Goal: Task Accomplishment & Management: Manage account settings

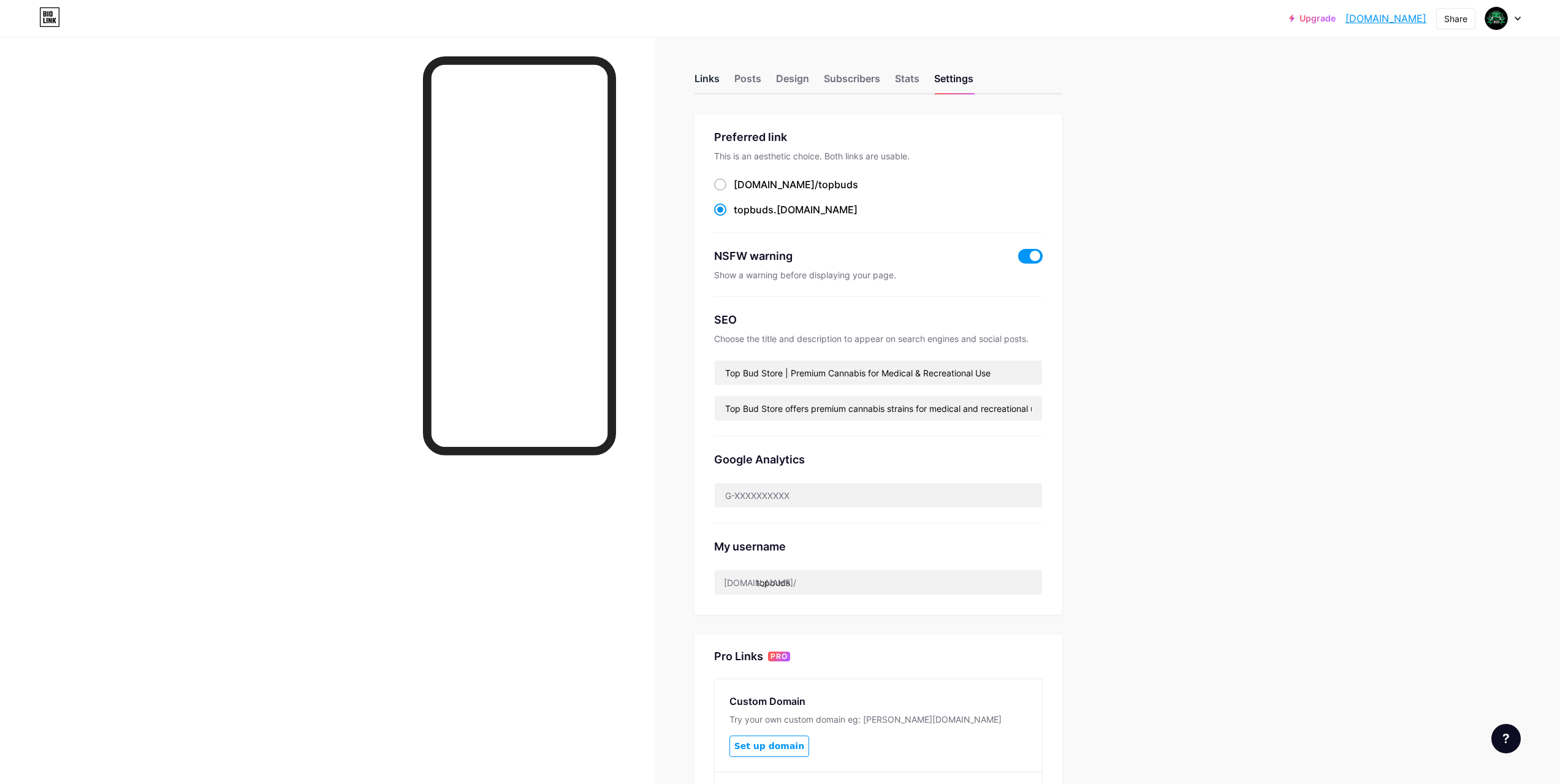
click at [704, 74] on div "Links" at bounding box center [707, 82] width 25 height 22
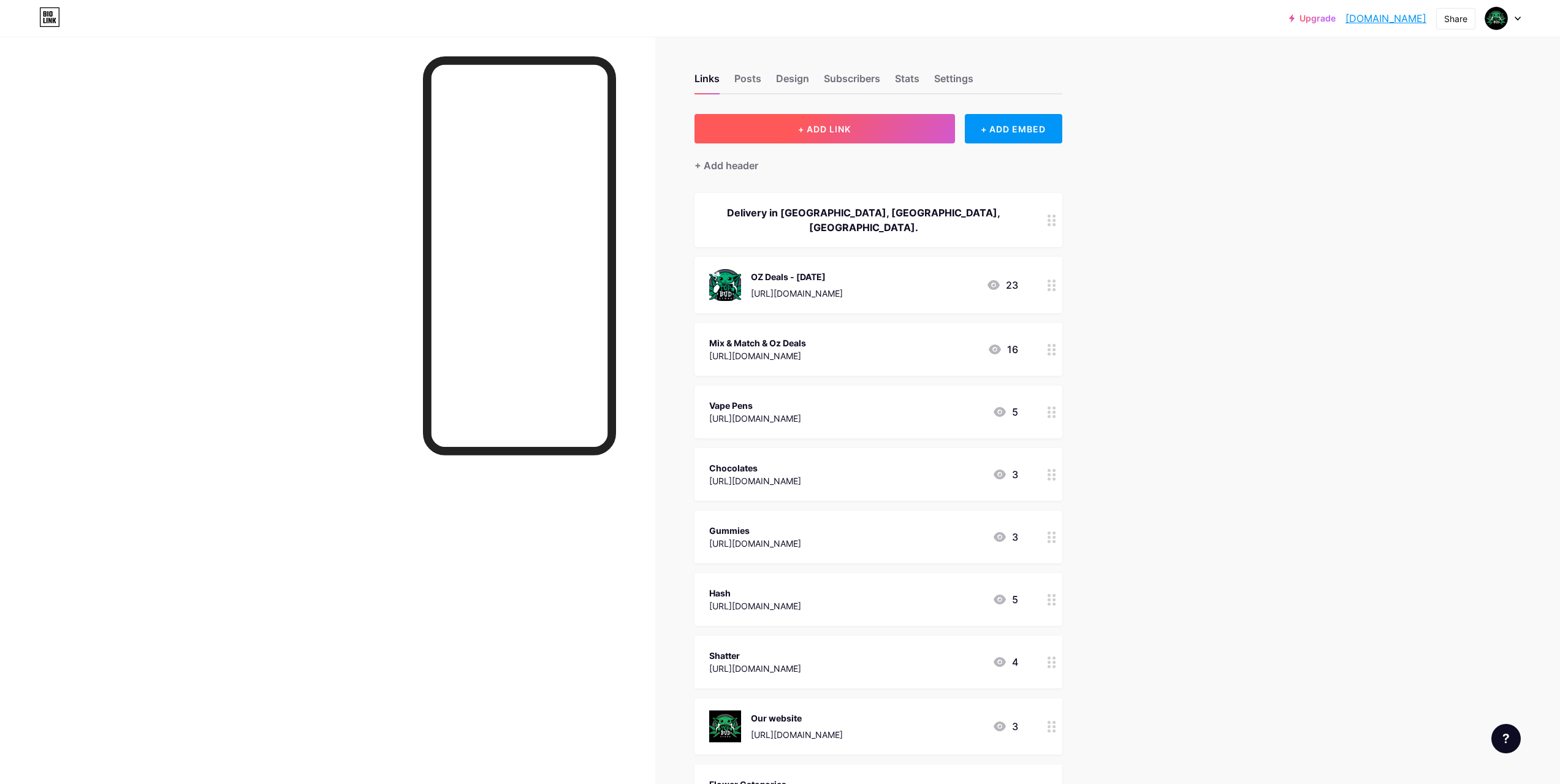
click at [830, 126] on span "+ ADD LINK" at bounding box center [824, 129] width 53 height 11
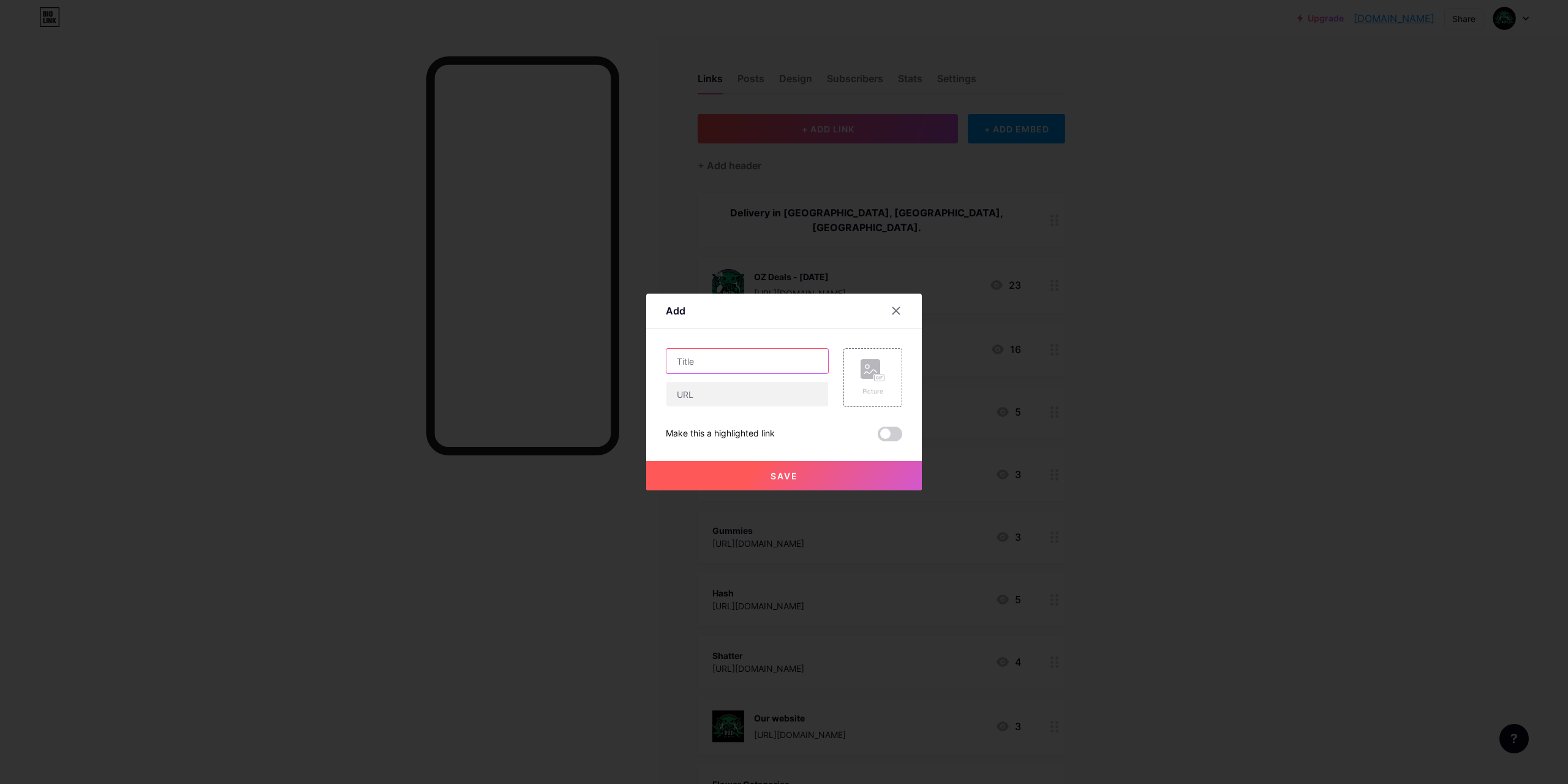
click at [733, 358] on input "text" at bounding box center [747, 361] width 162 height 25
type input "Fruit Tree"
click at [748, 393] on input "text" at bounding box center [747, 394] width 162 height 25
paste input "[URL][DOMAIN_NAME]"
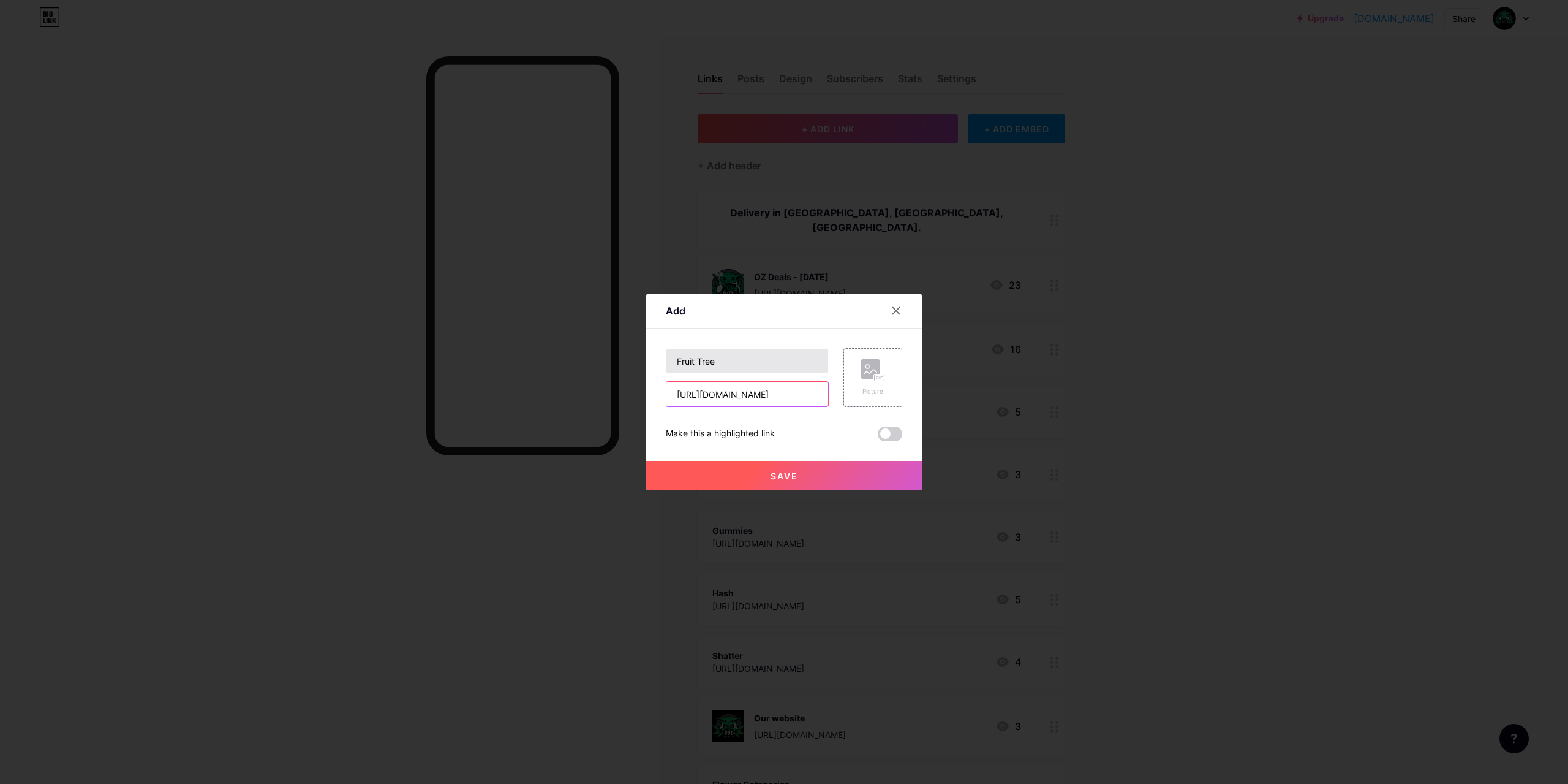
type input "[URL][DOMAIN_NAME]"
click at [746, 362] on input "Fruit Tree" at bounding box center [747, 361] width 162 height 25
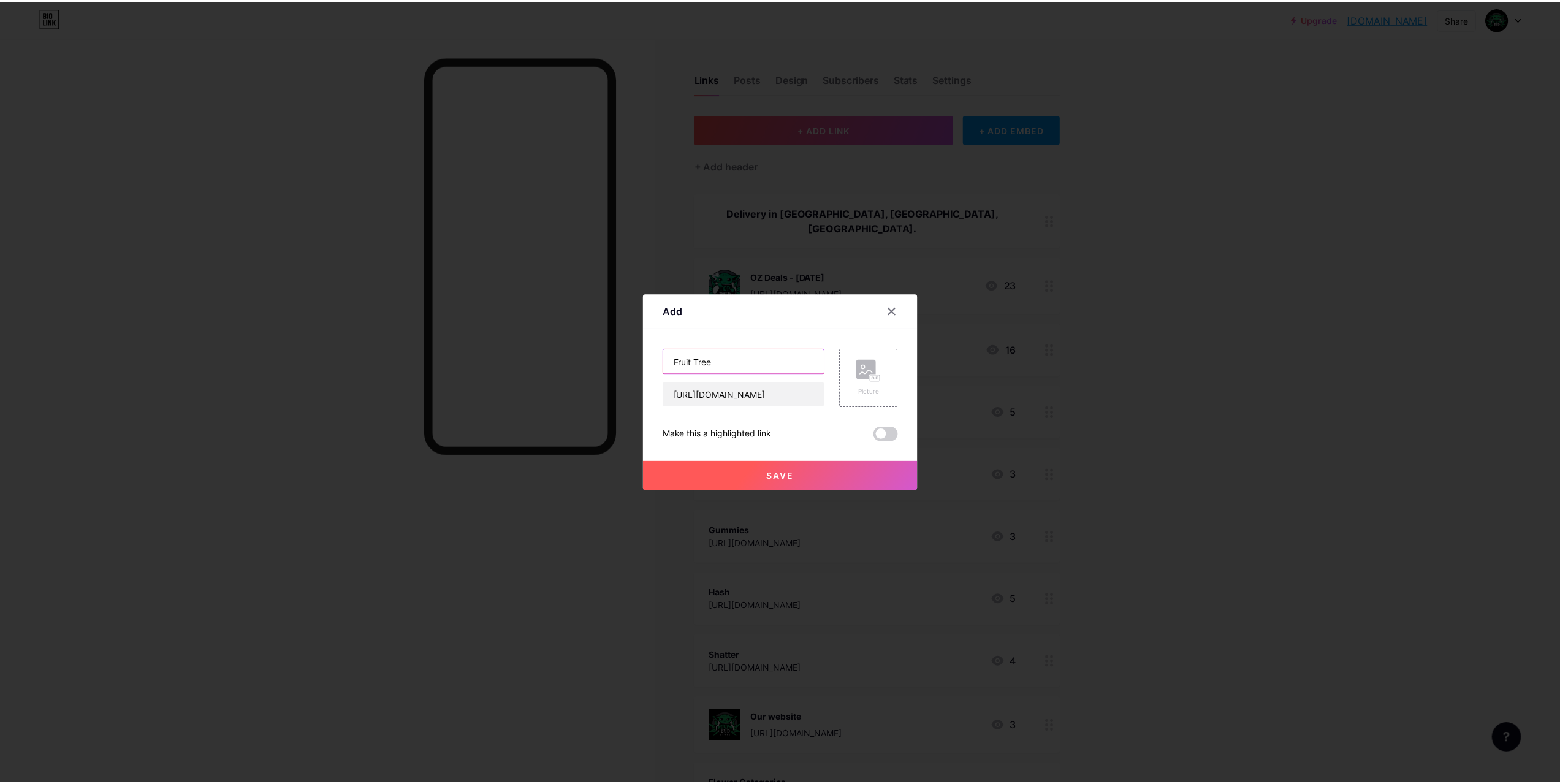
scroll to position [0, 0]
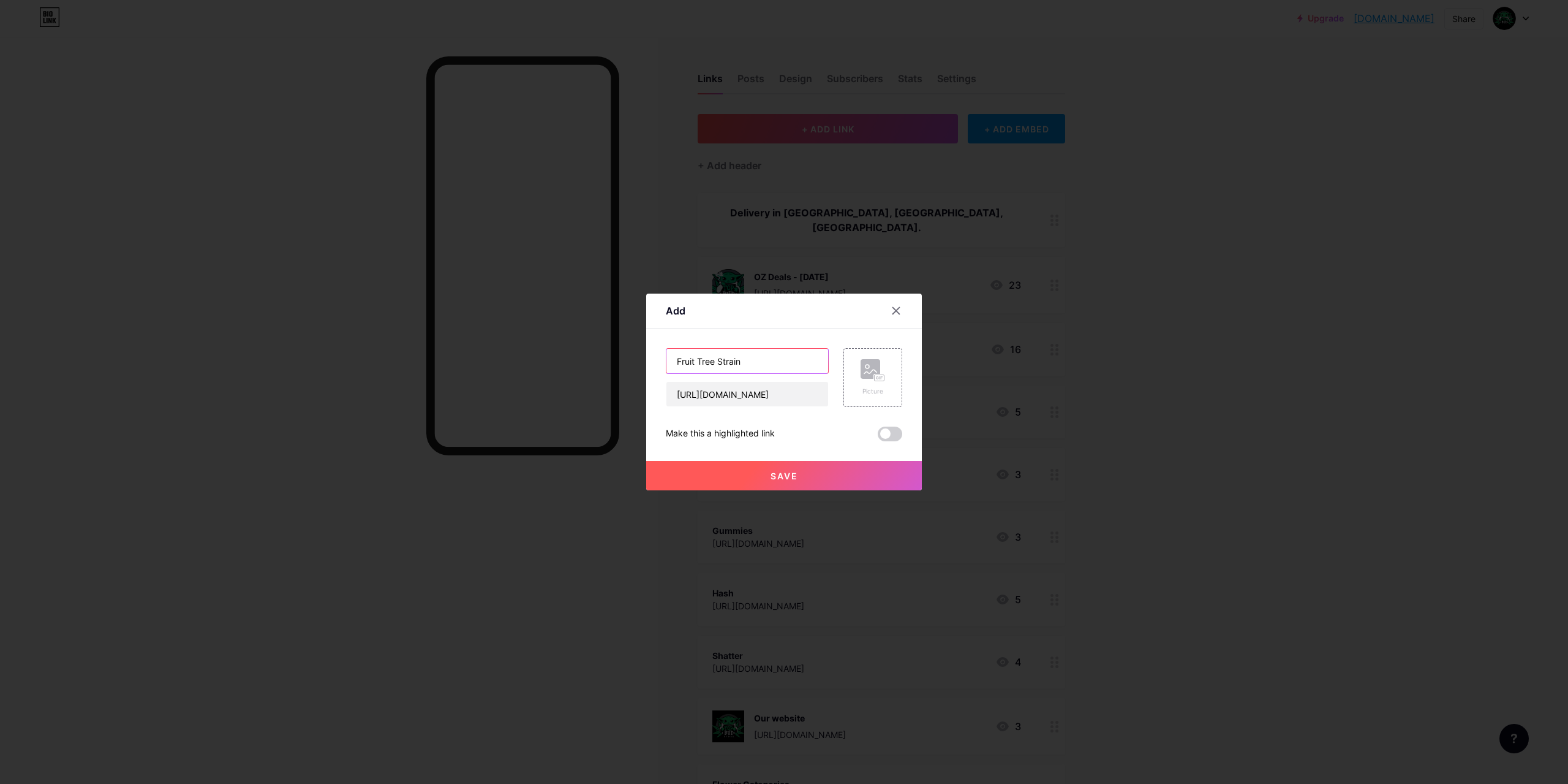
click at [717, 364] on input "Fruit Tree Strain" at bounding box center [747, 361] width 162 height 25
click at [805, 360] on input "Fruit Tree Strain" at bounding box center [747, 361] width 162 height 25
click at [723, 359] on input "Fruit Tree Strain" at bounding box center [747, 361] width 162 height 25
click at [722, 362] on input "Fruit Tree Strain" at bounding box center [747, 361] width 162 height 25
click at [720, 359] on input "Fruit Tree Strain" at bounding box center [747, 361] width 162 height 25
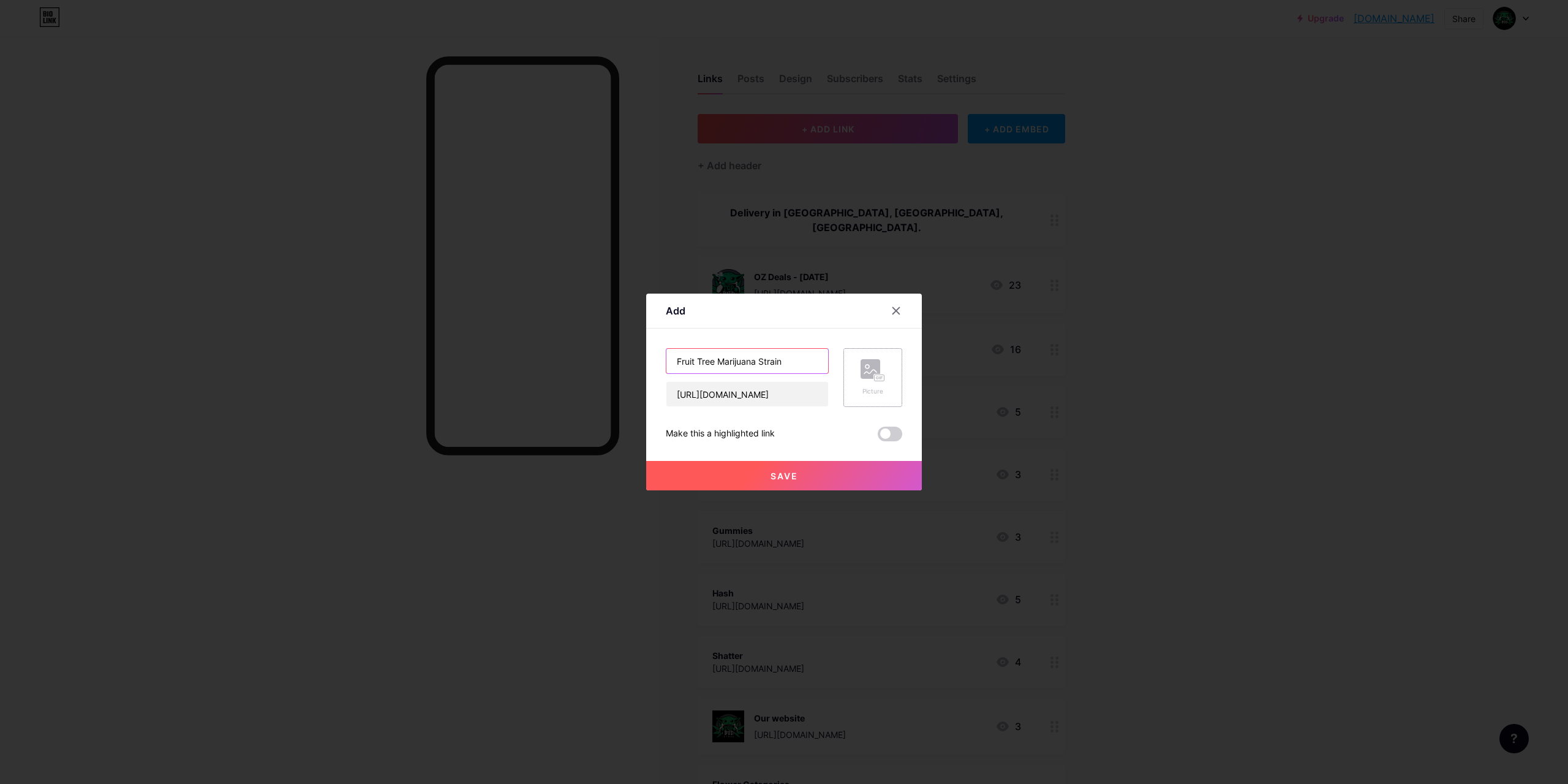
type input "Fruit Tree Marijuana Strain"
click at [873, 369] on icon at bounding box center [870, 371] width 12 height 4
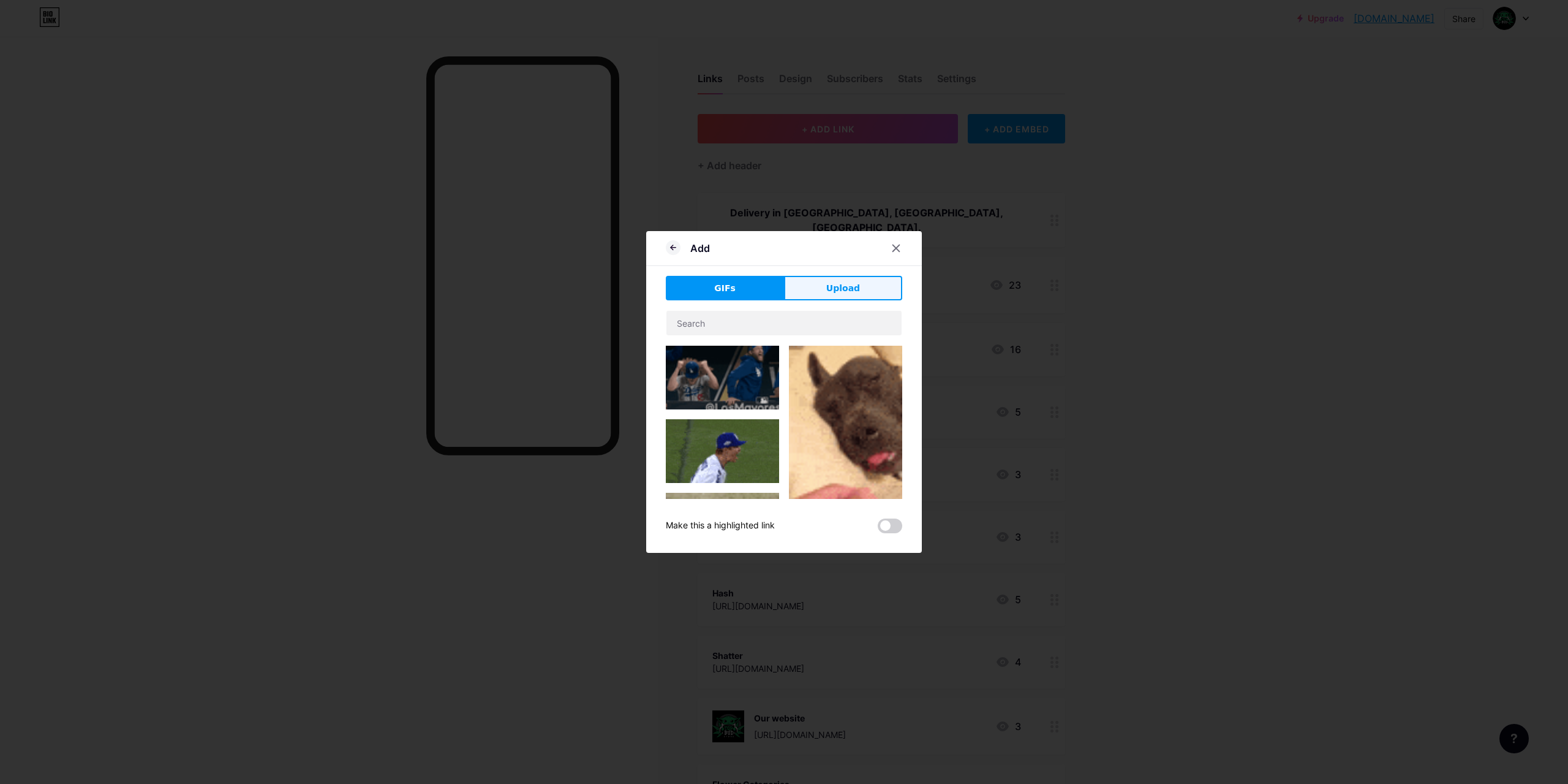
click at [842, 289] on span "Upload" at bounding box center [843, 288] width 34 height 13
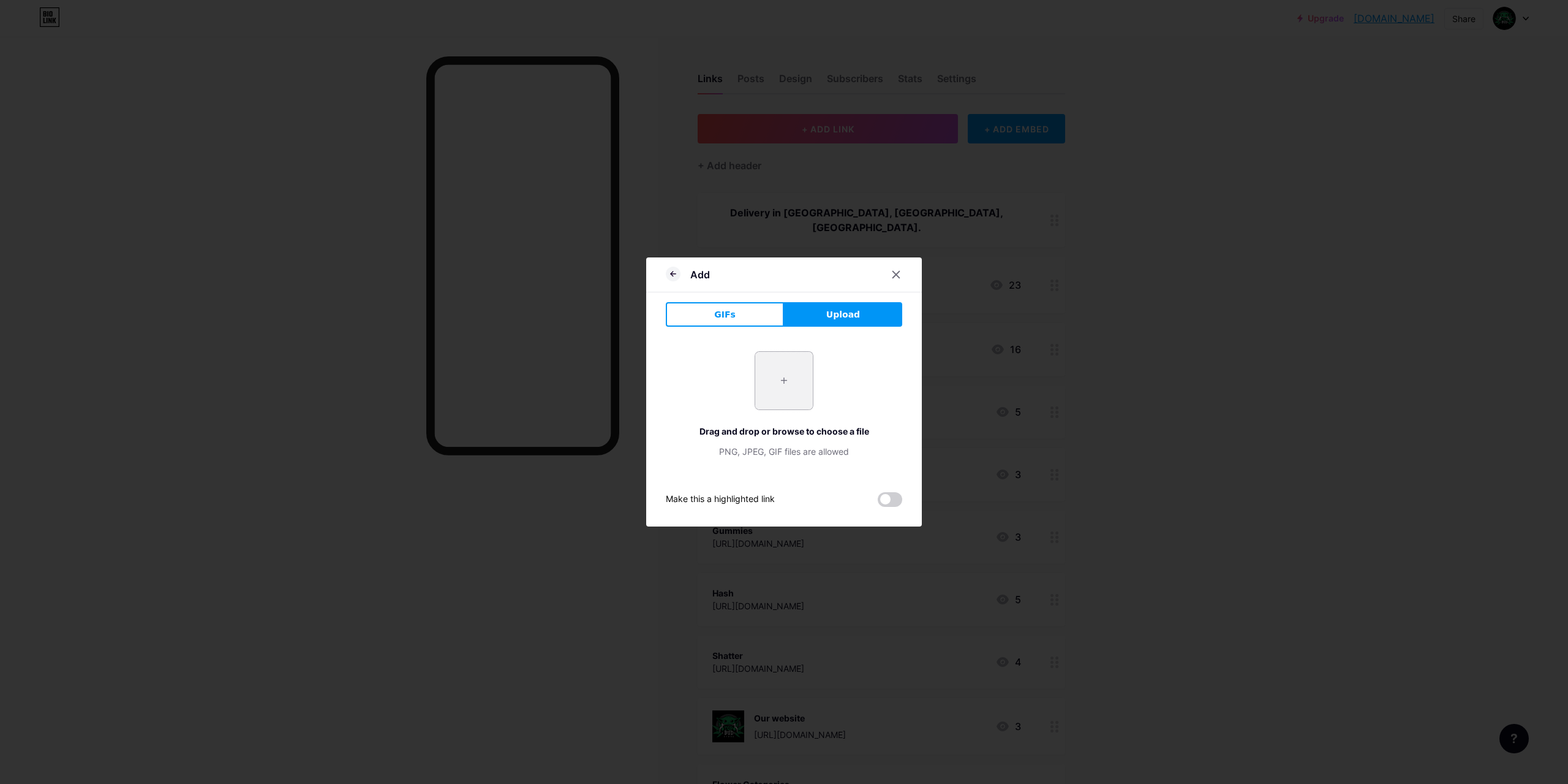
click at [794, 386] on input "file" at bounding box center [784, 380] width 58 height 58
click at [878, 384] on div "+ Drag and drop or browse to choose a file PNG, JPEG, GIF files are allowed" at bounding box center [784, 404] width 236 height 107
click at [773, 375] on input "file" at bounding box center [784, 380] width 58 height 58
click at [791, 400] on input "file" at bounding box center [784, 380] width 58 height 58
type input "C:\fakepath\Fruit Tree Marijuana Strain Top Bud Store Online Dispensary [GEOGRA…"
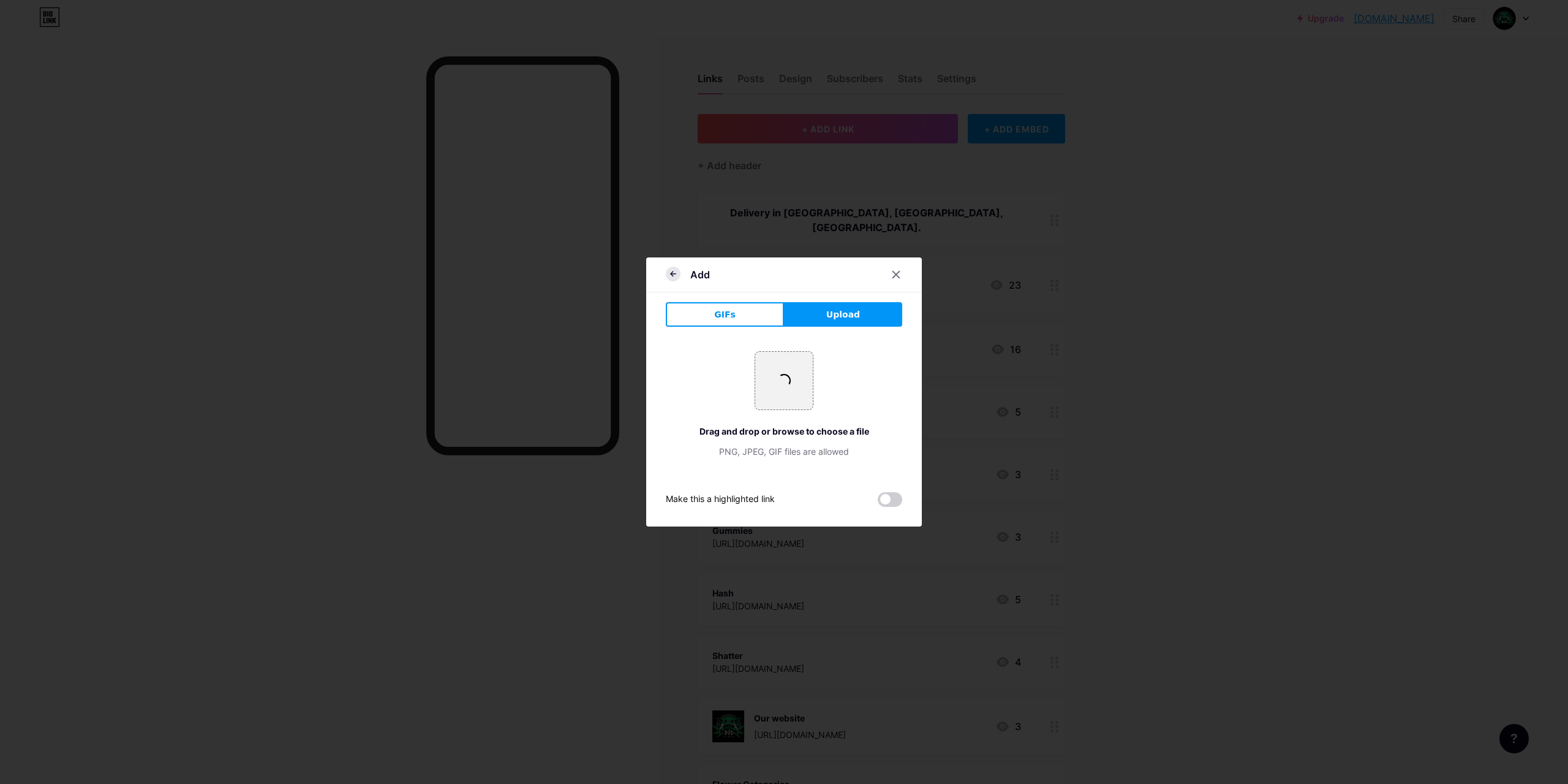
click at [672, 261] on div "Add GIFs Upload Content YouTube Play YouTube video without leaving your page. A…" at bounding box center [784, 392] width 276 height 269
click at [666, 273] on icon at bounding box center [673, 273] width 15 height 15
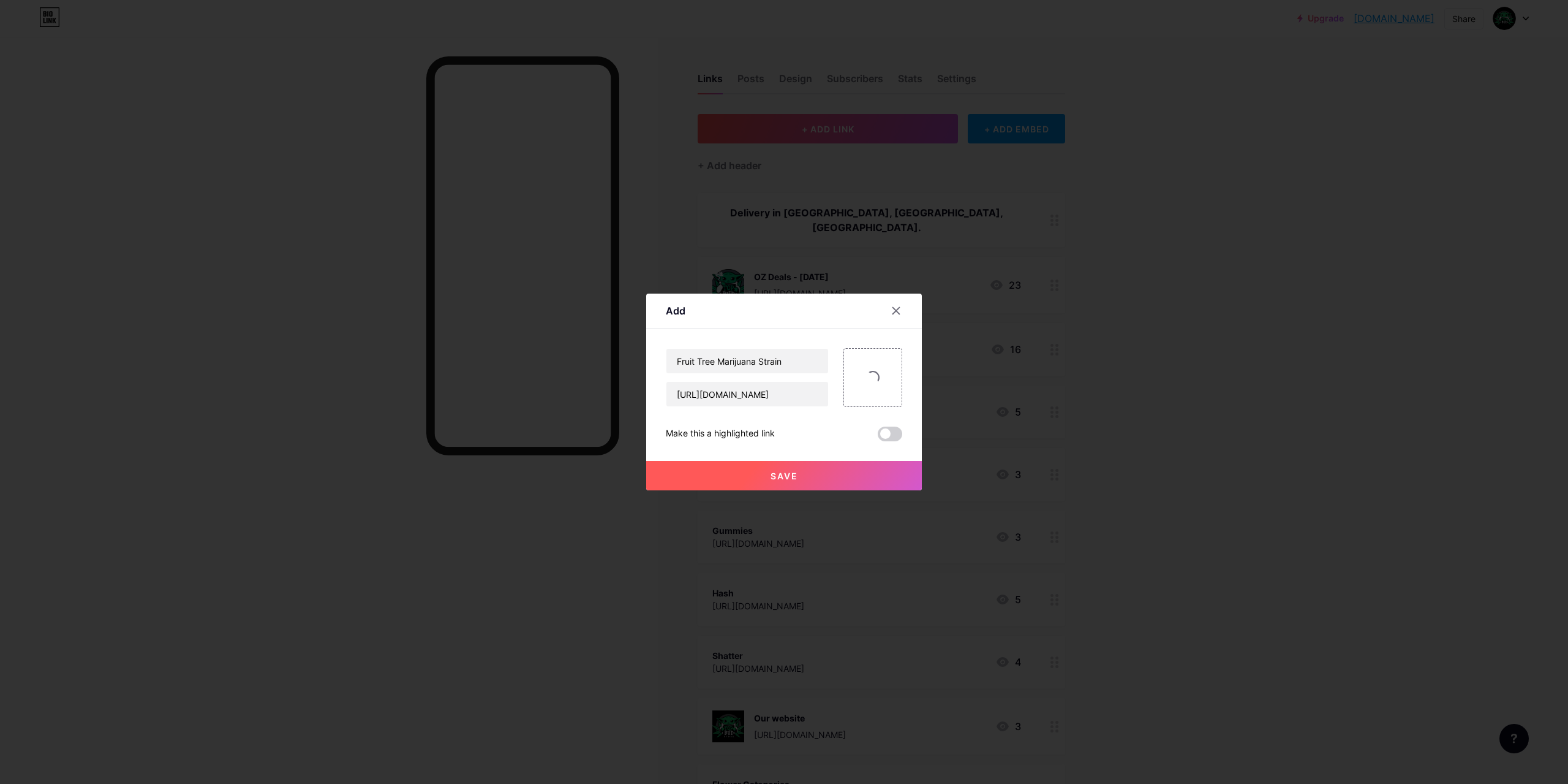
click at [817, 467] on button "Save" at bounding box center [784, 475] width 276 height 29
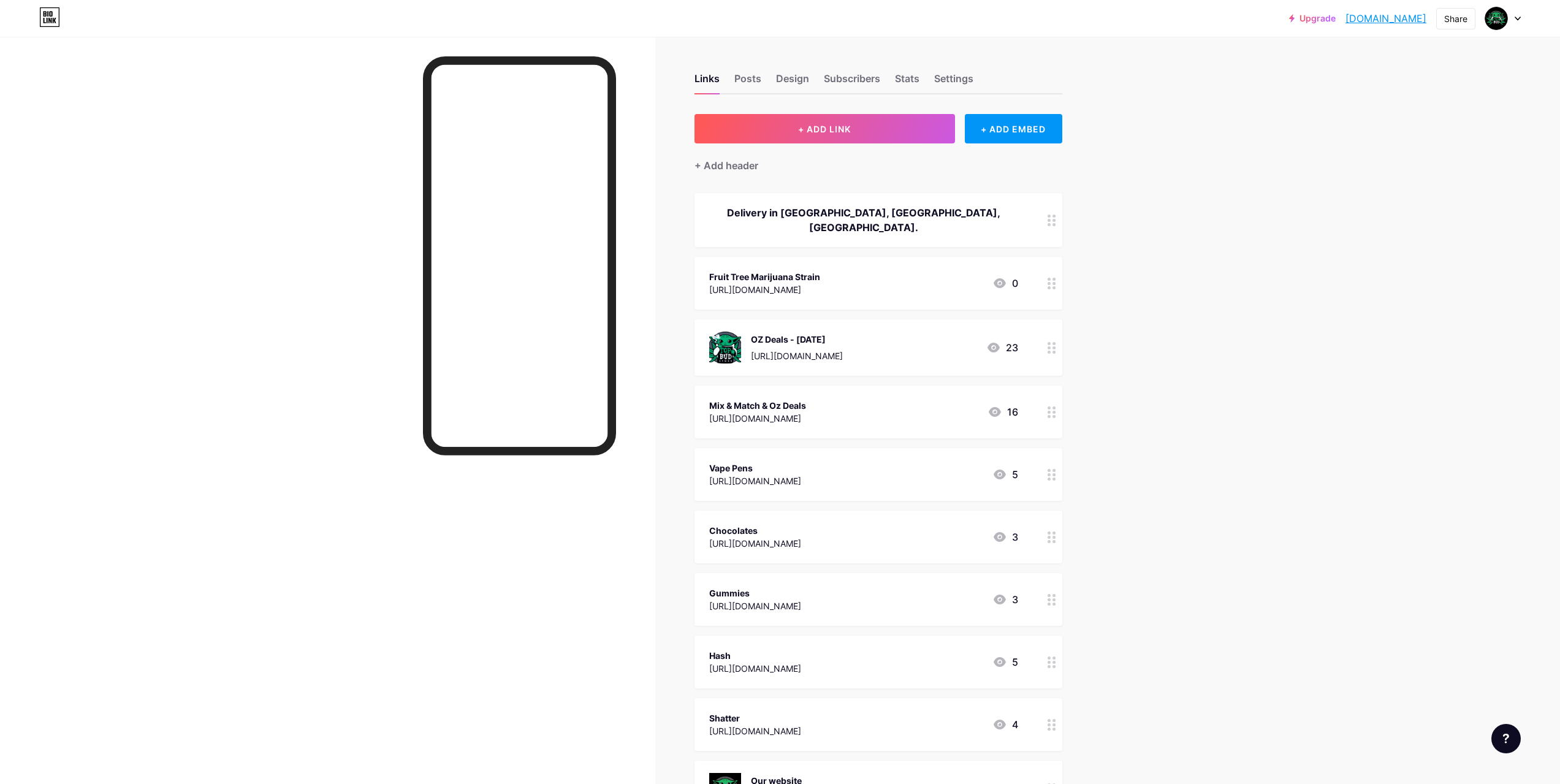
click at [820, 270] on div "Fruit Tree Marijuana Strain" at bounding box center [764, 276] width 111 height 13
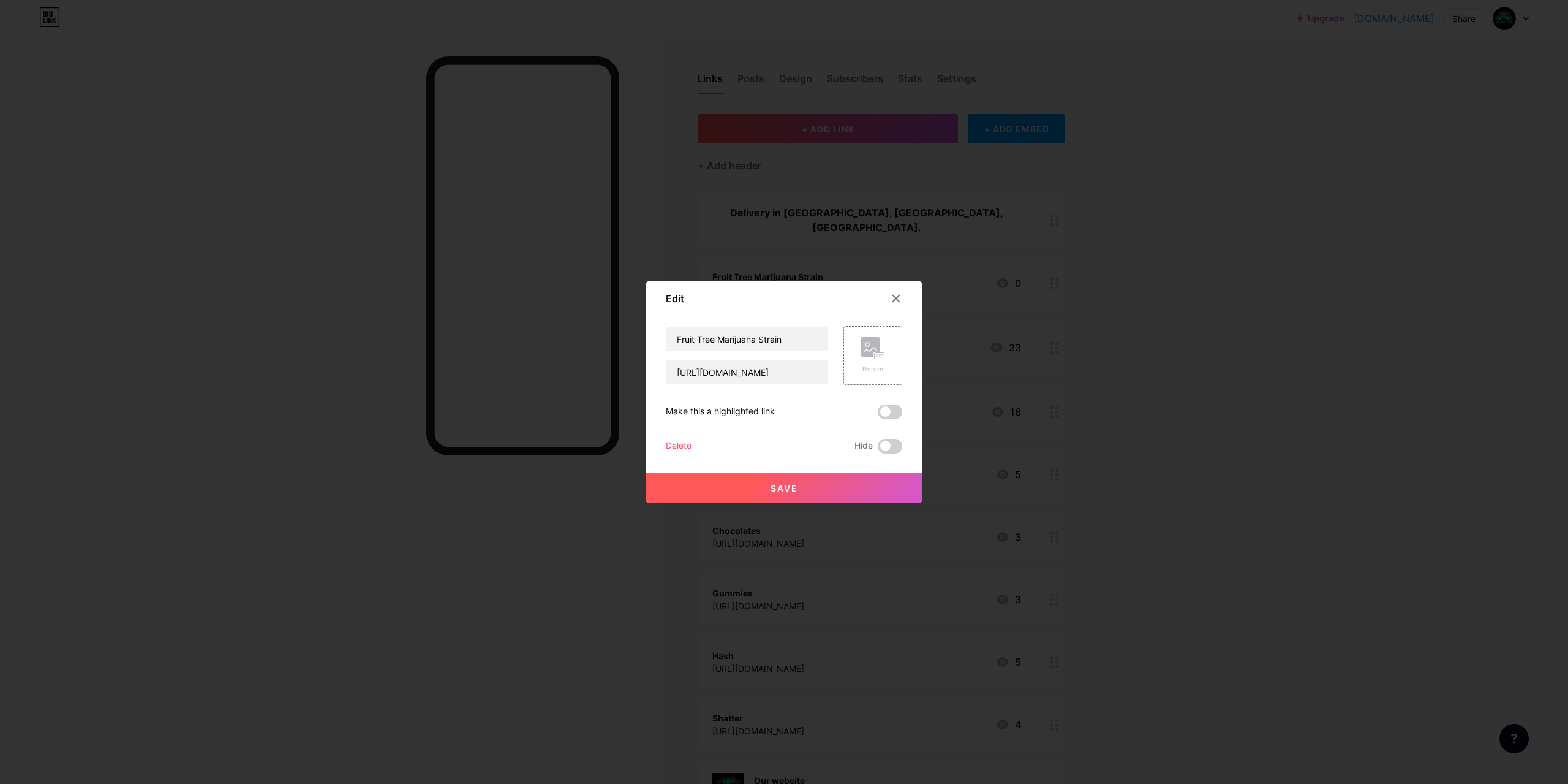
click at [1084, 345] on div at bounding box center [784, 392] width 1568 height 784
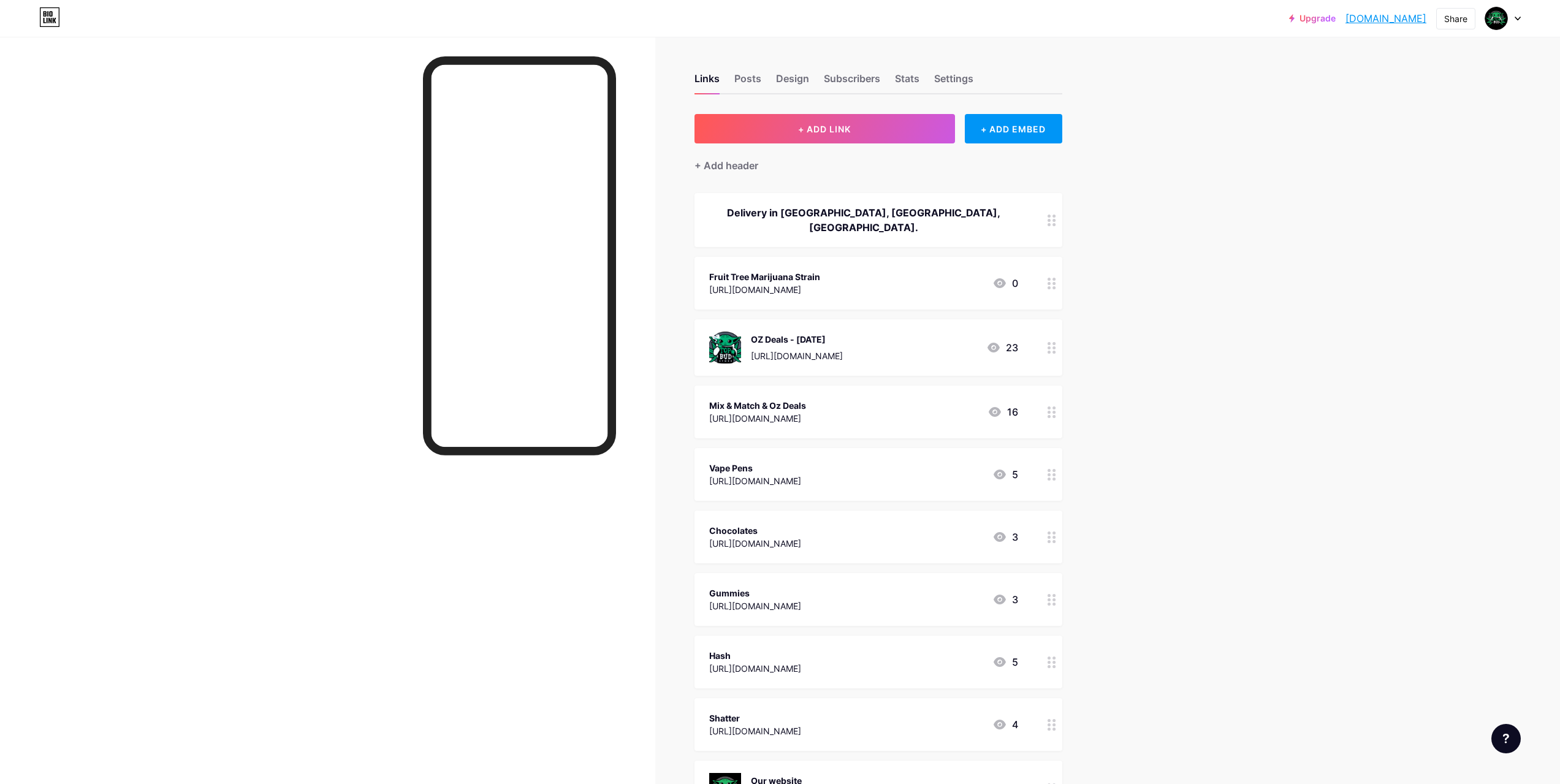
click at [1055, 278] on icon at bounding box center [1052, 283] width 8 height 12
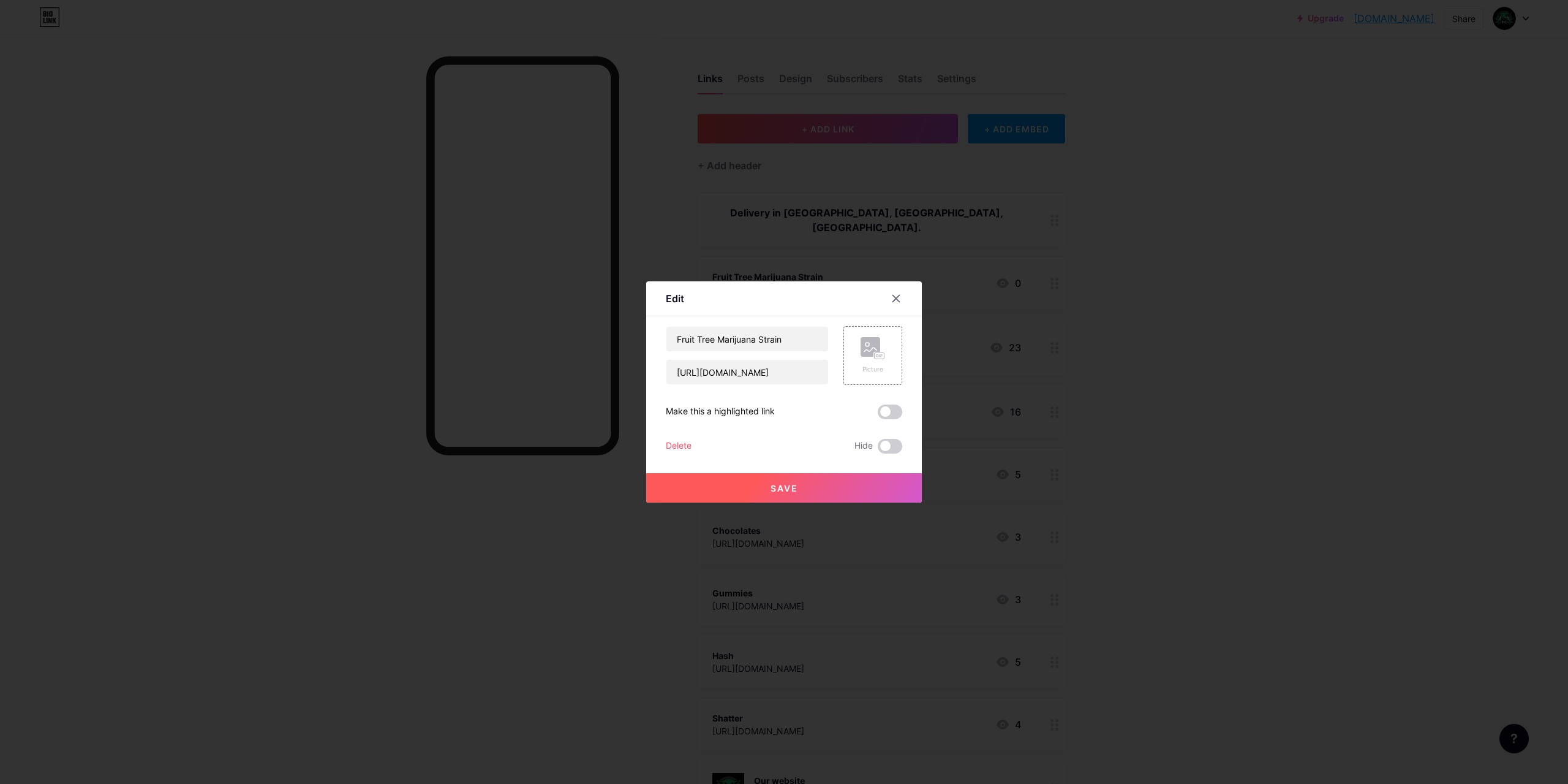
click at [1236, 294] on div at bounding box center [784, 392] width 1568 height 784
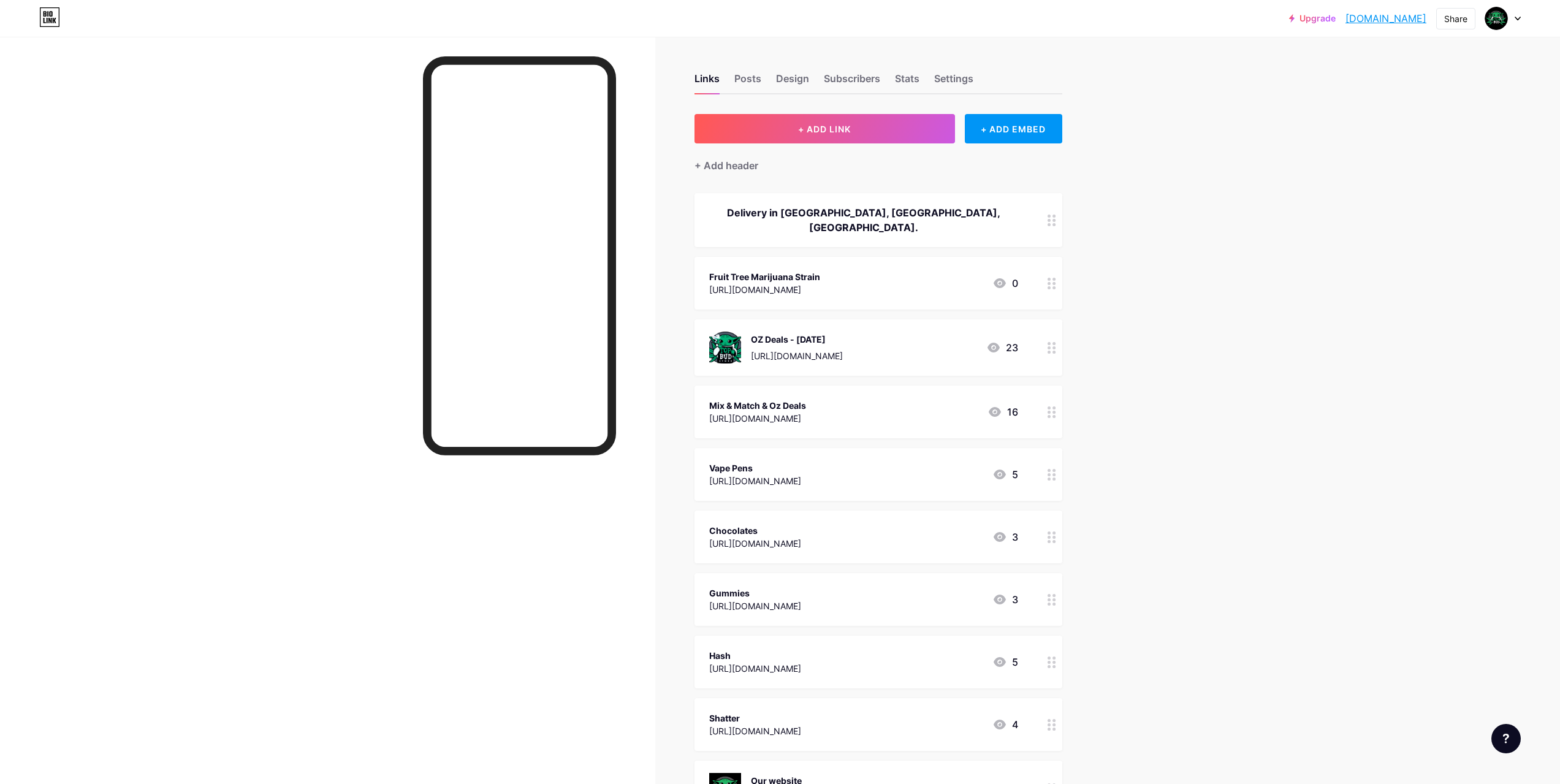
drag, startPoint x: 1180, startPoint y: 371, endPoint x: 1146, endPoint y: 157, distance: 216.7
click at [320, 311] on div at bounding box center [327, 428] width 655 height 784
click at [858, 80] on div "Subscribers" at bounding box center [852, 82] width 56 height 22
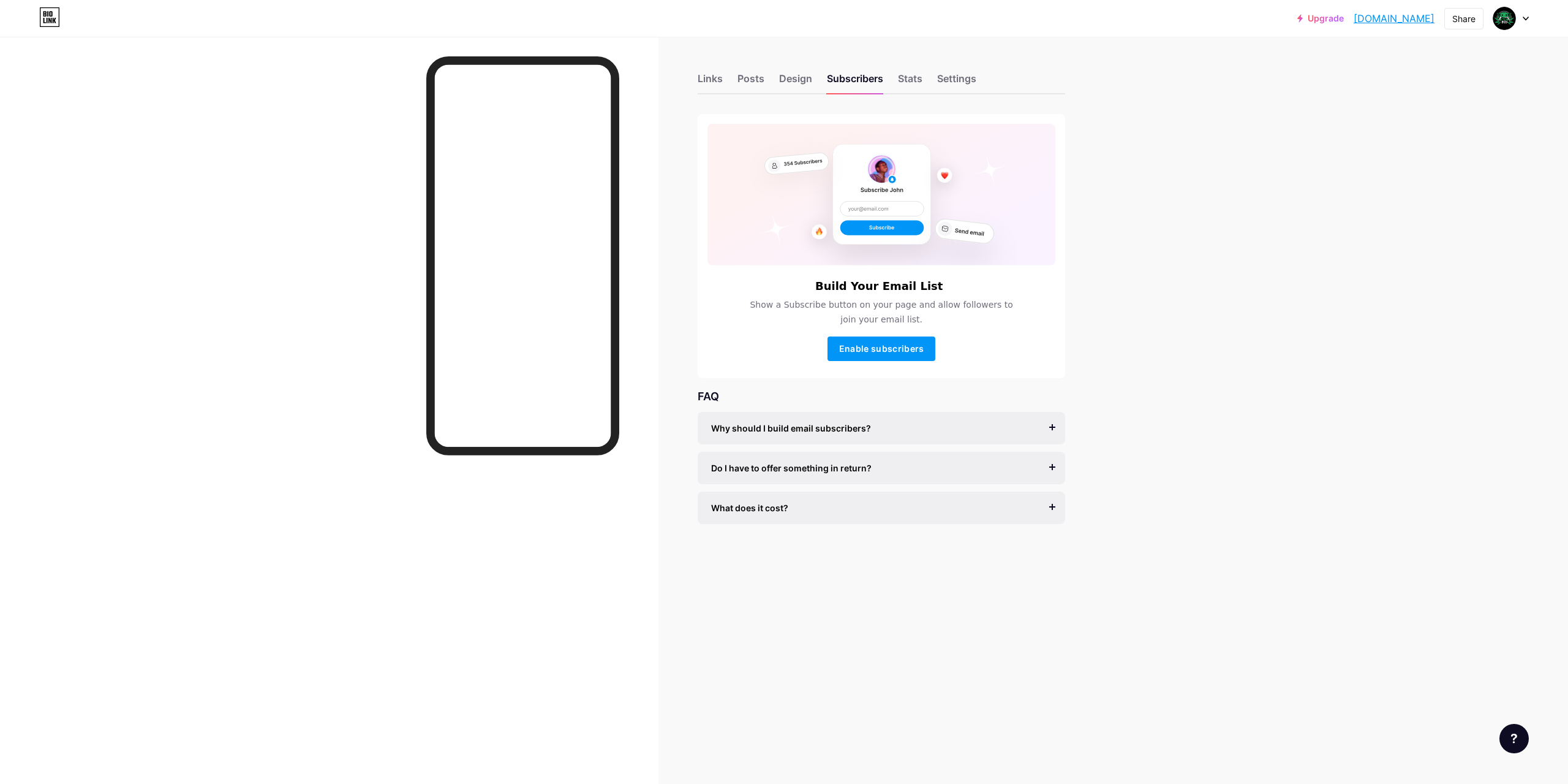
drag, startPoint x: 1303, startPoint y: 21, endPoint x: 1327, endPoint y: 22, distance: 24.0
click at [1303, 20] on div "Upgrade topbuds.bio.lin... [DOMAIN_NAME] Share Switch accounts Top Bud [DOMAIN_…" at bounding box center [784, 18] width 1568 height 22
click at [1329, 22] on link "Upgrade" at bounding box center [1320, 18] width 47 height 10
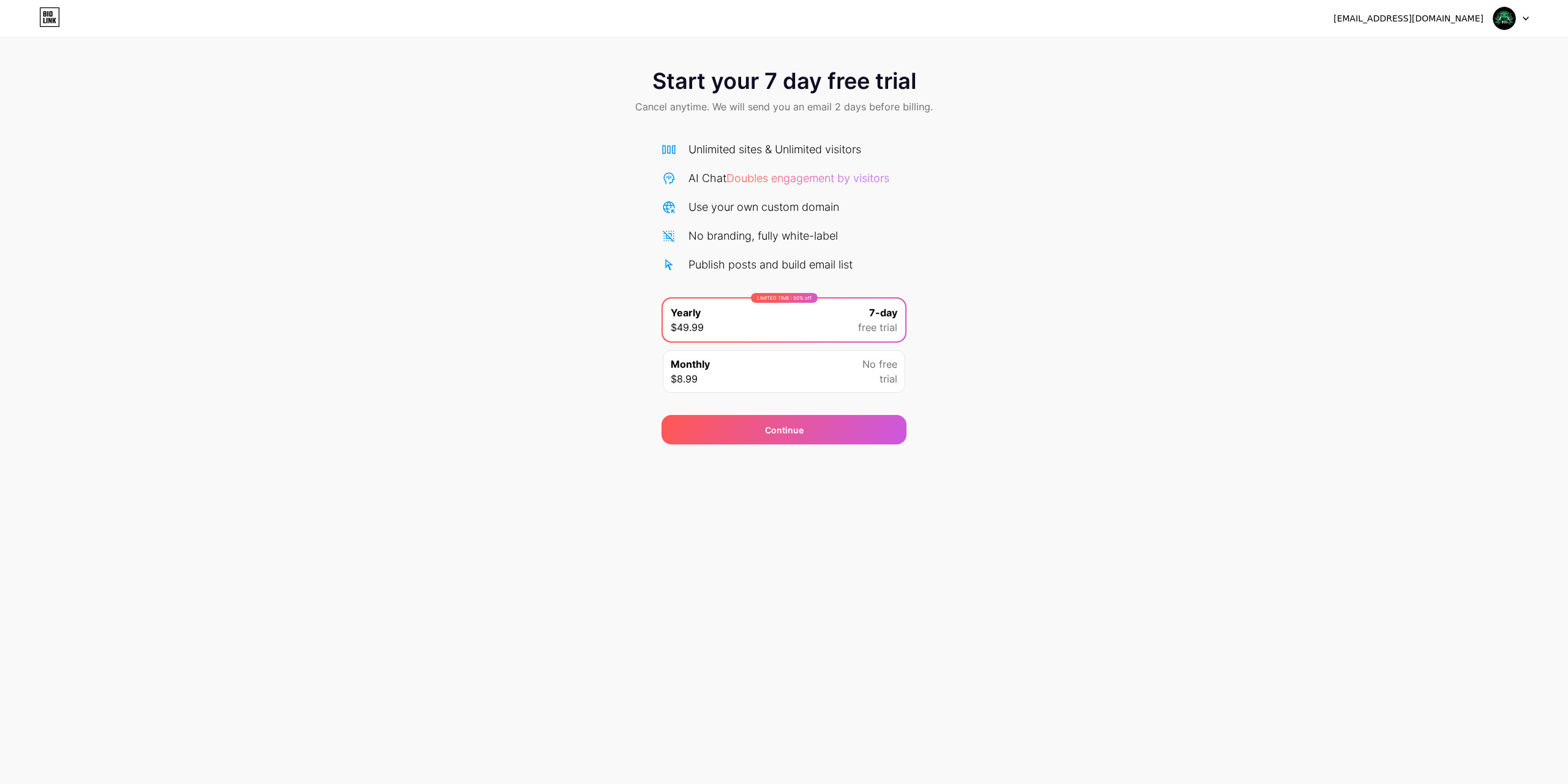
click at [645, 518] on div "[EMAIL_ADDRESS][DOMAIN_NAME] Logout Link Copied Start your 7 day free trial Can…" at bounding box center [784, 392] width 1568 height 784
click at [807, 348] on div "LIMITED TIME : 50% off Yearly $49.99 7-day free trial Monthly $8.99 No free tri…" at bounding box center [784, 349] width 245 height 103
click at [820, 364] on div "Monthly $8.99 No free trial" at bounding box center [784, 372] width 243 height 43
click at [822, 433] on div "Continue" at bounding box center [784, 429] width 245 height 29
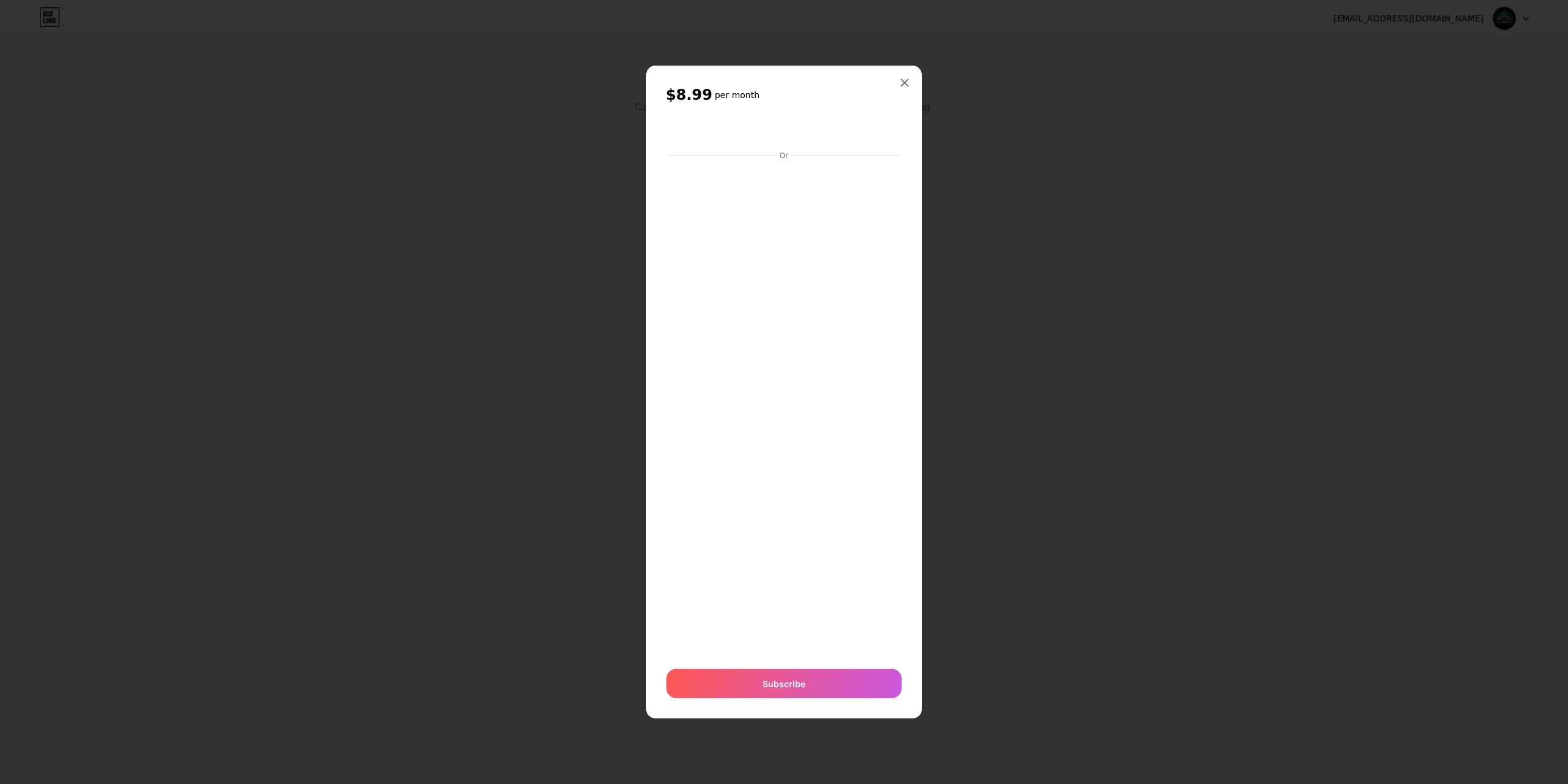
click at [1320, 375] on div at bounding box center [784, 392] width 1568 height 784
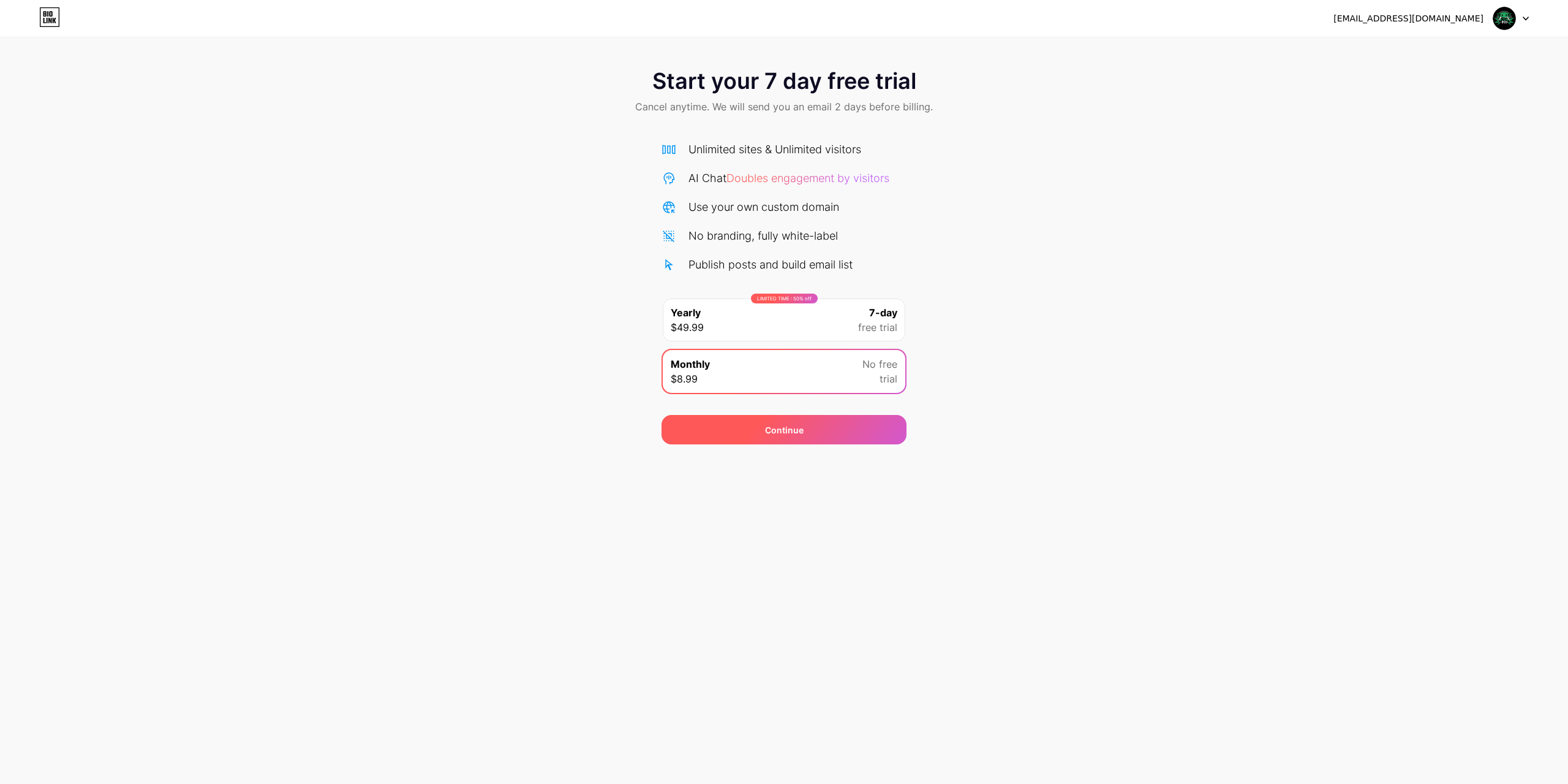
click at [791, 425] on span "Continue" at bounding box center [784, 430] width 38 height 13
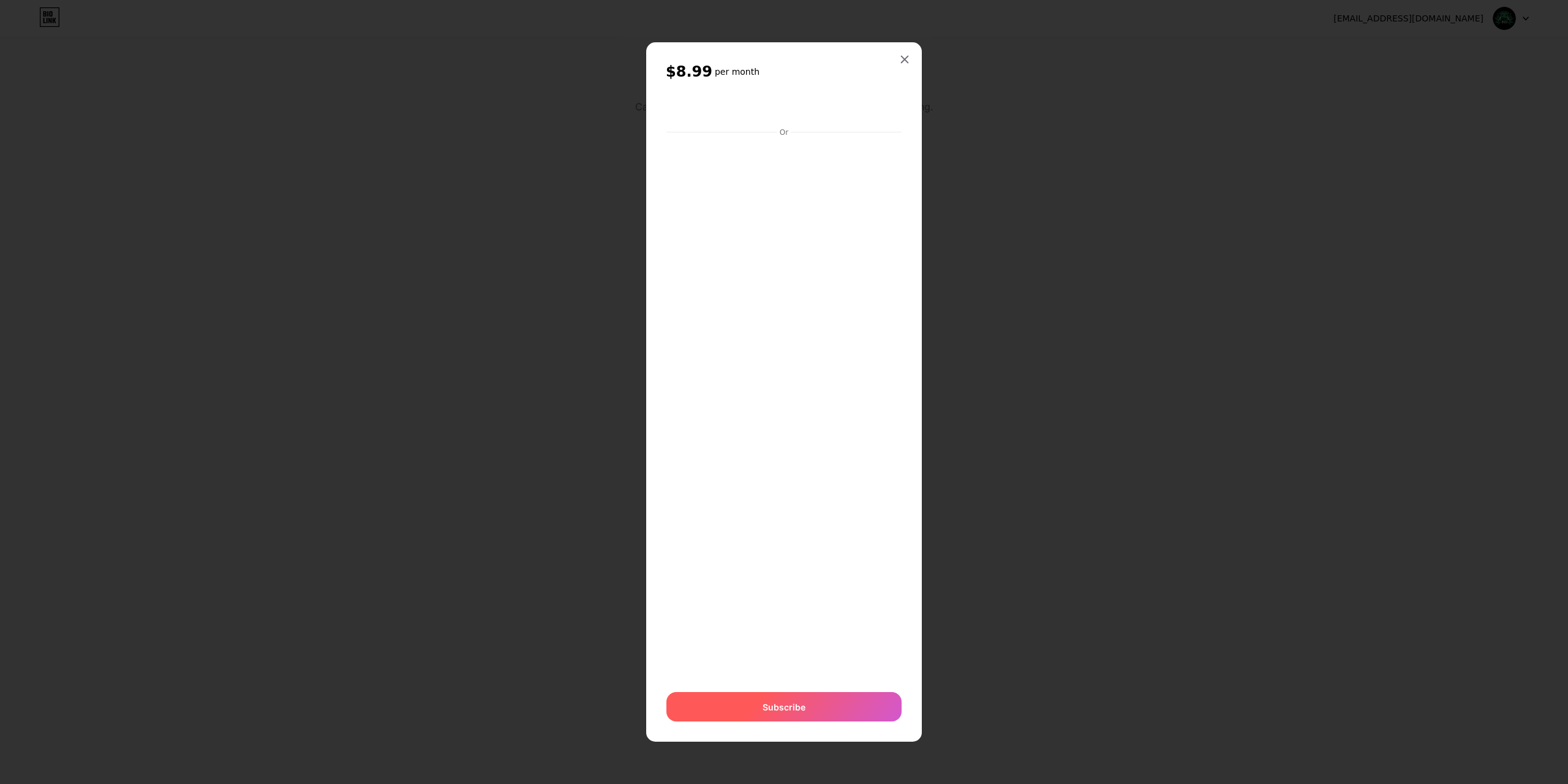
click at [787, 700] on span "Subscribe" at bounding box center [784, 706] width 43 height 13
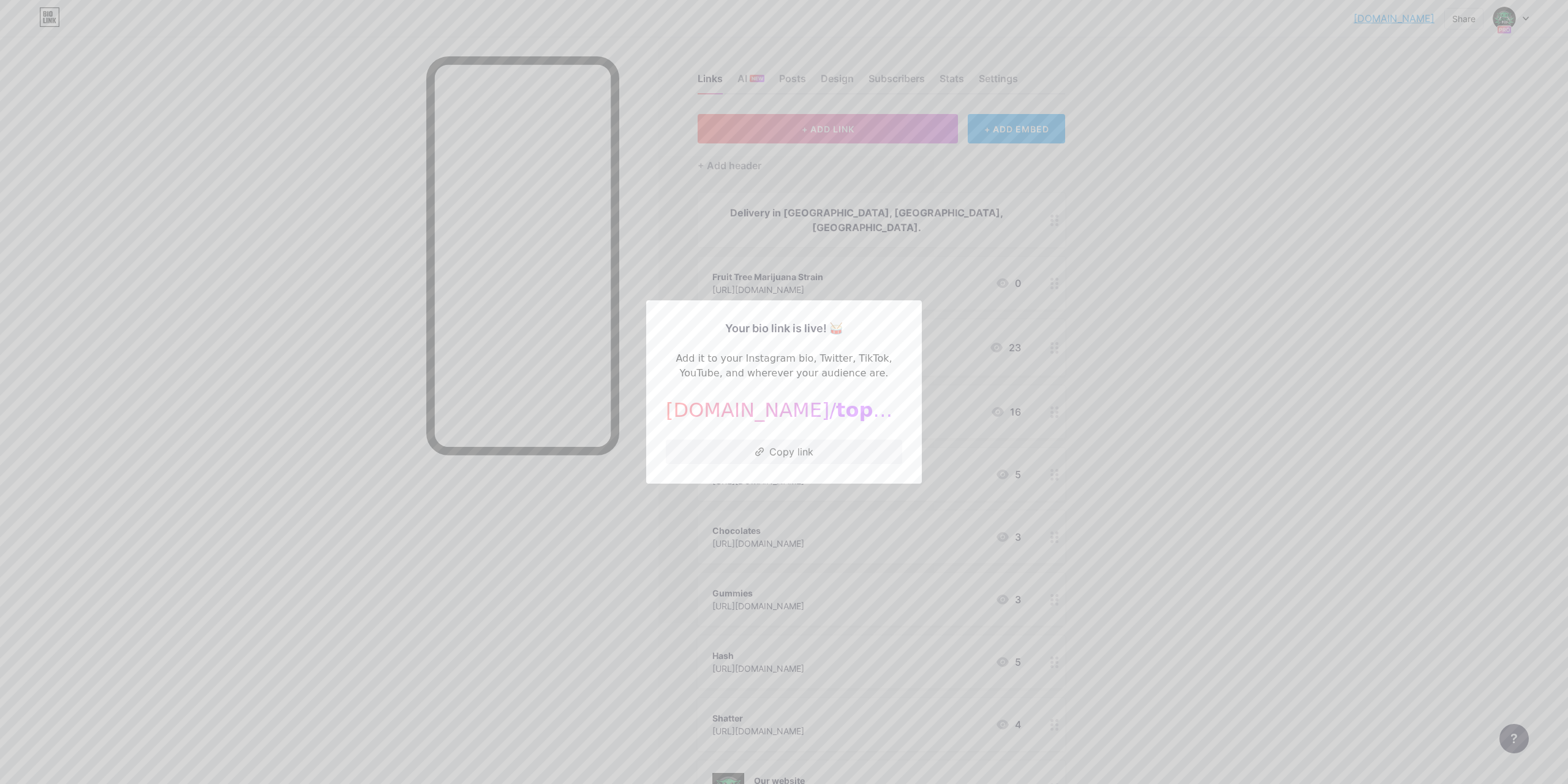
click at [1170, 425] on div at bounding box center [784, 392] width 1568 height 784
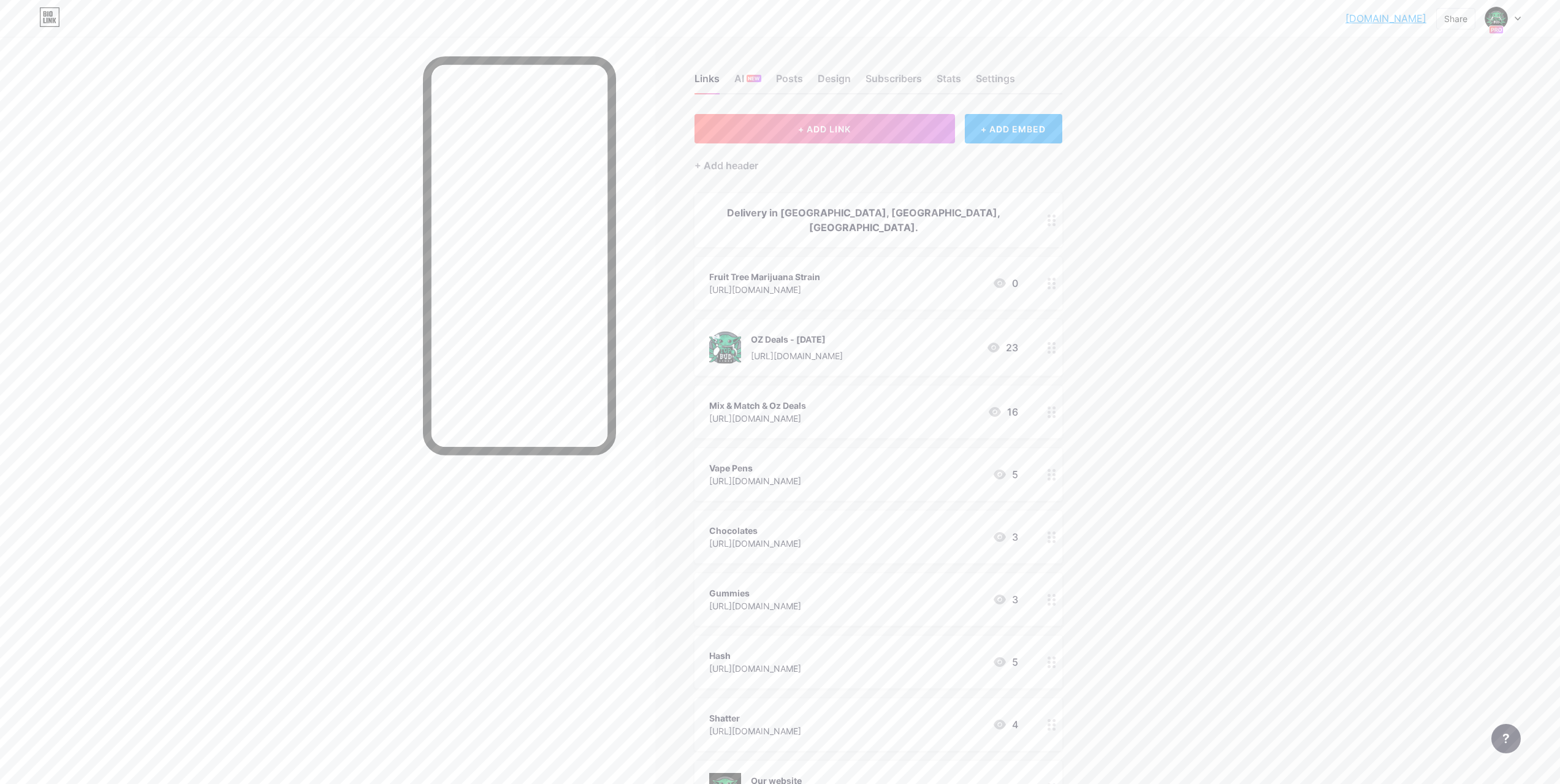
click at [1519, 22] on div at bounding box center [1503, 18] width 35 height 22
click at [1435, 136] on link "Account settings" at bounding box center [1444, 139] width 152 height 33
click at [742, 78] on div "AI NEW" at bounding box center [747, 82] width 27 height 22
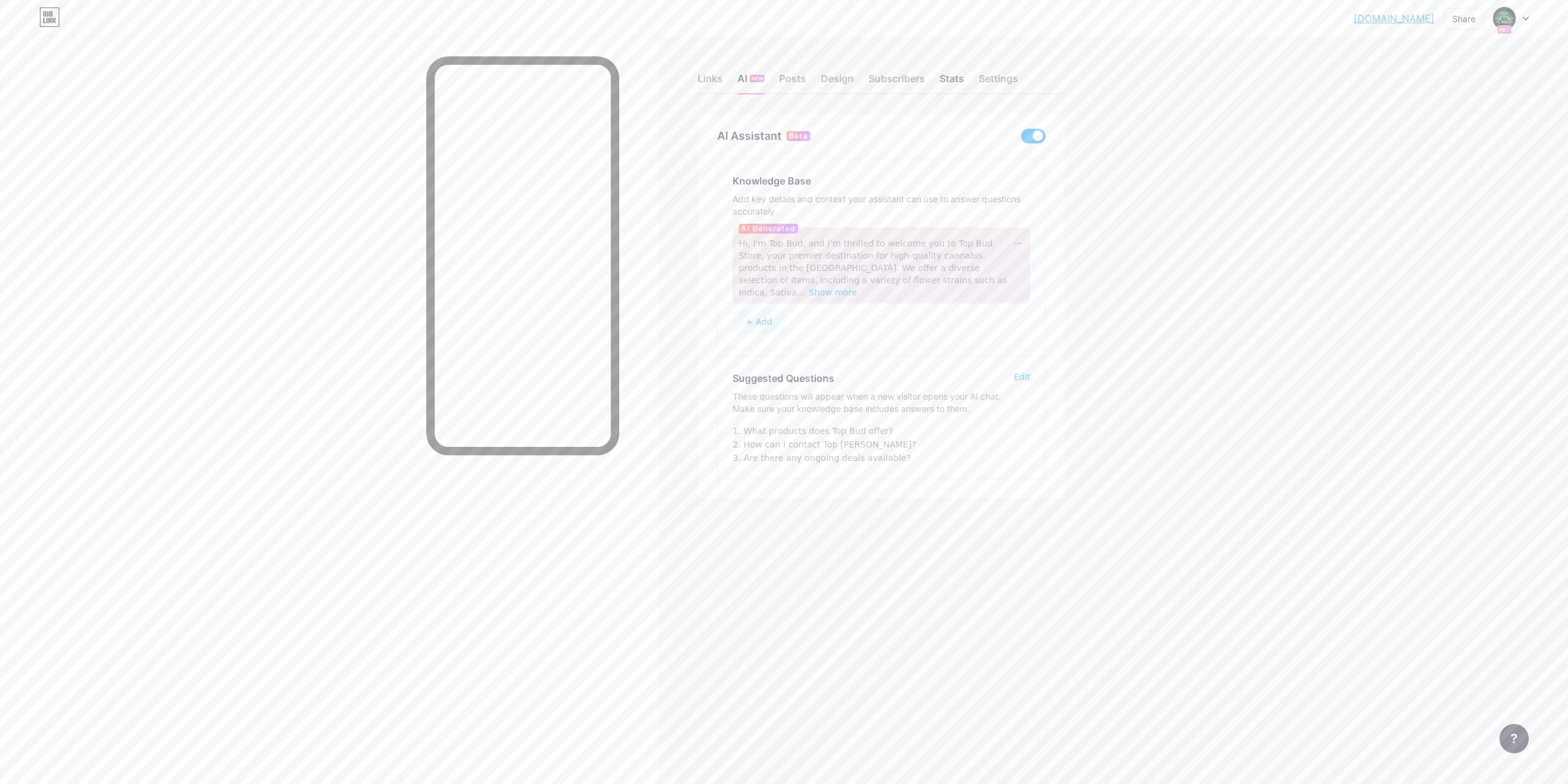
click at [945, 81] on div "Stats" at bounding box center [952, 82] width 25 height 22
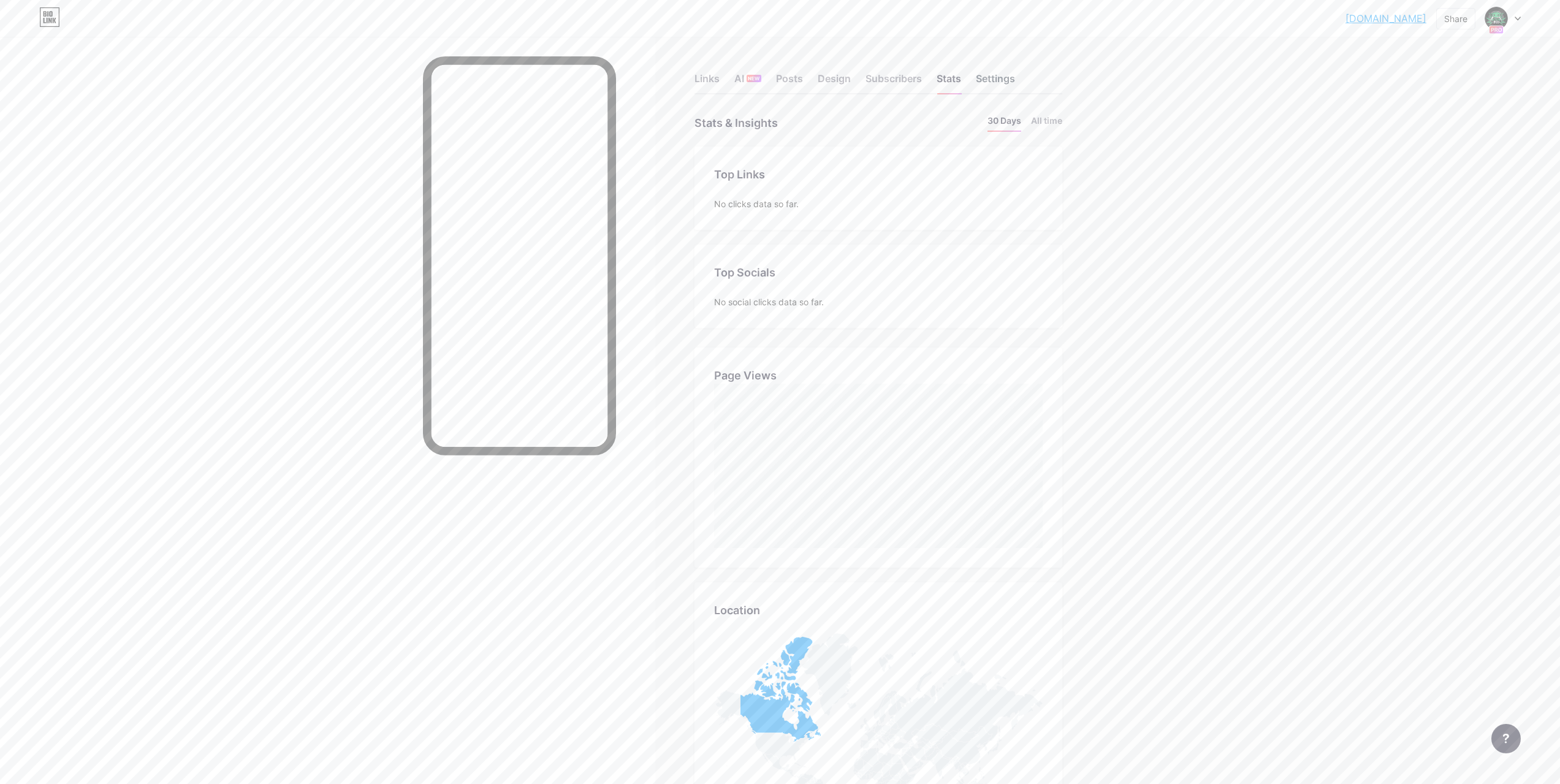
click at [992, 81] on div "Settings" at bounding box center [995, 82] width 39 height 22
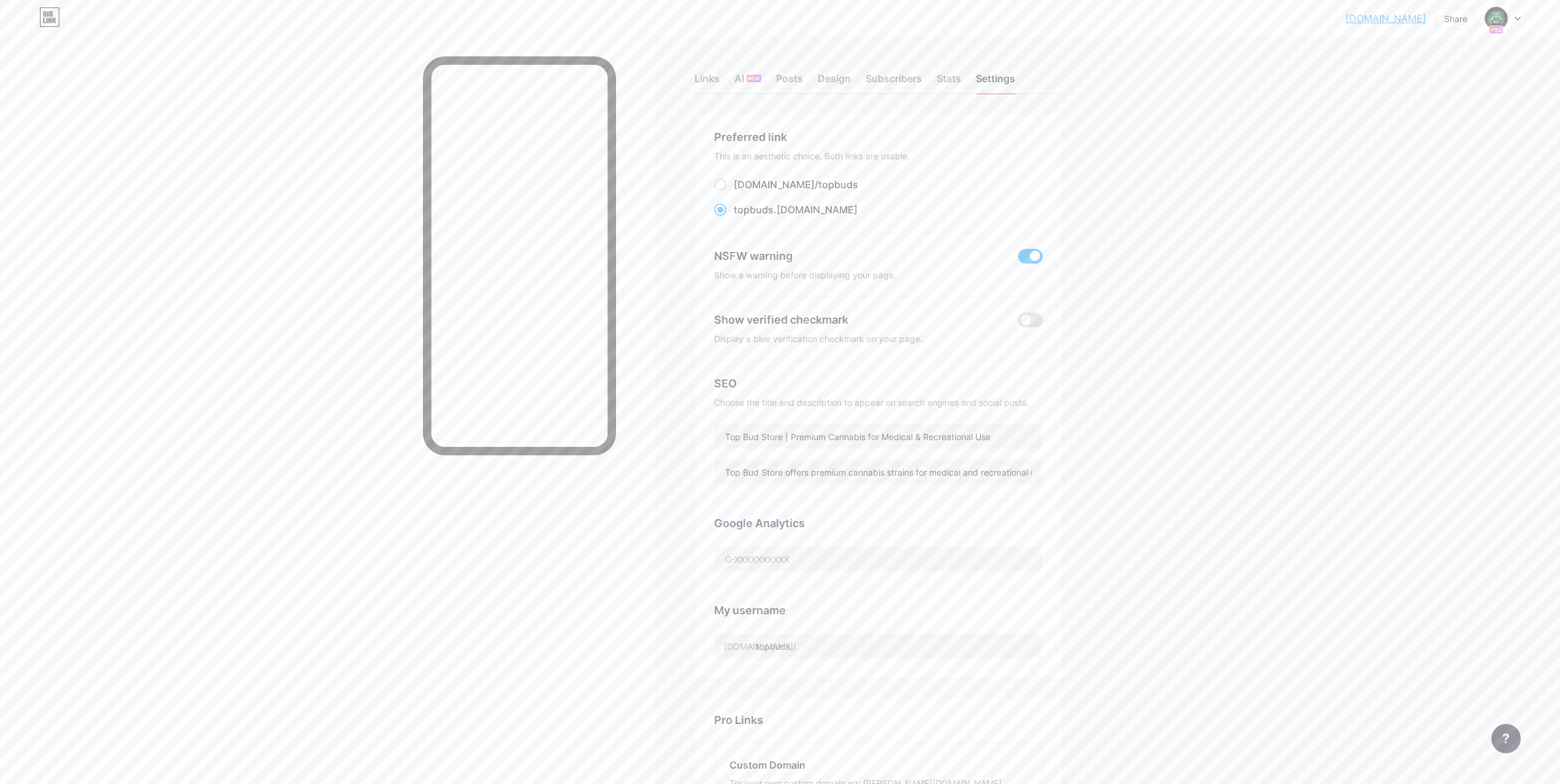
scroll to position [61, 0]
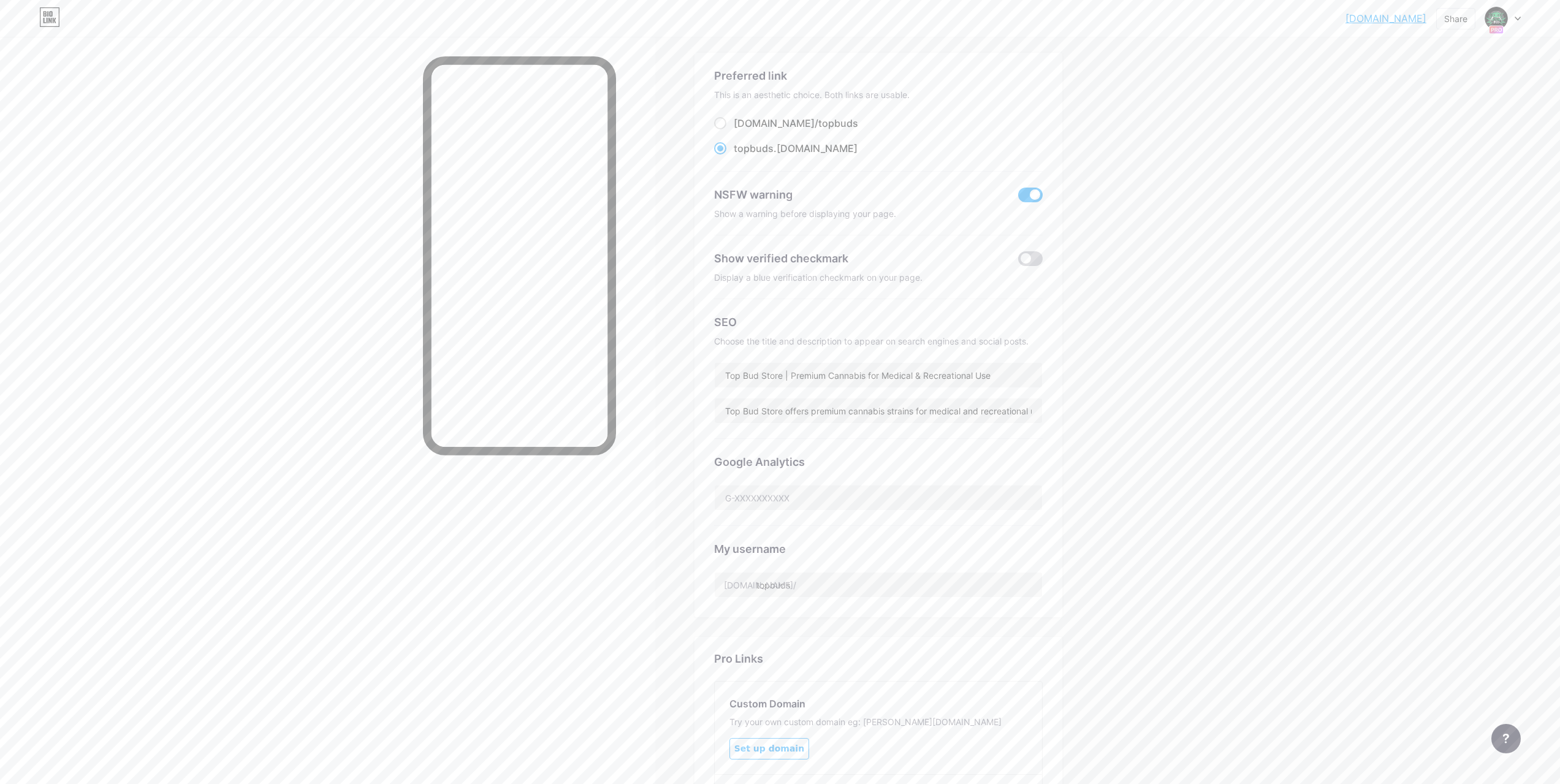
click at [1029, 257] on span at bounding box center [1031, 258] width 25 height 15
click at [1018, 262] on input "checkbox" at bounding box center [1018, 262] width 0 height 0
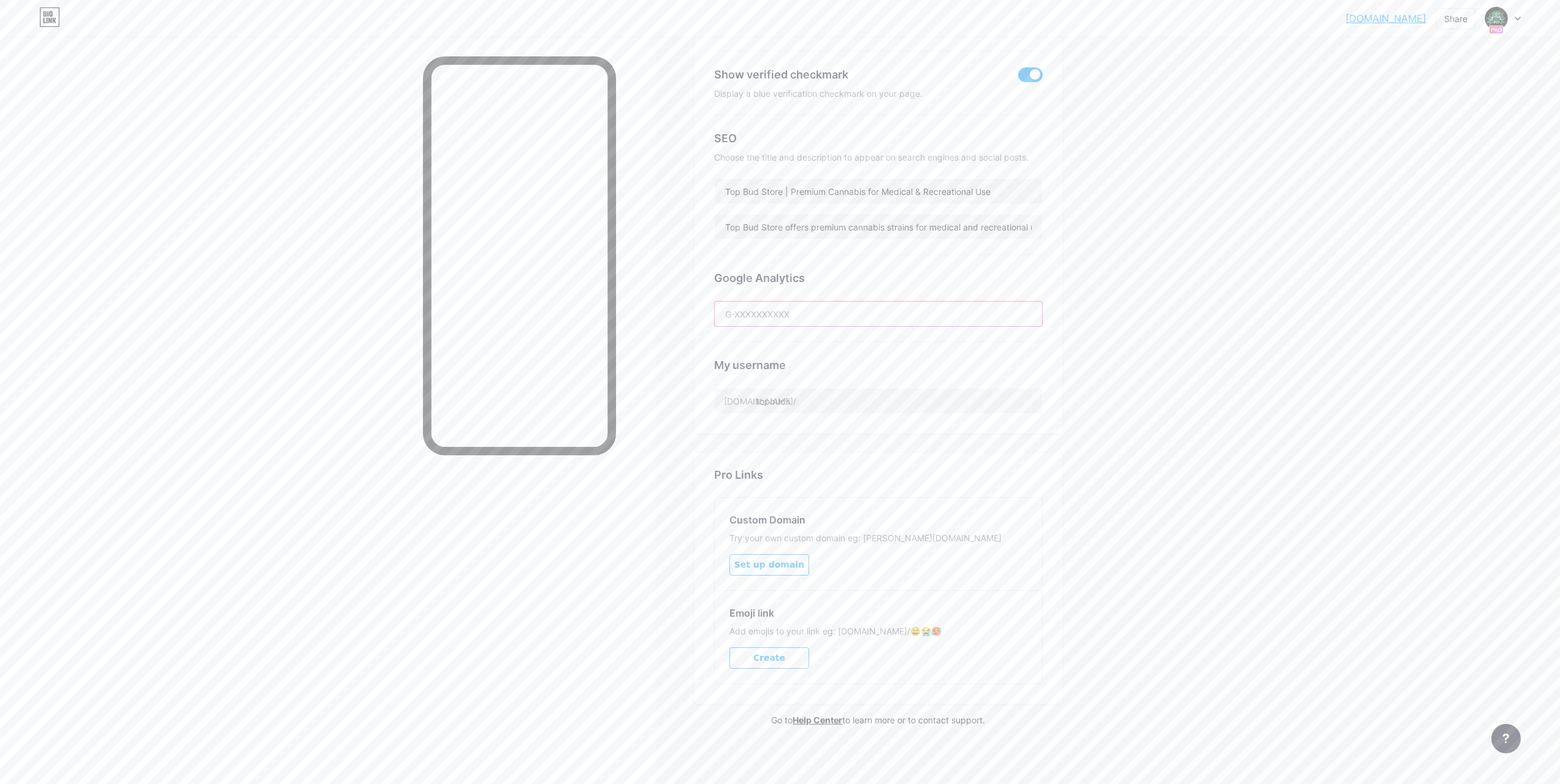
click at [806, 316] on input "text" at bounding box center [879, 314] width 327 height 25
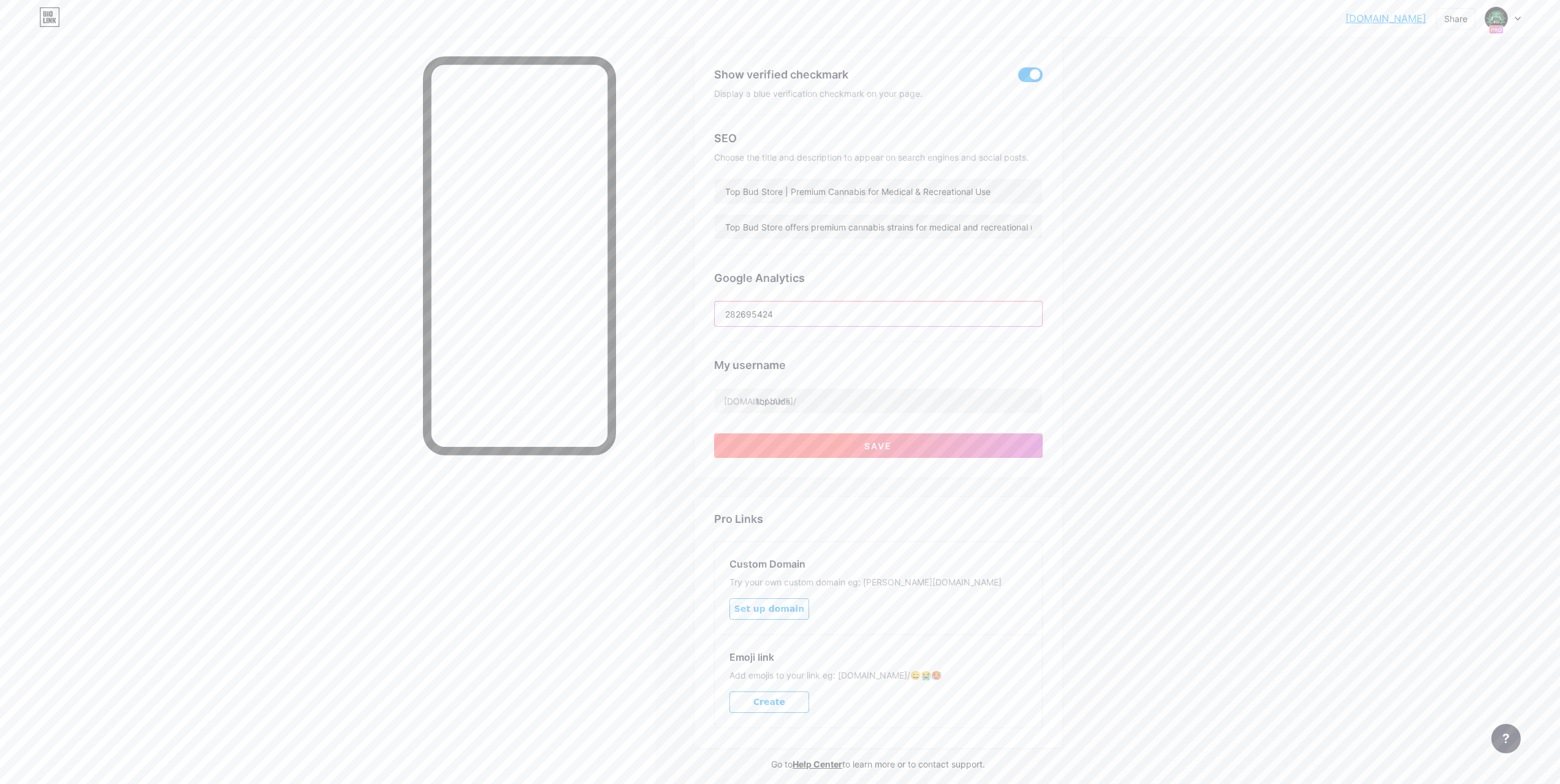
type input "282695424"
click at [931, 444] on button "Save" at bounding box center [879, 445] width 329 height 25
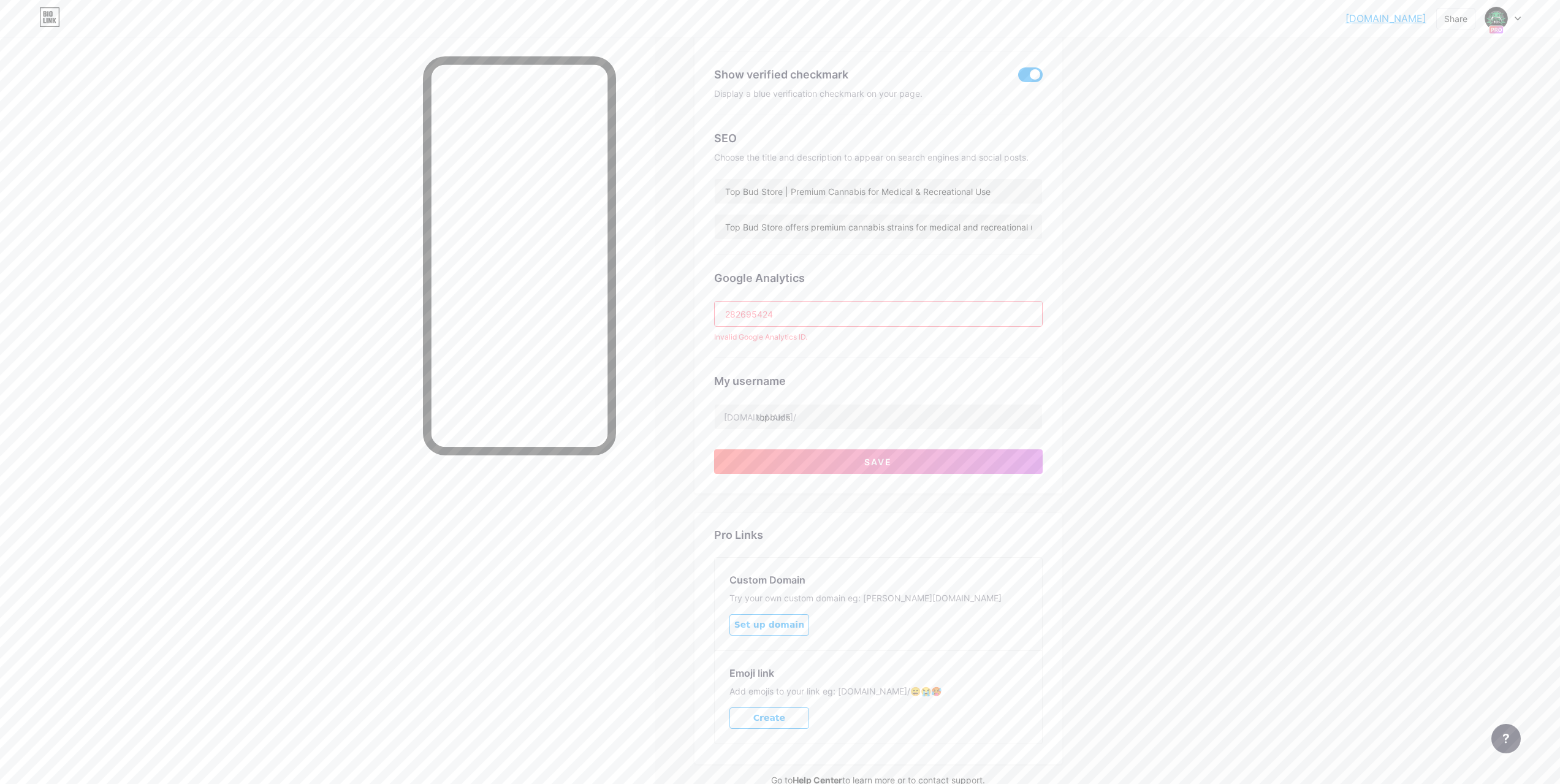
paste input "04807287"
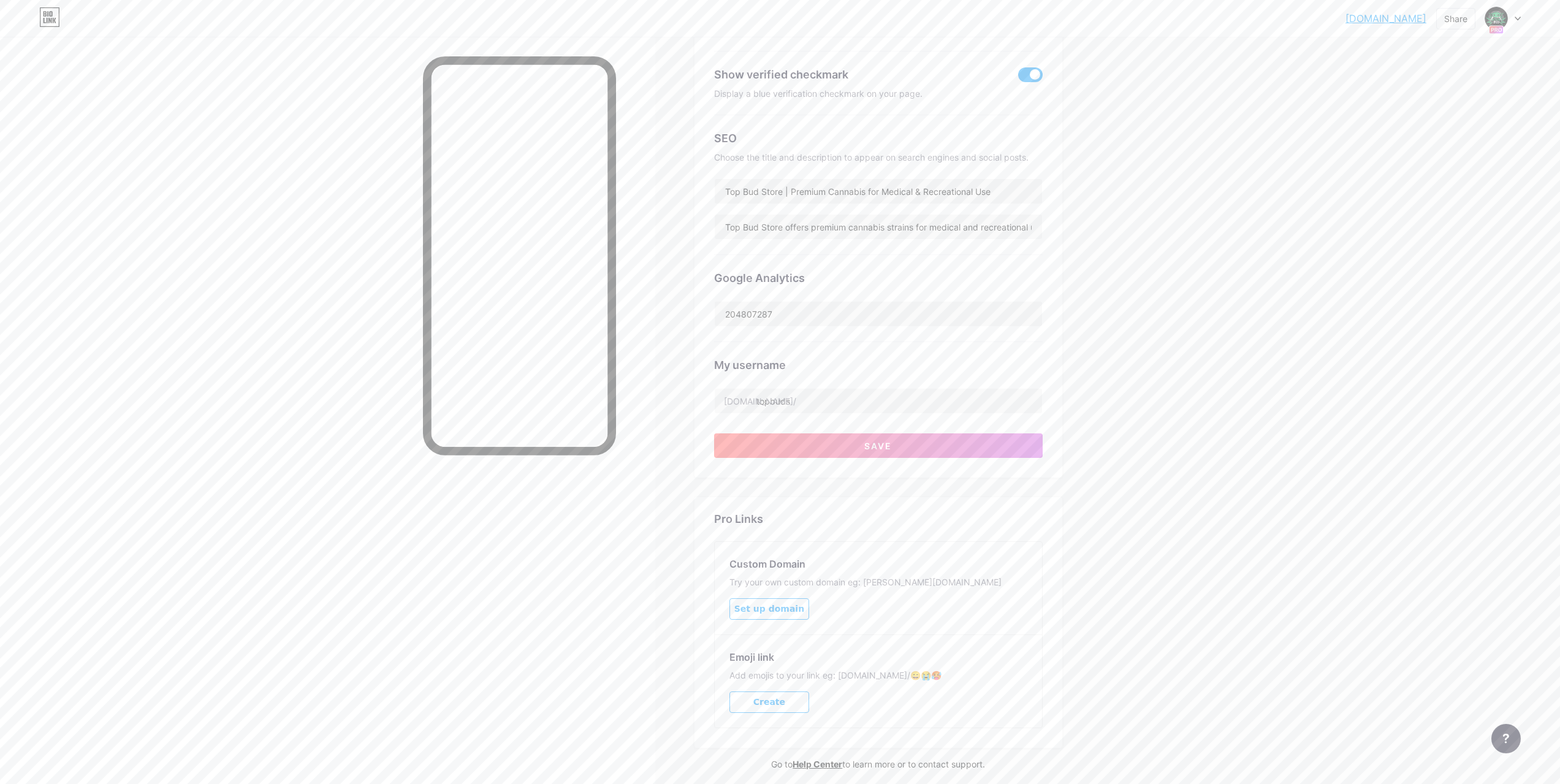
click at [650, 345] on div at bounding box center [327, 428] width 655 height 784
click at [1177, 394] on div "topbuds.bio.lin... [DOMAIN_NAME] Share Switch accounts Top Bud [DOMAIN_NAME]/to…" at bounding box center [780, 293] width 1560 height 1077
click at [893, 432] on div "Preferred link This is an aesthetic choice. Both links are usable. [DOMAIN_NAME…" at bounding box center [879, 170] width 329 height 574
click at [892, 445] on span "Save" at bounding box center [878, 446] width 28 height 11
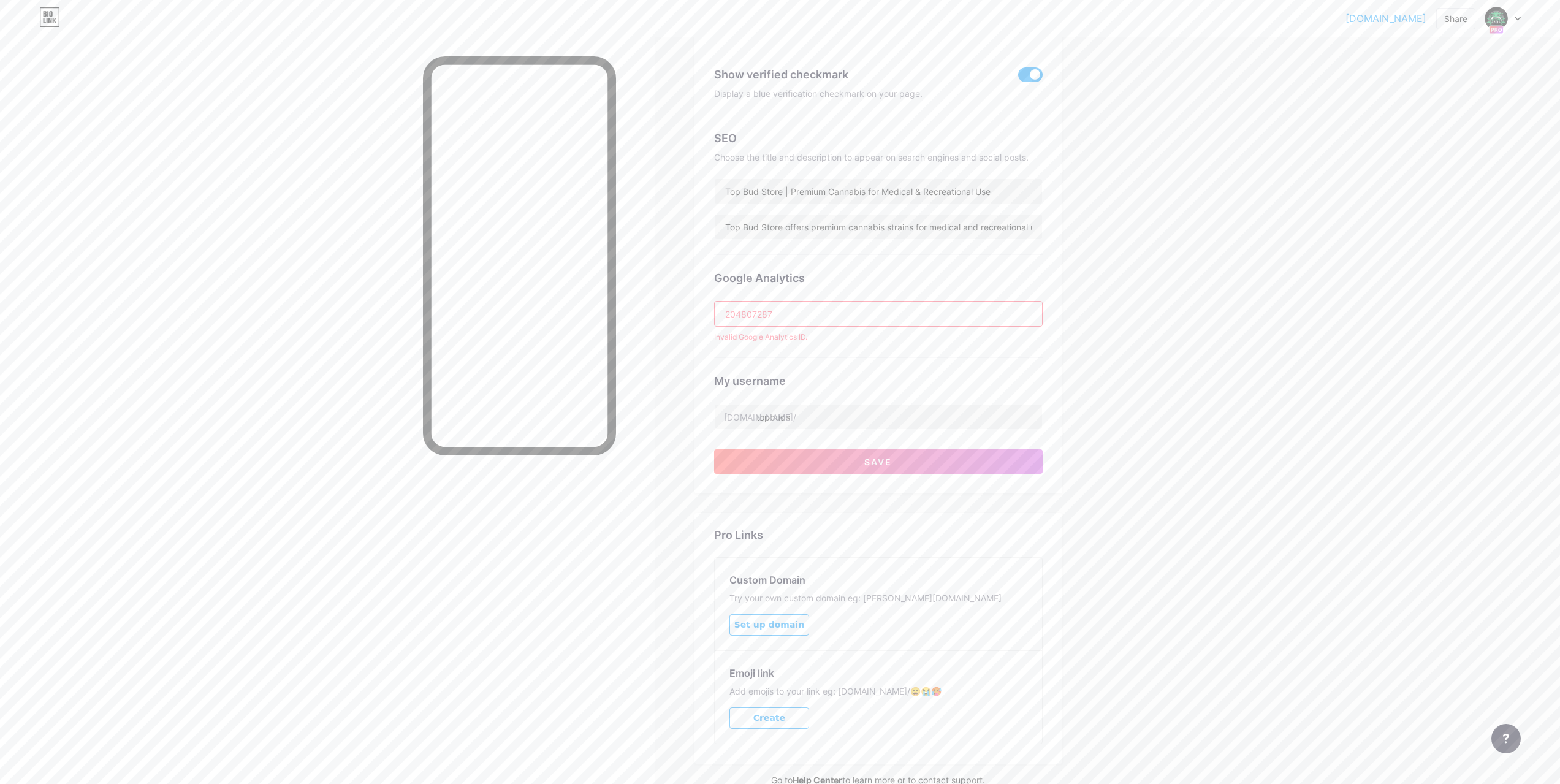
drag, startPoint x: 863, startPoint y: 314, endPoint x: 618, endPoint y: 315, distance: 245.0
click at [619, 315] on div "Links AI NEW Posts Design Subscribers Stats Settings Preferred link This is an …" at bounding box center [557, 301] width 1114 height 1093
paste input "G-YNN9ZQT0J9"
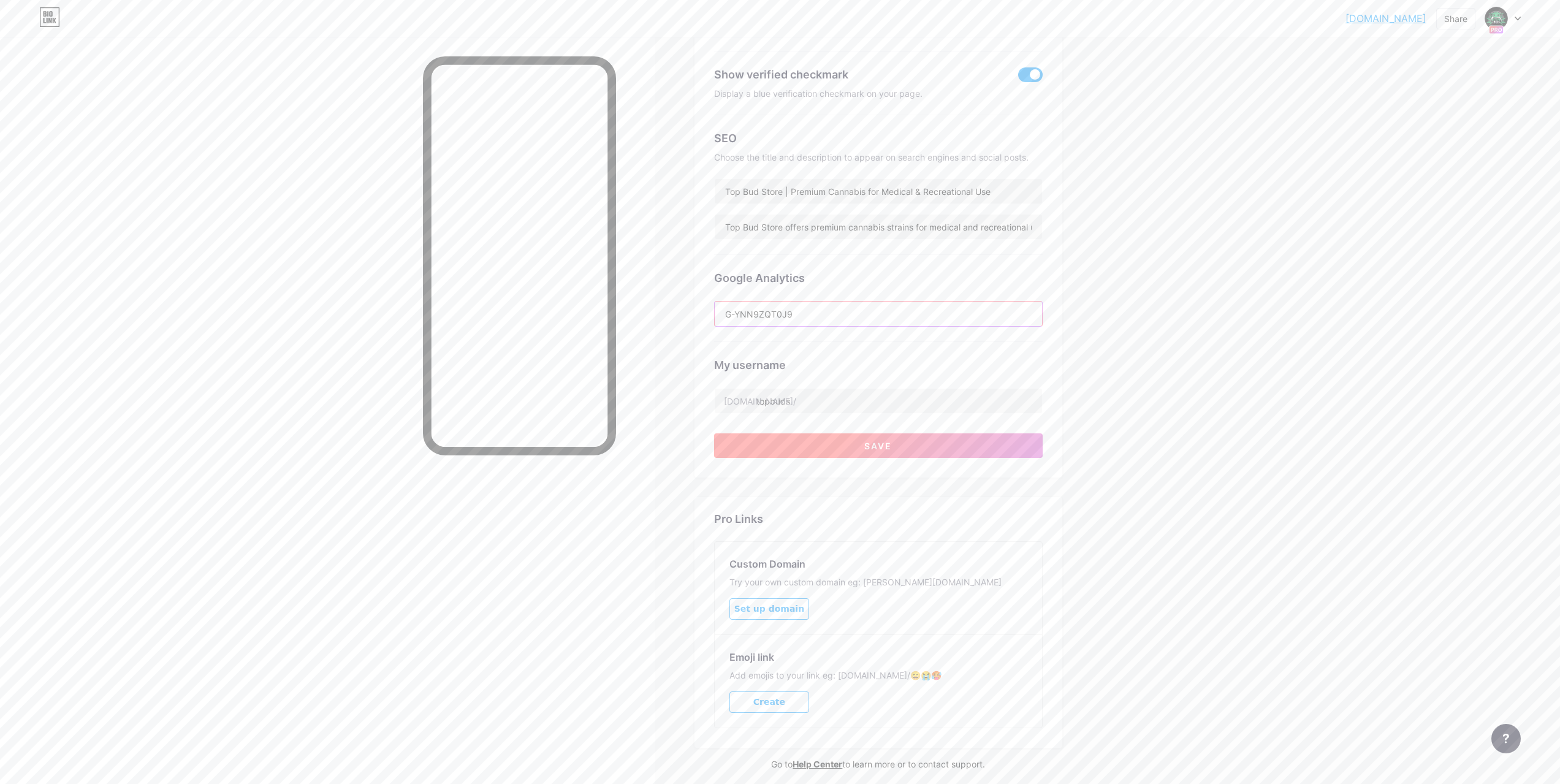
type input "G-YNN9ZQT0J9"
click at [923, 443] on button "Save" at bounding box center [879, 445] width 329 height 25
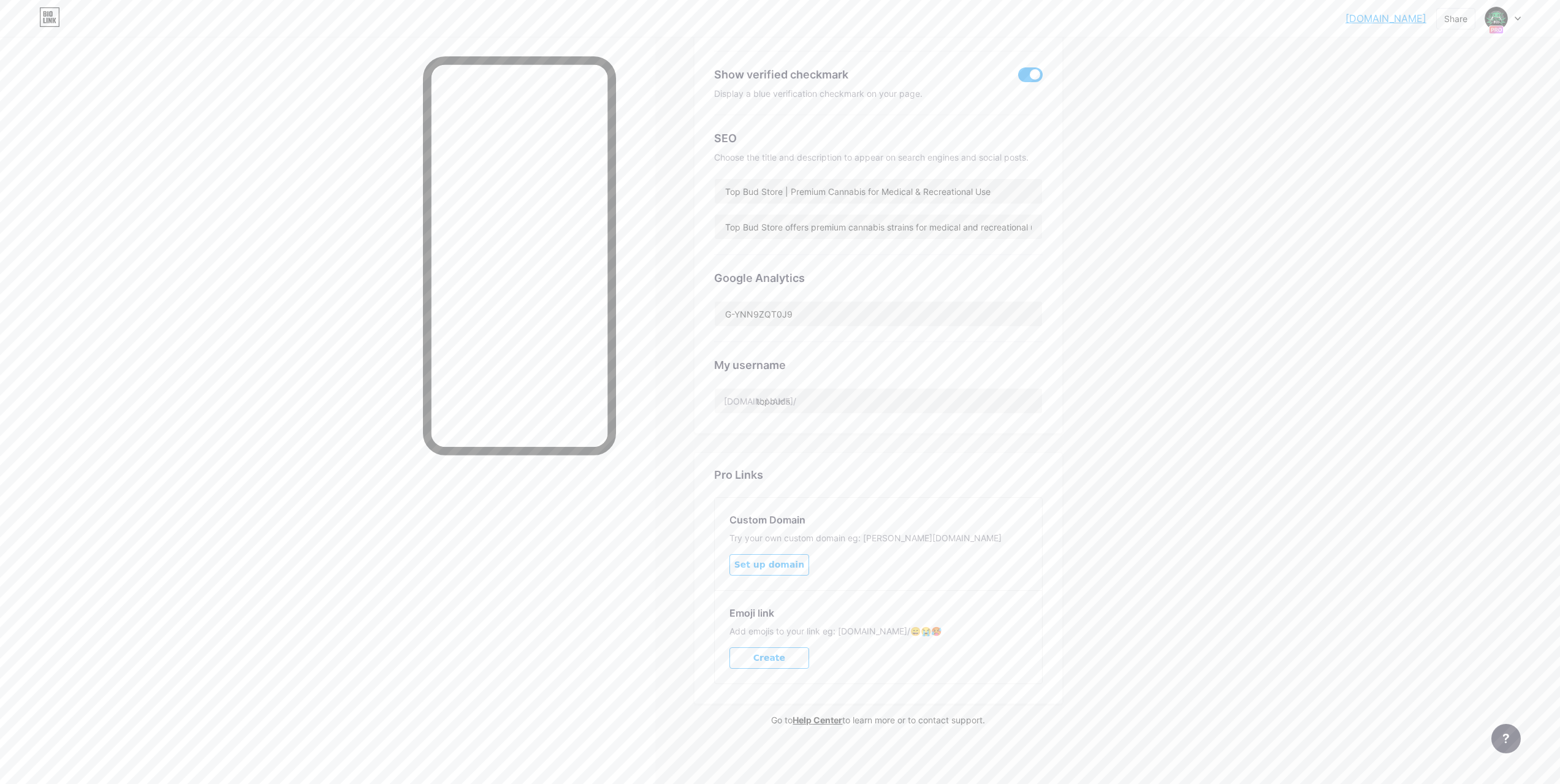
scroll to position [247, 0]
click at [769, 557] on span "Set up domain" at bounding box center [769, 562] width 70 height 11
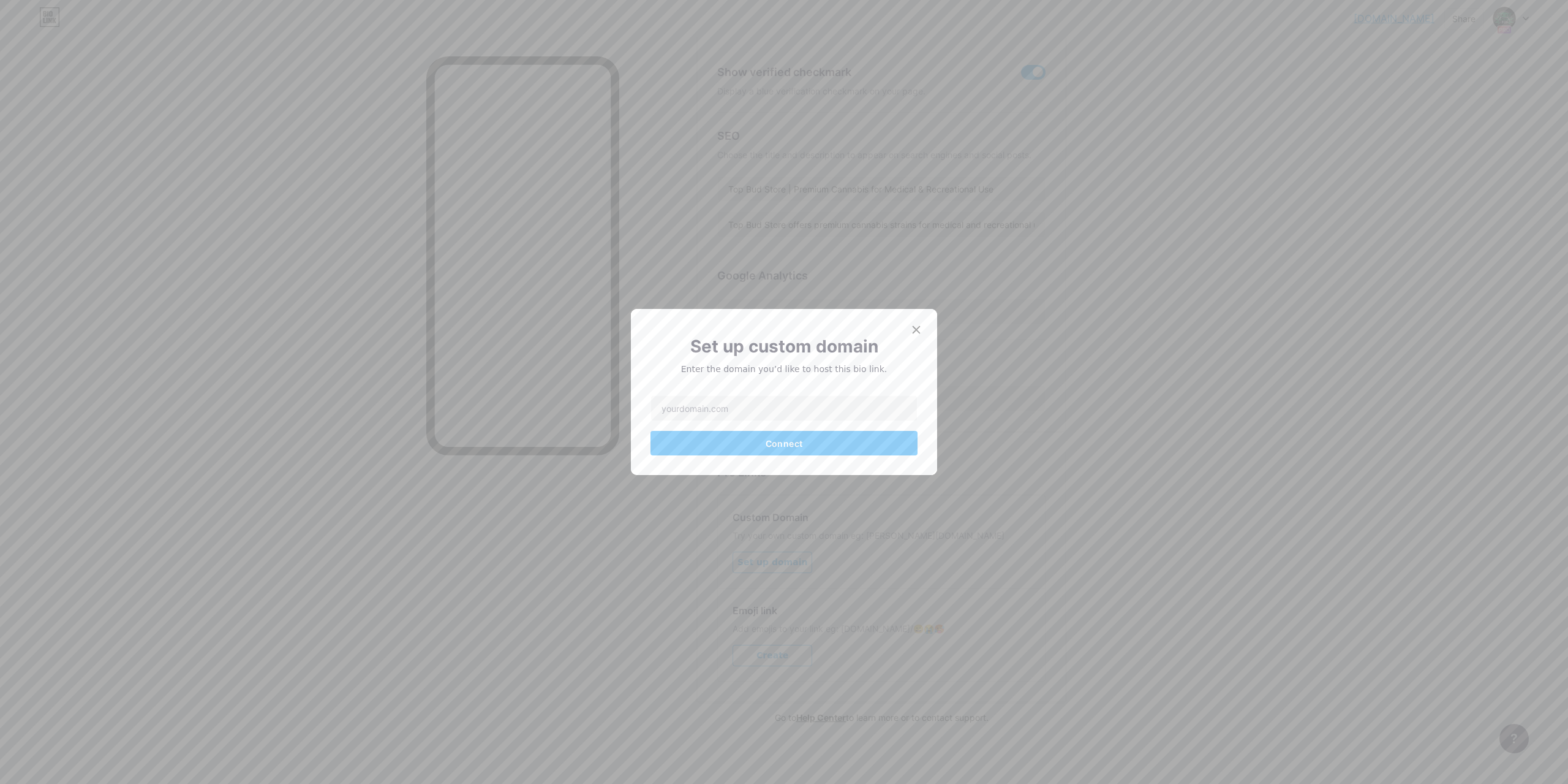
click at [702, 395] on div at bounding box center [784, 409] width 267 height 26
click at [714, 415] on input "text" at bounding box center [784, 409] width 266 height 25
paste input "[DOMAIN_NAME]"
type input "[DOMAIN_NAME]"
click at [787, 448] on button "Connect" at bounding box center [784, 443] width 267 height 25
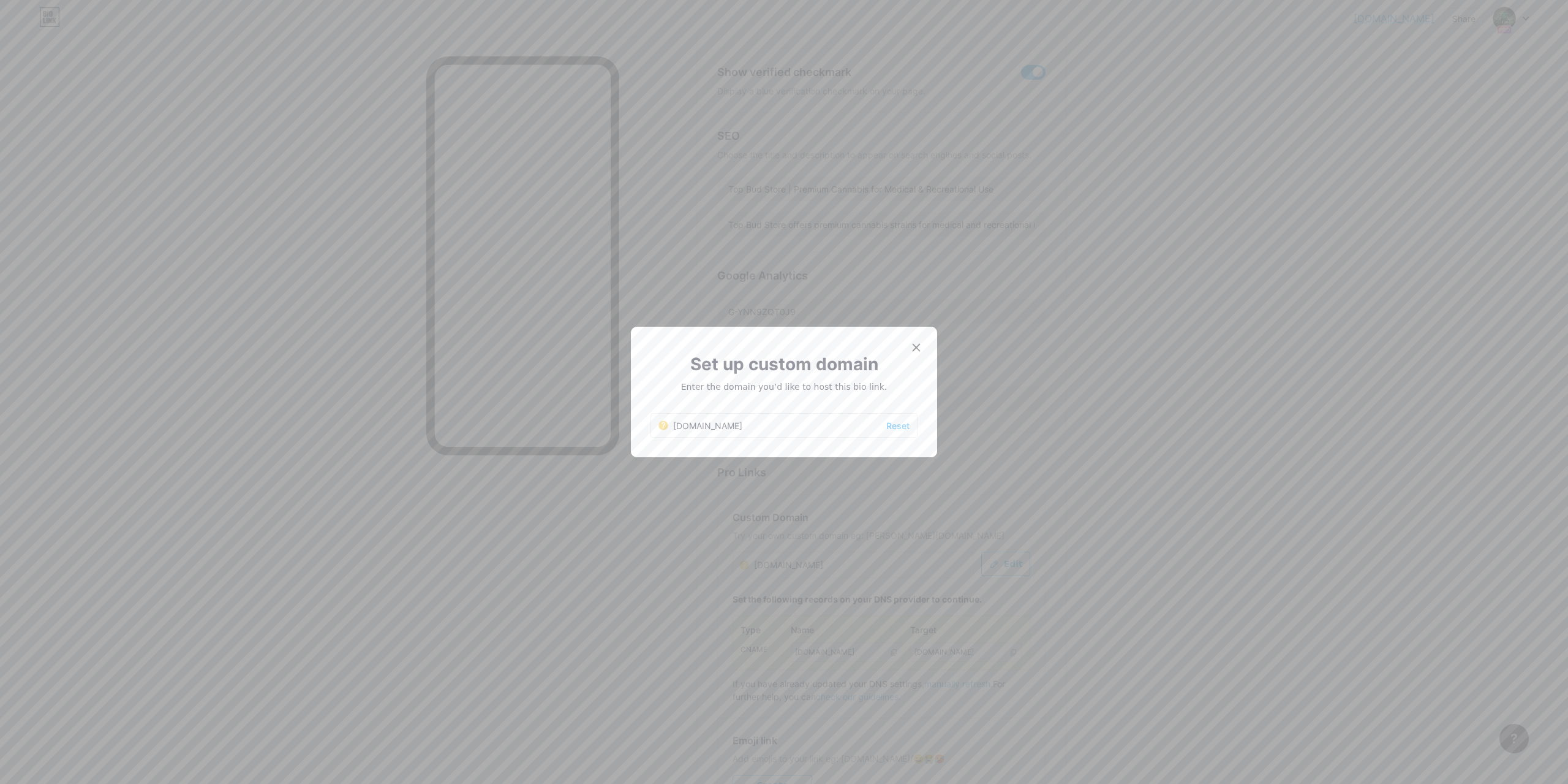
click at [756, 426] on div "[DOMAIN_NAME] Reset" at bounding box center [784, 425] width 267 height 25
click at [665, 425] on icon at bounding box center [663, 425] width 4 height 6
drag, startPoint x: 714, startPoint y: 382, endPoint x: 826, endPoint y: 379, distance: 112.0
click at [820, 379] on div "Set up custom domain Enter the domain you’d like to host this bio link." at bounding box center [784, 372] width 267 height 42
click at [827, 379] on div "Set up custom domain Enter the domain you’d like to host this bio link." at bounding box center [784, 372] width 267 height 42
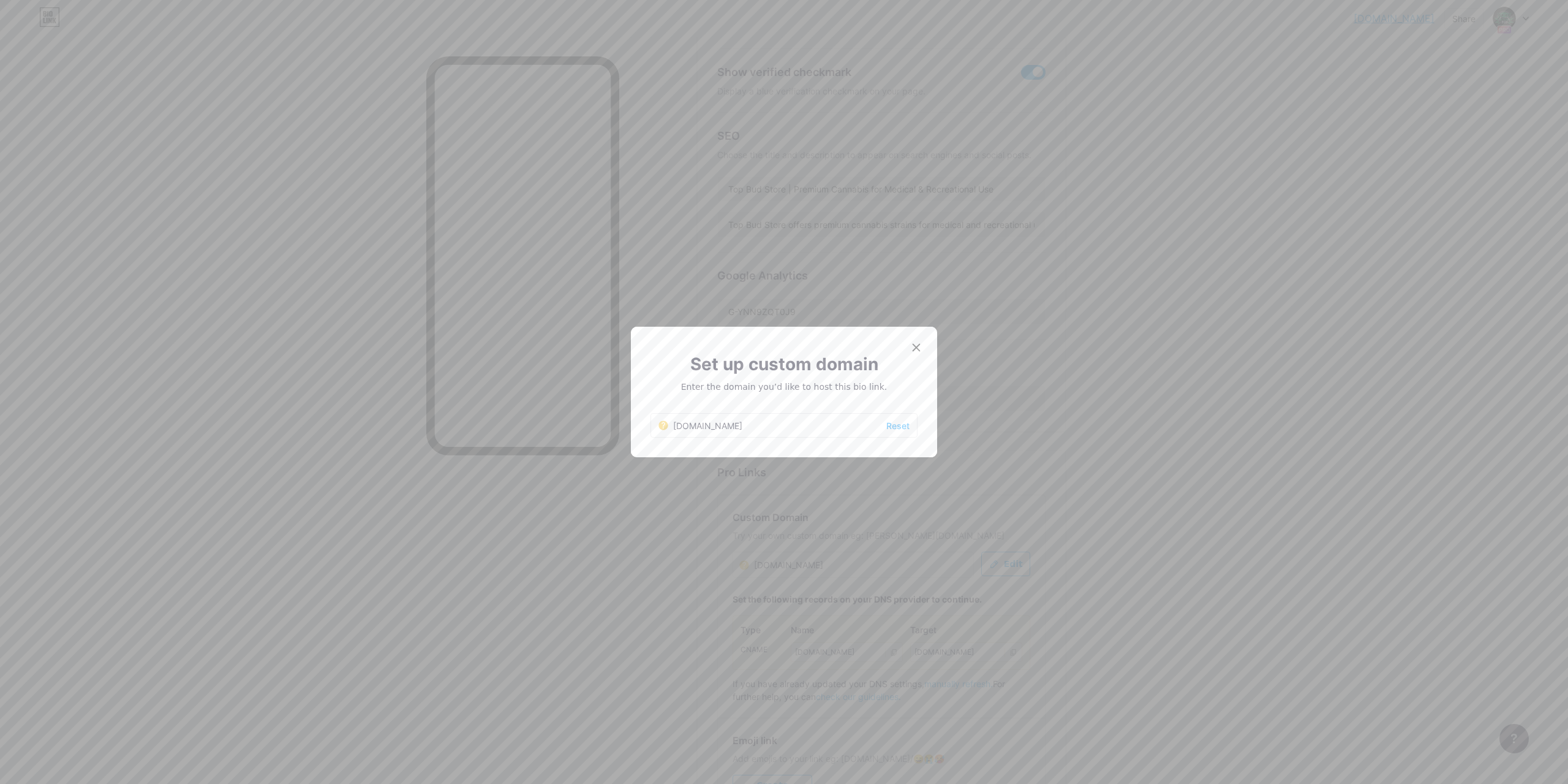
click at [784, 432] on div "[DOMAIN_NAME] Reset" at bounding box center [784, 425] width 267 height 25
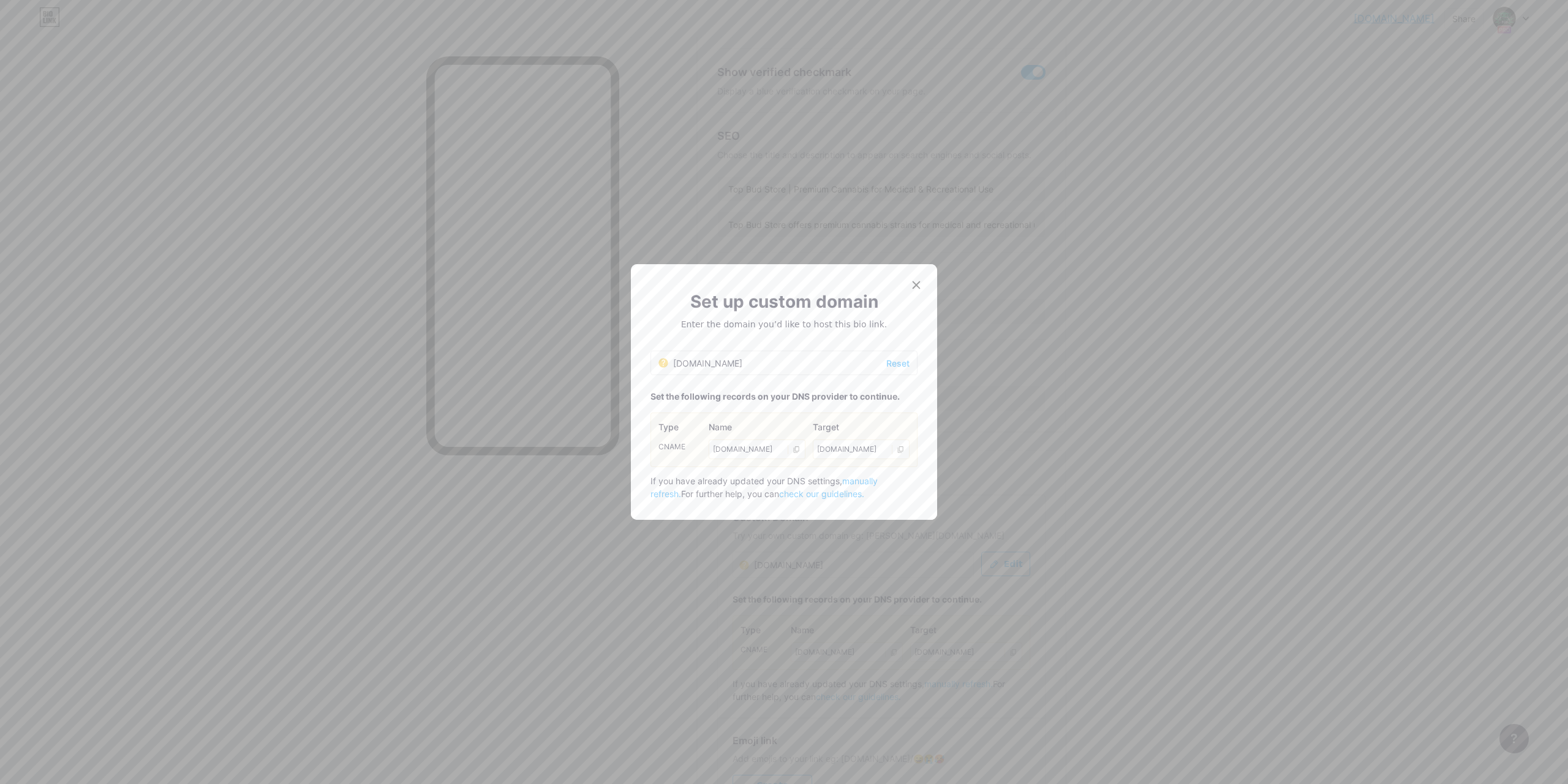
click at [797, 448] on icon at bounding box center [797, 449] width 8 height 8
click at [903, 451] on div "[DOMAIN_NAME]" at bounding box center [861, 449] width 97 height 20
click at [900, 451] on icon at bounding box center [900, 449] width 8 height 8
click at [893, 292] on div "Set up custom domain" at bounding box center [784, 302] width 267 height 26
click at [906, 288] on div at bounding box center [916, 285] width 22 height 22
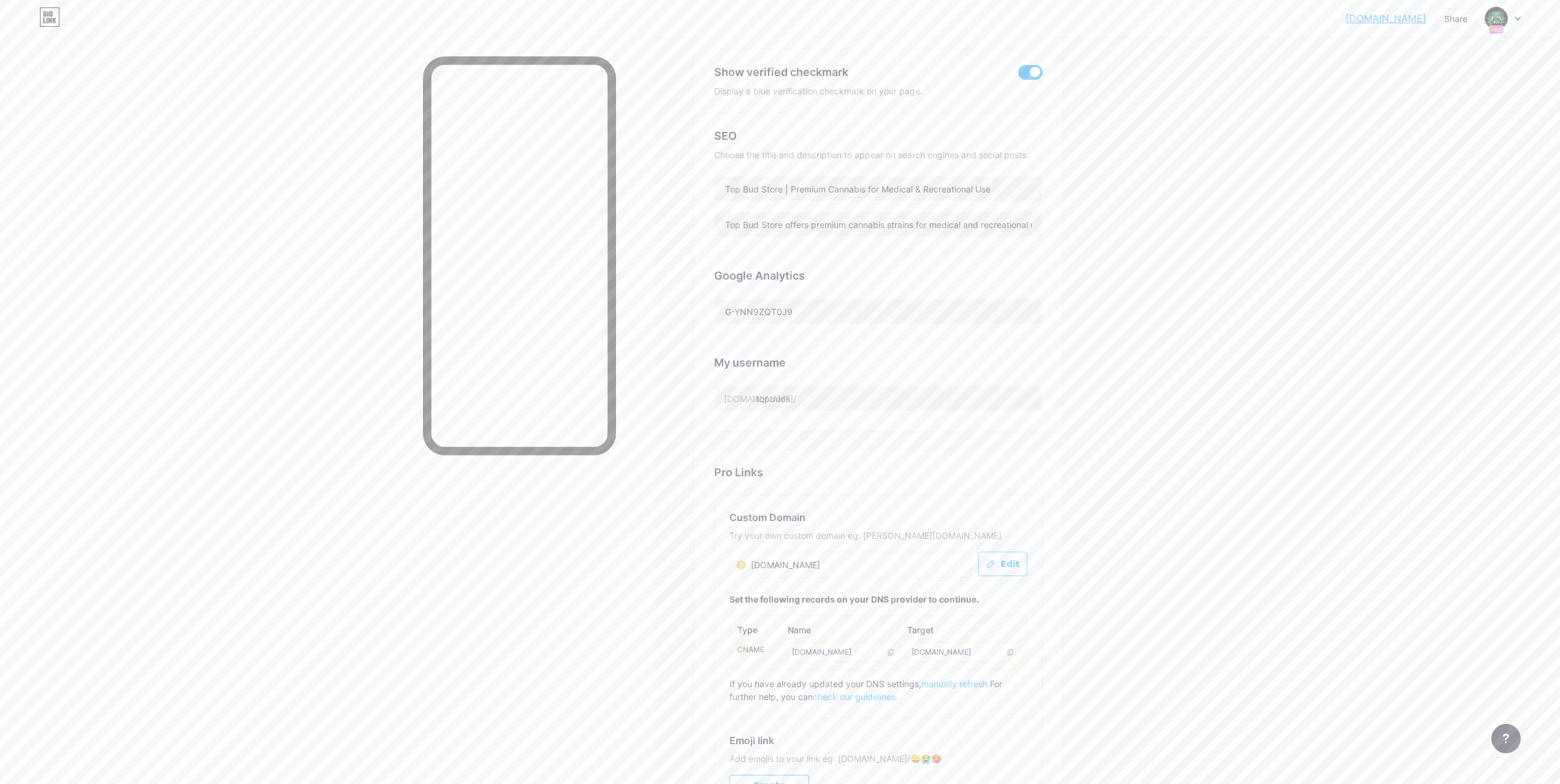
scroll to position [378, 0]
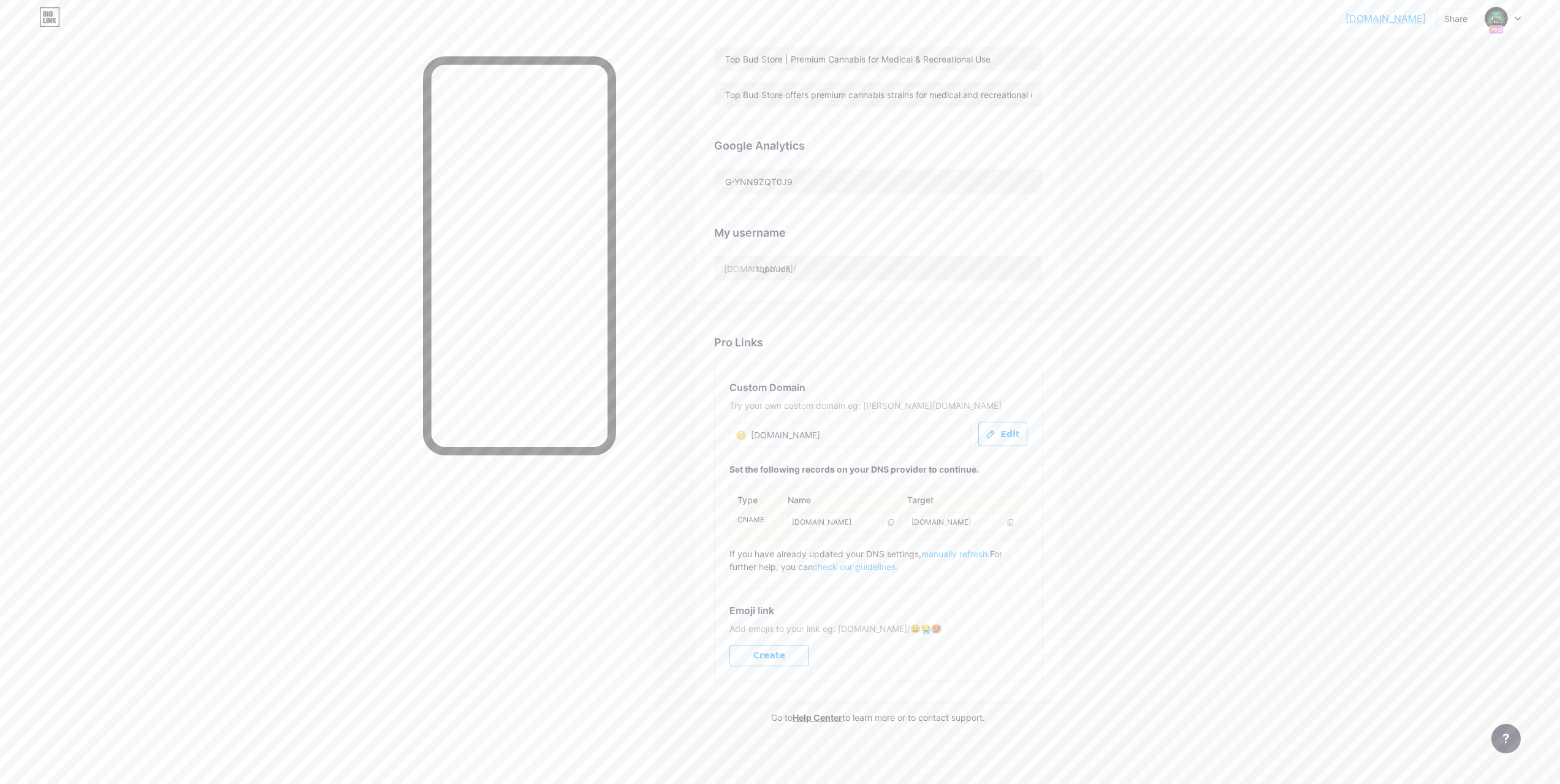
click at [775, 650] on span "Create" at bounding box center [770, 656] width 32 height 11
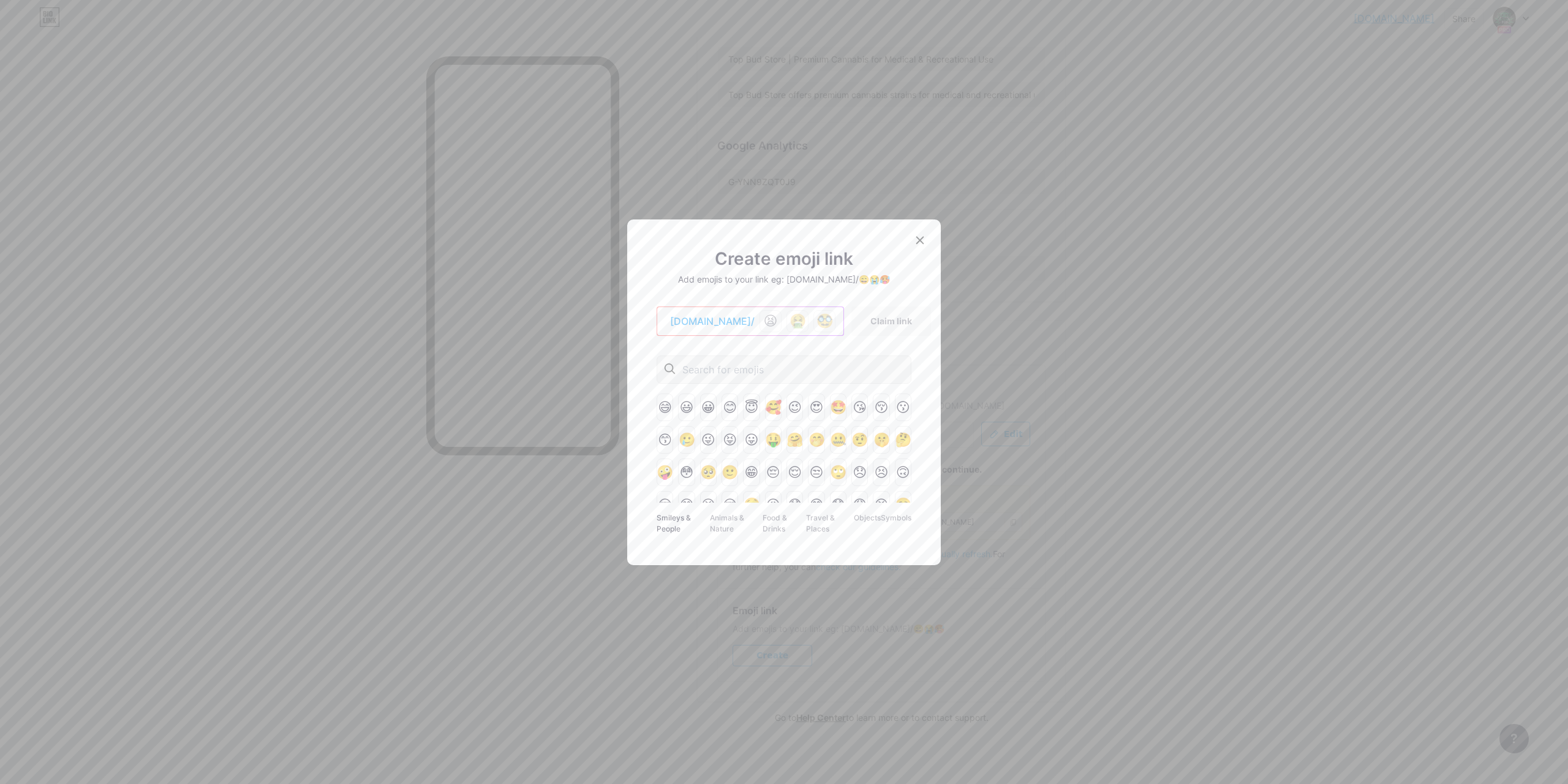
click at [787, 371] on input "text" at bounding box center [759, 369] width 154 height 15
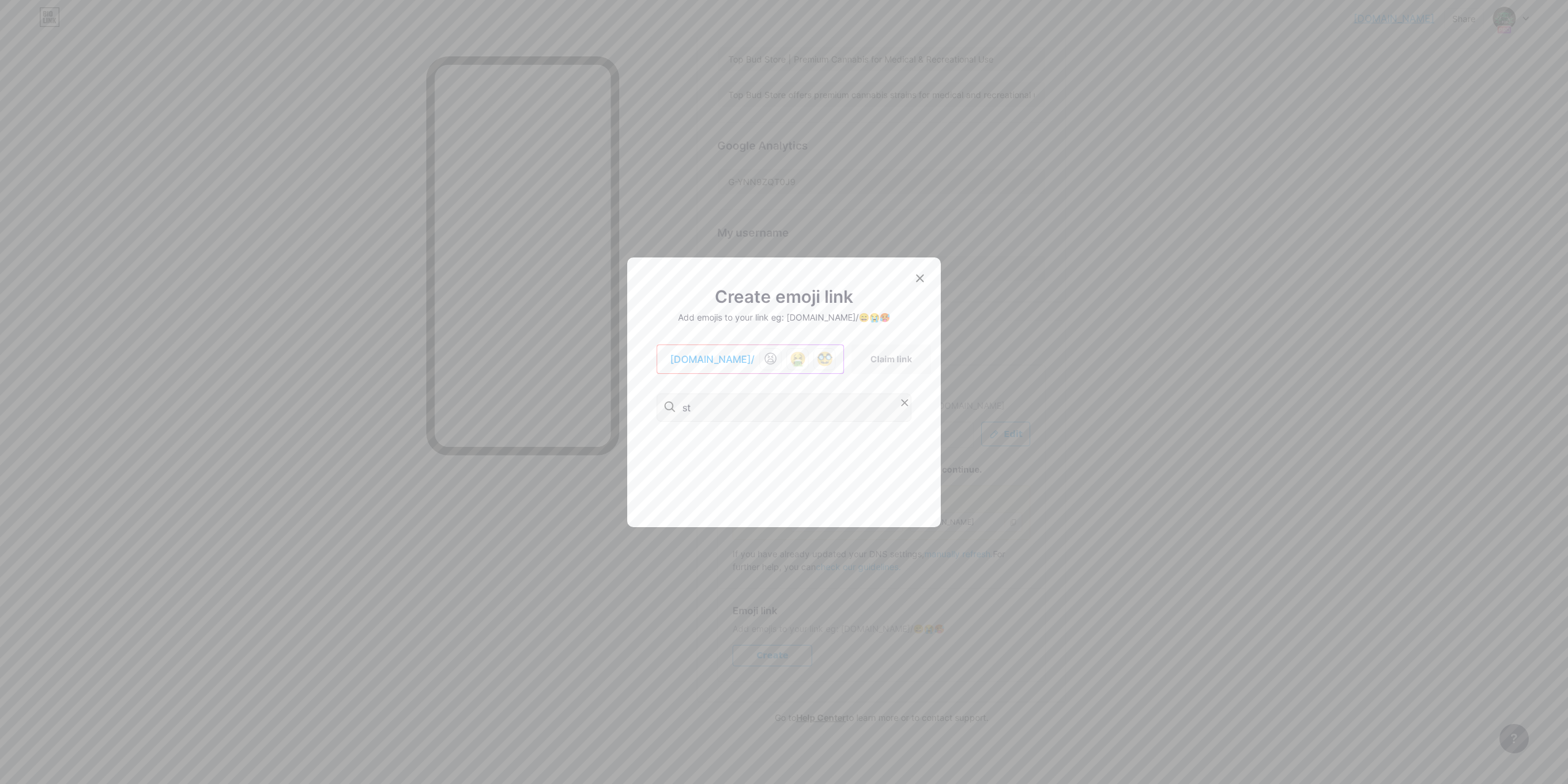
type input "s"
type input "flower"
click at [666, 451] on div "🌻" at bounding box center [665, 450] width 17 height 28
click at [903, 412] on icon at bounding box center [905, 409] width 8 height 8
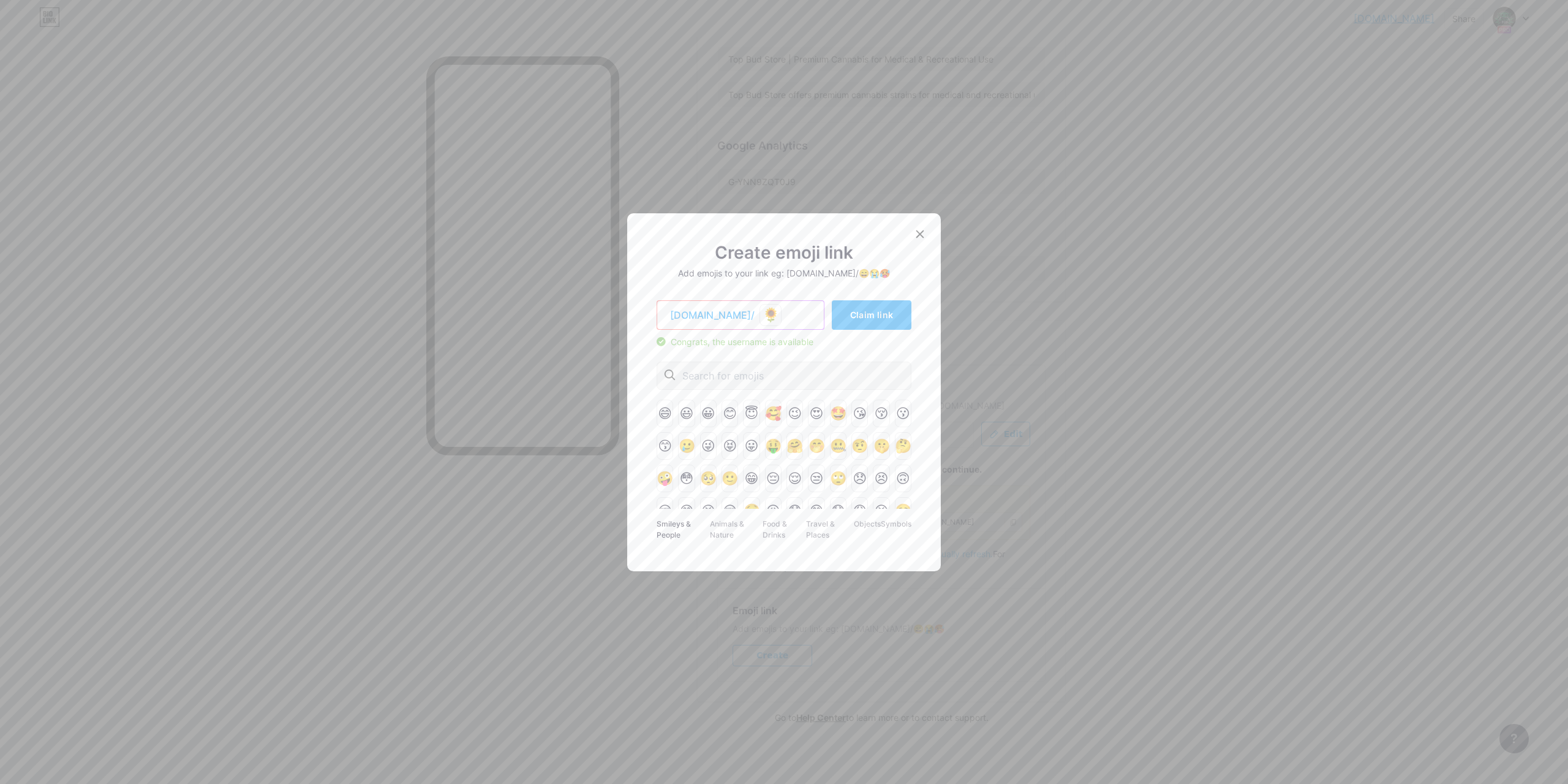
click at [760, 304] on div "🌻" at bounding box center [791, 315] width 61 height 22
click at [717, 380] on input "text" at bounding box center [759, 375] width 154 height 15
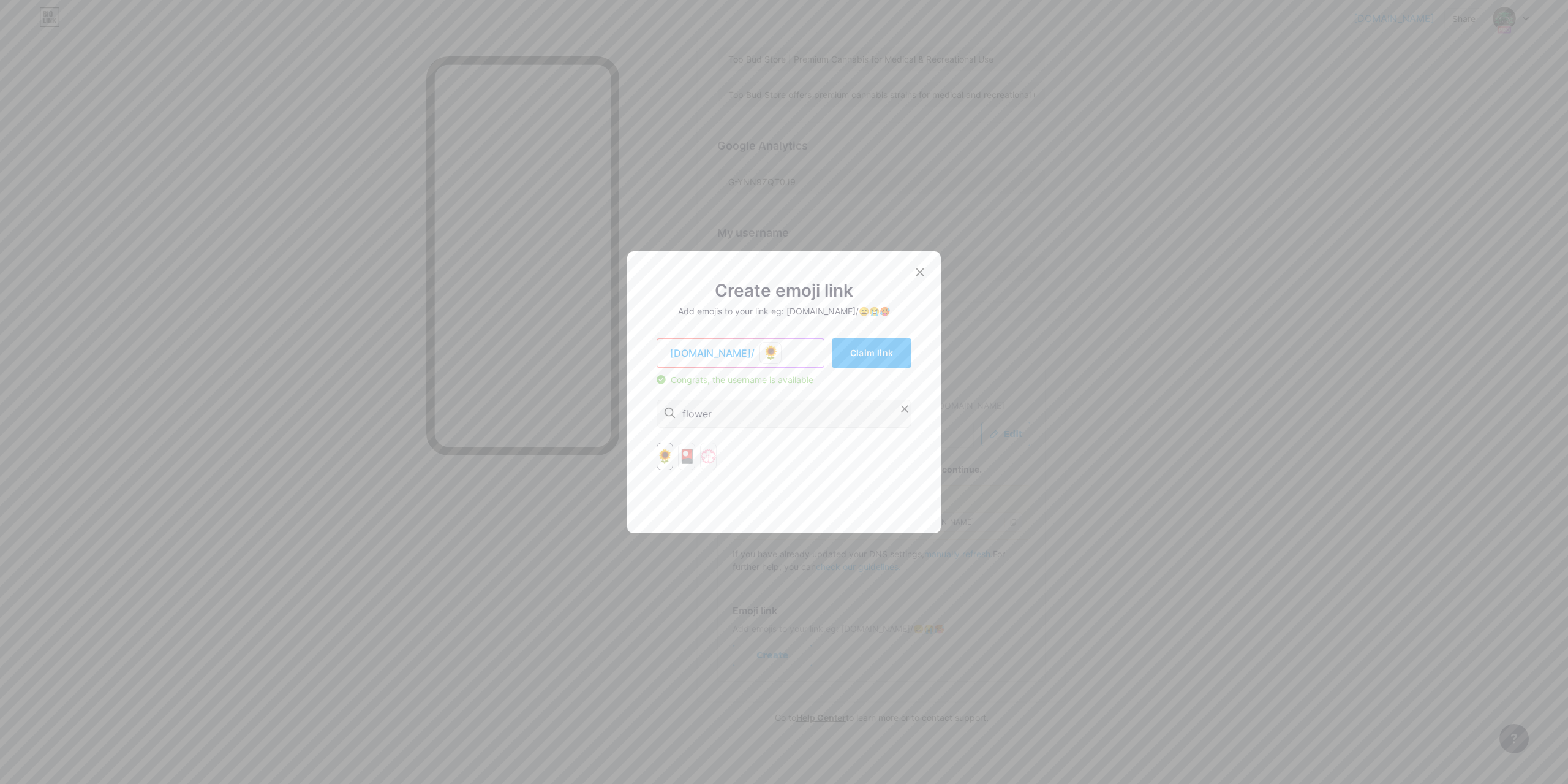
type input "flower"
click at [662, 455] on div "🌻" at bounding box center [665, 456] width 17 height 28
click at [779, 362] on div "🌻 🌻" at bounding box center [791, 352] width 61 height 22
click at [775, 357] on div "🌻 🌻" at bounding box center [791, 352] width 61 height 22
click at [725, 422] on div "flower" at bounding box center [784, 413] width 255 height 28
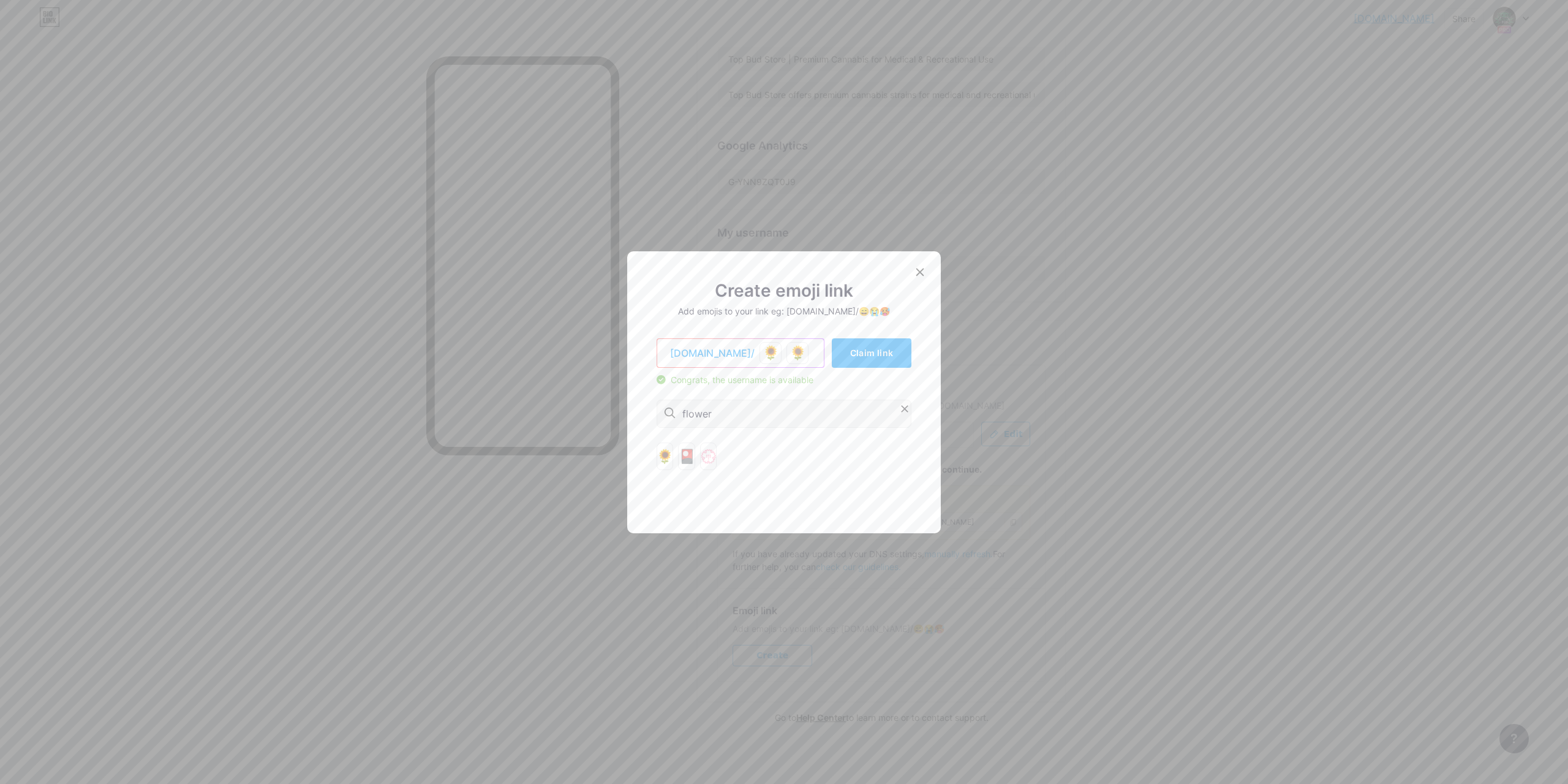
click at [896, 407] on div "flower" at bounding box center [784, 413] width 255 height 28
click at [903, 411] on icon at bounding box center [905, 409] width 12 height 12
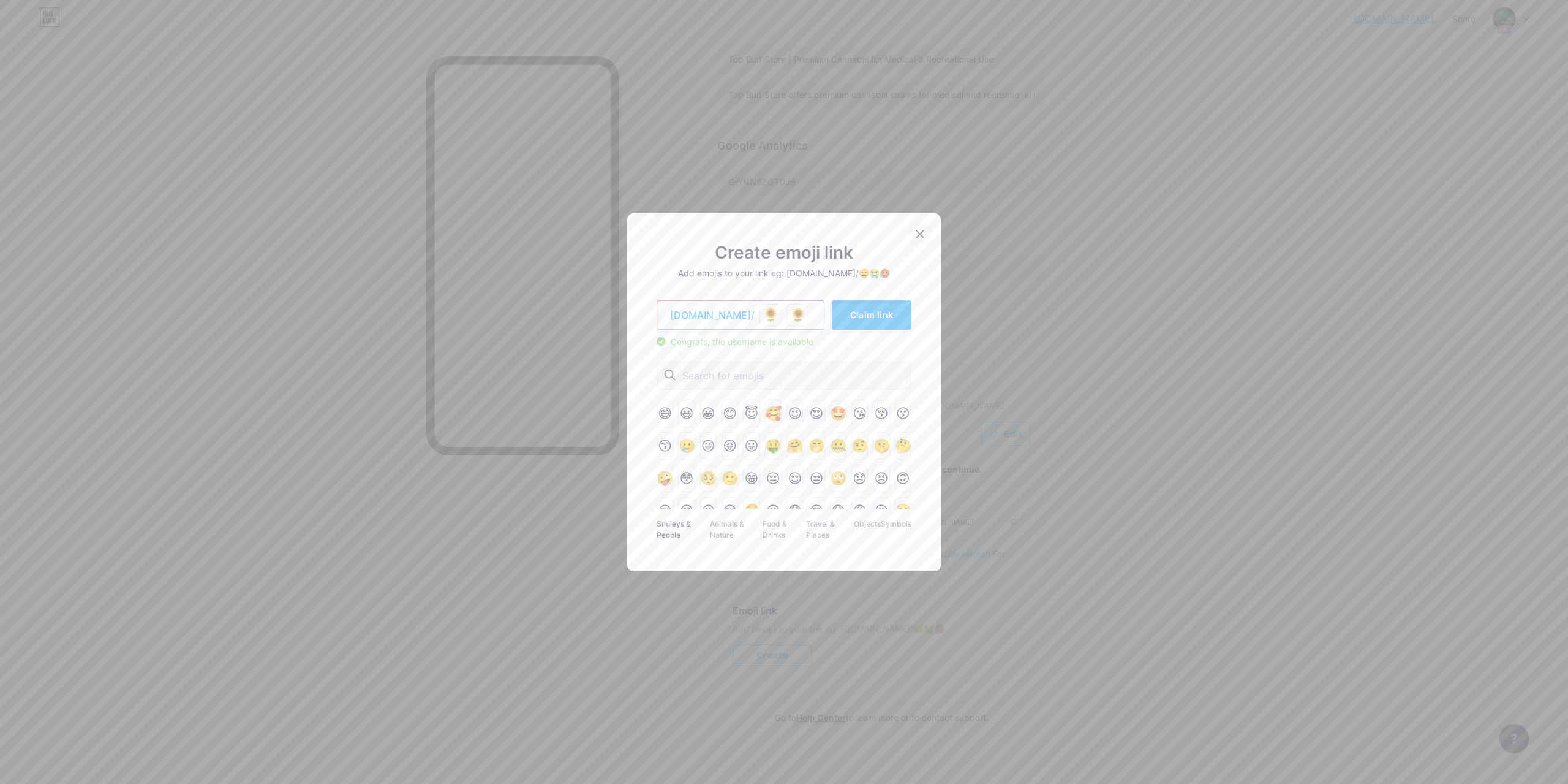
click at [915, 226] on div "Create emoji link Add emojis to your link eg: [DOMAIN_NAME]/😄😭🥵 [DOMAIN_NAME]/ …" at bounding box center [784, 392] width 314 height 358
click at [913, 233] on div at bounding box center [919, 234] width 22 height 22
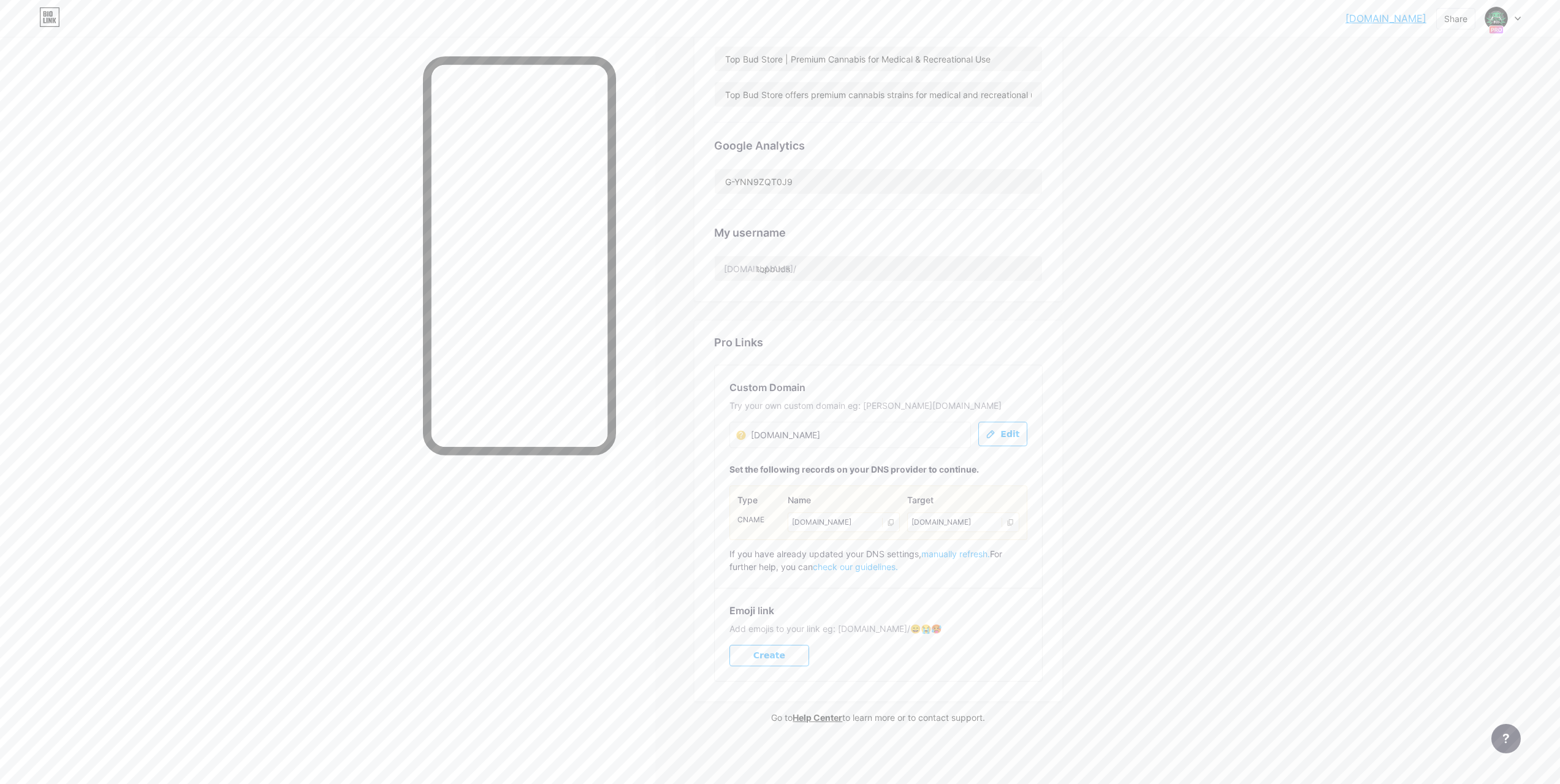
click at [787, 654] on button "Create" at bounding box center [770, 656] width 80 height 22
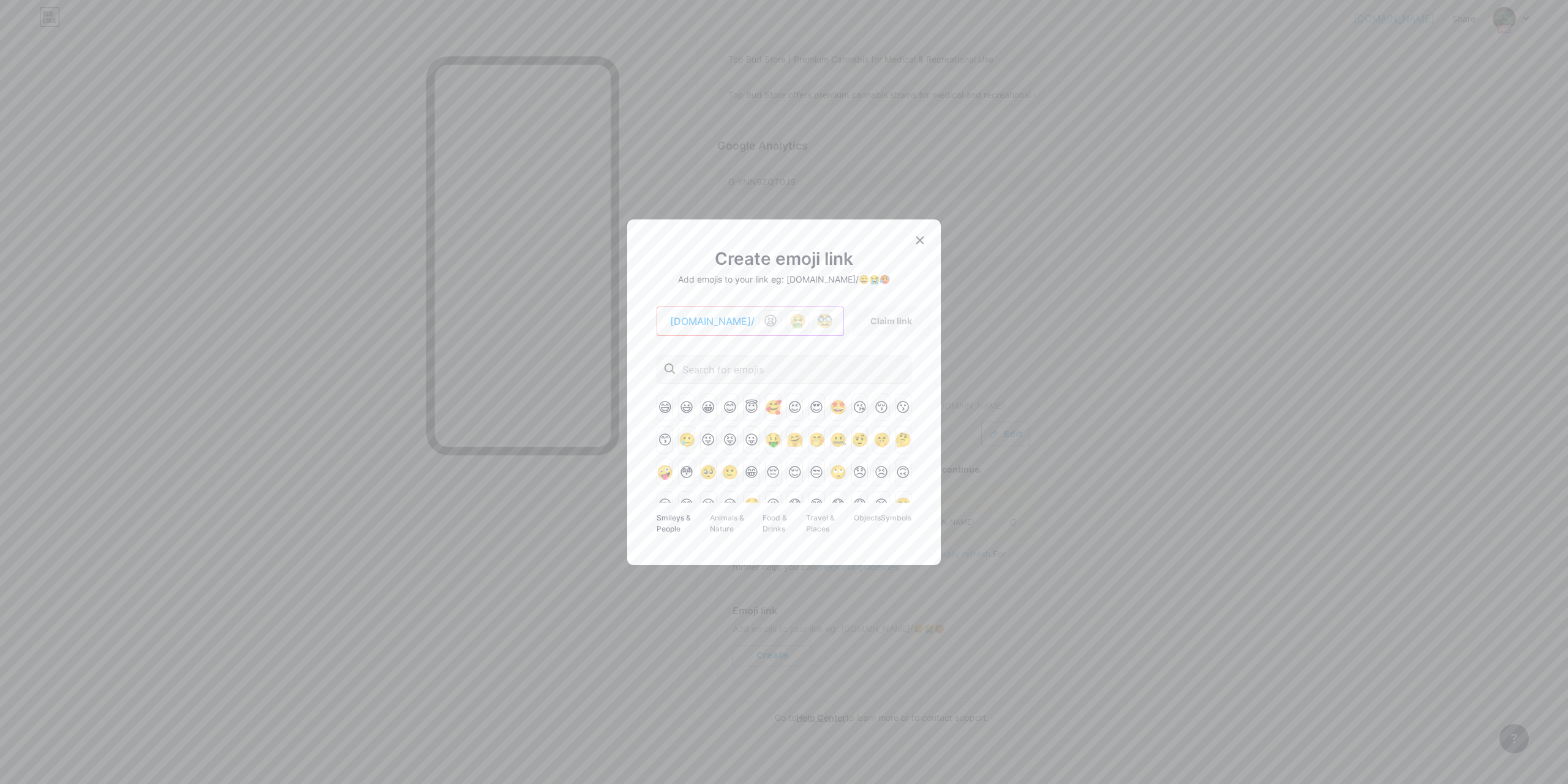
click at [814, 323] on div "🥸" at bounding box center [824, 321] width 22 height 22
click at [916, 241] on icon at bounding box center [919, 240] width 10 height 10
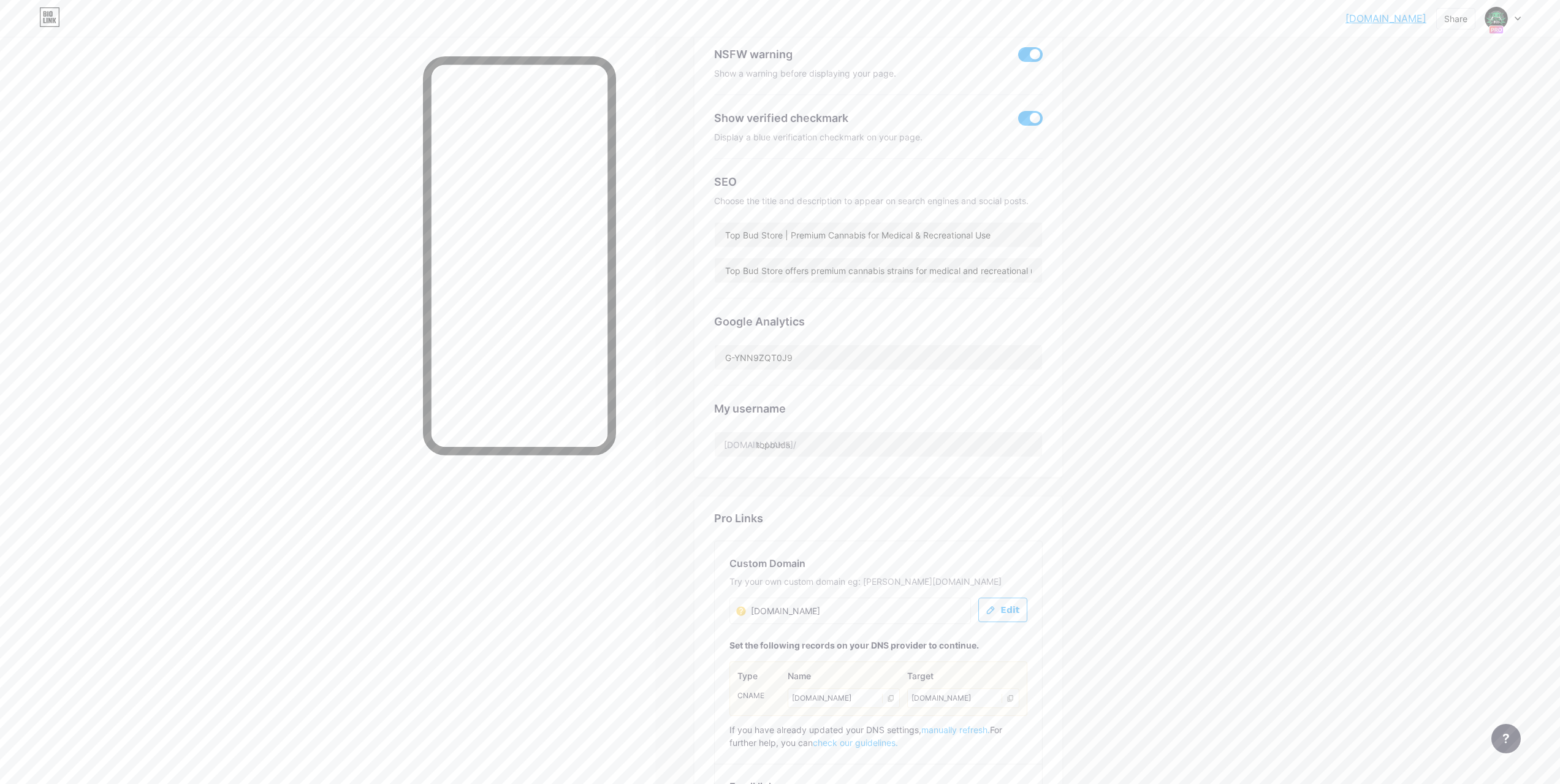
scroll to position [0, 0]
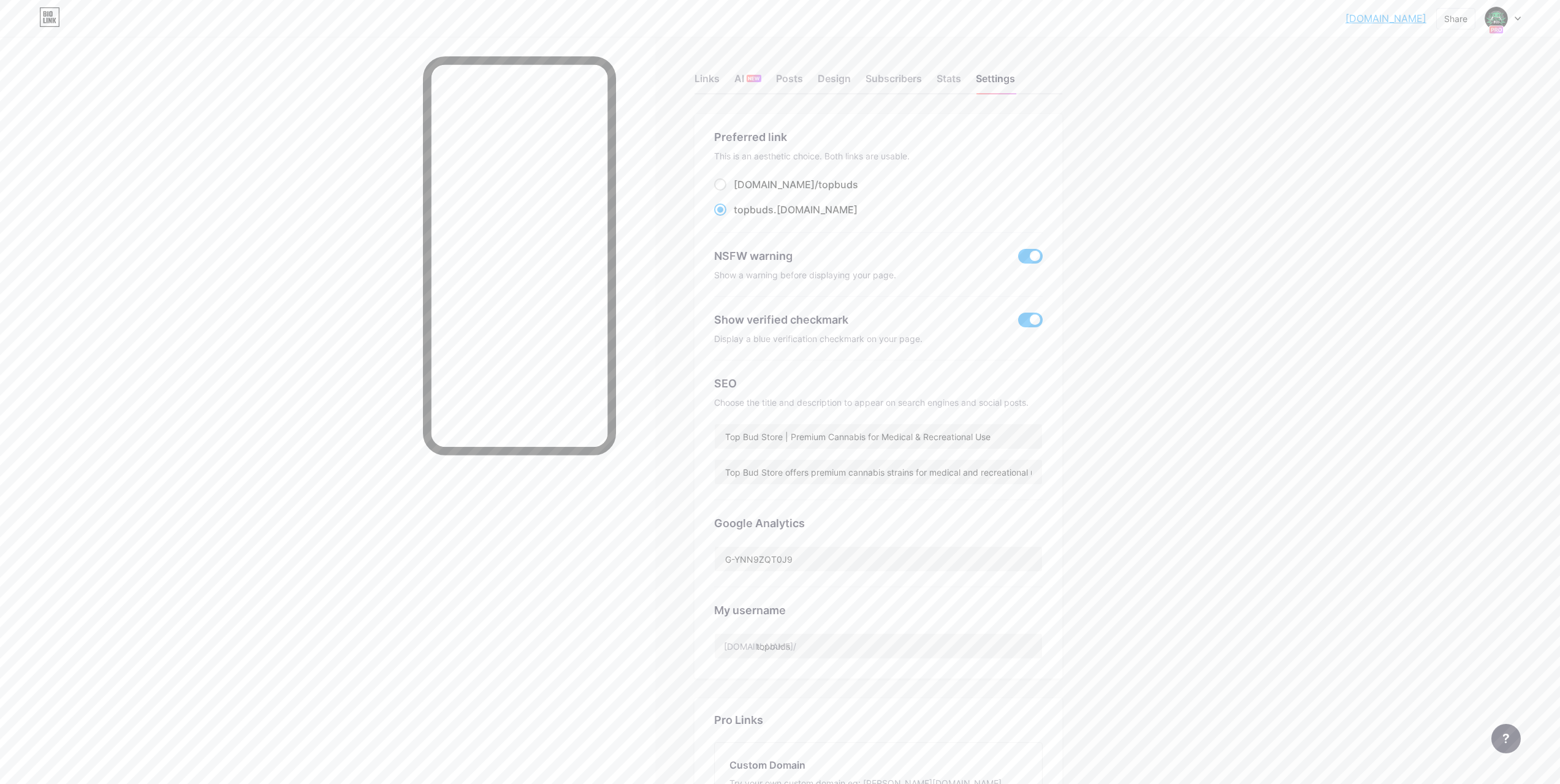
drag, startPoint x: 1132, startPoint y: 370, endPoint x: 1120, endPoint y: 297, distance: 74.0
drag, startPoint x: 946, startPoint y: 65, endPoint x: 949, endPoint y: 98, distance: 33.1
click at [946, 66] on div "Links AI NEW Posts Design Subscribers Stats Settings" at bounding box center [878, 73] width 368 height 43
click at [955, 72] on div "Stats" at bounding box center [949, 82] width 25 height 22
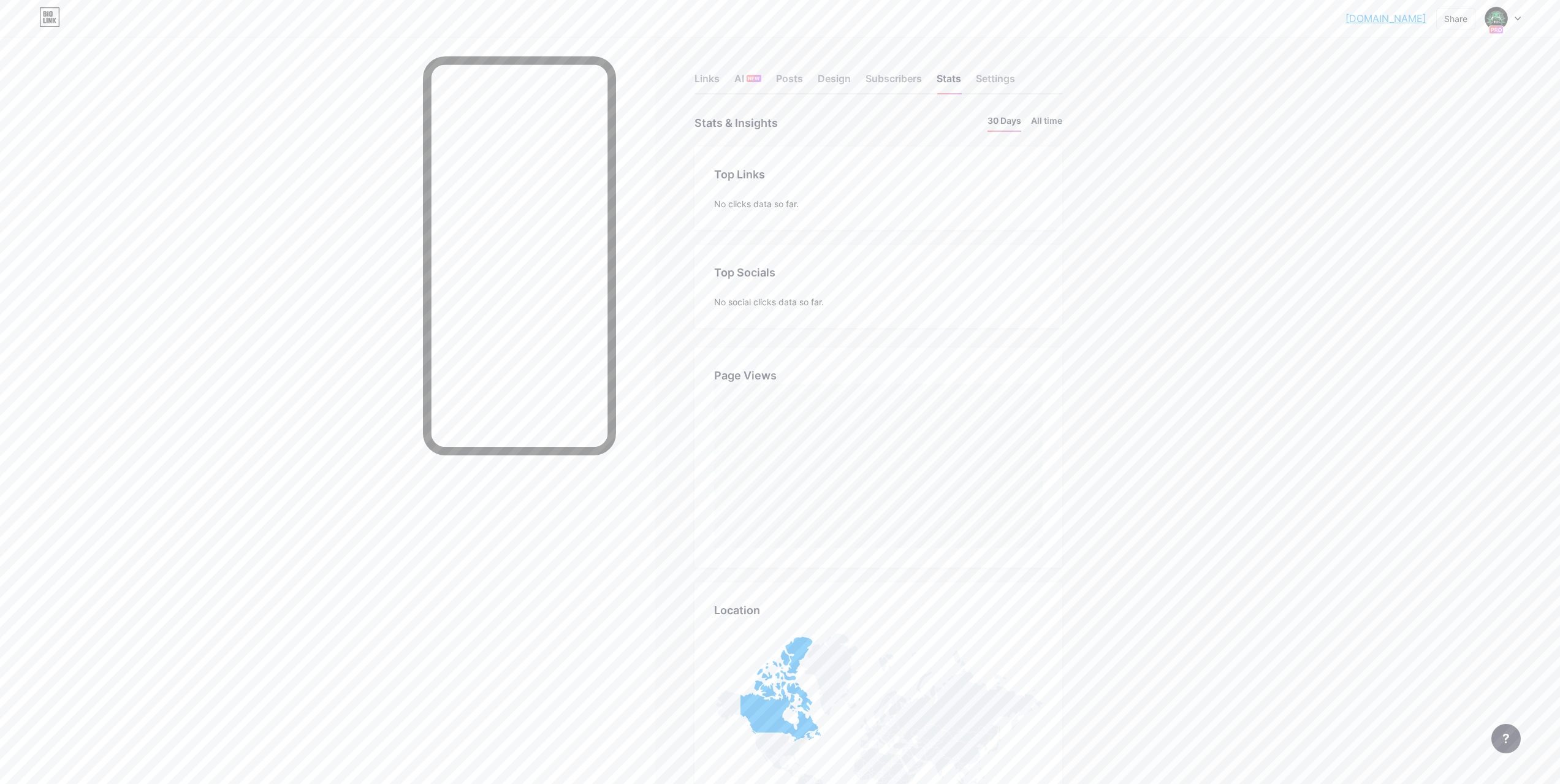
scroll to position [784, 1560]
click at [1041, 124] on li "All time" at bounding box center [1046, 122] width 31 height 18
click at [897, 86] on div "Subscribers" at bounding box center [893, 82] width 56 height 22
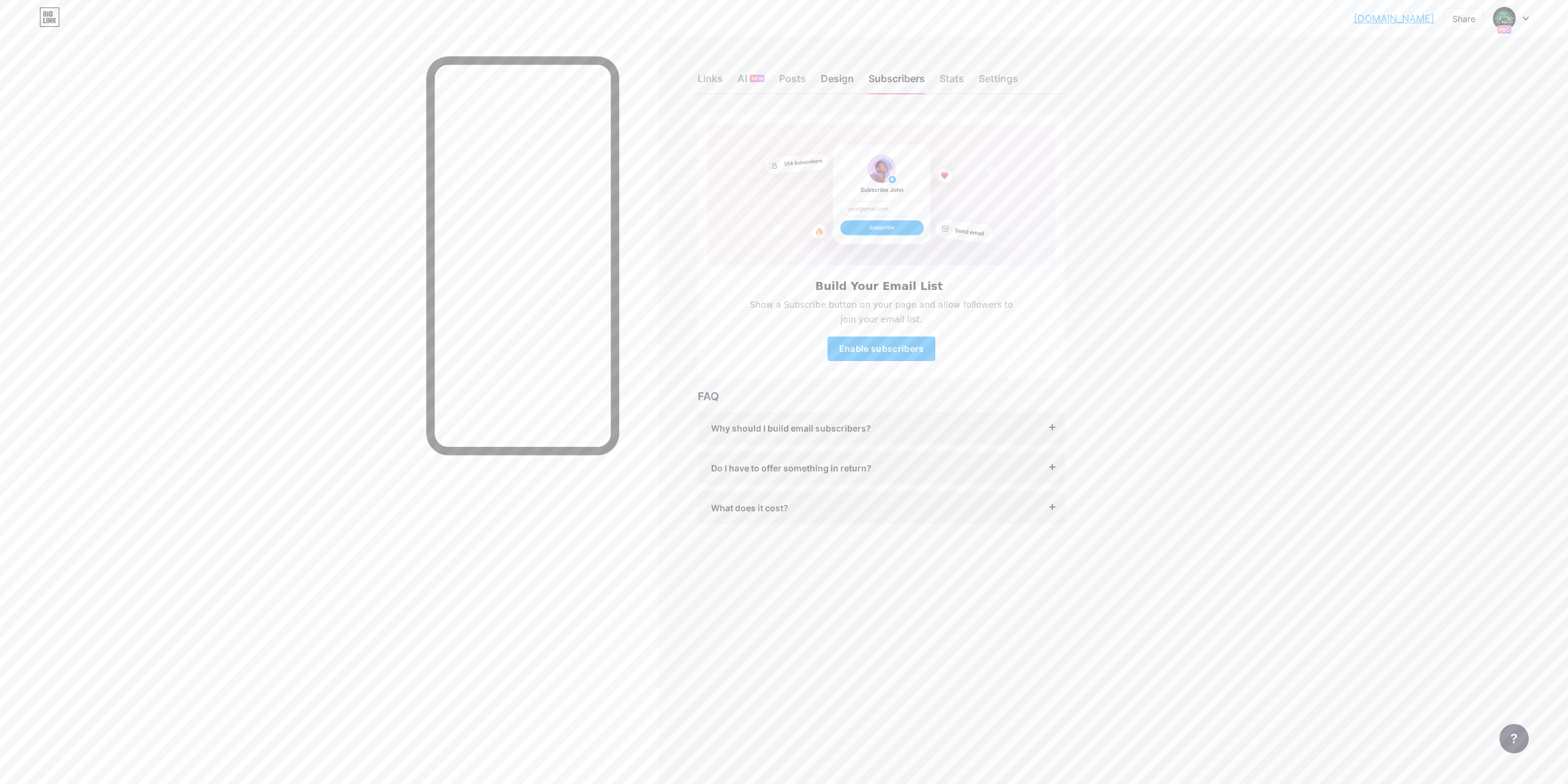
click at [845, 91] on div "Design" at bounding box center [837, 82] width 33 height 22
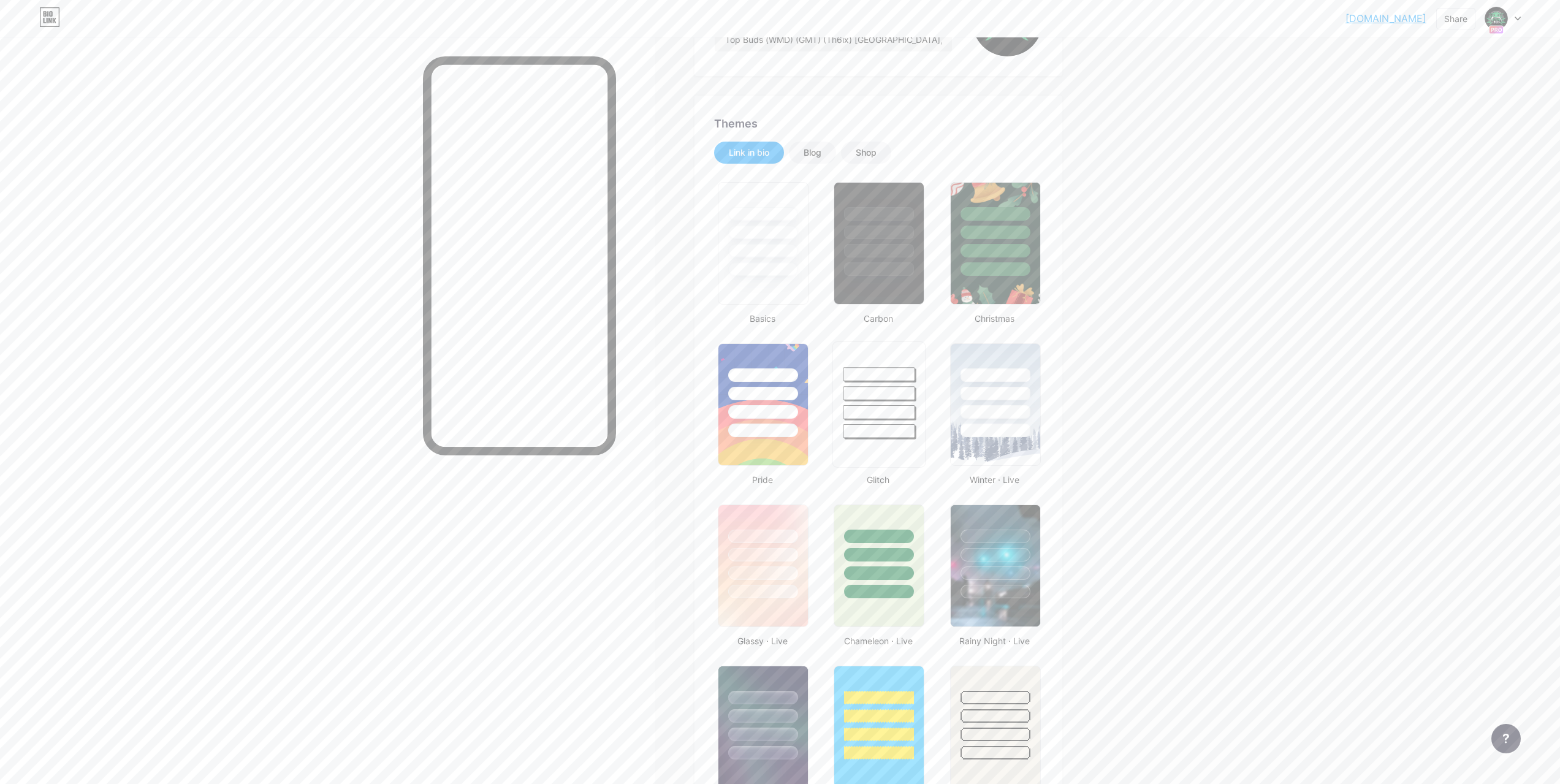
scroll to position [245, 0]
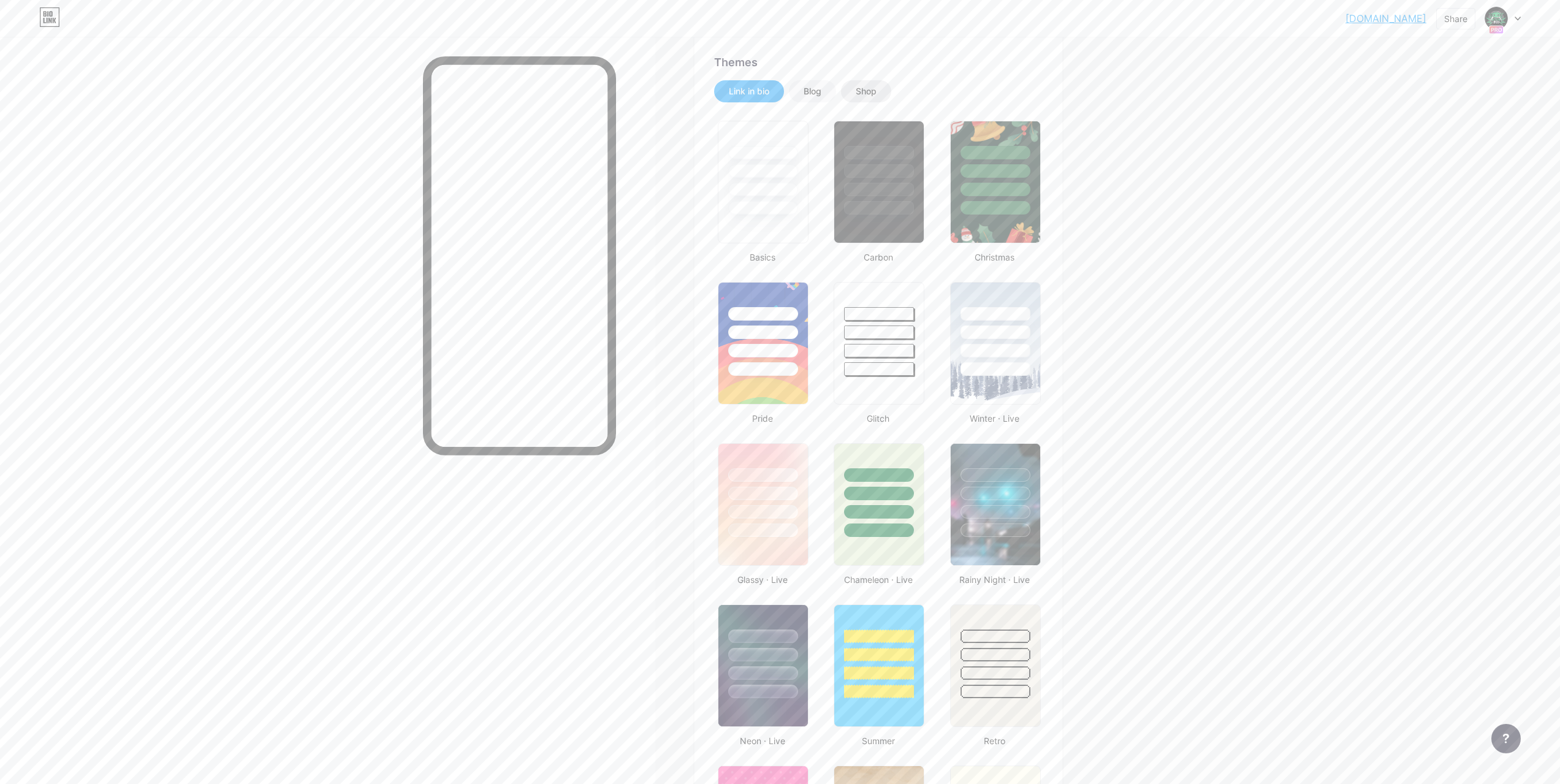
click at [872, 90] on div "Shop" at bounding box center [866, 91] width 21 height 12
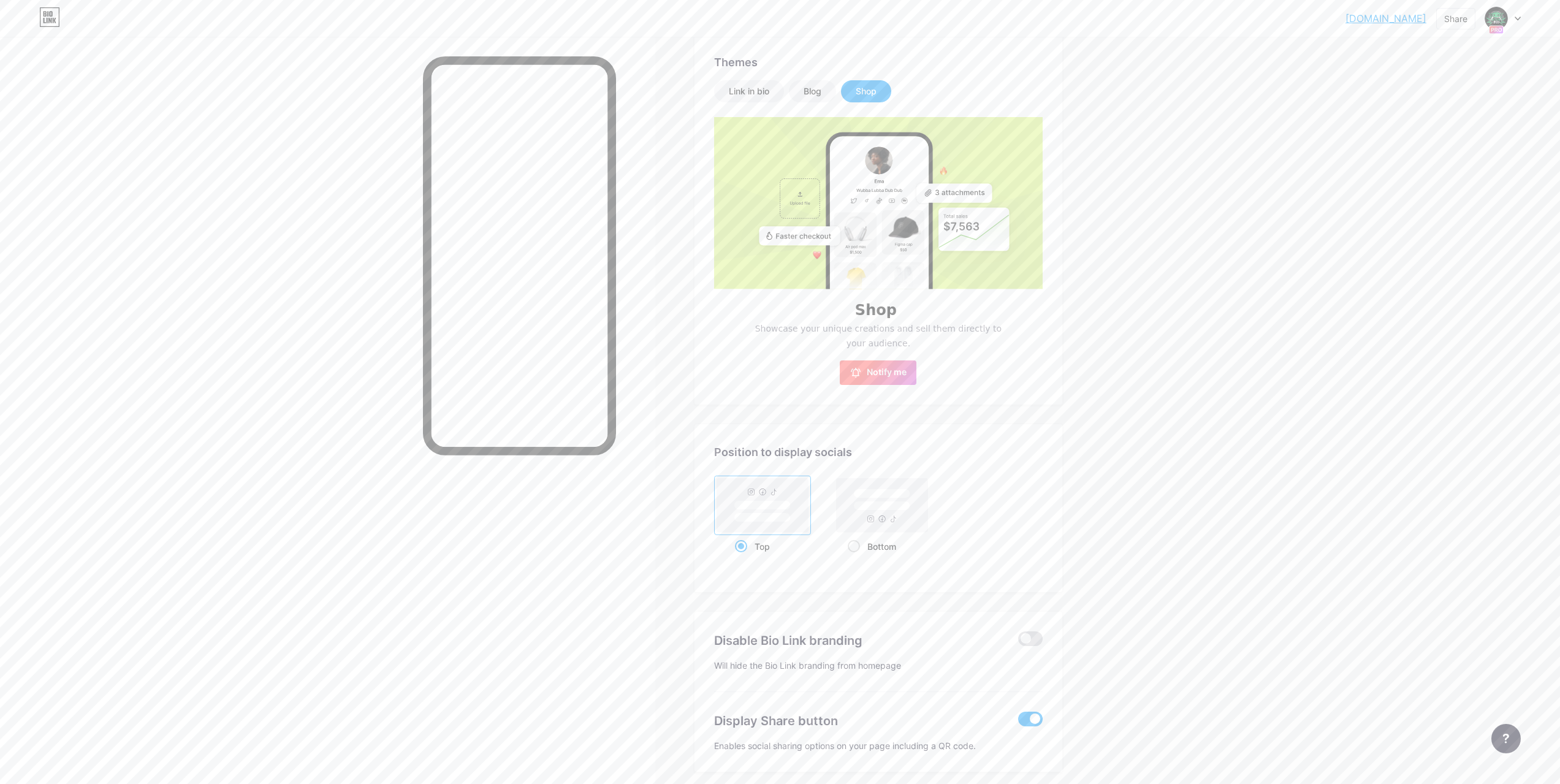
click at [906, 380] on button "Notify me" at bounding box center [878, 372] width 77 height 25
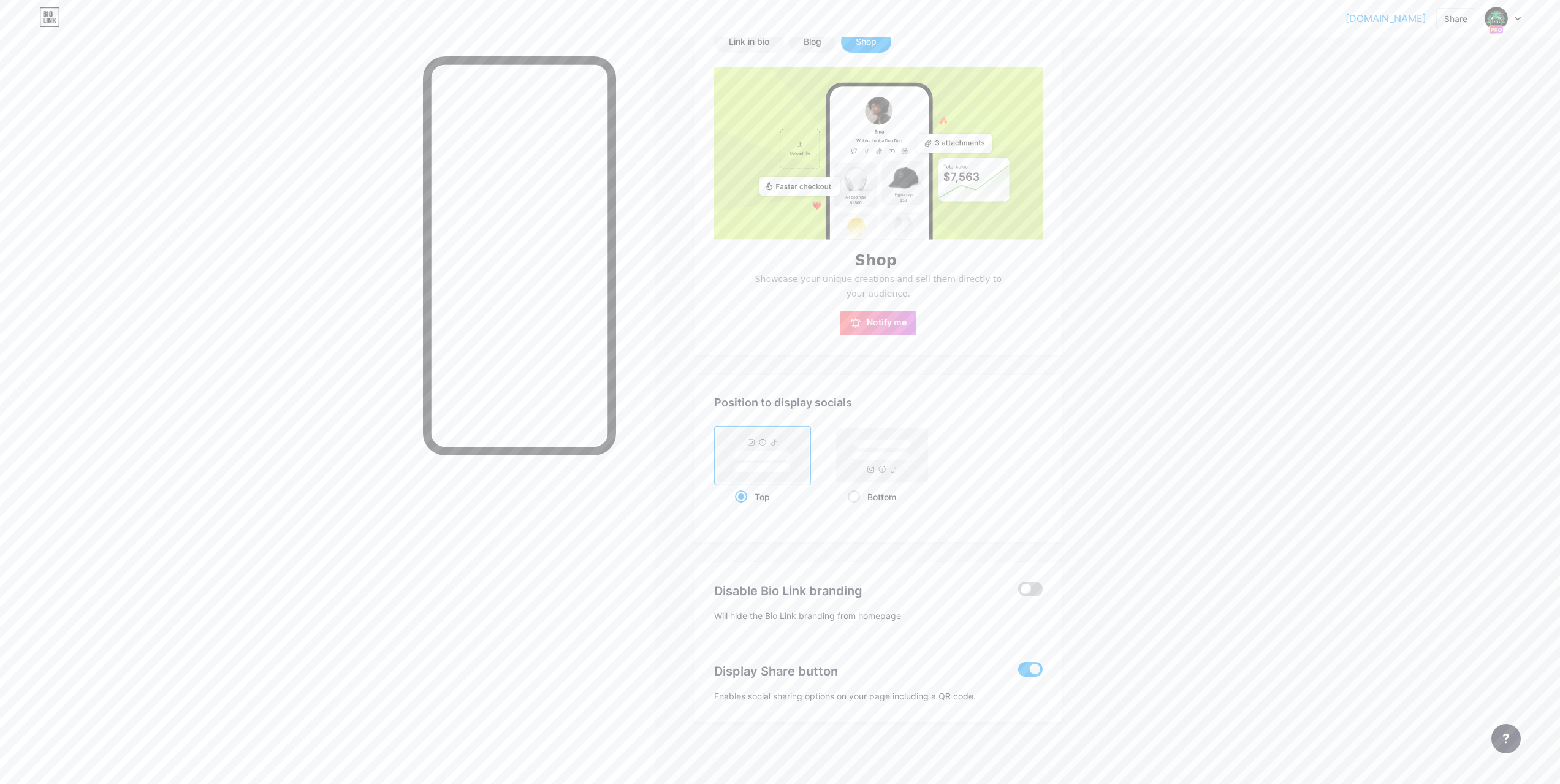
click at [1038, 590] on span at bounding box center [1031, 588] width 25 height 15
click at [1018, 592] on input "checkbox" at bounding box center [1018, 592] width 0 height 0
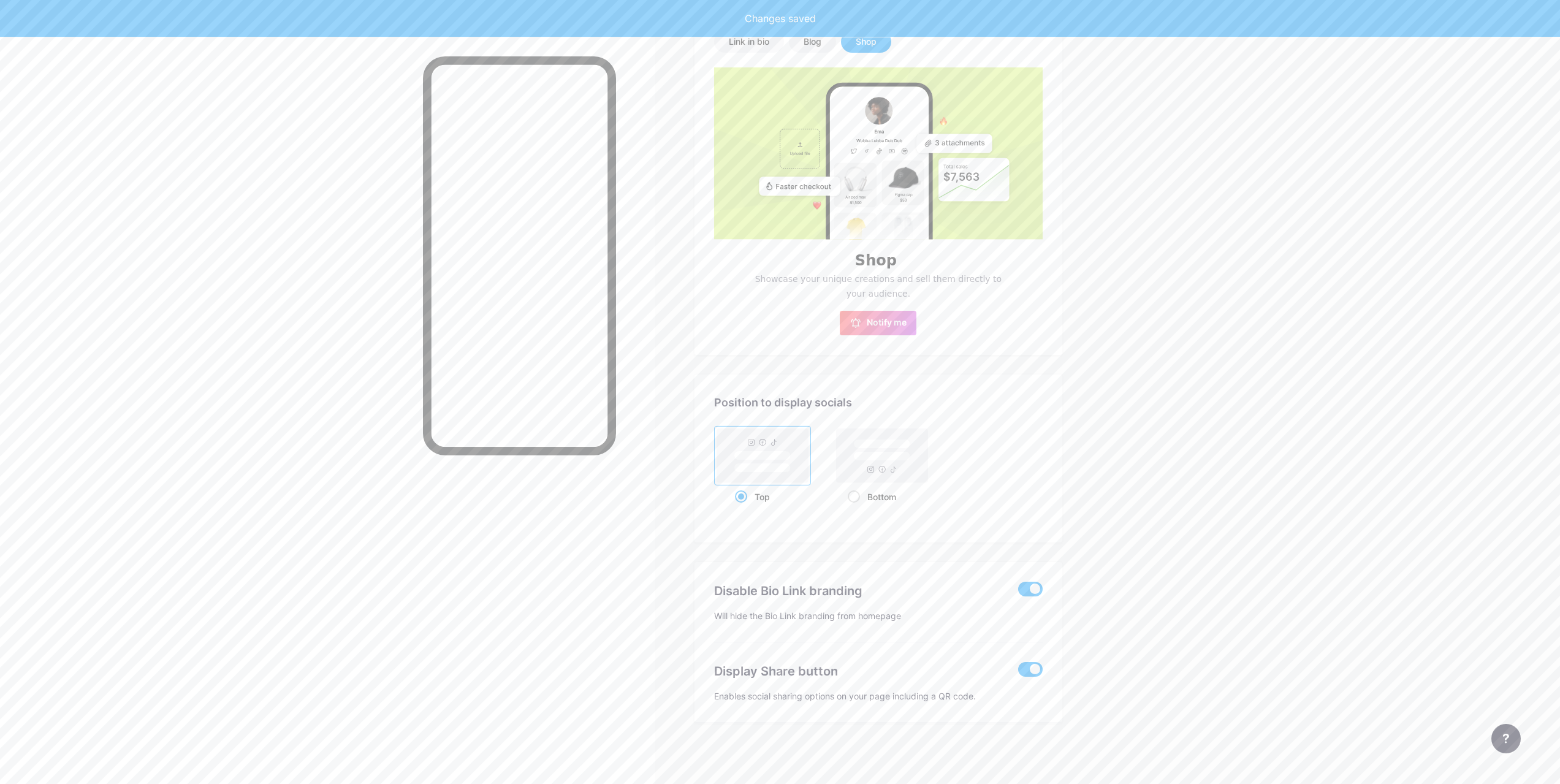
click at [1038, 590] on span at bounding box center [1031, 588] width 25 height 15
click at [1018, 592] on input "checkbox" at bounding box center [1018, 592] width 0 height 0
click at [1038, 590] on span at bounding box center [1031, 588] width 25 height 15
click at [1018, 592] on input "checkbox" at bounding box center [1018, 592] width 0 height 0
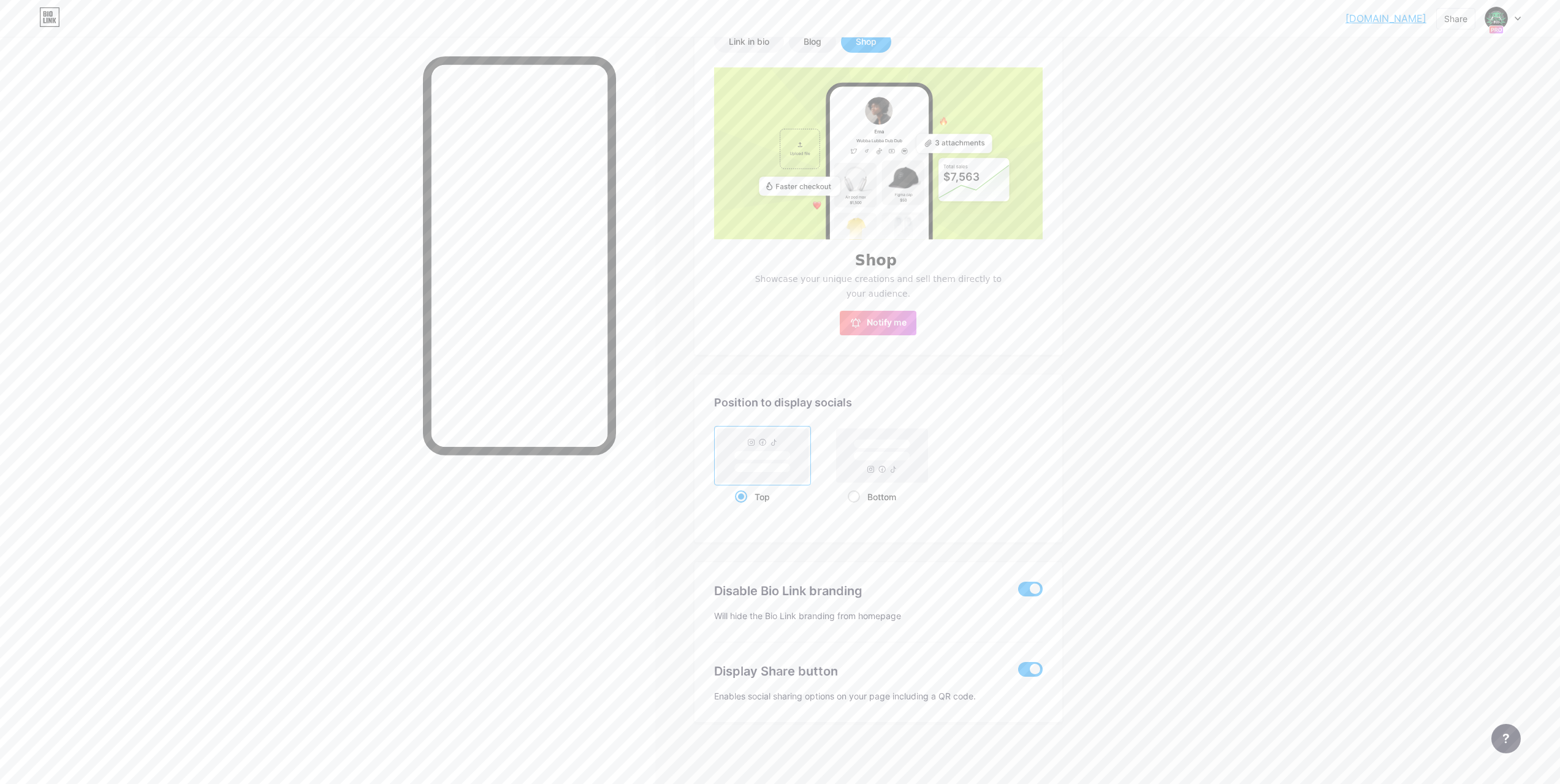
click at [1035, 670] on span at bounding box center [1031, 669] width 25 height 15
click at [1018, 673] on input "checkbox" at bounding box center [1018, 673] width 0 height 0
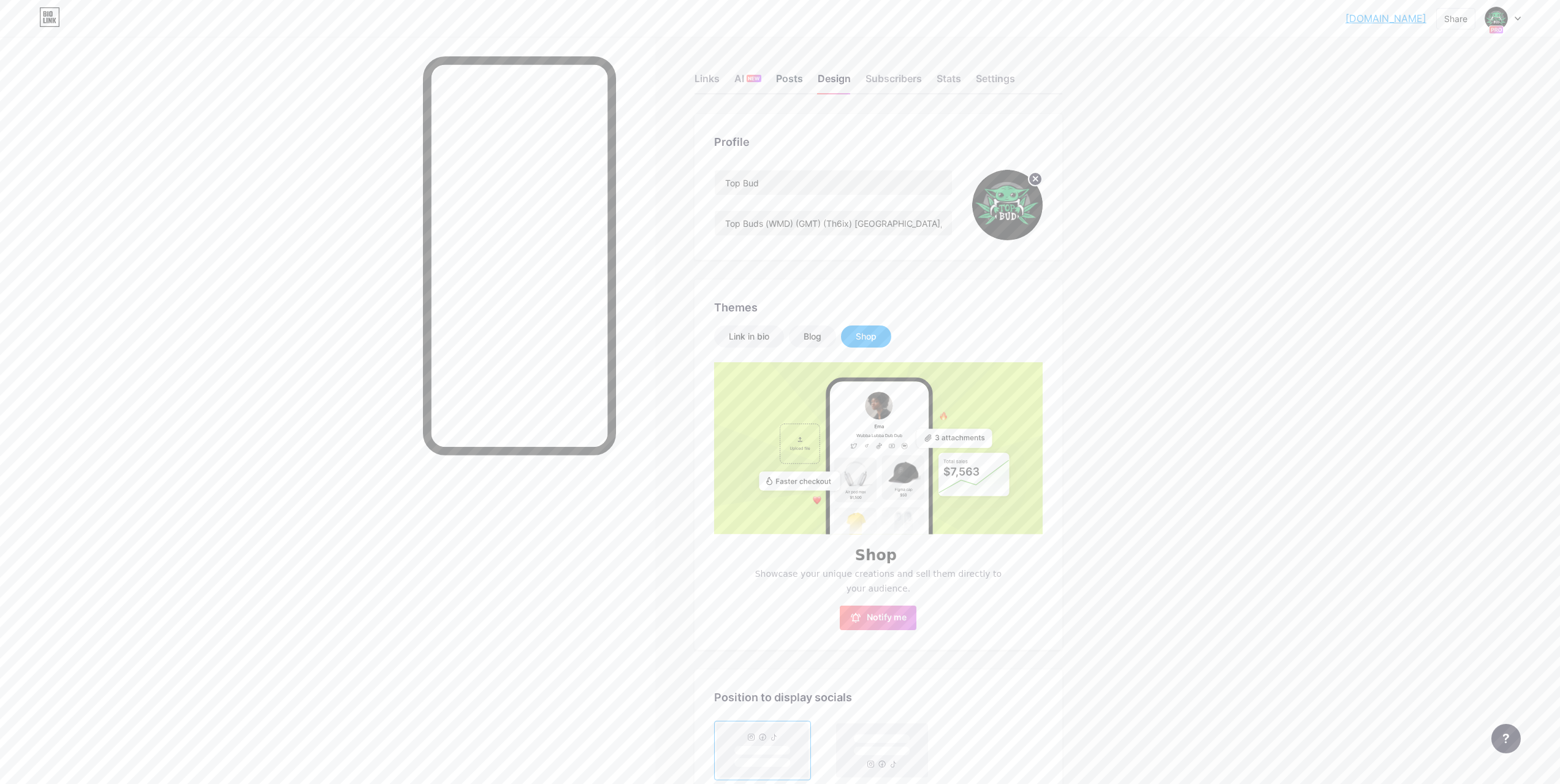
click at [794, 75] on div "Posts" at bounding box center [789, 82] width 27 height 22
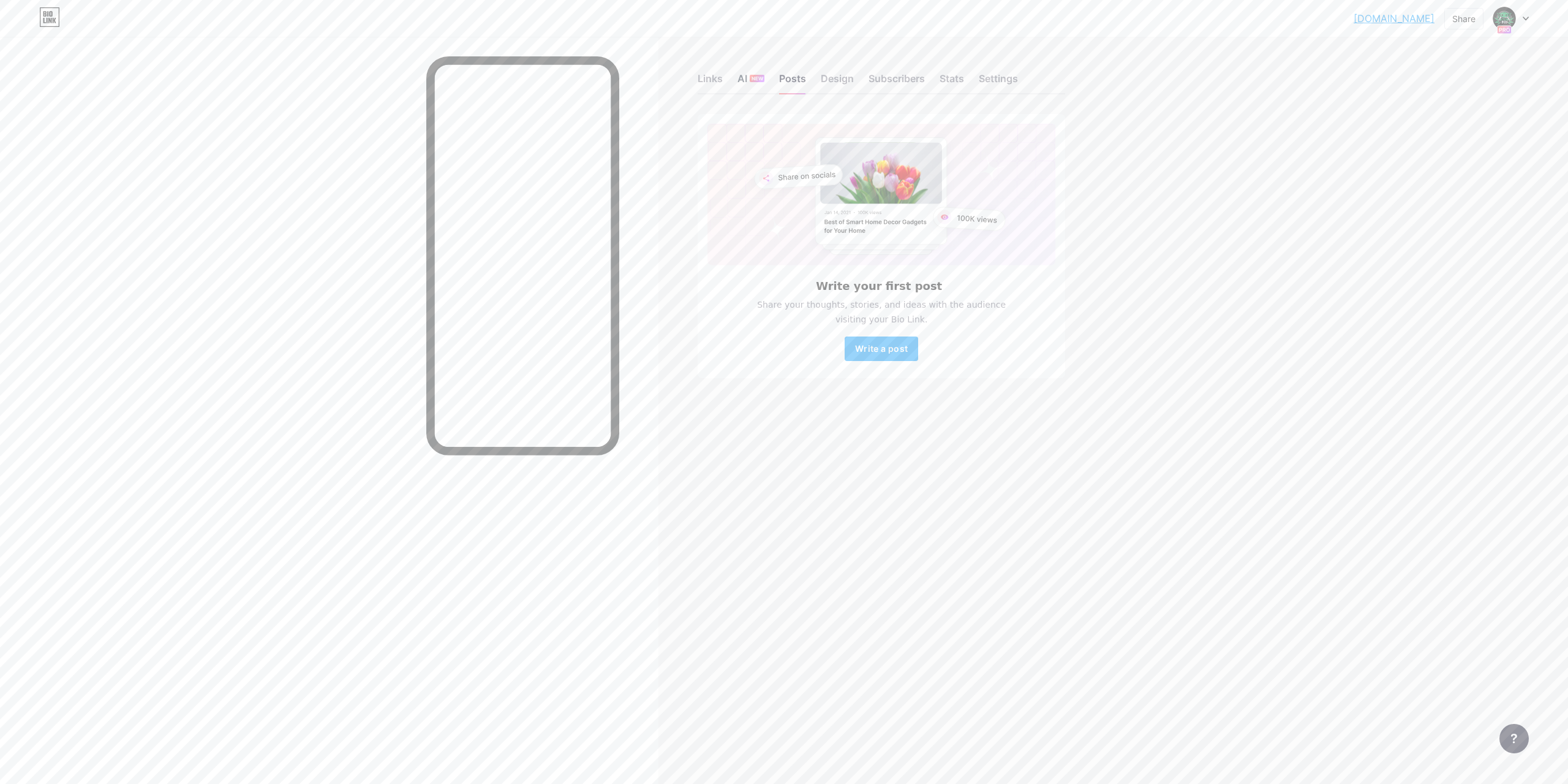
click at [750, 79] on div "NEW" at bounding box center [757, 78] width 15 height 8
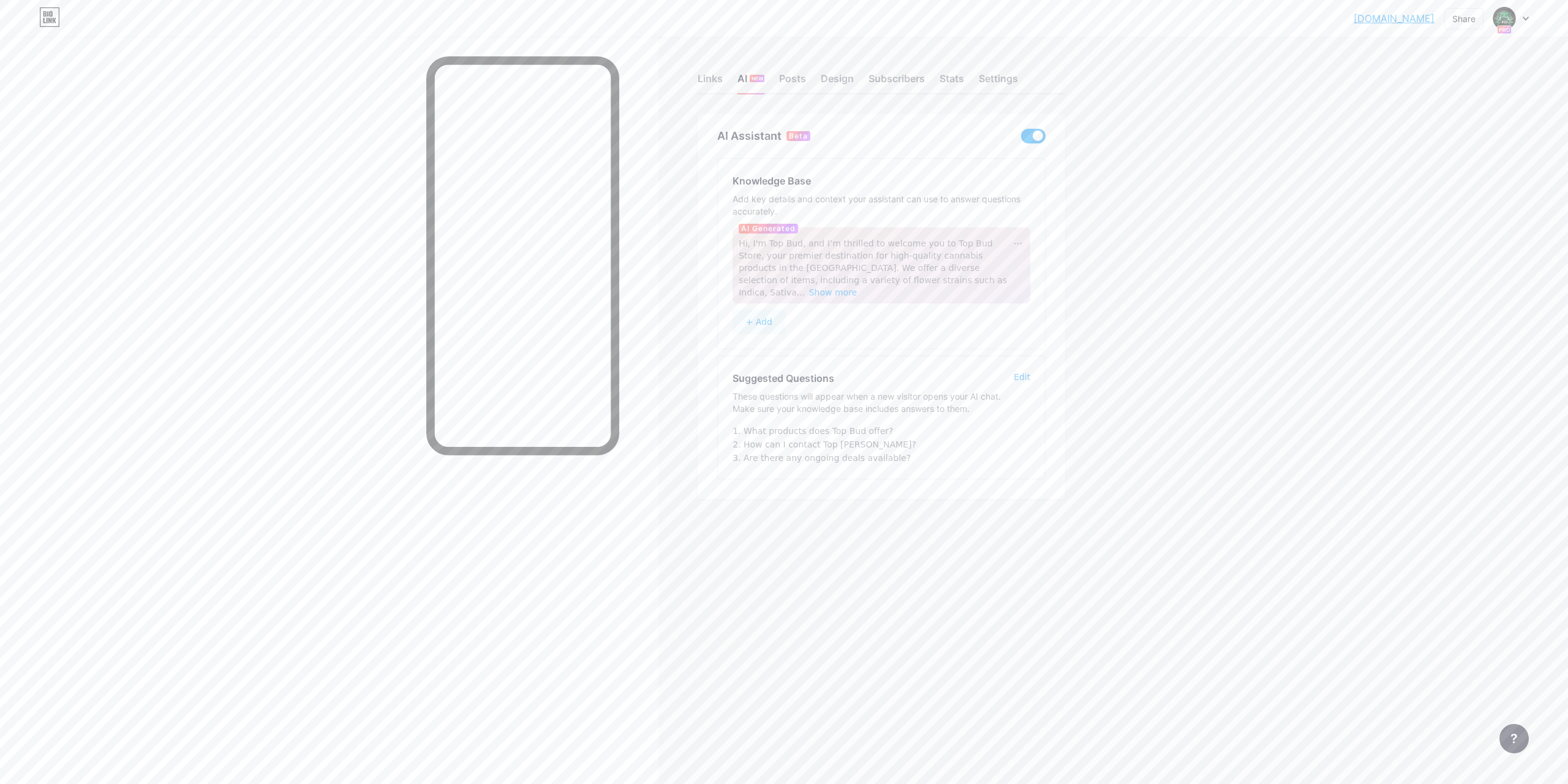
click at [699, 70] on div "Links AI NEW Posts Design Subscribers Stats Settings" at bounding box center [881, 73] width 368 height 43
click at [705, 79] on div "Links" at bounding box center [710, 82] width 25 height 22
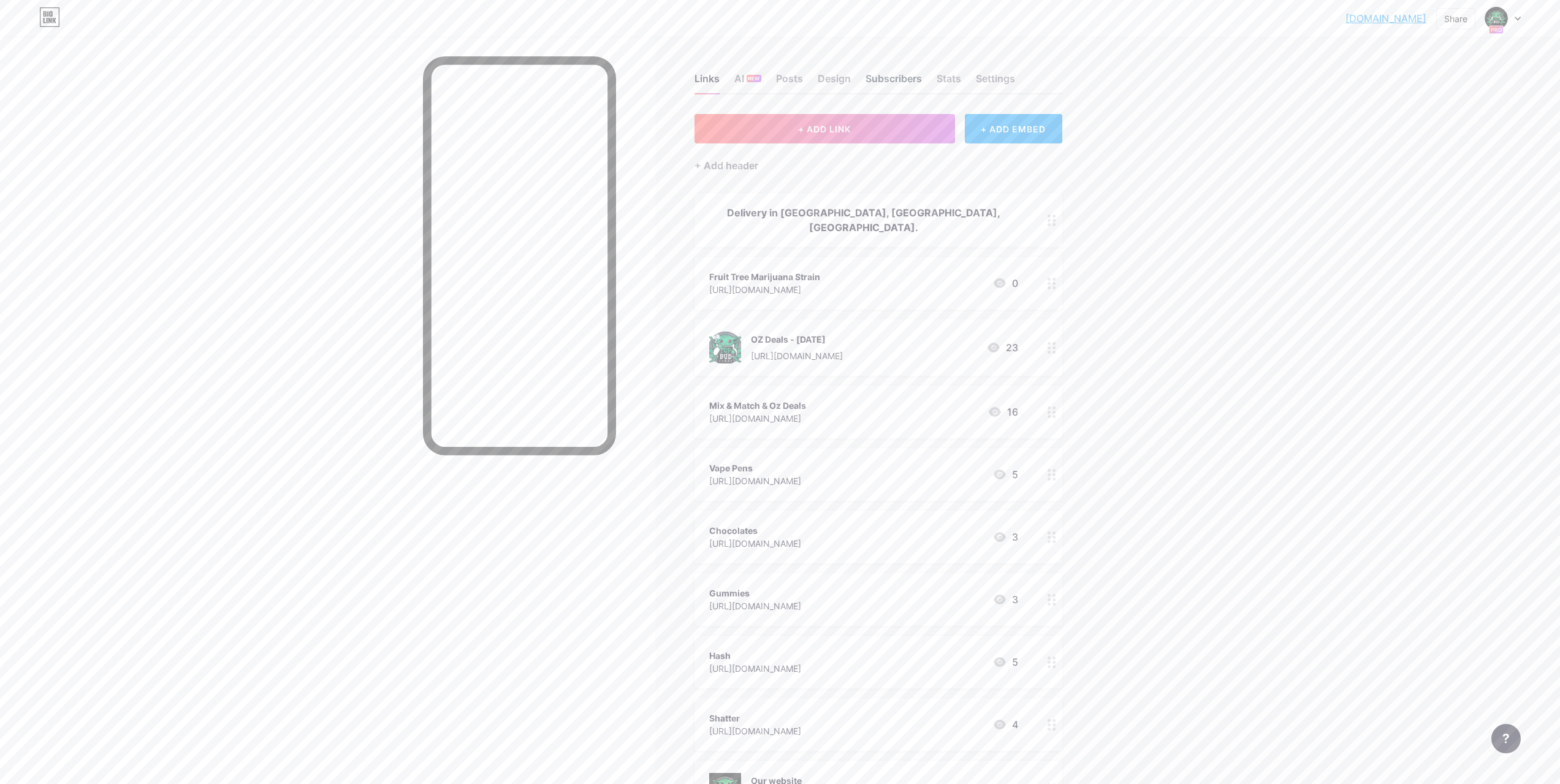
click at [885, 79] on div "Subscribers" at bounding box center [893, 82] width 56 height 22
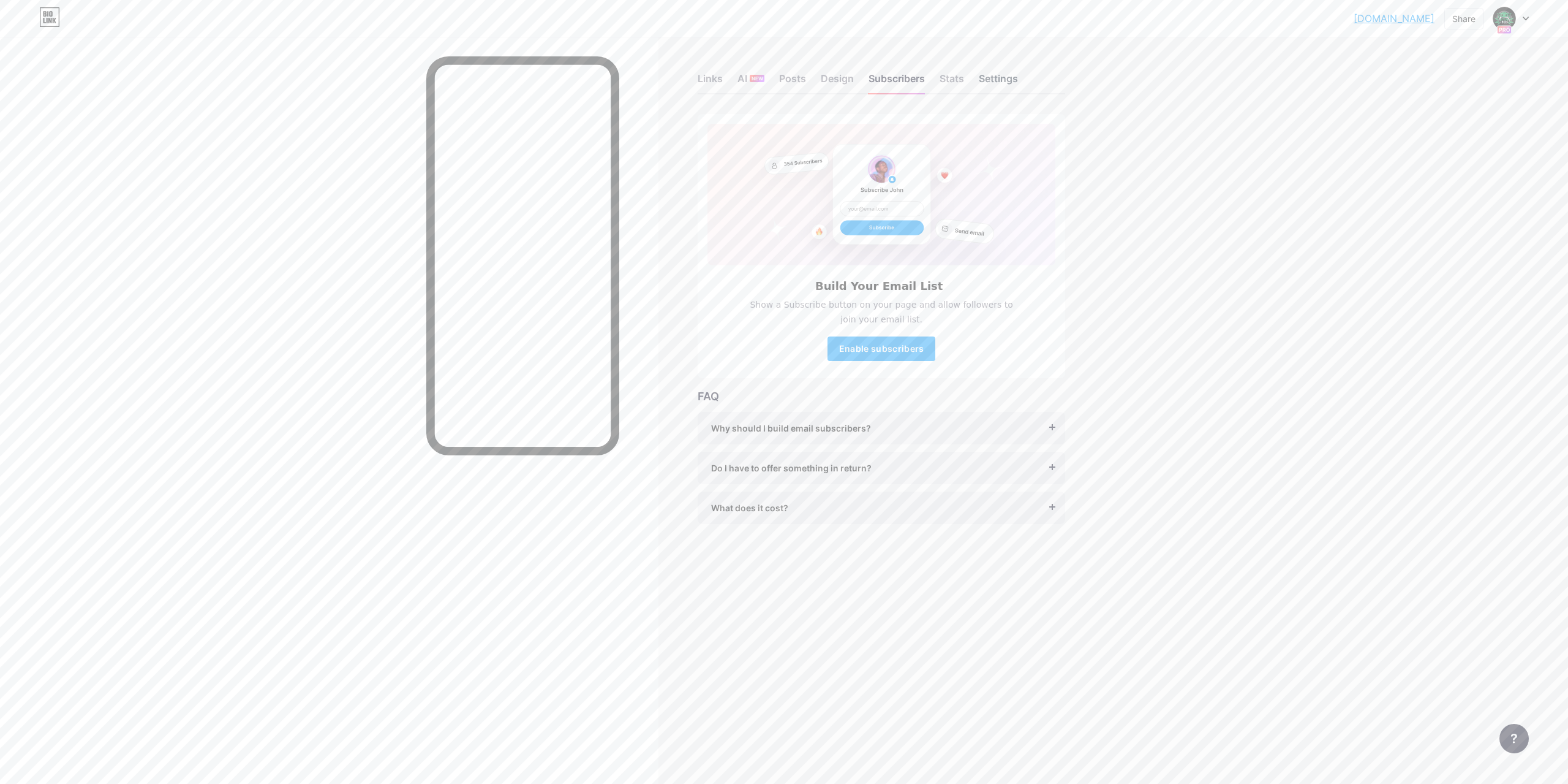
click at [994, 72] on div "Settings" at bounding box center [998, 82] width 39 height 22
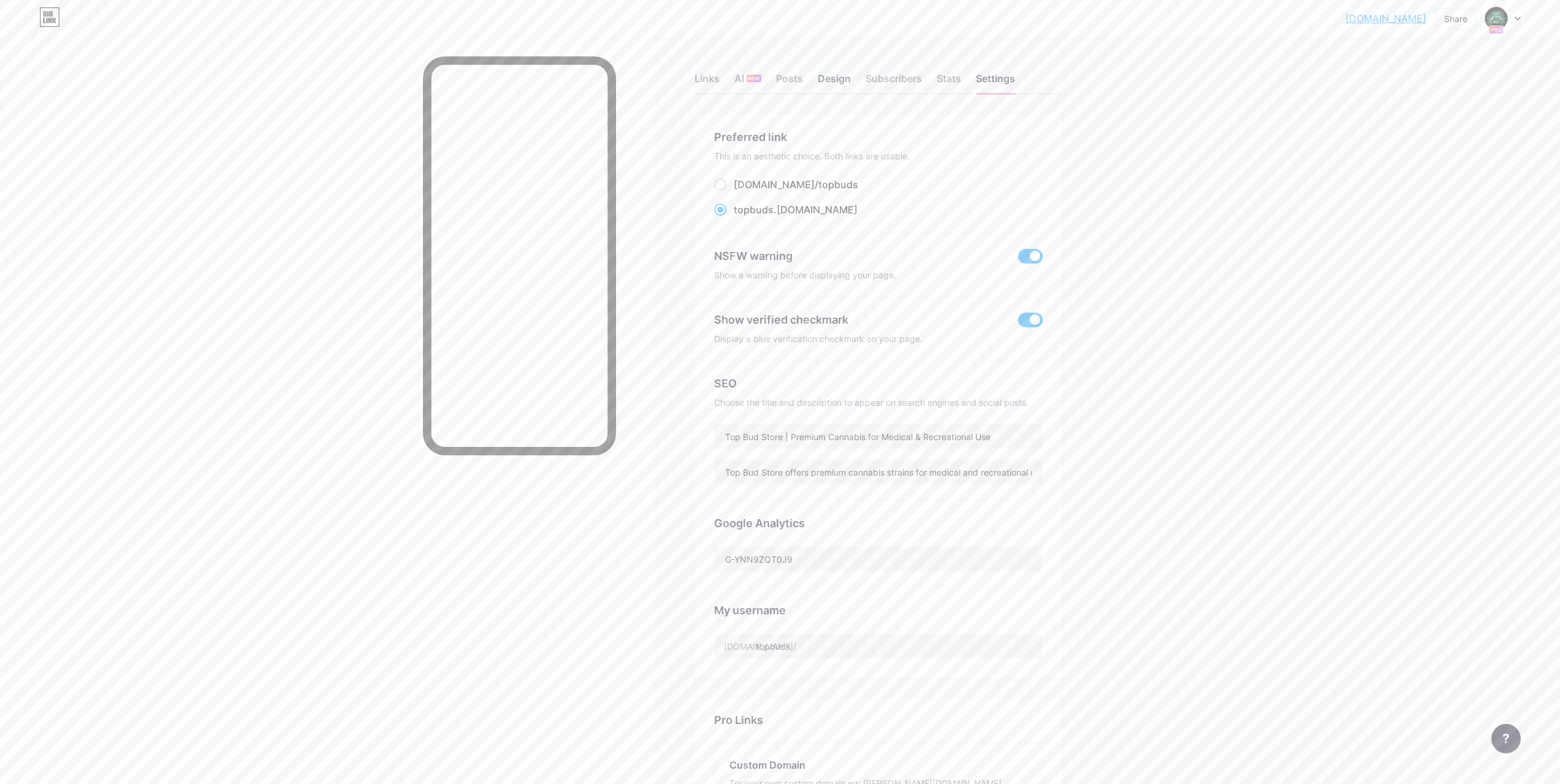
click at [847, 87] on div "Design" at bounding box center [834, 82] width 33 height 22
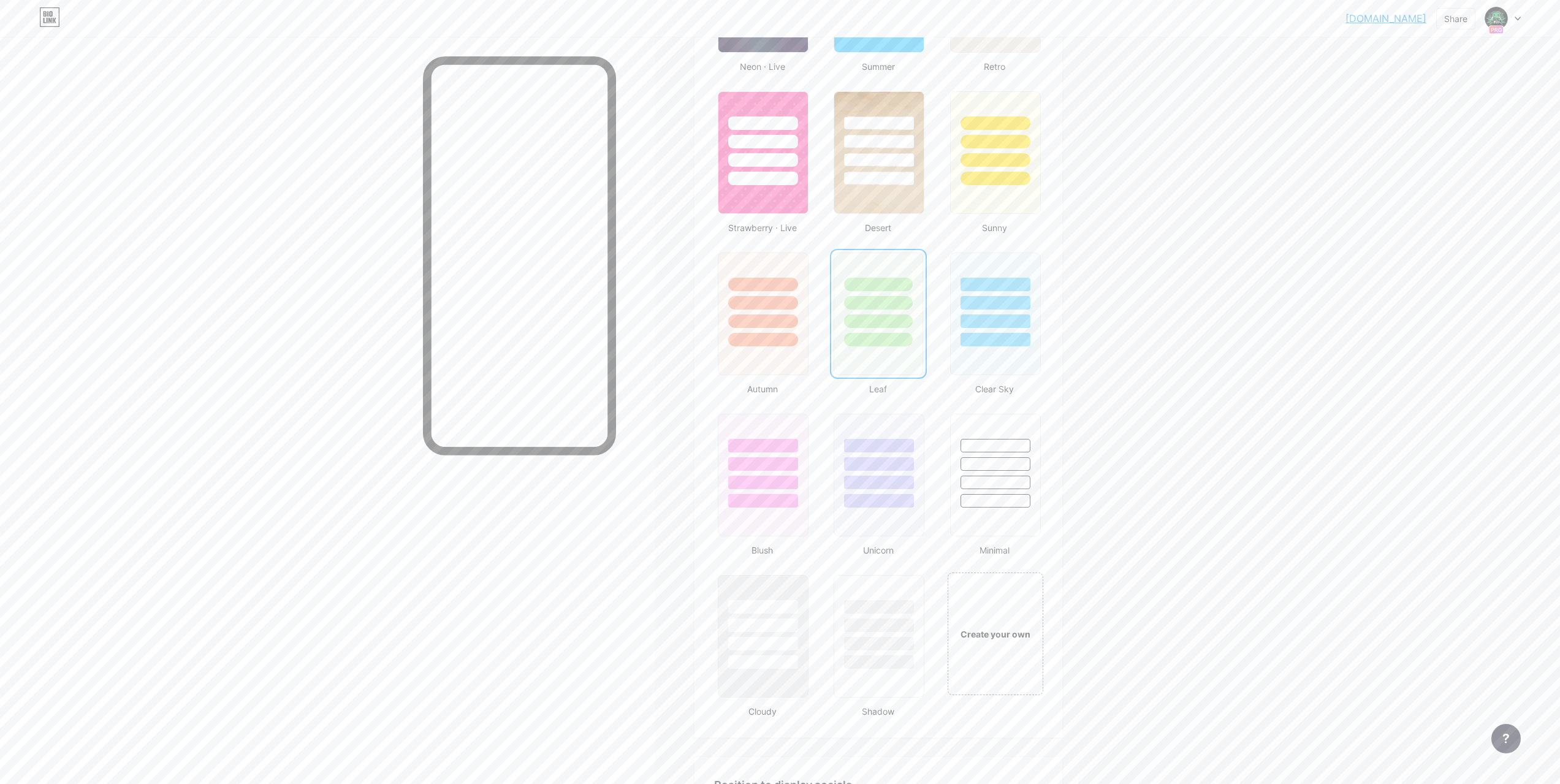
scroll to position [1226, 0]
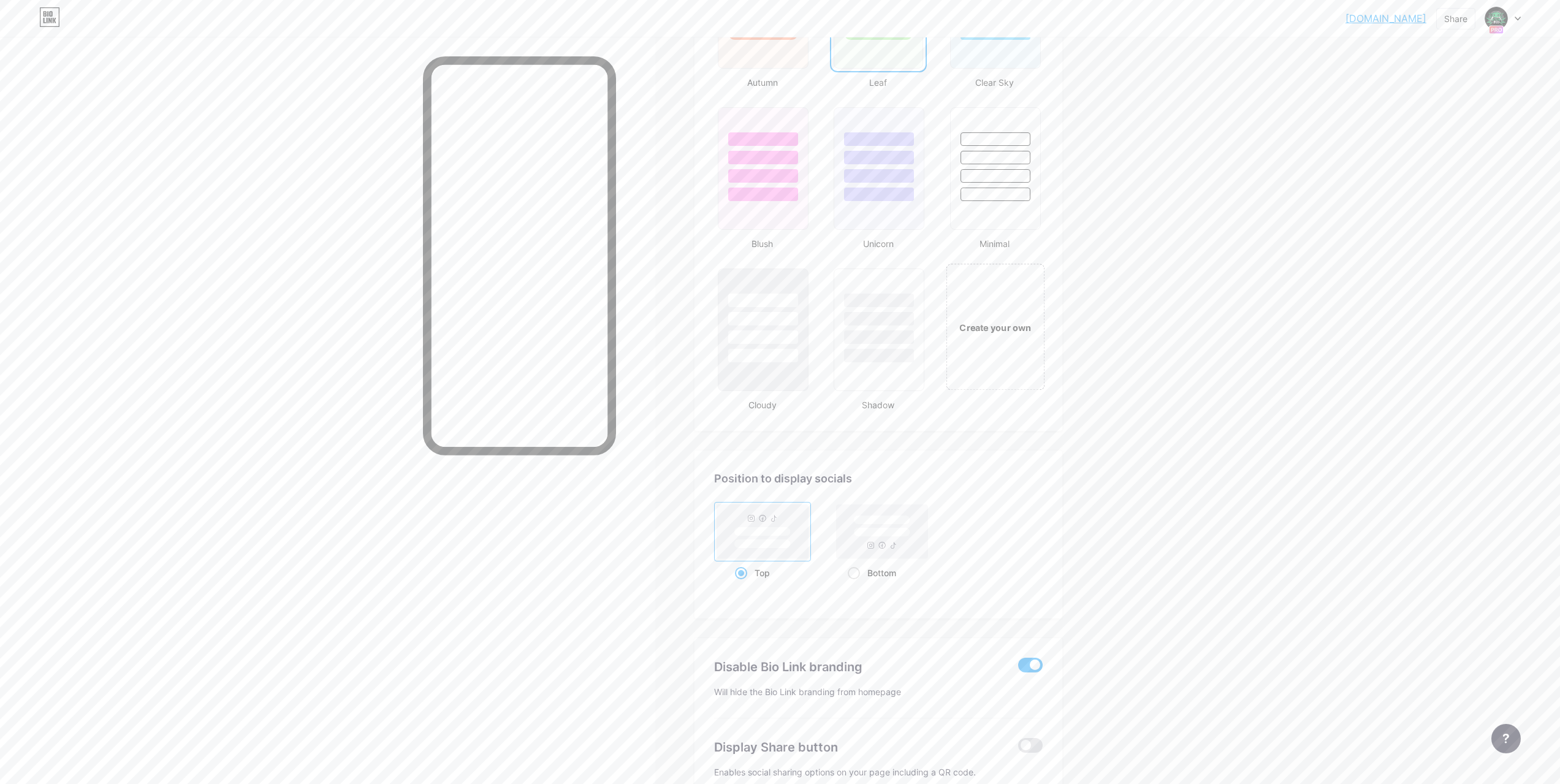
click at [992, 321] on div "Create your own" at bounding box center [995, 327] width 92 height 14
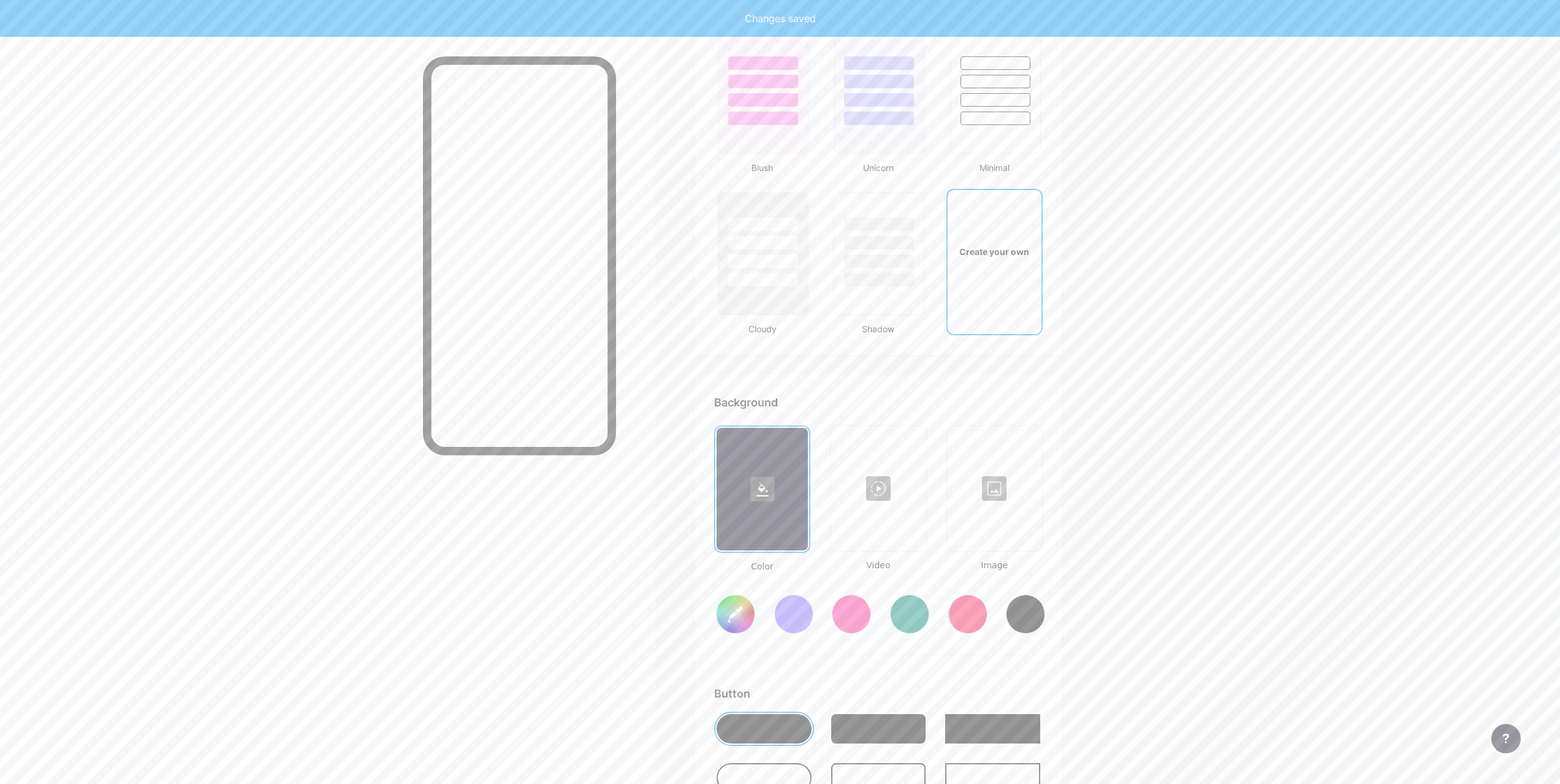
scroll to position [1627, 0]
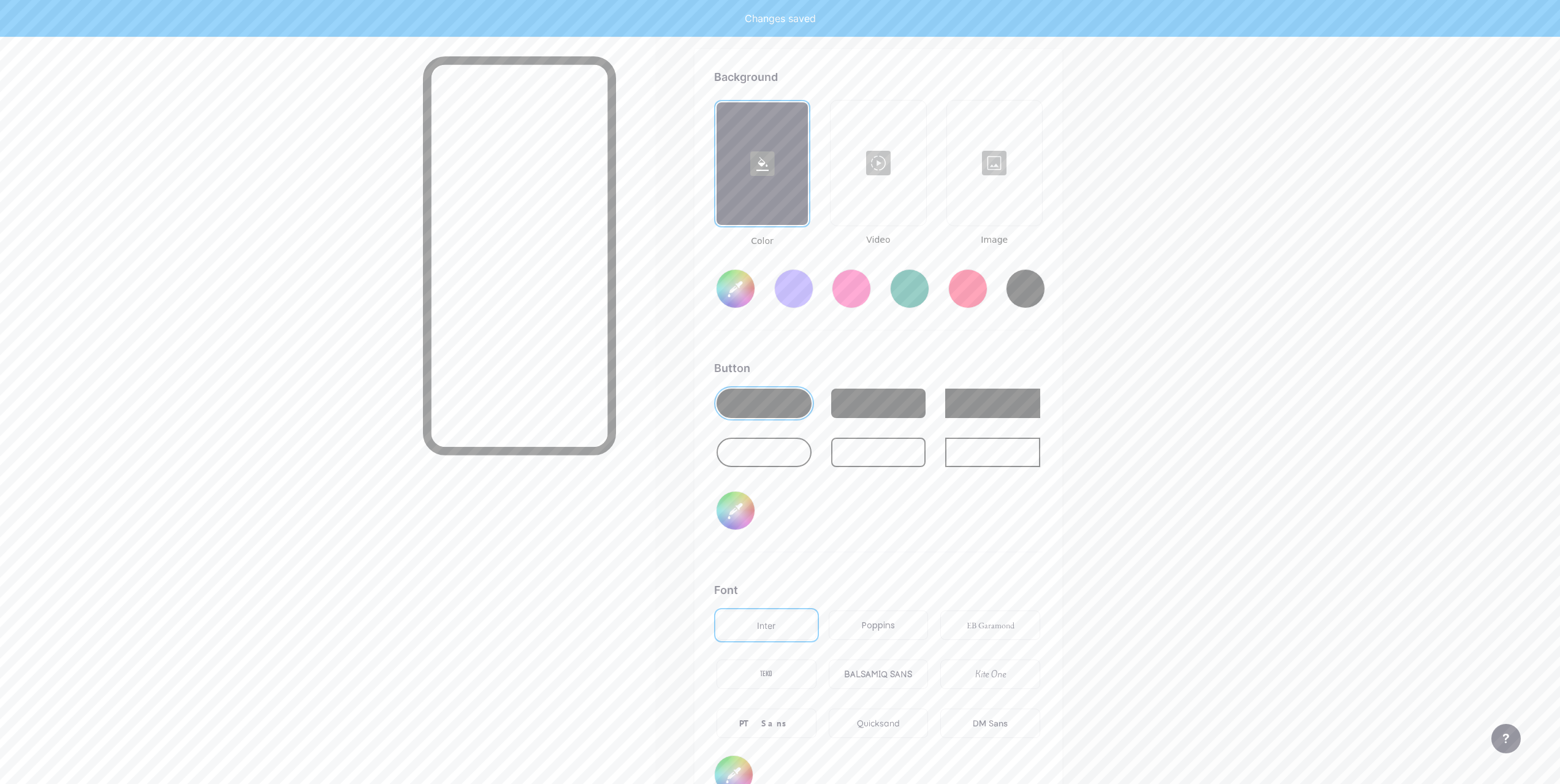
type input "#ffffff"
type input "#000000"
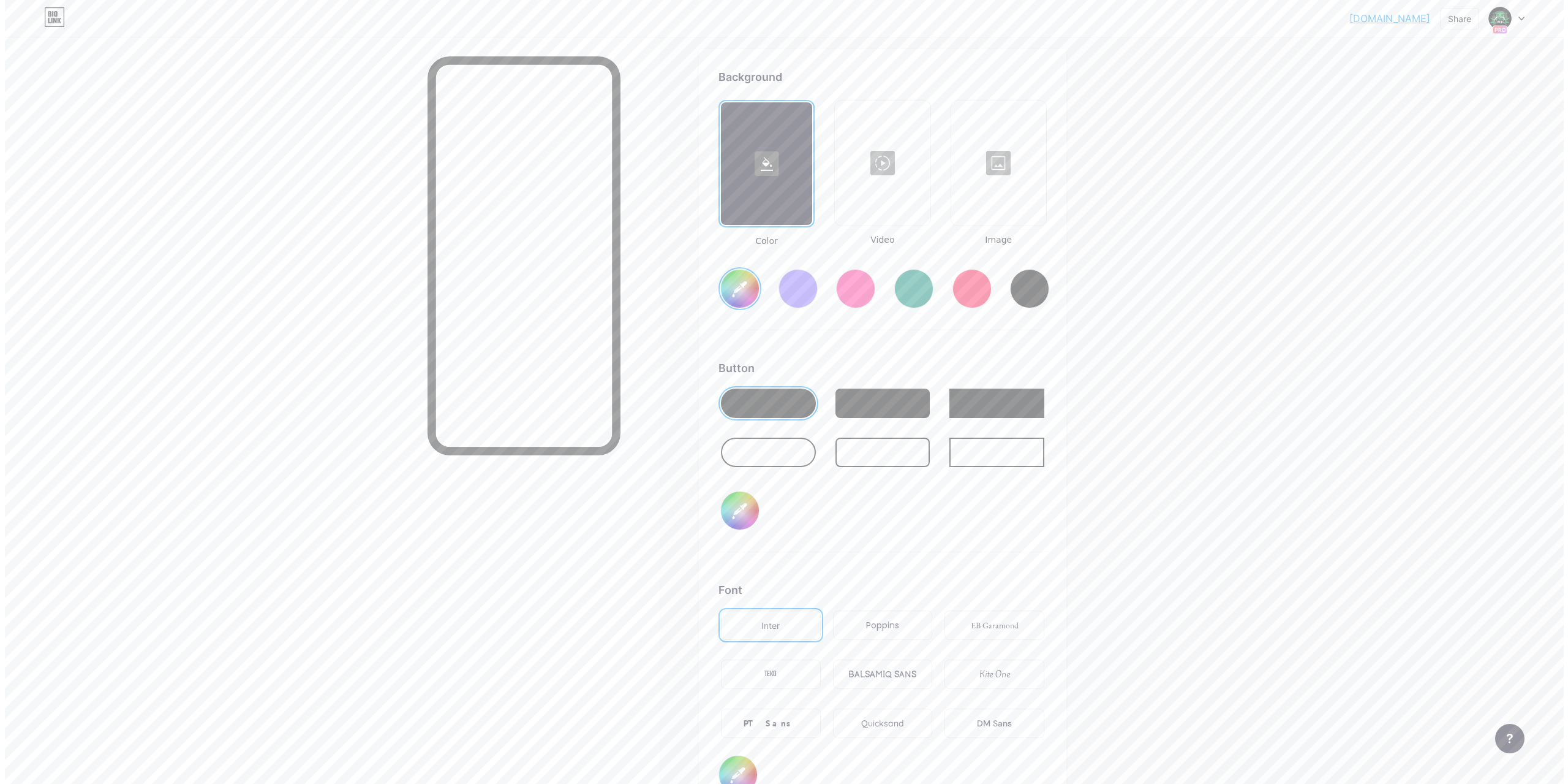
scroll to position [1382, 0]
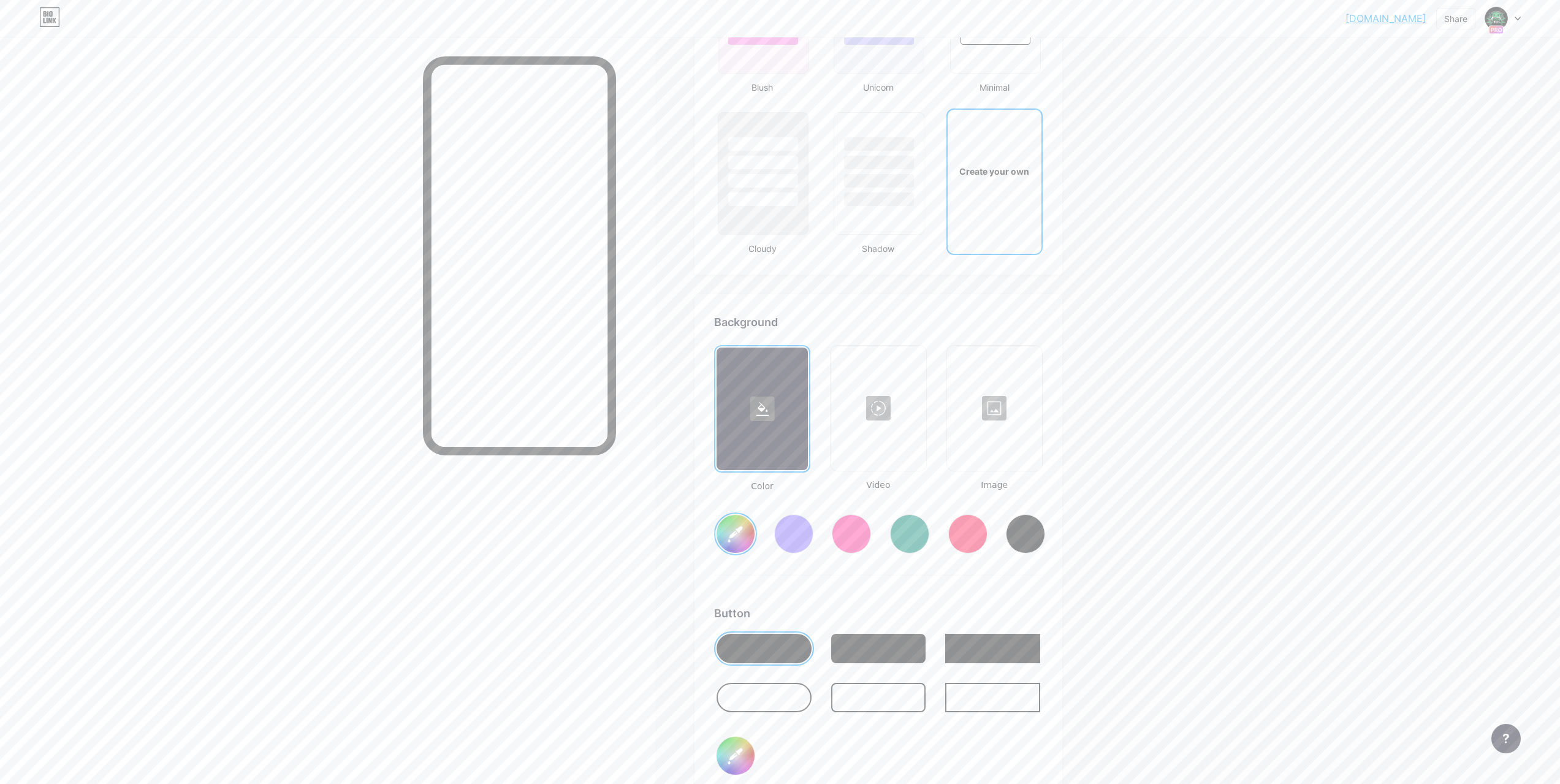
click at [999, 410] on div at bounding box center [995, 409] width 93 height 123
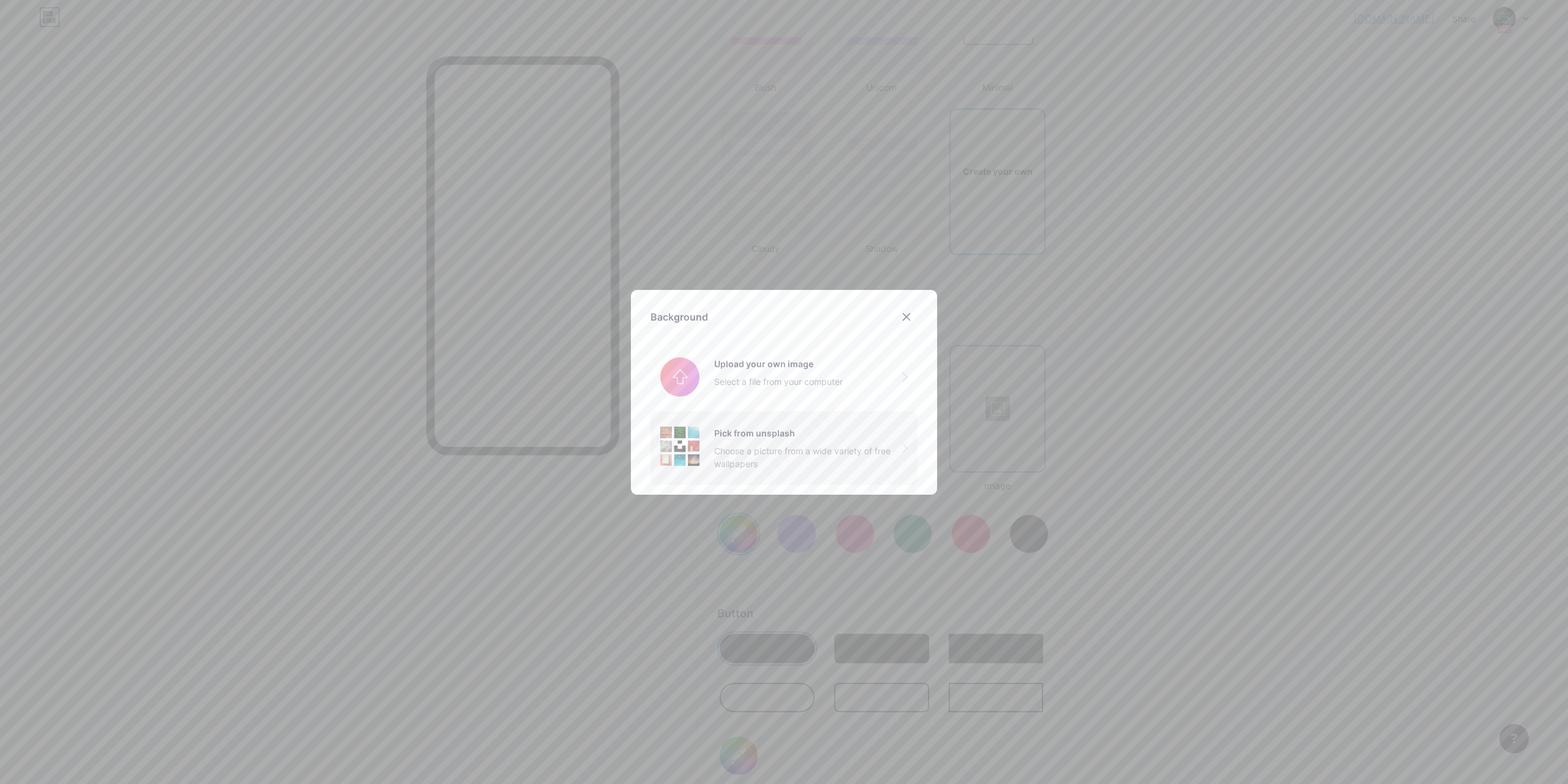
click at [821, 446] on div "Choose a picture from a wide variety of free wallpapers" at bounding box center [809, 458] width 189 height 26
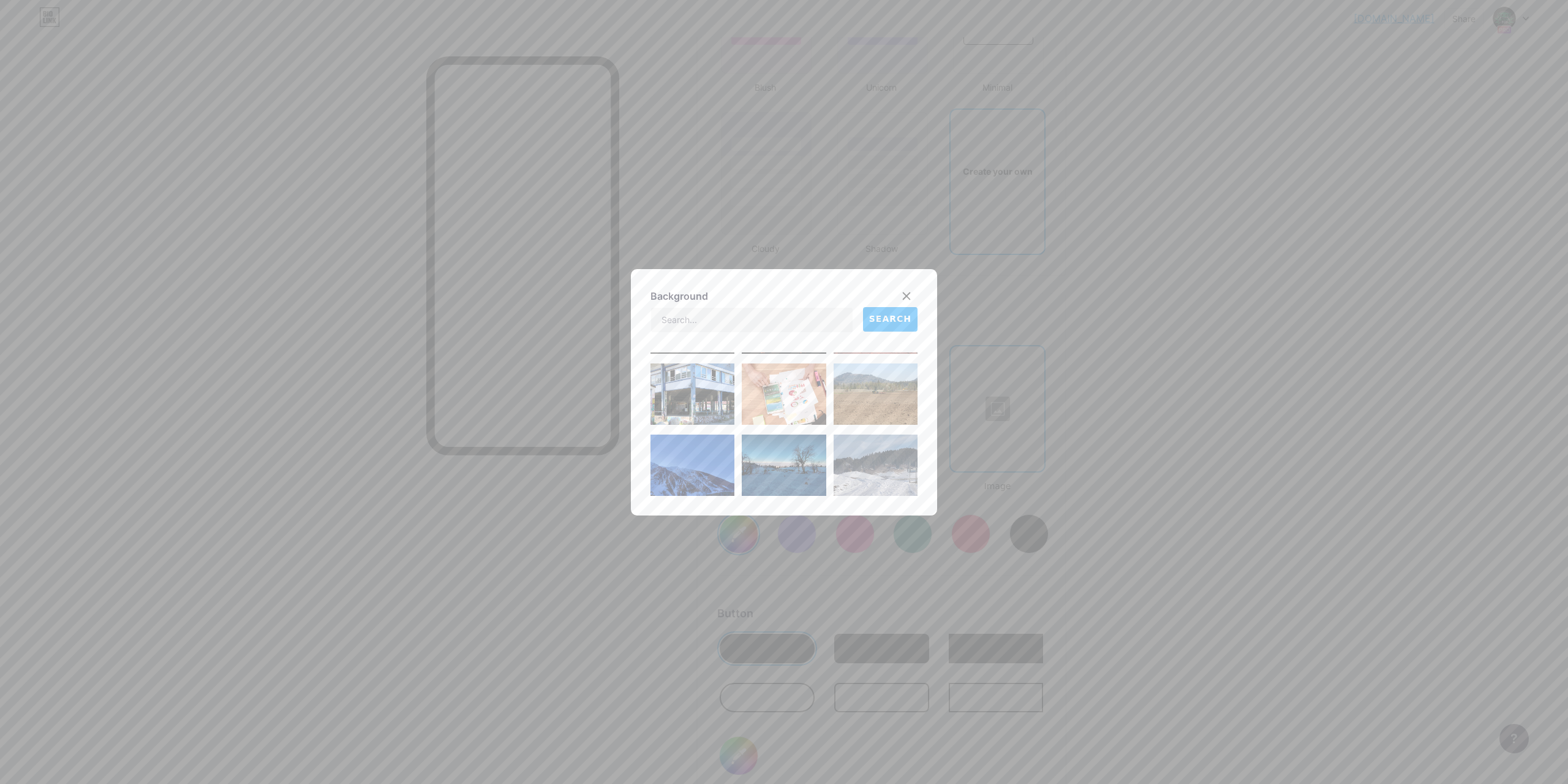
scroll to position [742, 0]
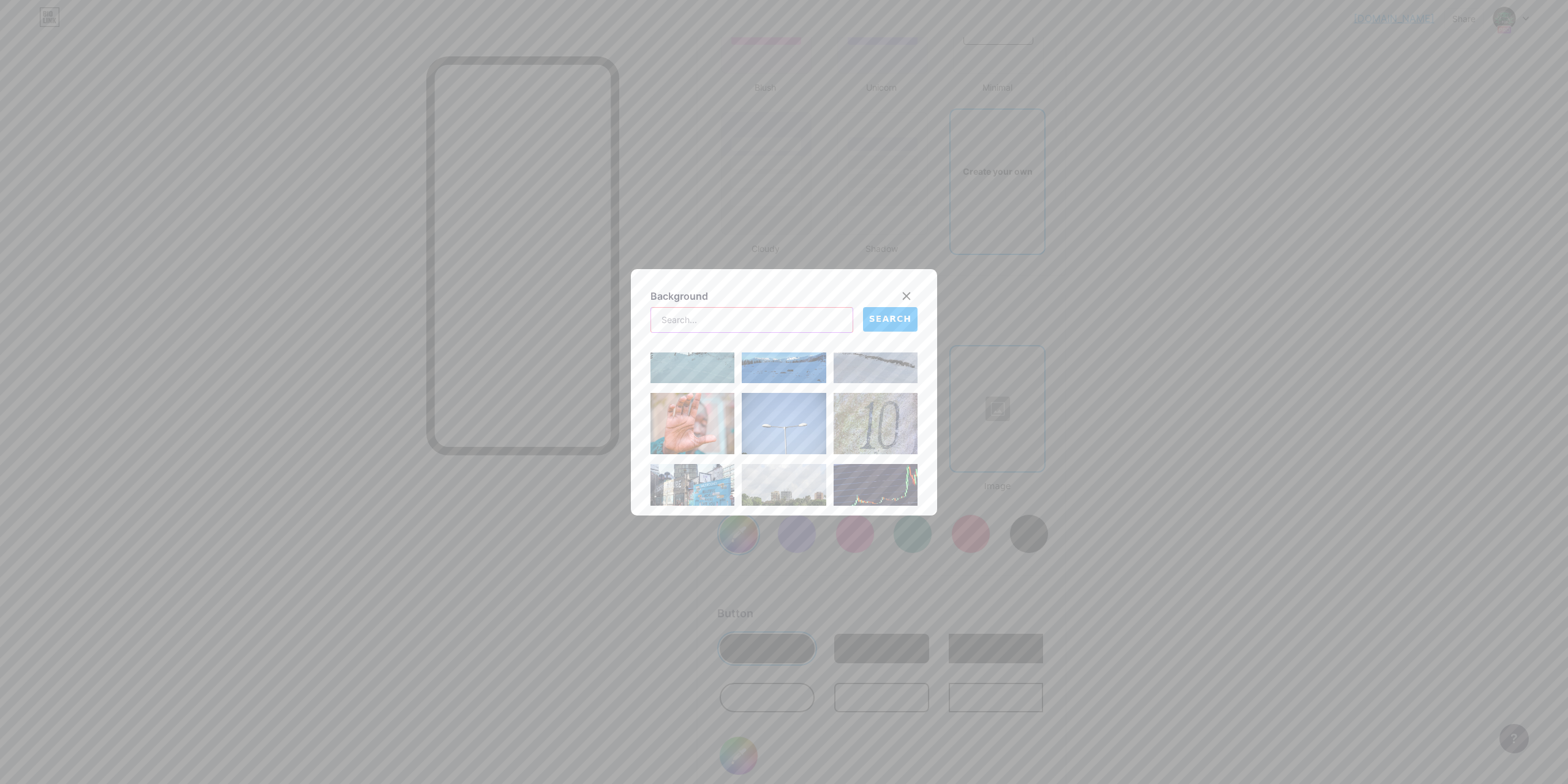
click at [721, 330] on input "text" at bounding box center [751, 320] width 202 height 25
type input "GTA"
click at [915, 318] on button "SEARCH" at bounding box center [890, 319] width 54 height 25
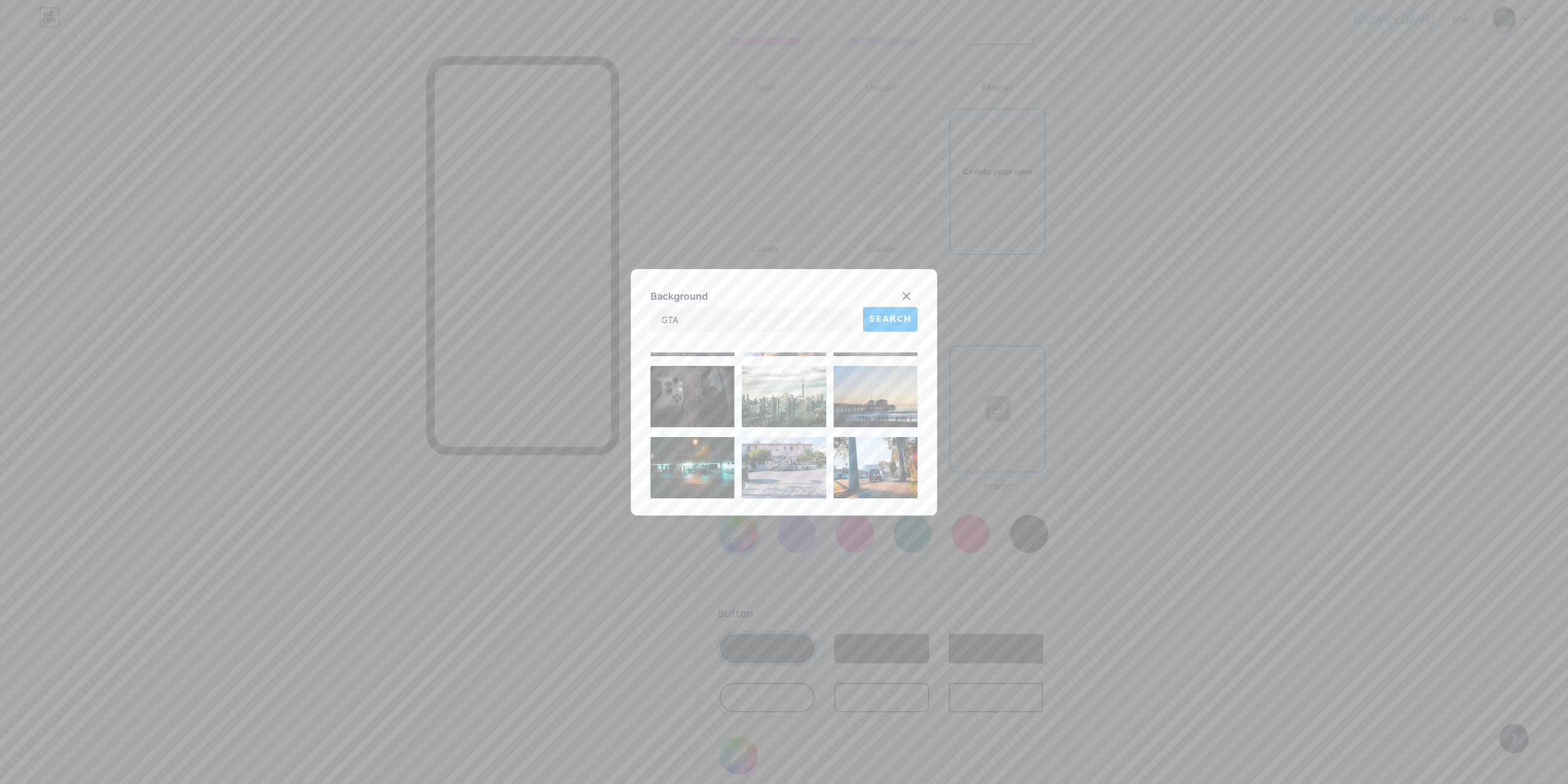
scroll to position [0, 0]
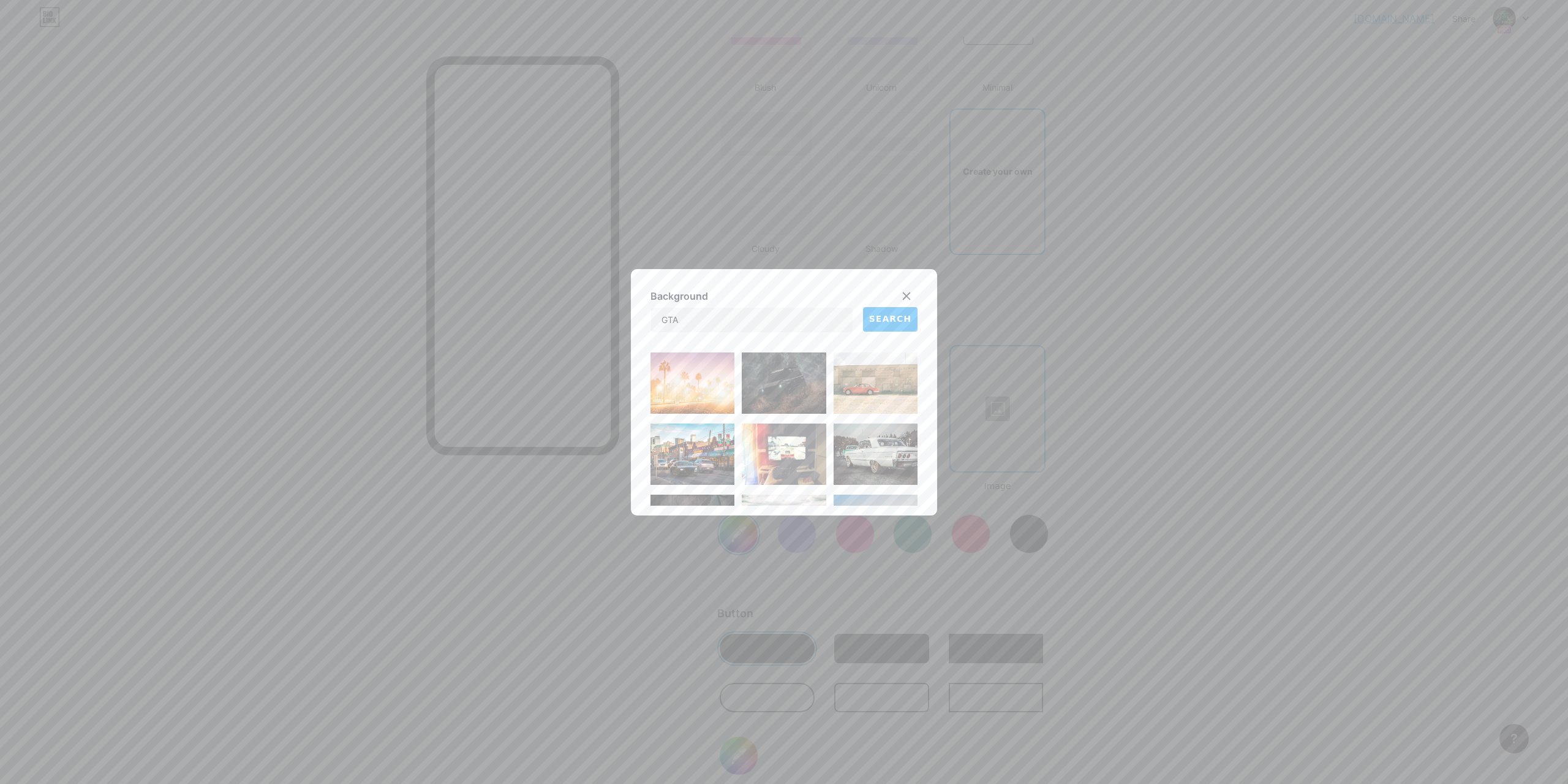
click at [707, 392] on img at bounding box center [692, 383] width 84 height 61
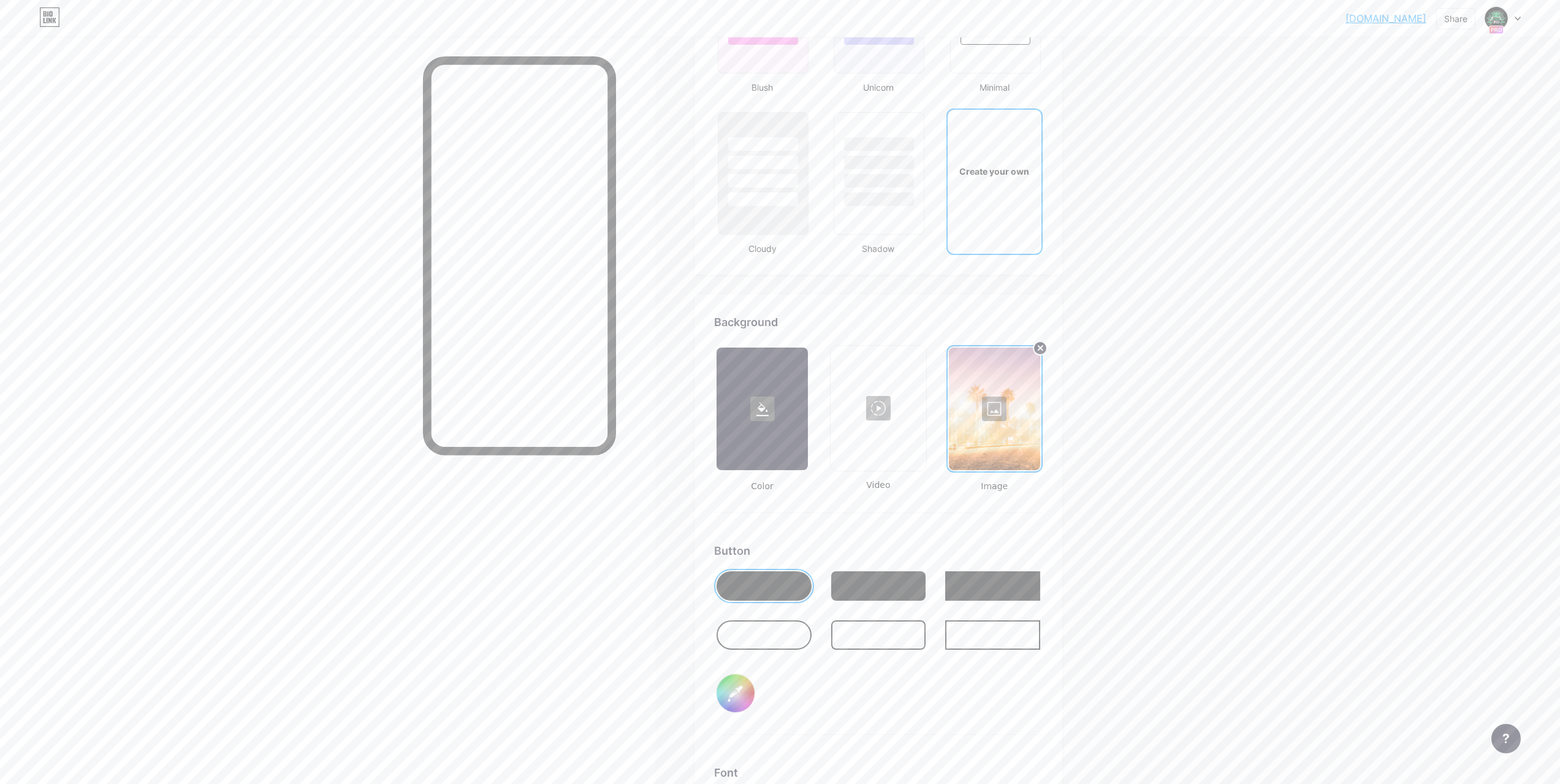
click at [894, 424] on div at bounding box center [878, 409] width 93 height 123
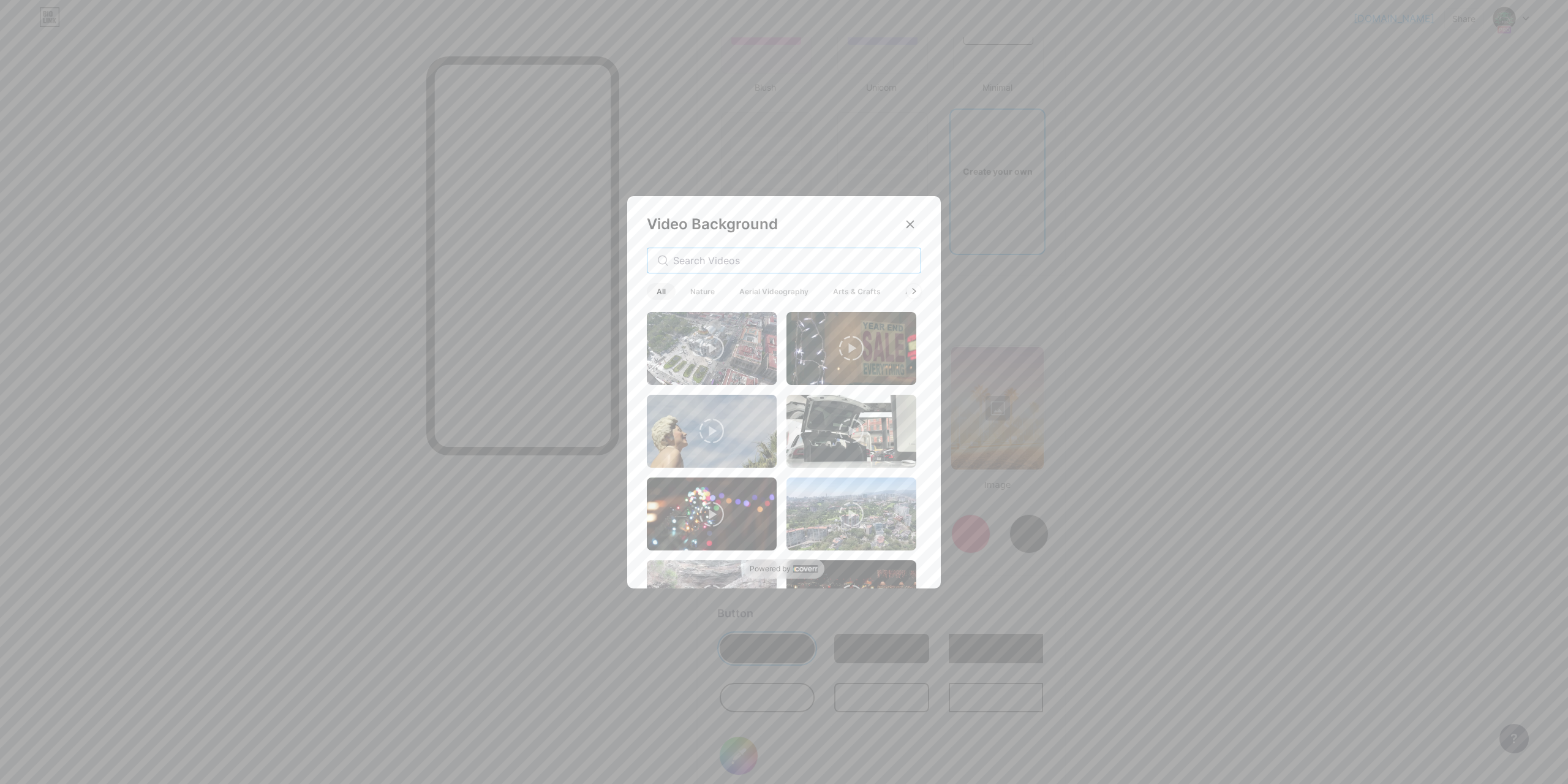
click at [713, 256] on input "text" at bounding box center [792, 260] width 238 height 15
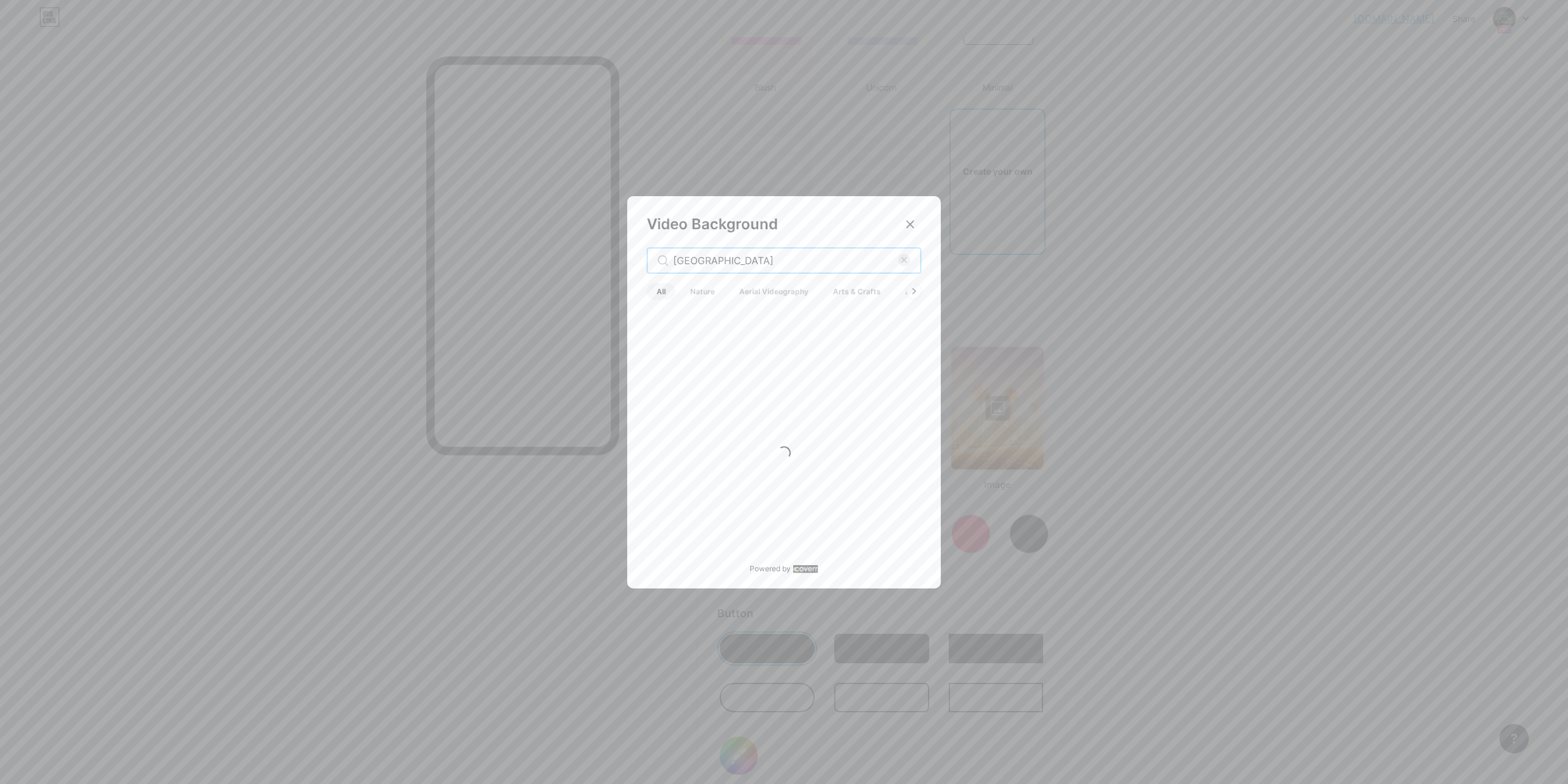
drag, startPoint x: 712, startPoint y: 256, endPoint x: 566, endPoint y: 265, distance: 146.3
click at [566, 263] on div "Video Background [GEOGRAPHIC_DATA] All Nature Aerial Videography Arts & Crafts …" at bounding box center [784, 392] width 1568 height 784
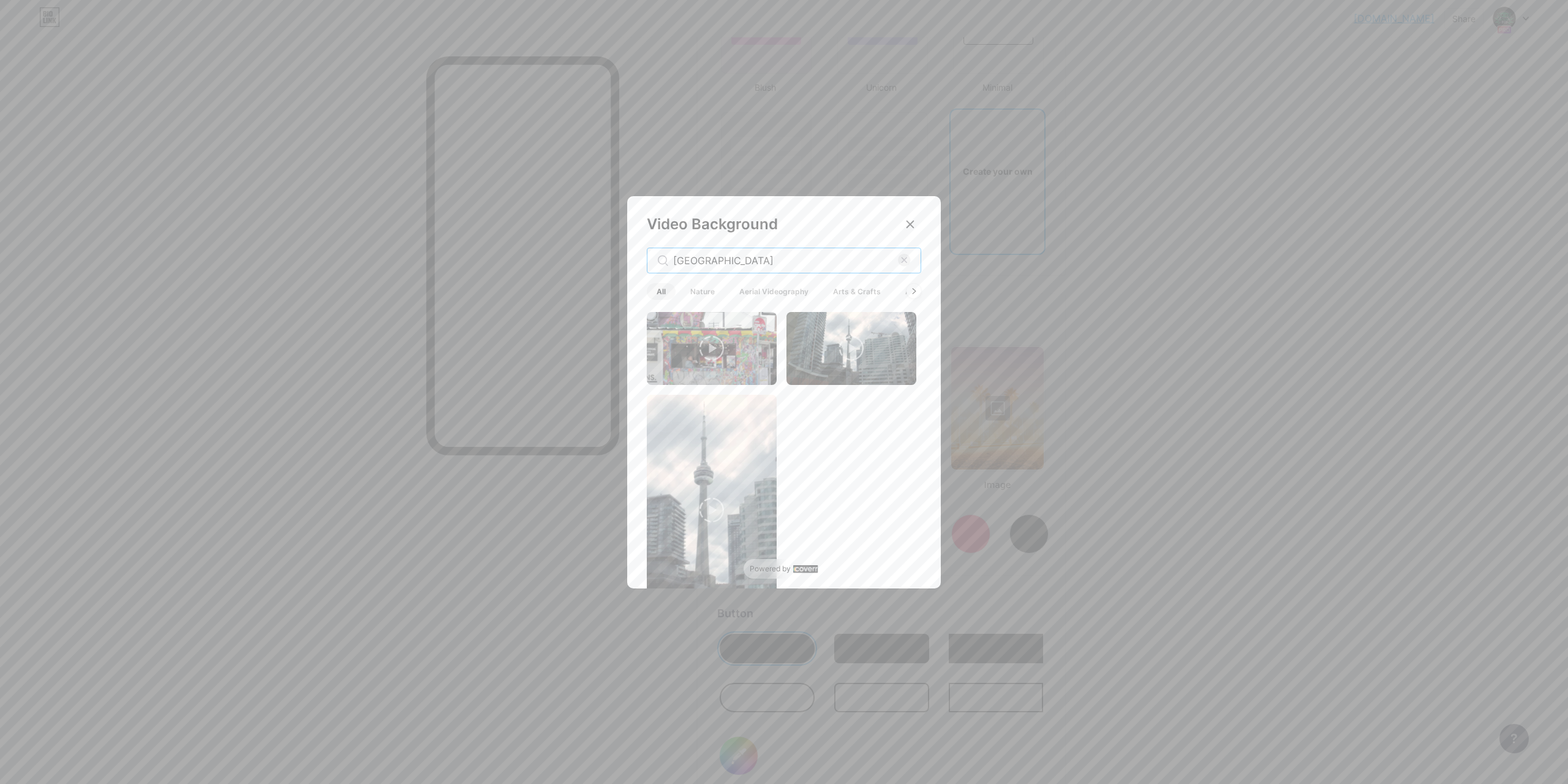
scroll to position [51, 0]
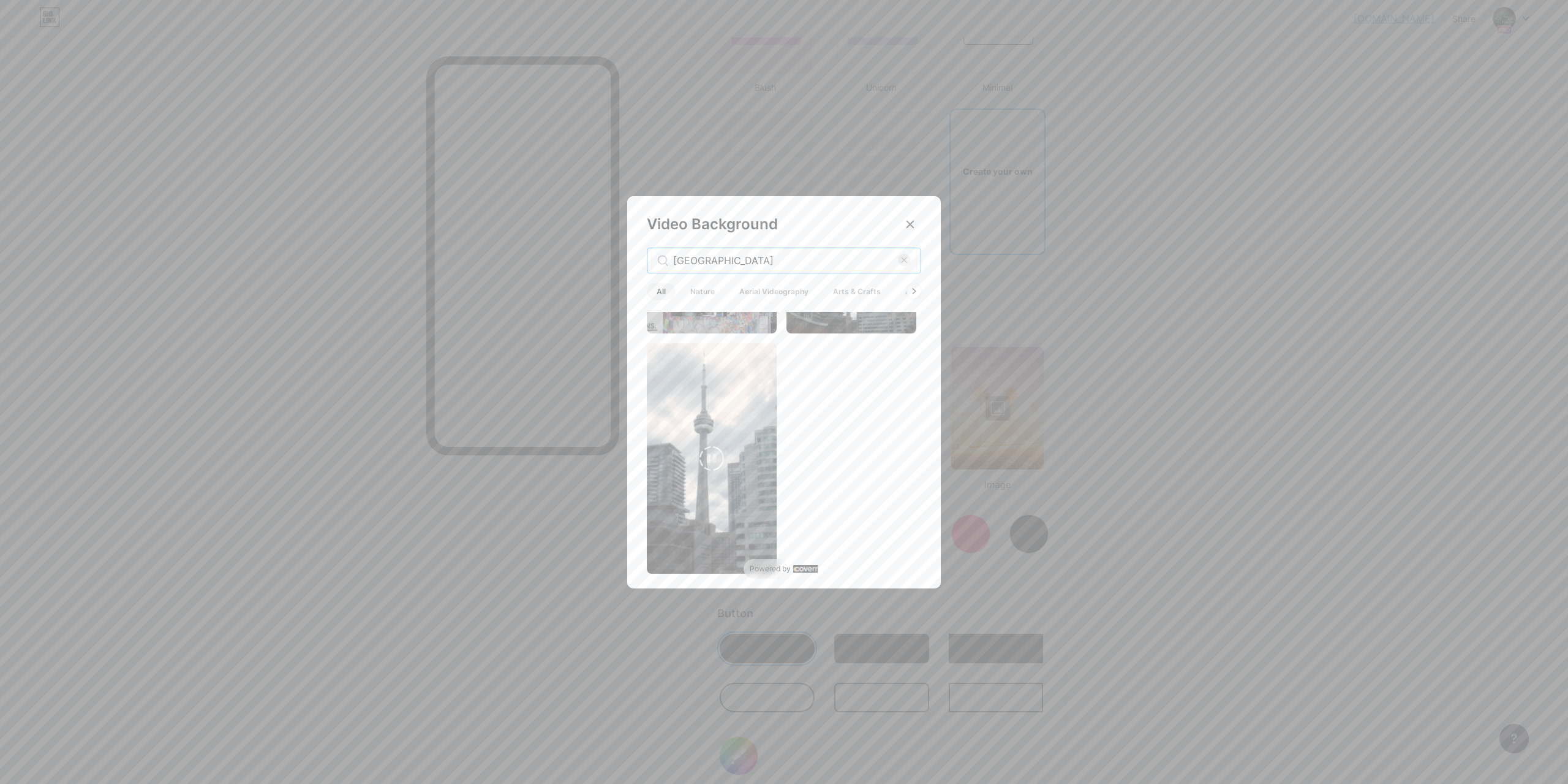
type input "[GEOGRAPHIC_DATA]"
click at [755, 475] on video at bounding box center [711, 458] width 130 height 231
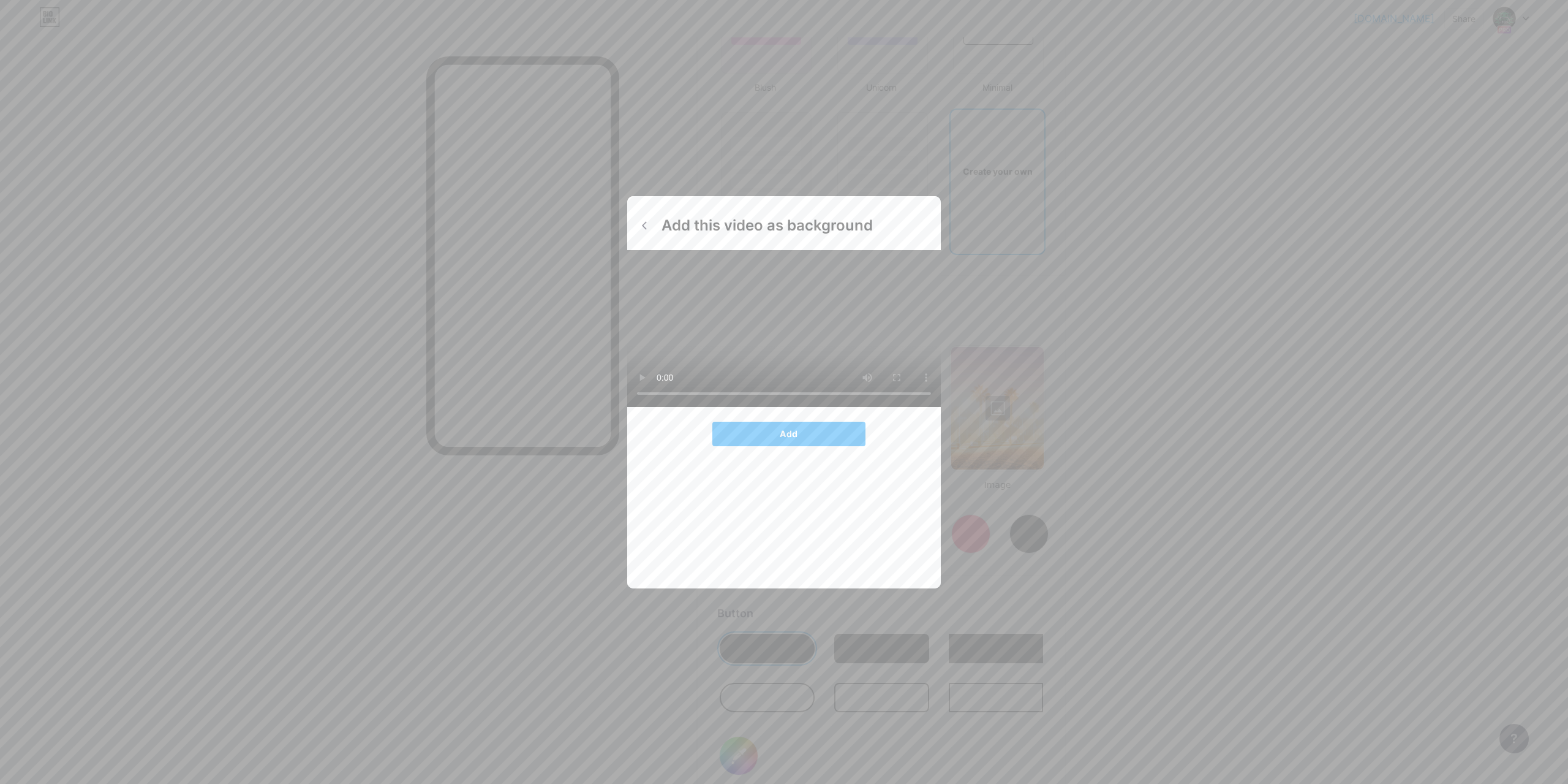
click at [1125, 479] on div at bounding box center [784, 392] width 1568 height 784
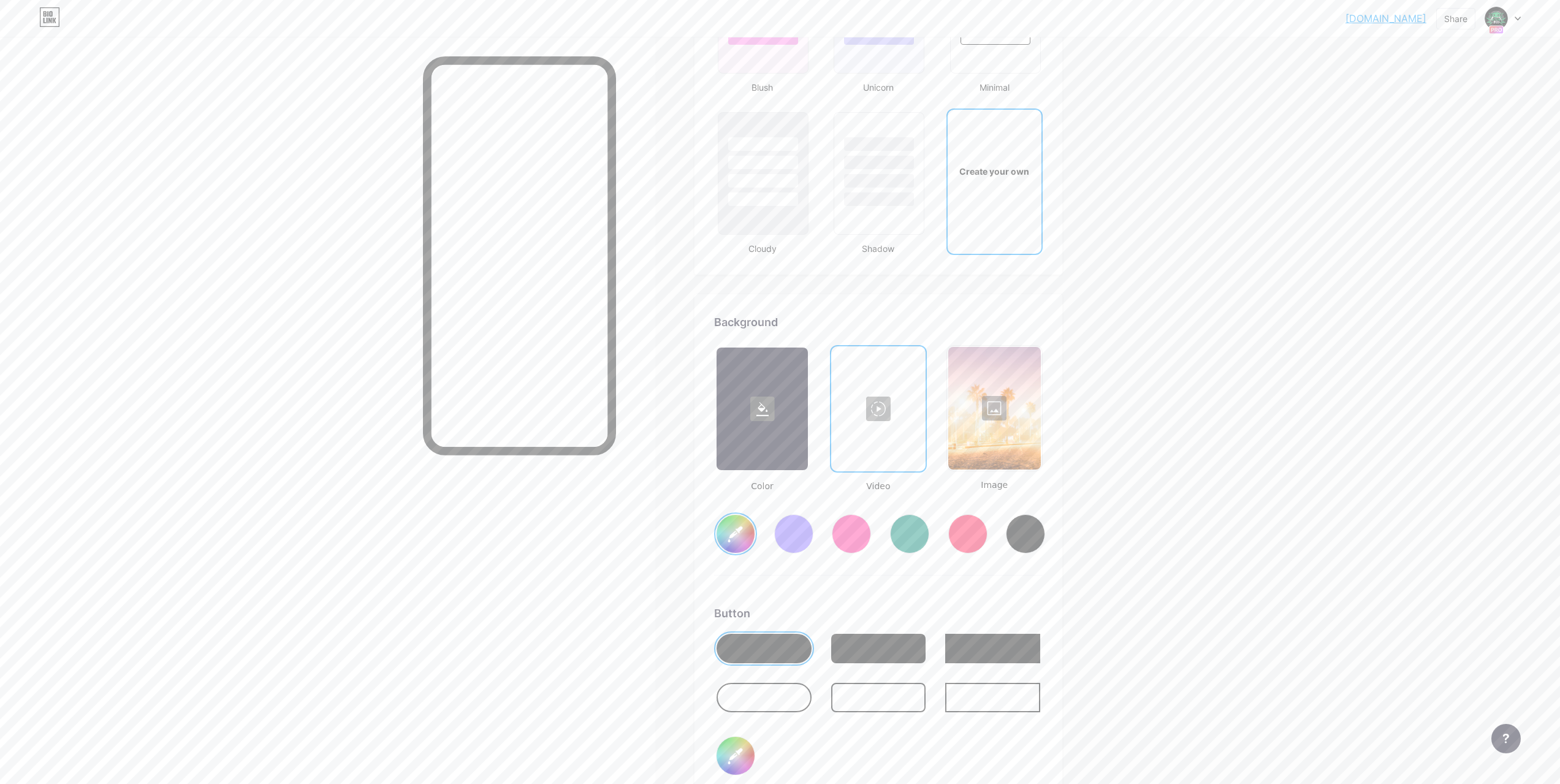
click at [862, 410] on div at bounding box center [878, 409] width 91 height 123
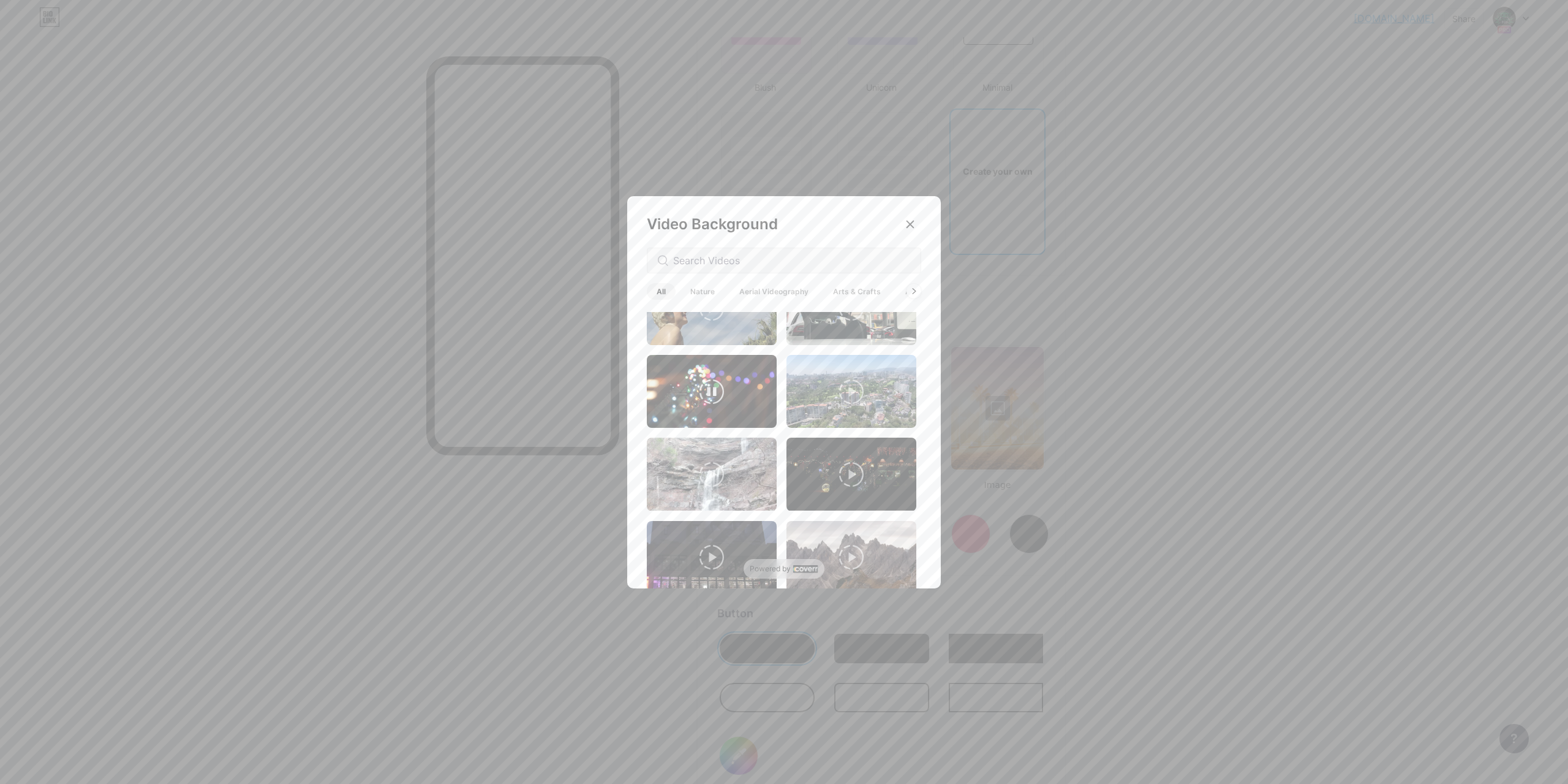
scroll to position [0, 0]
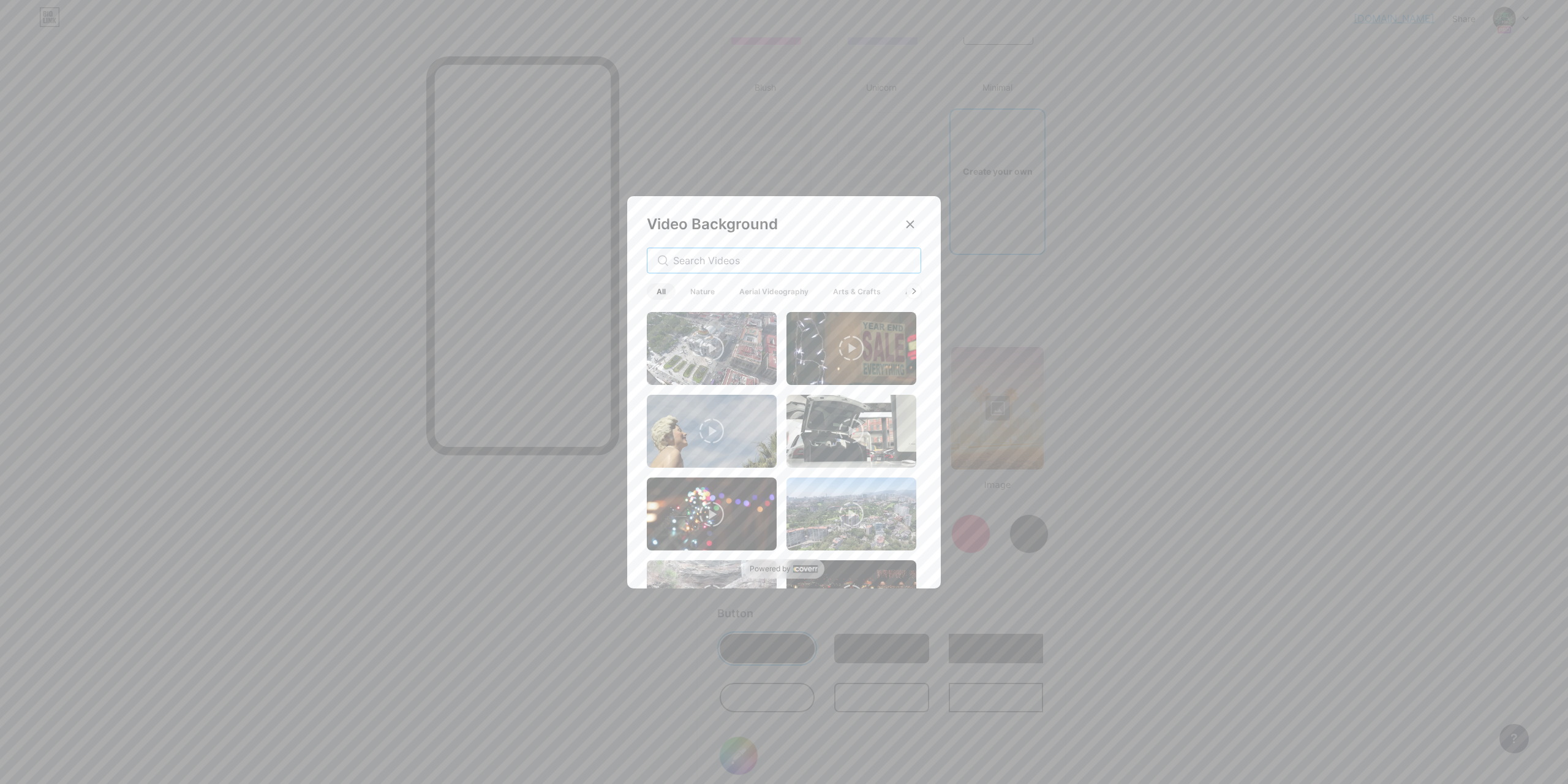
click at [742, 263] on input "text" at bounding box center [792, 260] width 238 height 15
type input "t"
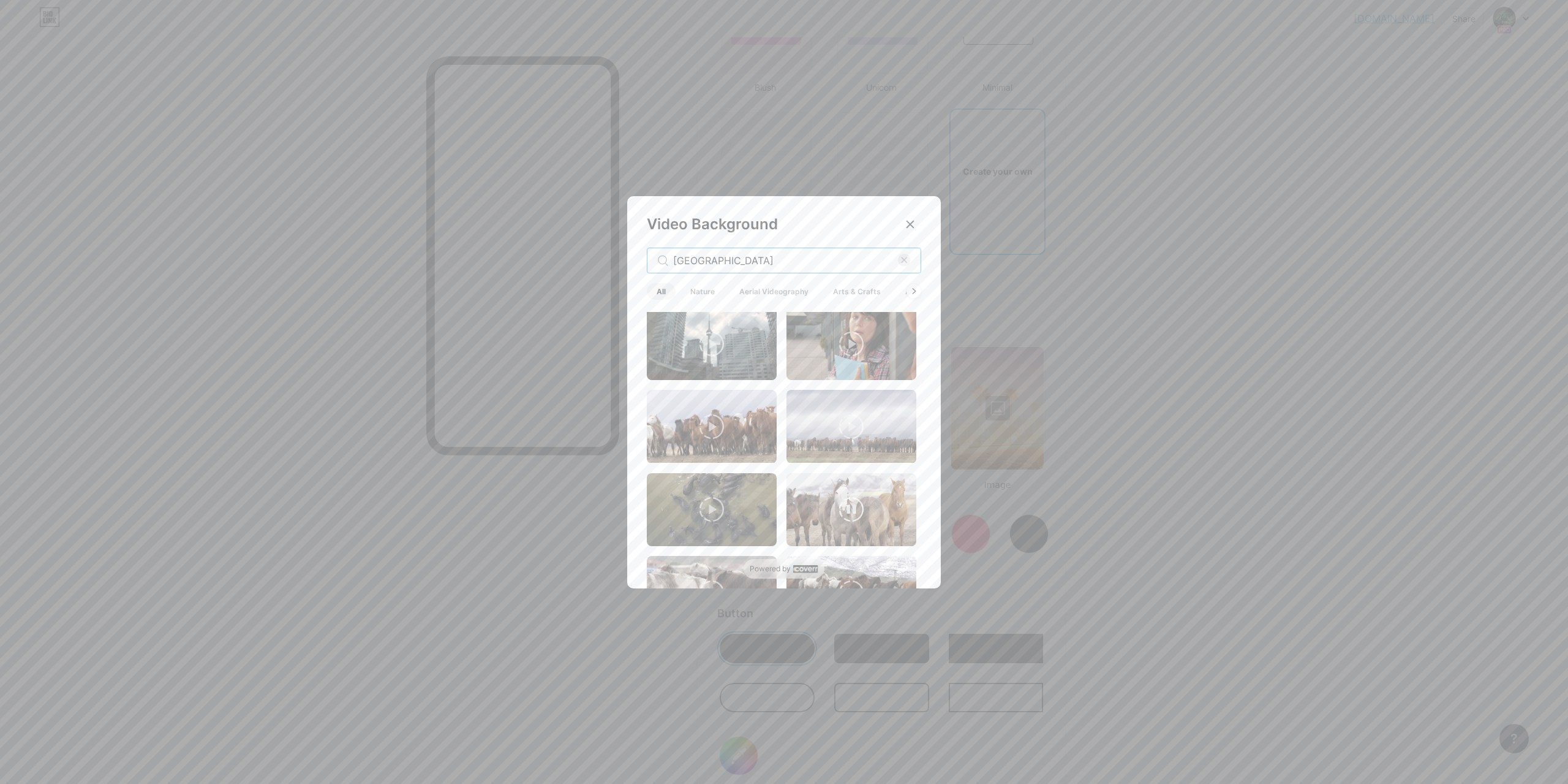
scroll to position [61, 0]
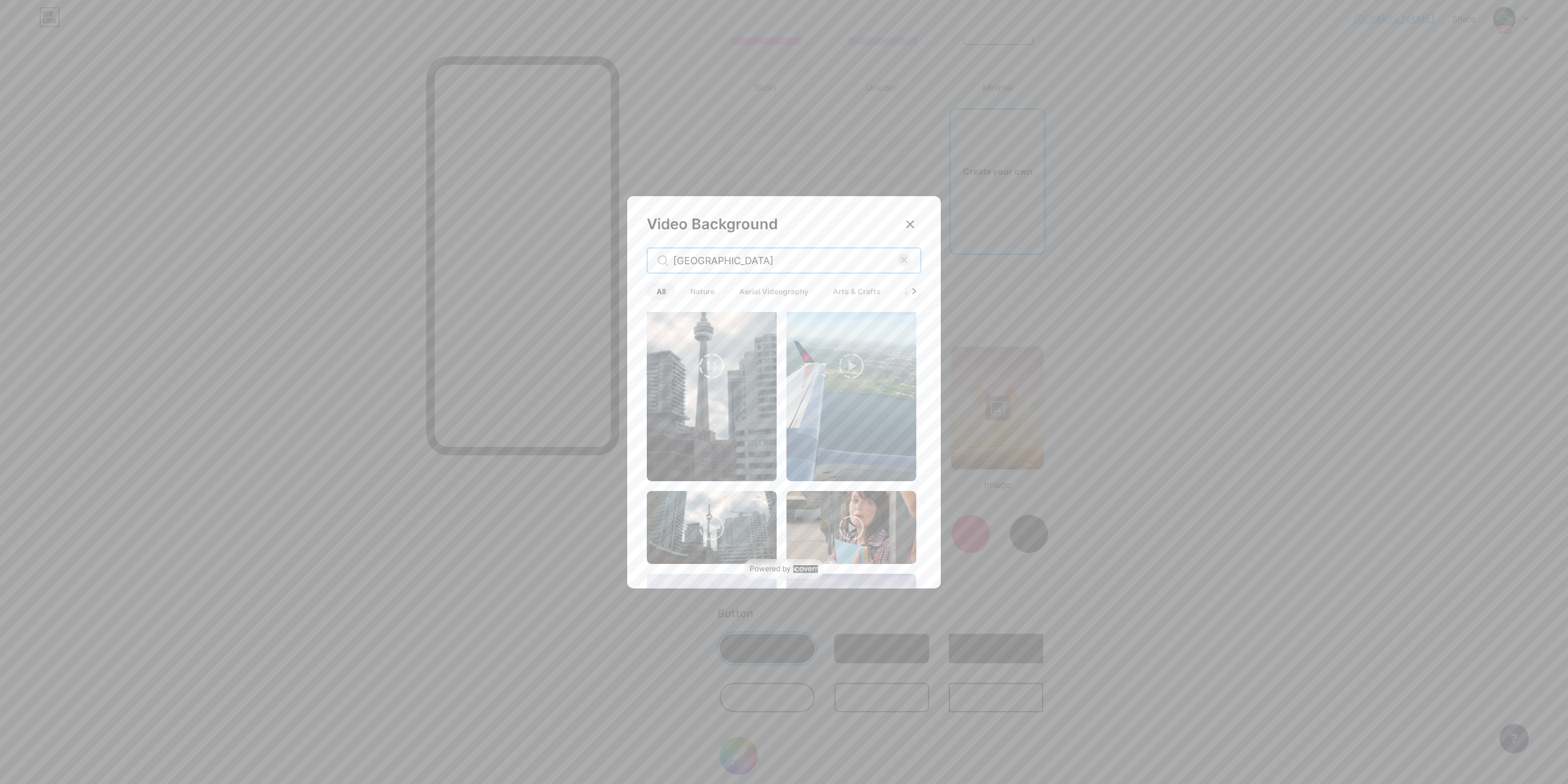
type input "[GEOGRAPHIC_DATA]"
click at [739, 366] on video at bounding box center [711, 366] width 130 height 231
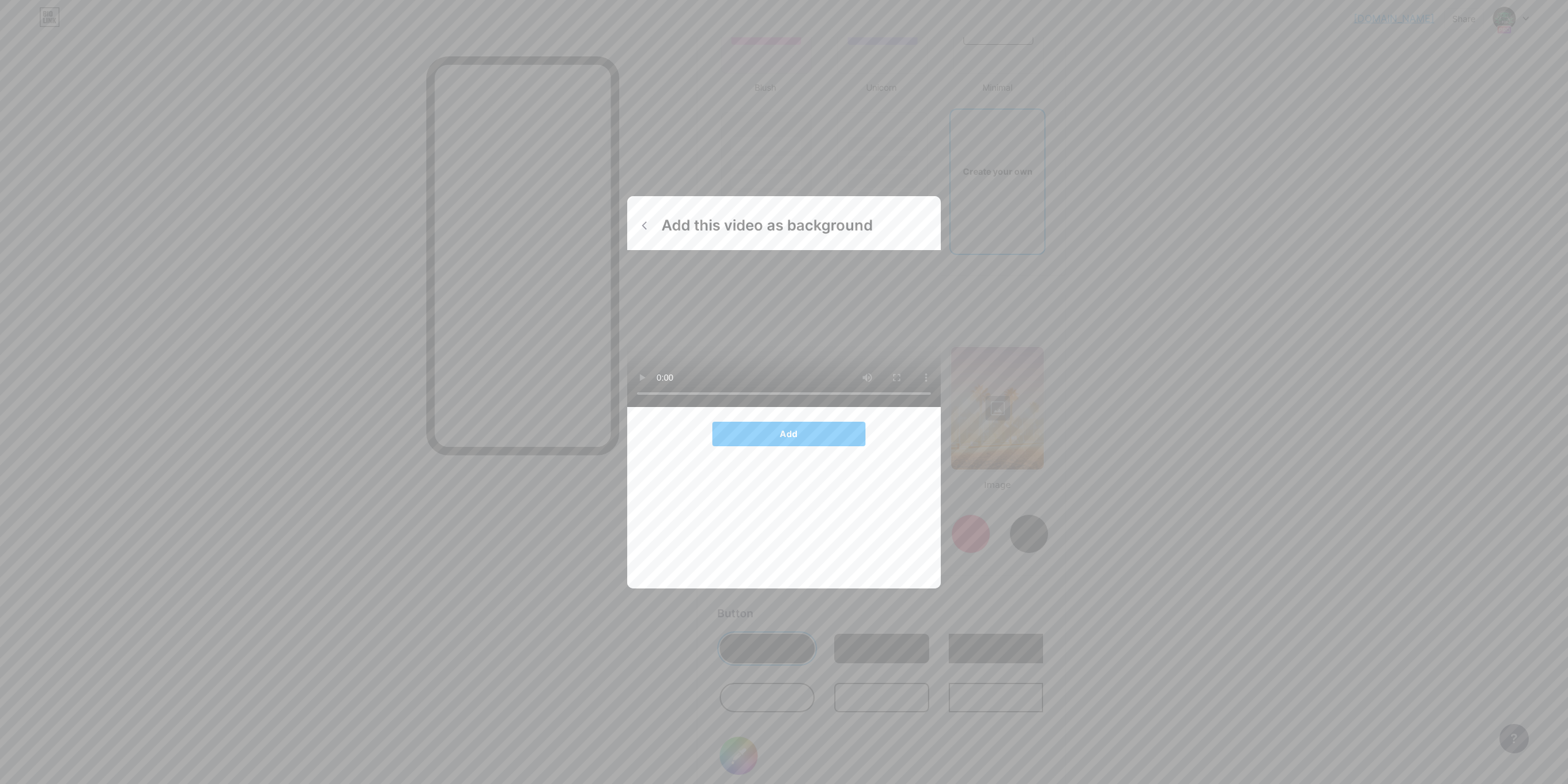
drag, startPoint x: 896, startPoint y: 445, endPoint x: 845, endPoint y: 505, distance: 78.7
drag, startPoint x: 782, startPoint y: 530, endPoint x: 778, endPoint y: 520, distance: 10.8
click at [742, 220] on span "Add this video as background" at bounding box center [794, 226] width 265 height 17
drag, startPoint x: 742, startPoint y: 220, endPoint x: 776, endPoint y: 373, distance: 156.7
click at [743, 223] on span "Add this video as background" at bounding box center [794, 226] width 265 height 17
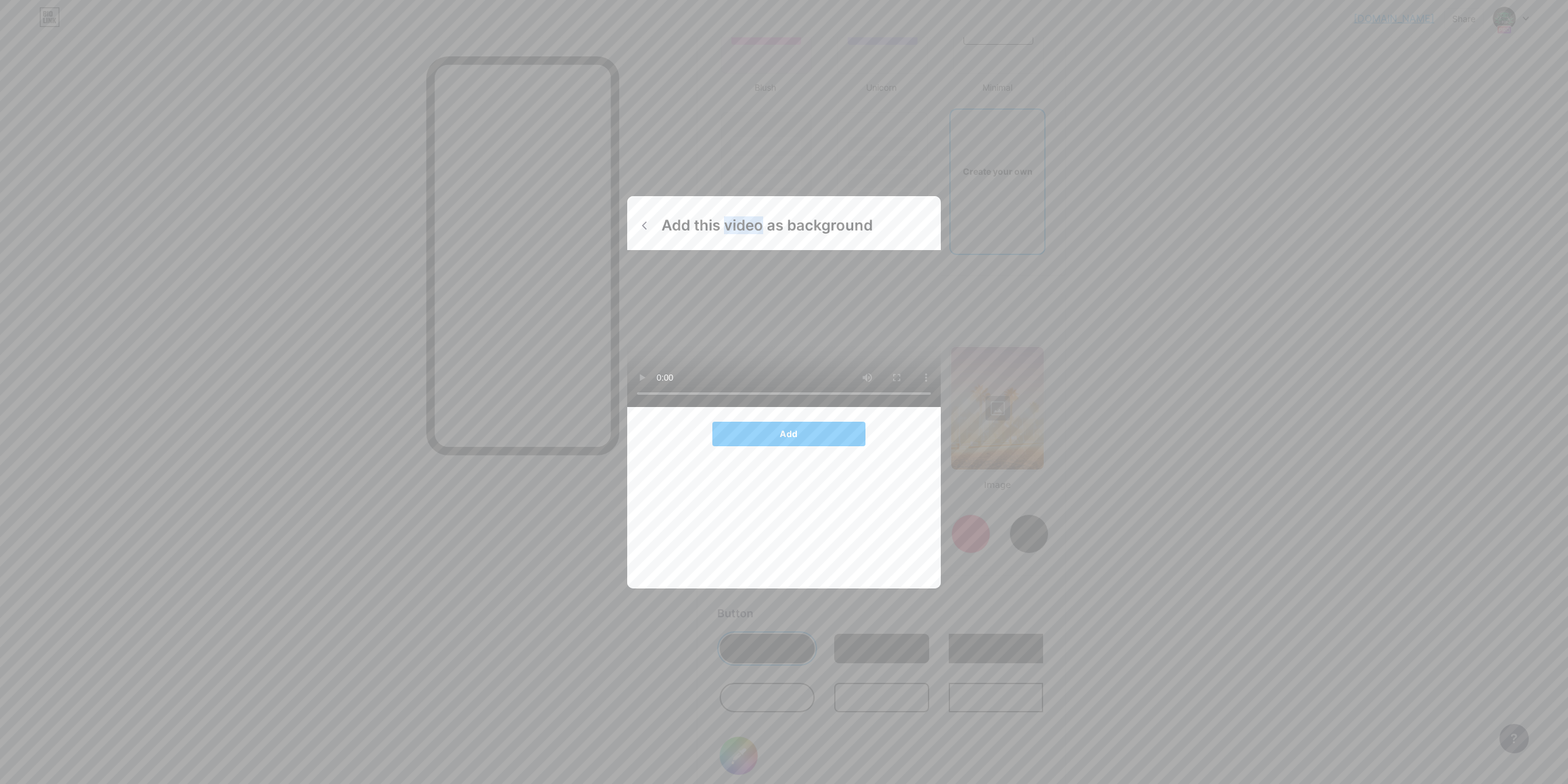
click at [788, 407] on video at bounding box center [784, 329] width 314 height 157
click at [688, 227] on span "Add this video as background" at bounding box center [794, 226] width 265 height 17
click at [652, 227] on div "Add this video as background" at bounding box center [784, 226] width 314 height 20
click at [651, 227] on div at bounding box center [645, 226] width 20 height 20
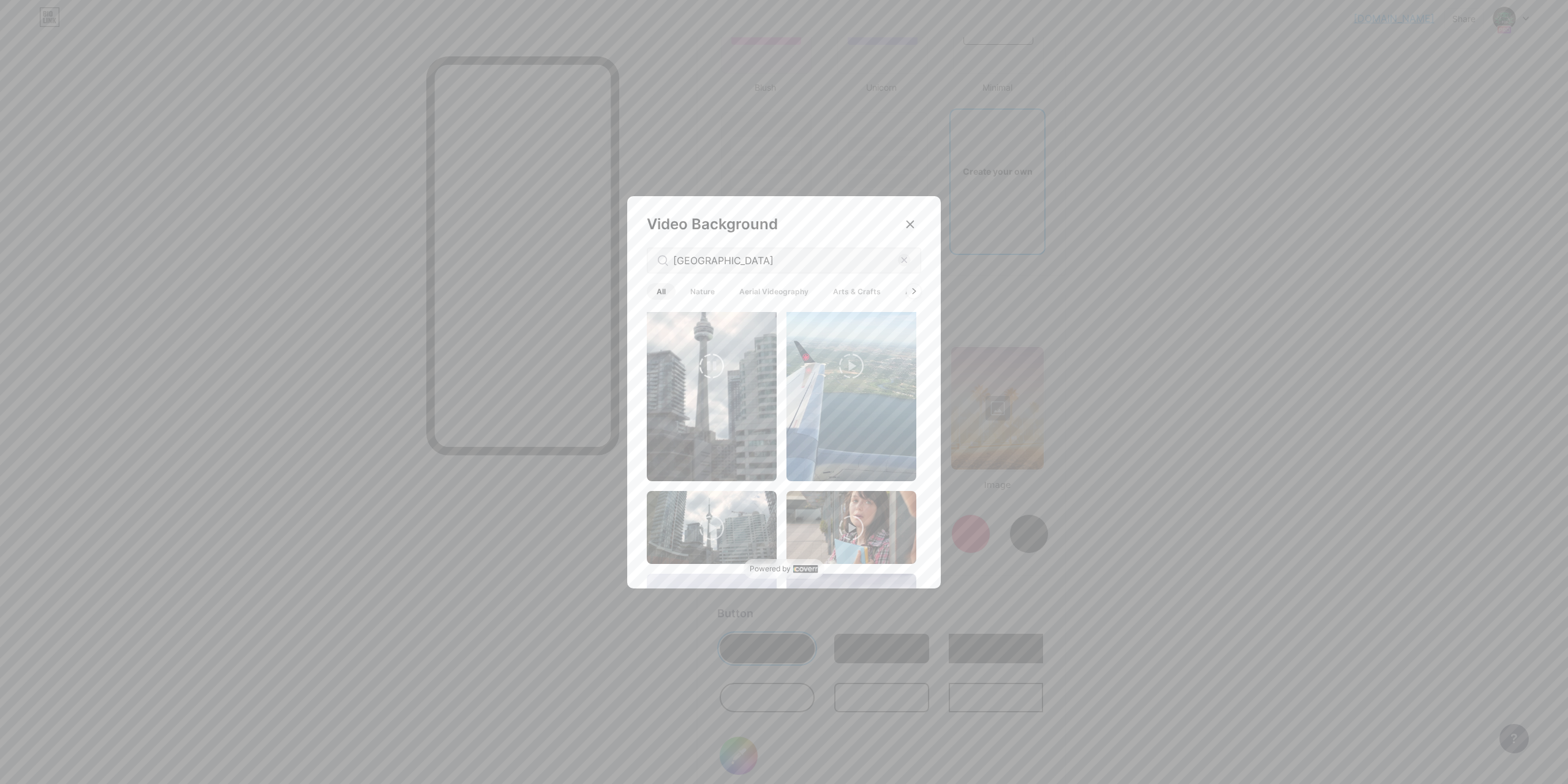
scroll to position [0, 0]
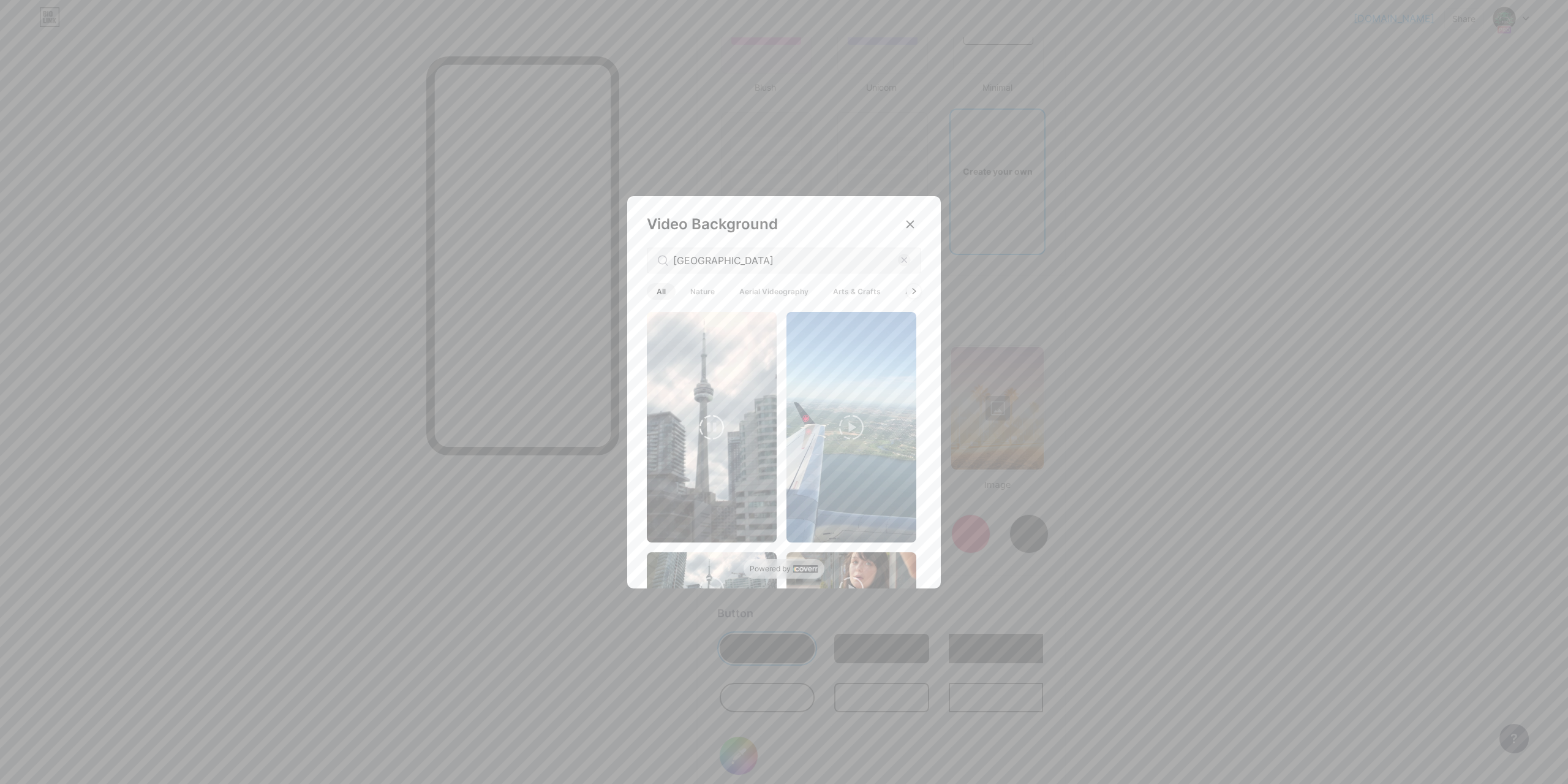
click at [728, 317] on video at bounding box center [711, 427] width 130 height 231
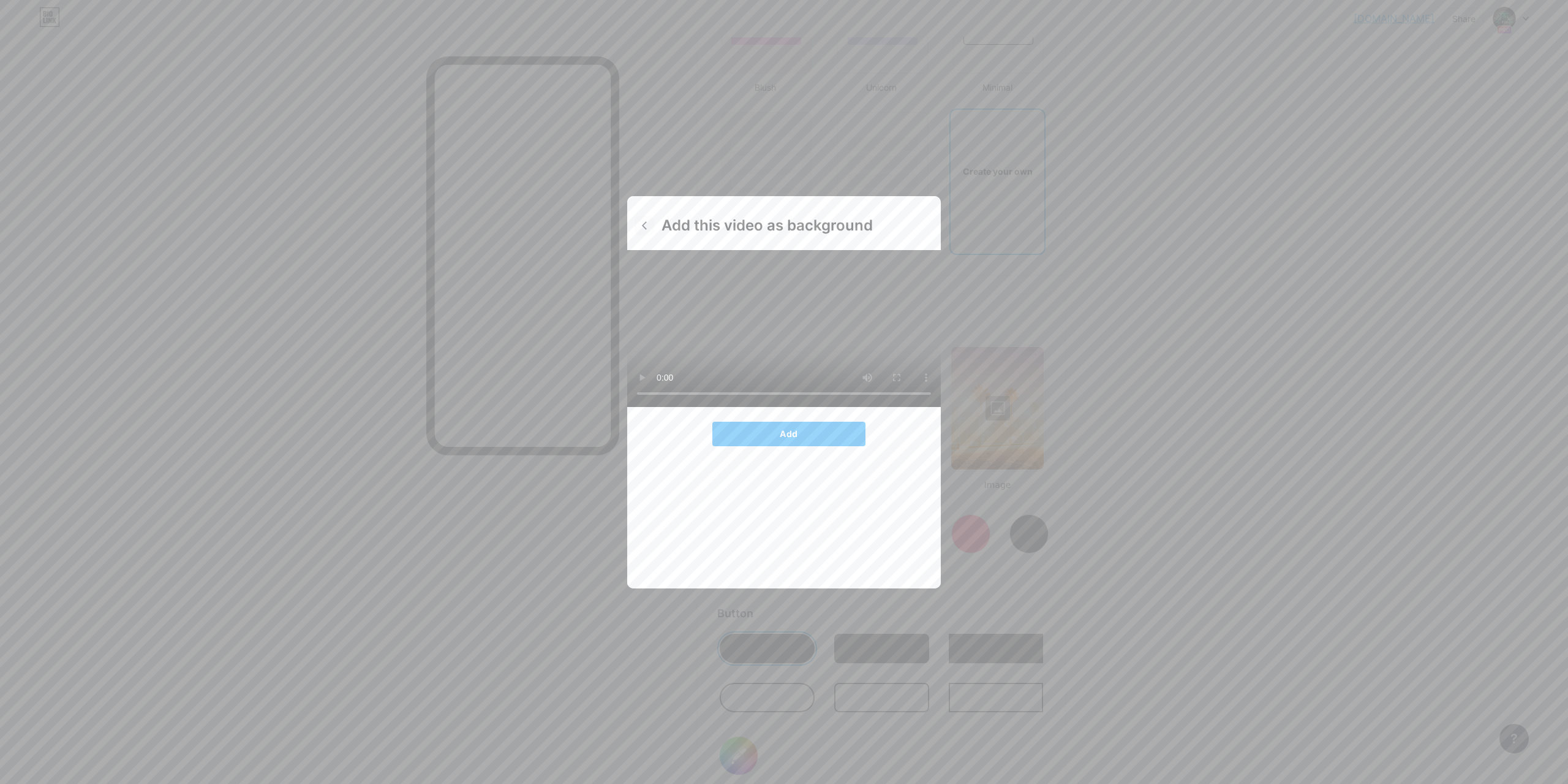
click at [642, 220] on icon at bounding box center [644, 225] width 10 height 10
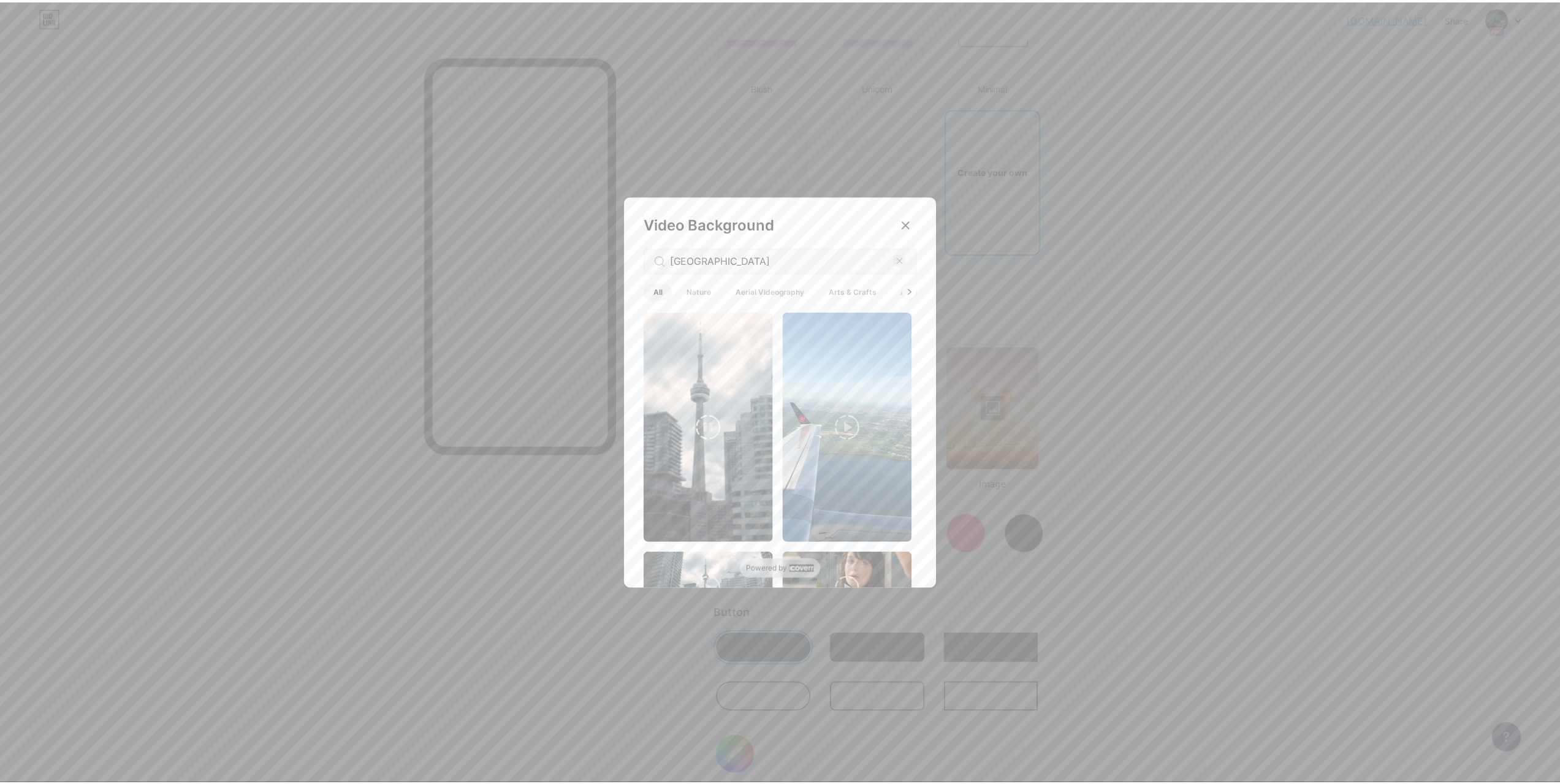
scroll to position [184, 0]
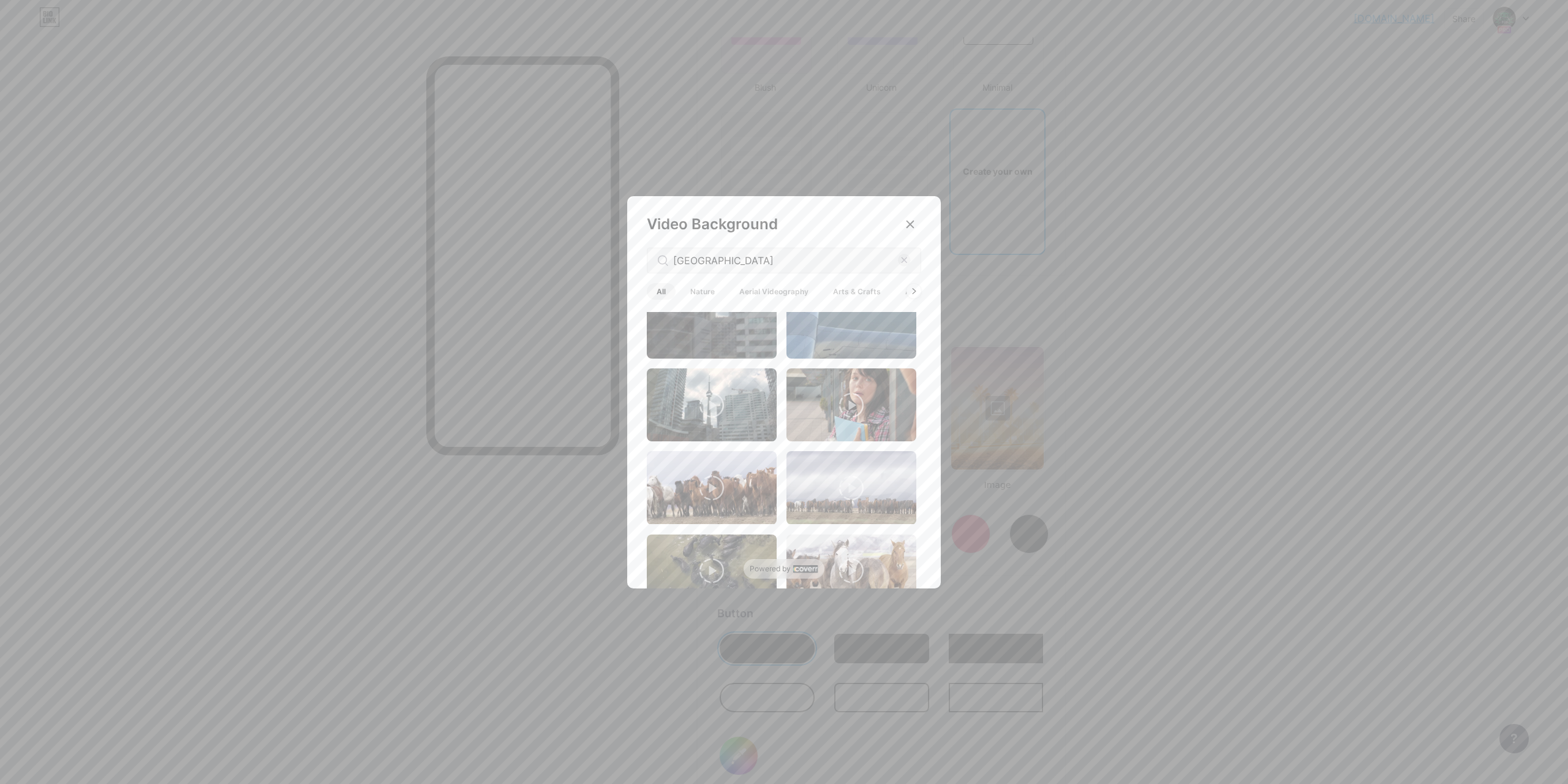
click at [797, 567] on rect at bounding box center [806, 568] width 25 height 8
click at [906, 223] on icon at bounding box center [910, 224] width 10 height 10
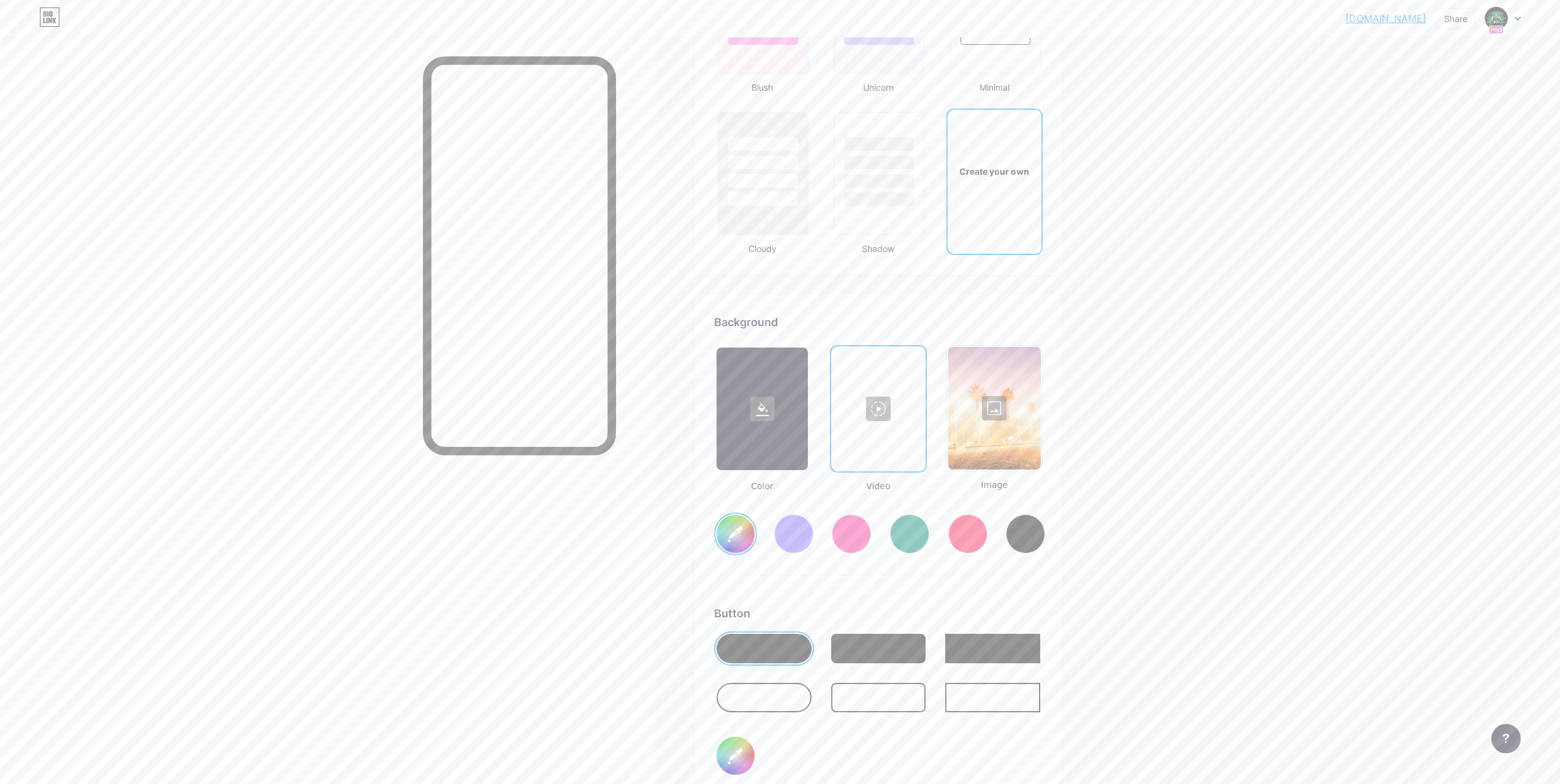
click at [763, 405] on rect at bounding box center [763, 409] width 25 height 25
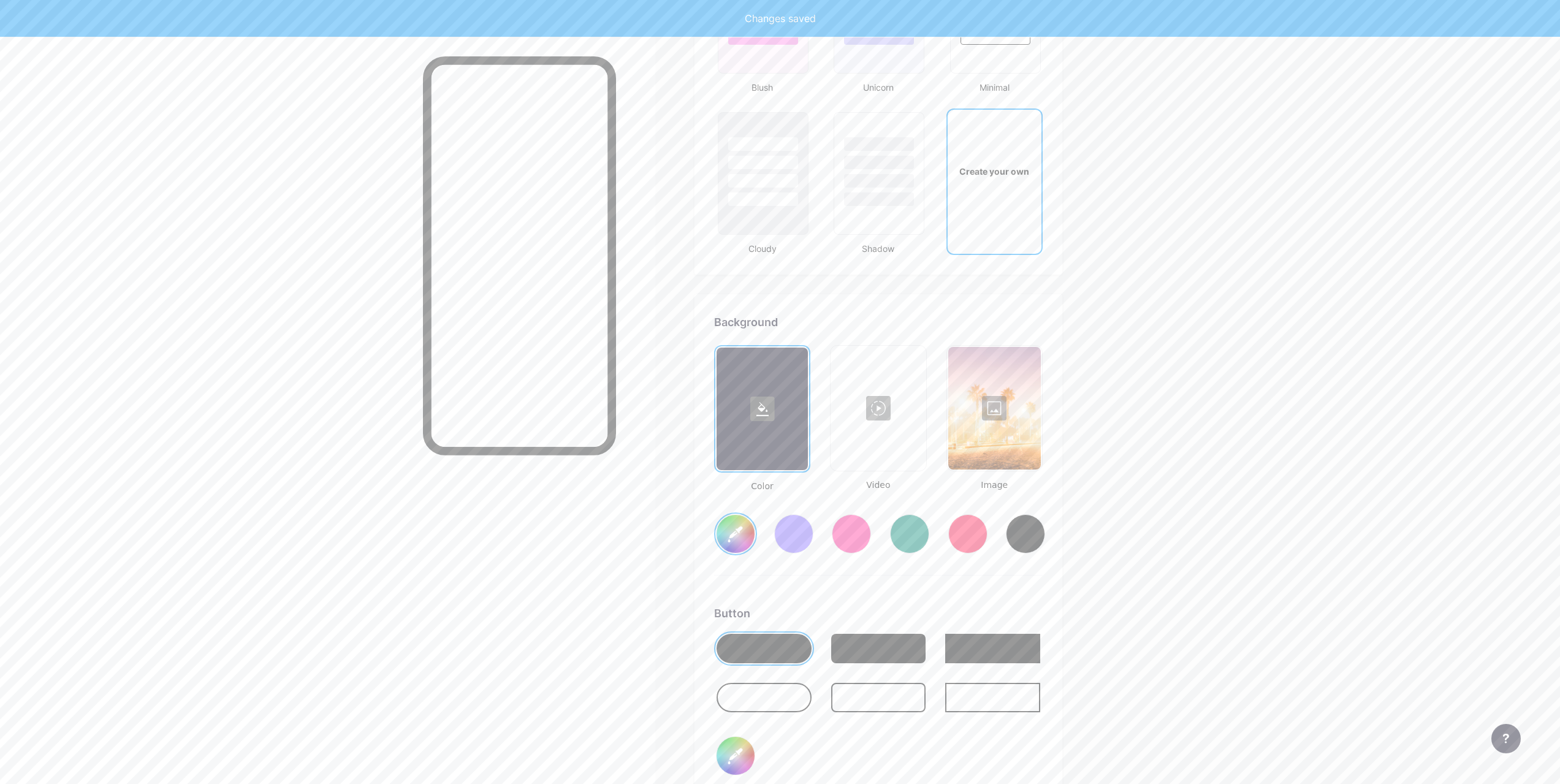
click at [859, 536] on div at bounding box center [851, 534] width 39 height 39
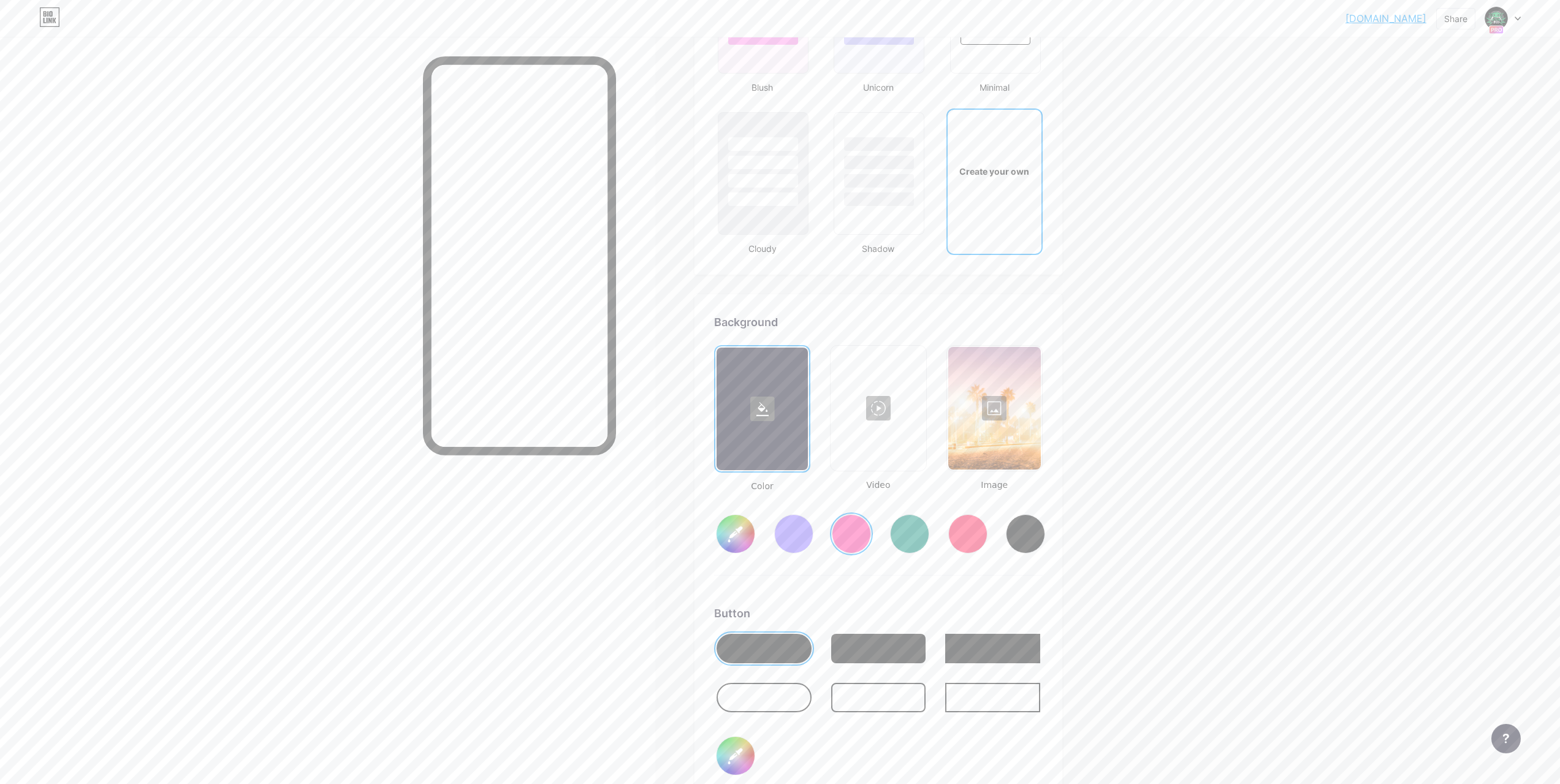
drag, startPoint x: 743, startPoint y: 524, endPoint x: 883, endPoint y: 469, distance: 150.4
click at [744, 524] on input "#ff2e96" at bounding box center [735, 533] width 38 height 38
type input "#ff2e96"
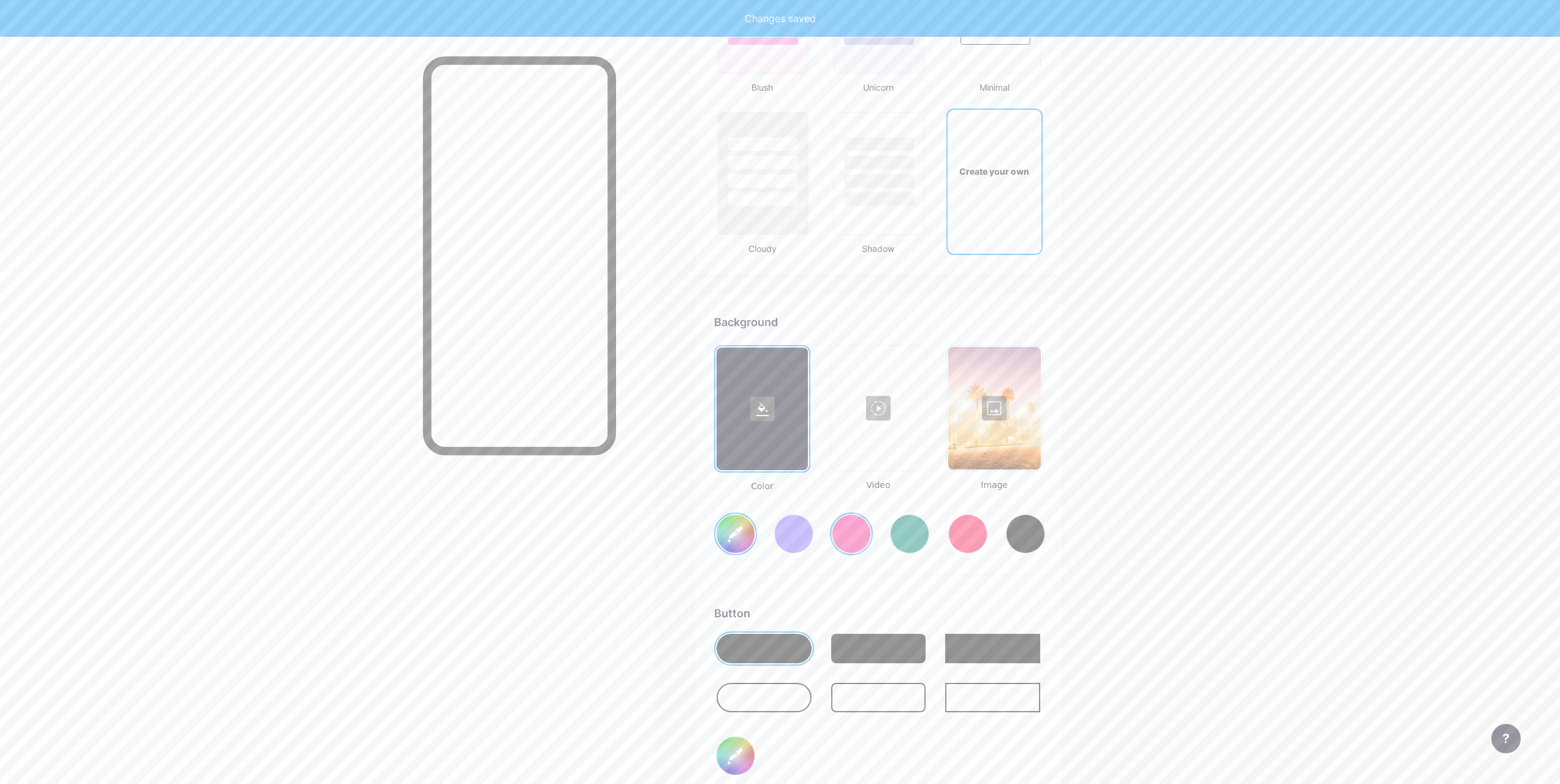
click at [1040, 429] on div at bounding box center [995, 409] width 93 height 123
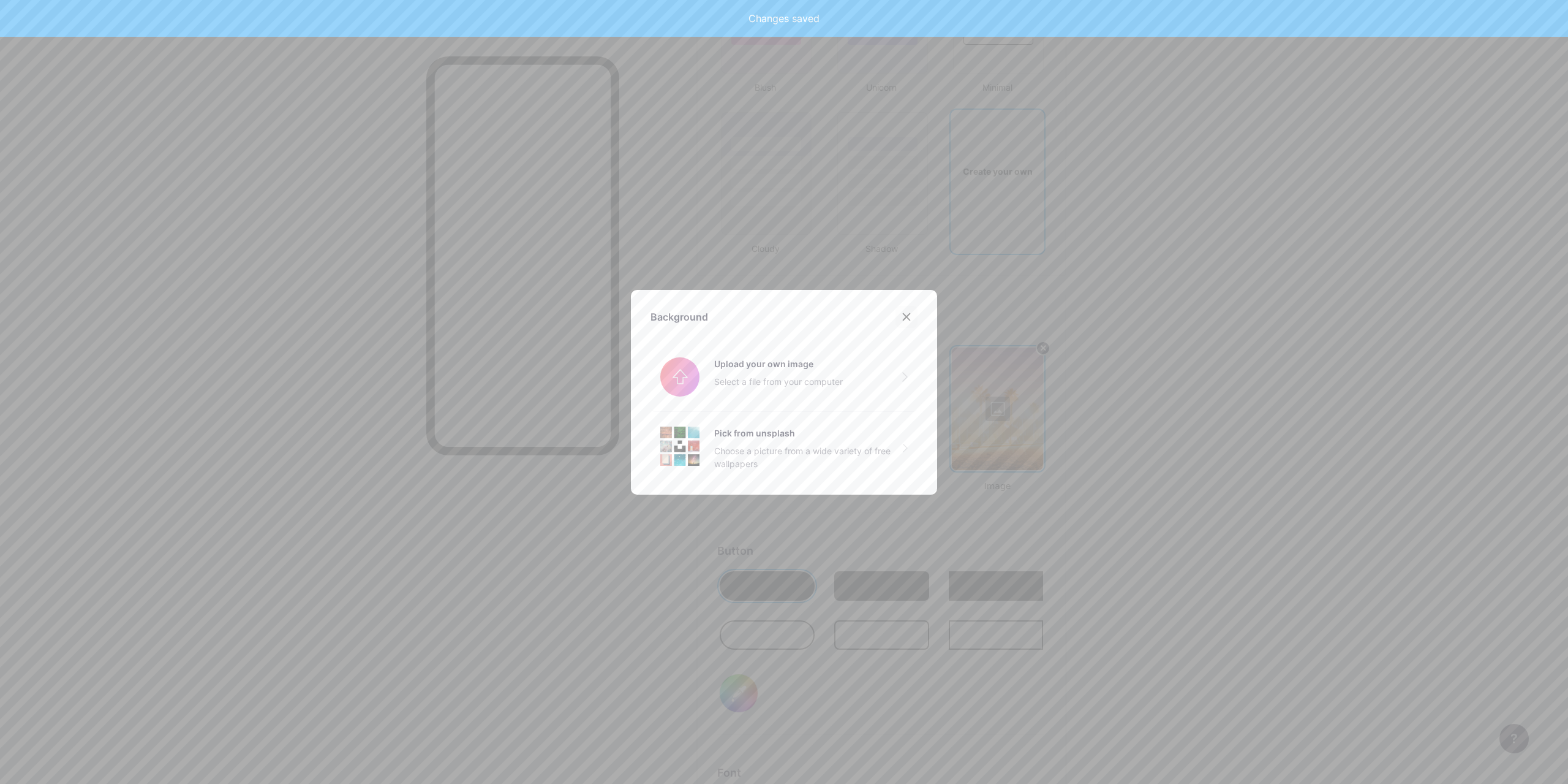
click at [906, 320] on icon at bounding box center [906, 316] width 10 height 10
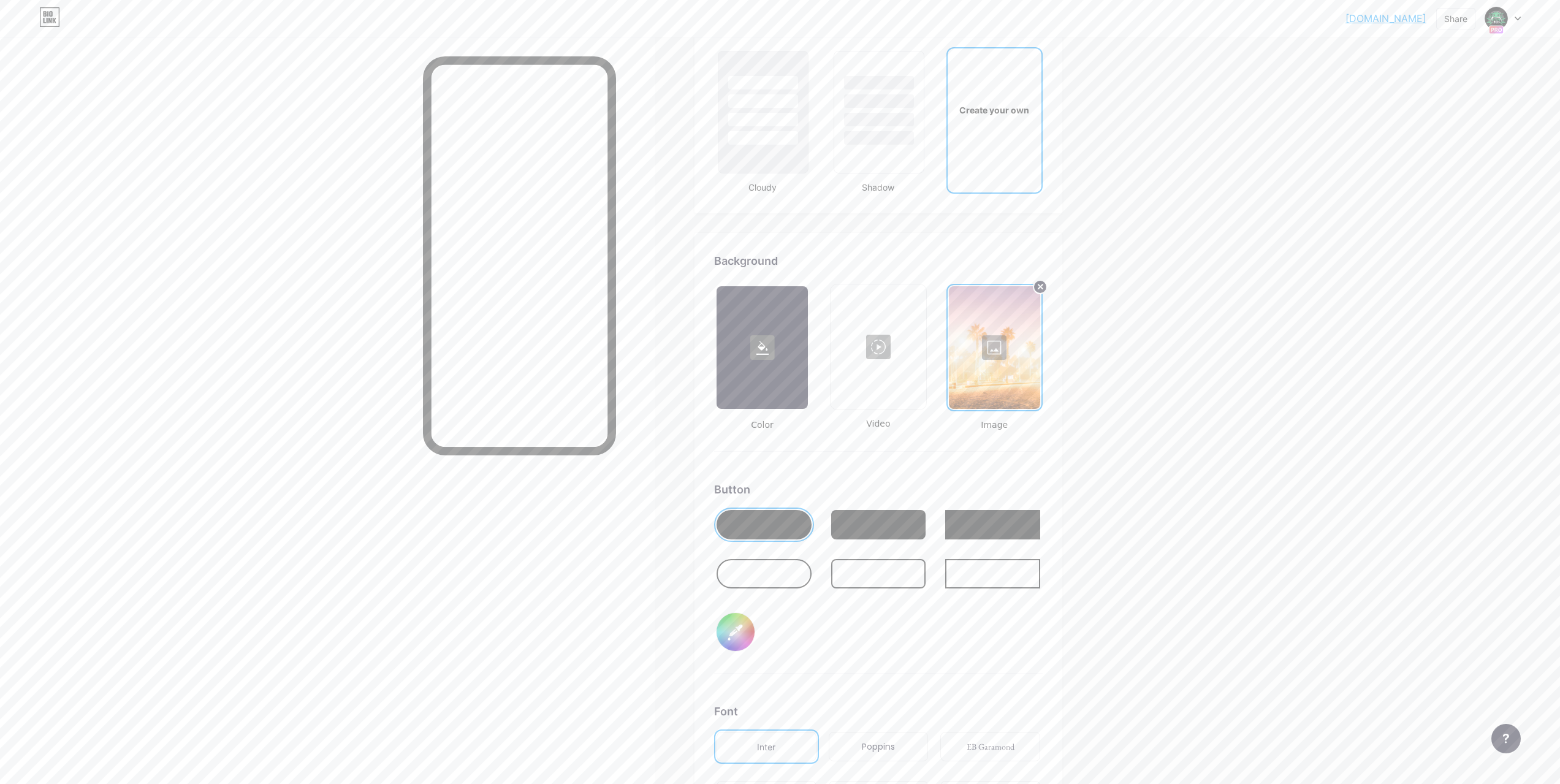
scroll to position [1627, 0]
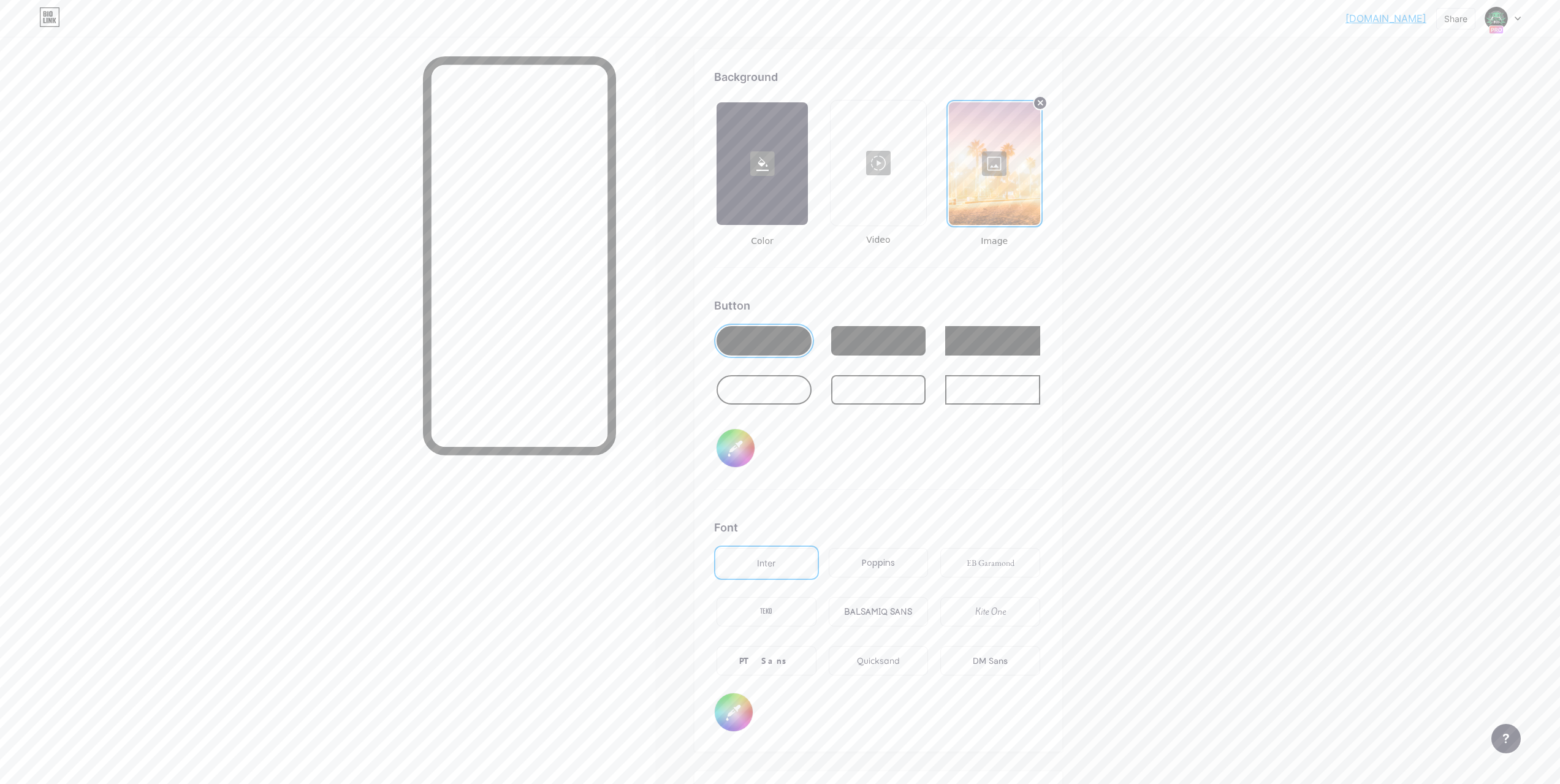
click at [879, 342] on div at bounding box center [879, 341] width 95 height 29
click at [797, 385] on div at bounding box center [764, 389] width 95 height 29
click at [873, 391] on div at bounding box center [879, 389] width 95 height 29
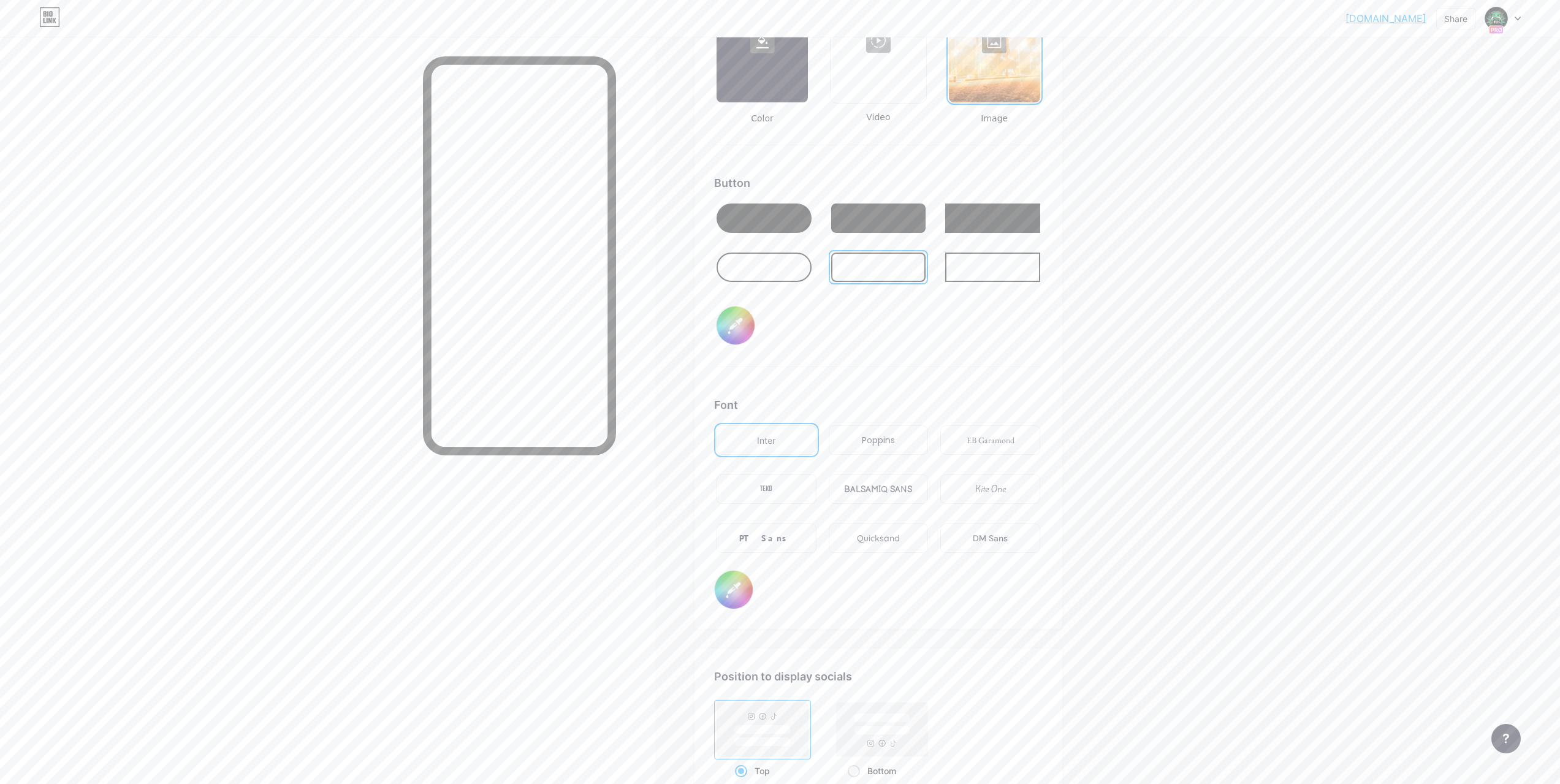
click at [785, 539] on div "PT Sans" at bounding box center [767, 538] width 100 height 29
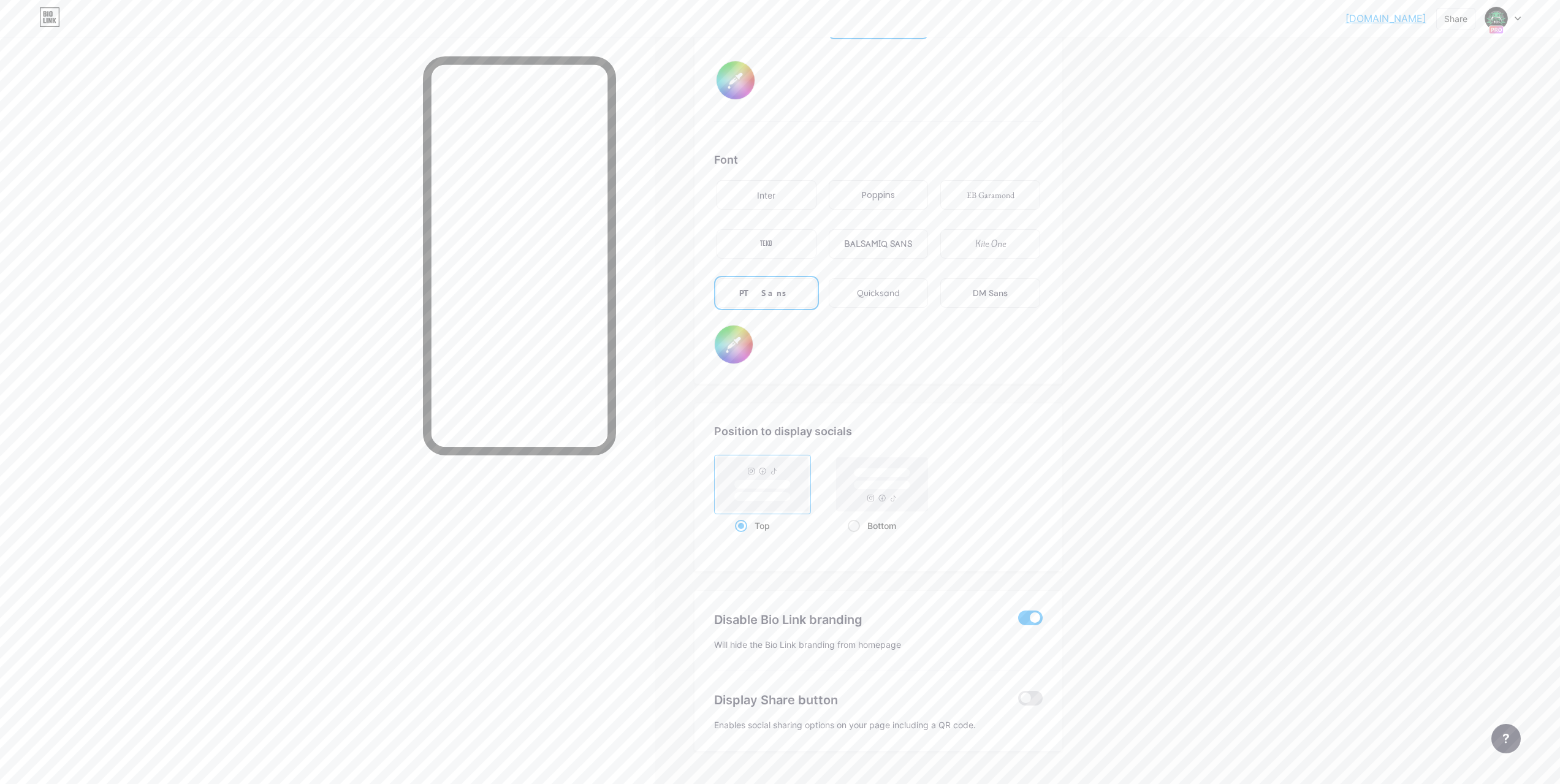
scroll to position [2023, 0]
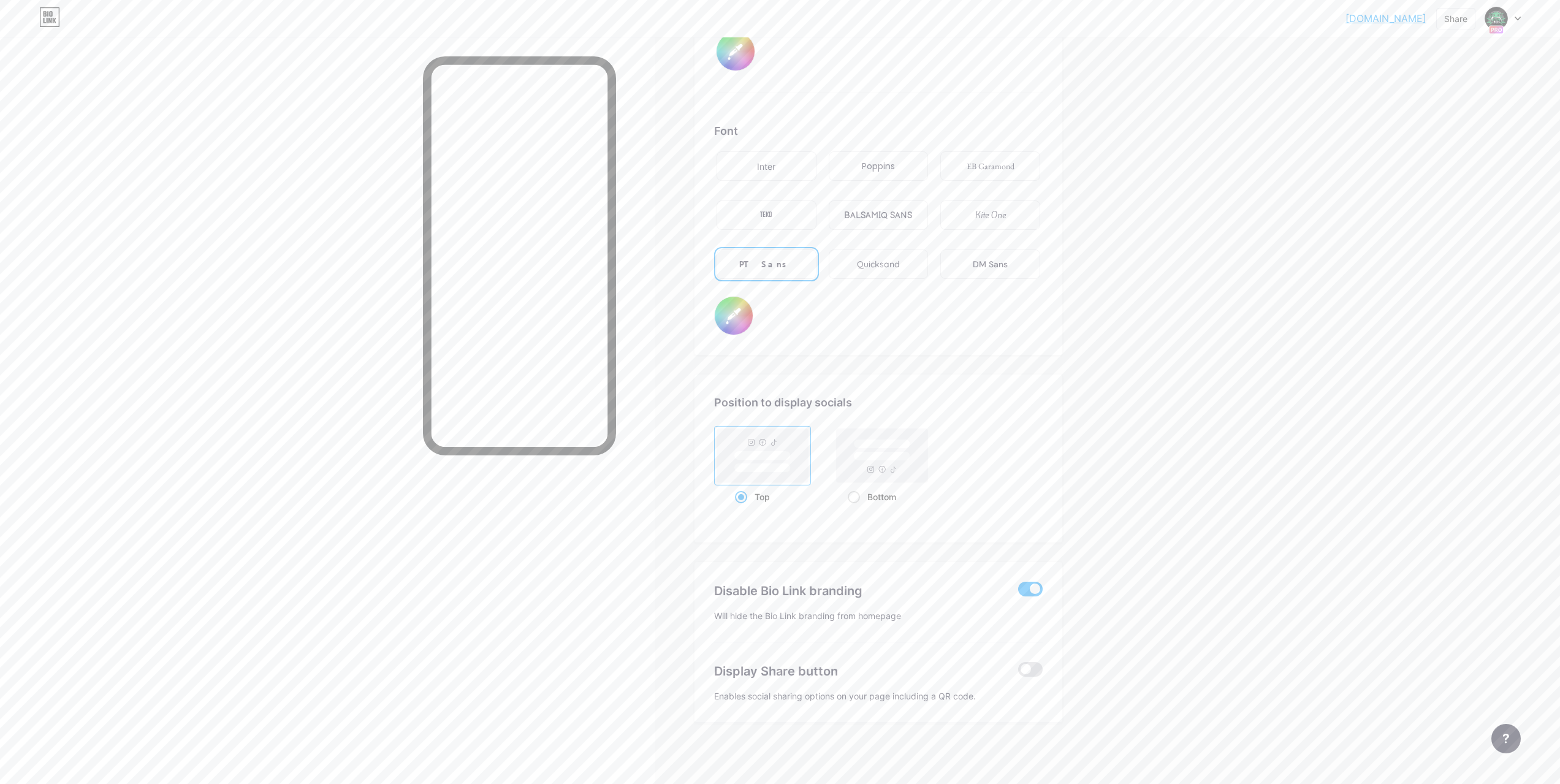
click at [1043, 680] on div at bounding box center [1031, 671] width 25 height 18
click at [1037, 669] on span at bounding box center [1031, 669] width 25 height 15
click at [1018, 673] on input "checkbox" at bounding box center [1018, 673] width 0 height 0
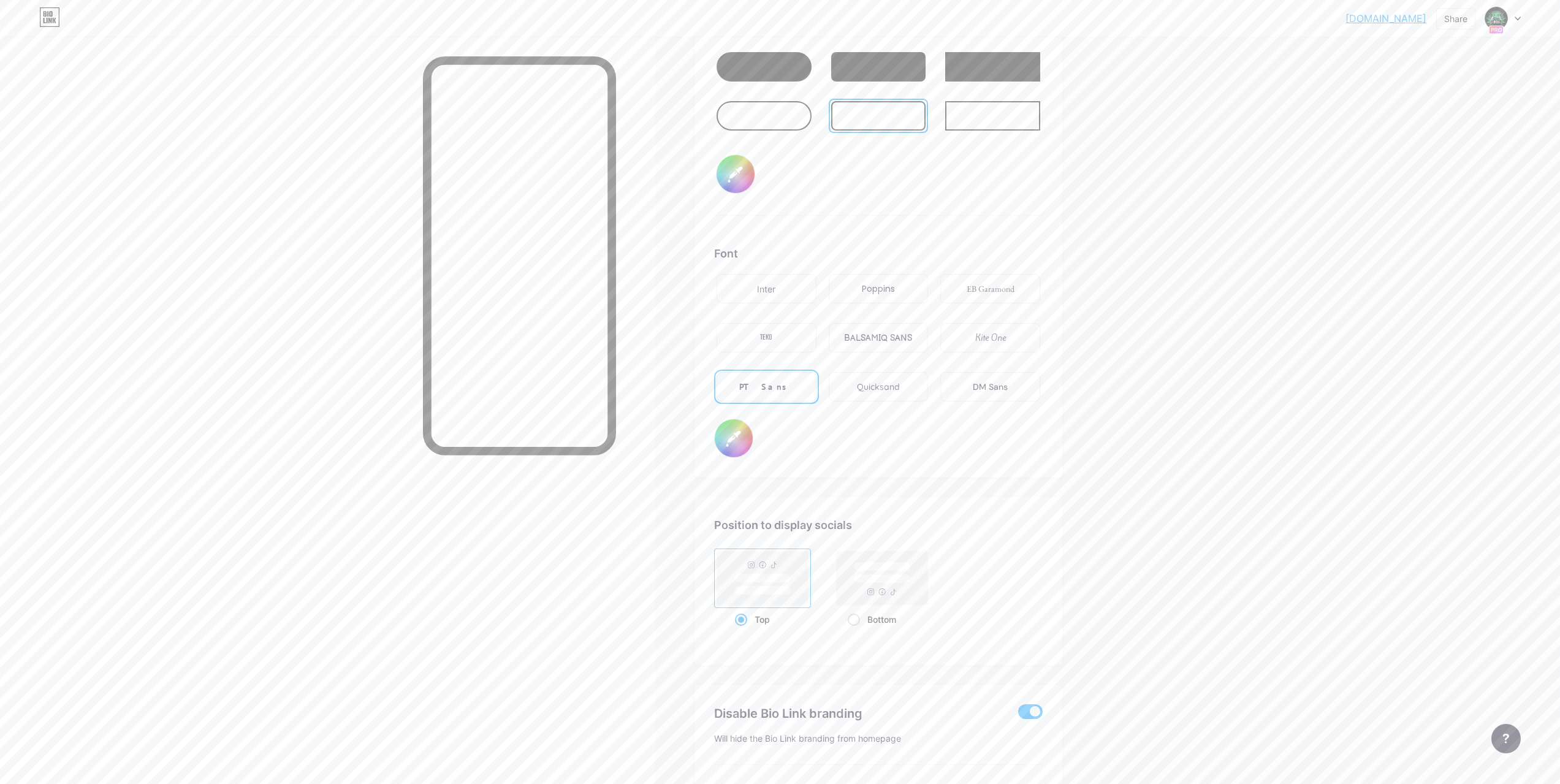
scroll to position [1717, 0]
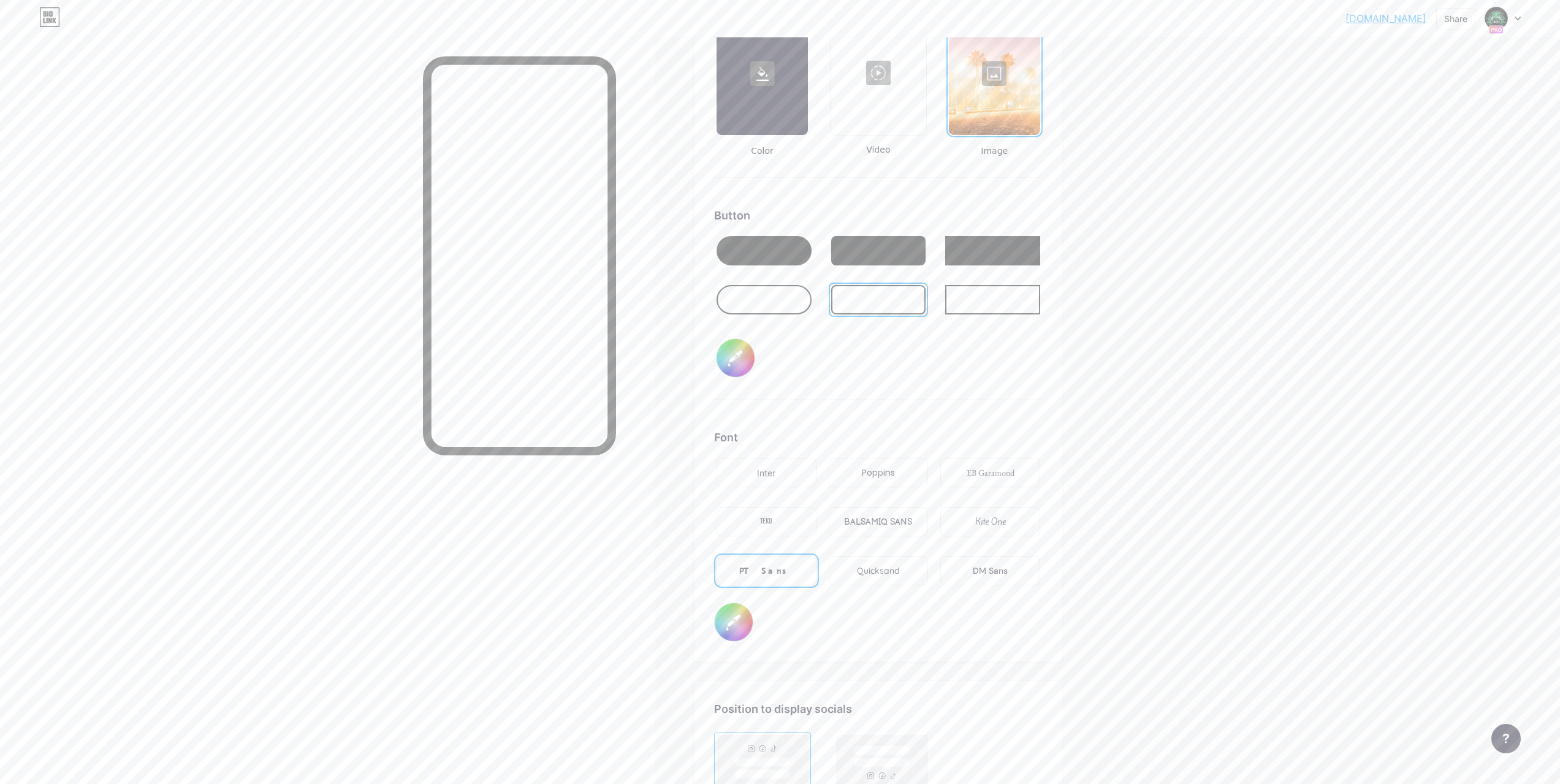
click at [789, 247] on div at bounding box center [764, 250] width 95 height 29
click at [750, 289] on div at bounding box center [764, 299] width 95 height 29
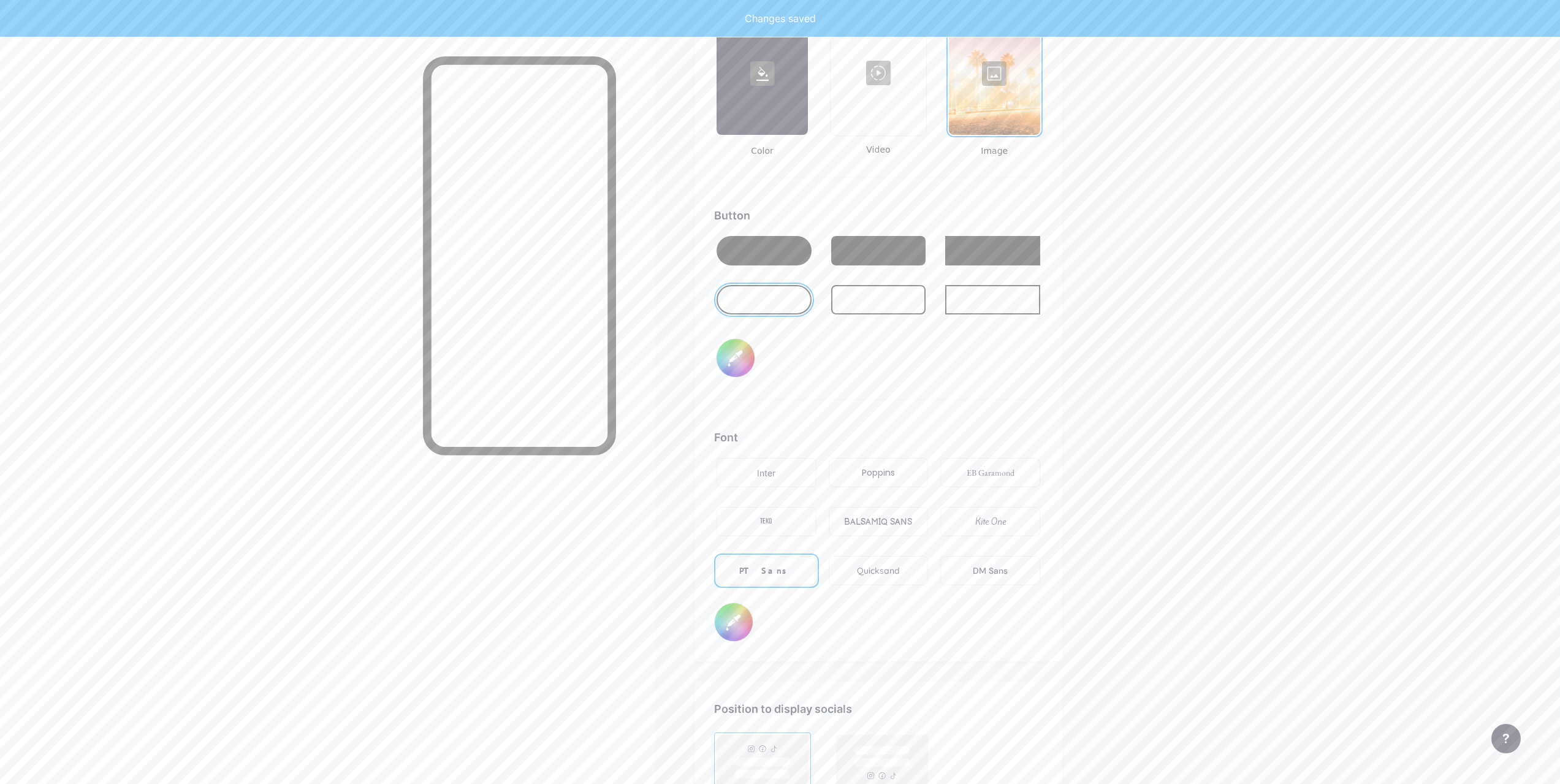
scroll to position [1963, 0]
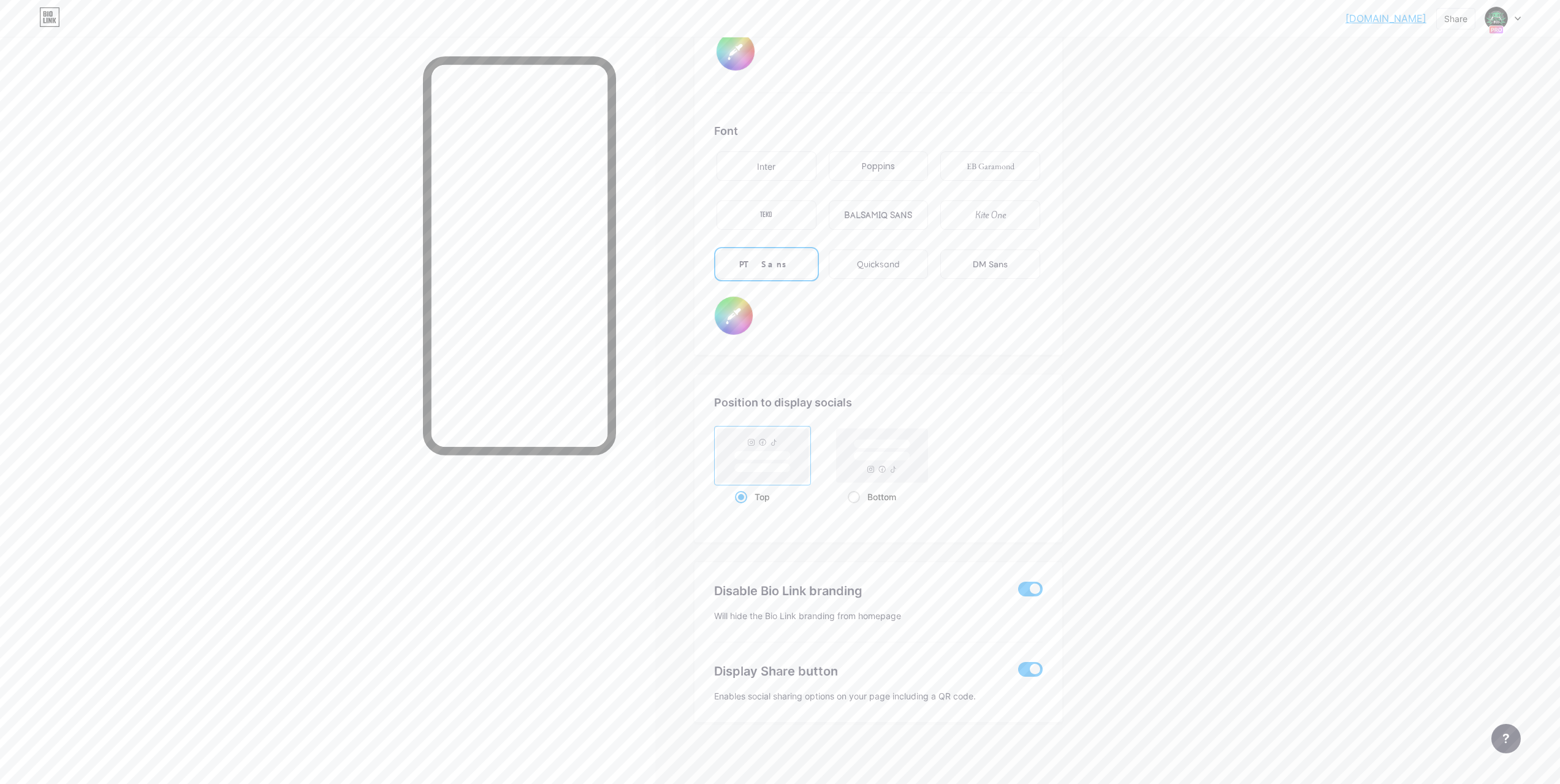
drag, startPoint x: 1228, startPoint y: 340, endPoint x: 1298, endPoint y: 607, distance: 276.0
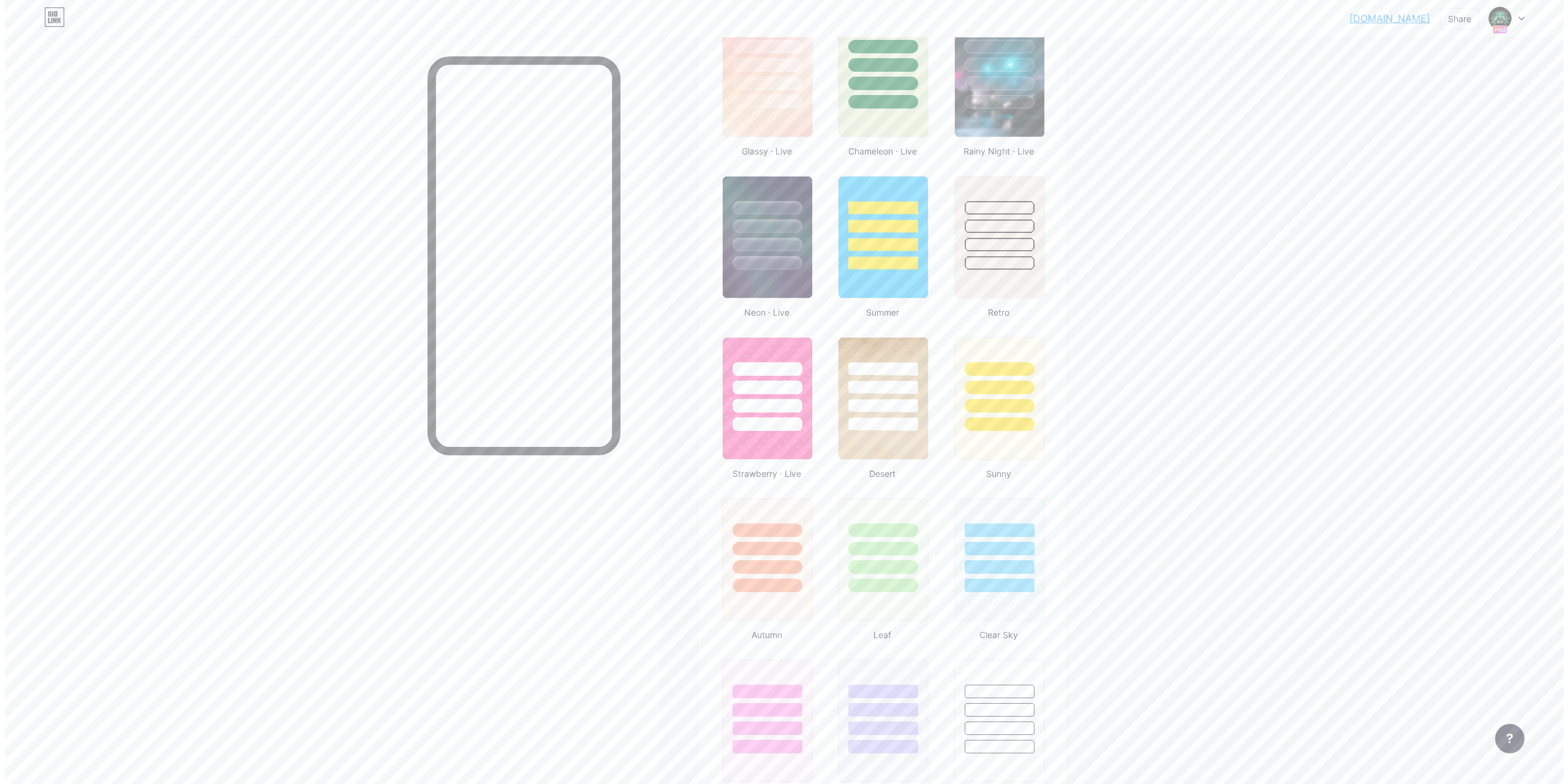
scroll to position [0, 0]
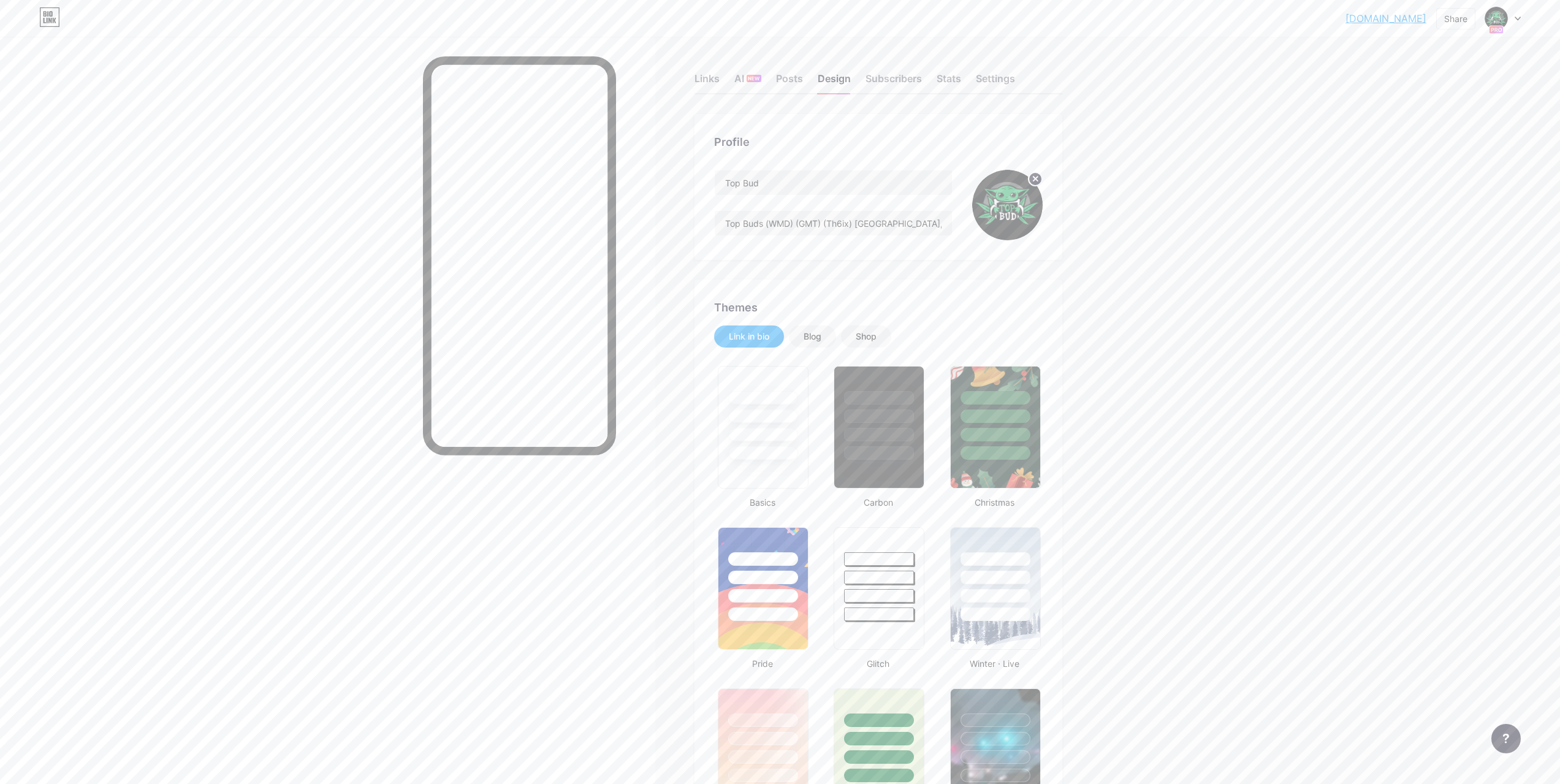
drag, startPoint x: 261, startPoint y: 545, endPoint x: 299, endPoint y: 184, distance: 363.0
click at [698, 81] on div "Links" at bounding box center [707, 82] width 25 height 22
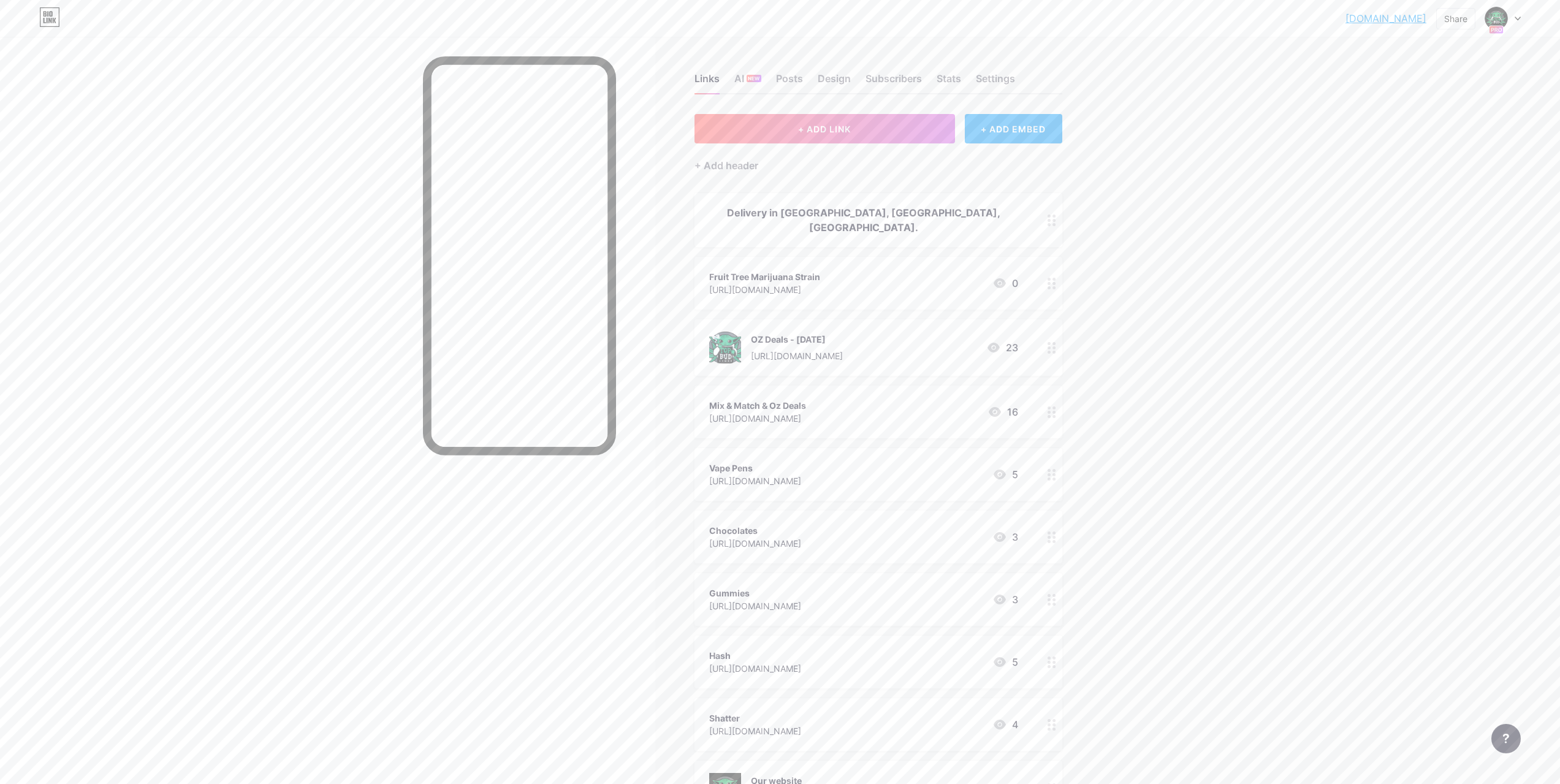
click at [1502, 25] on icon at bounding box center [1496, 30] width 15 height 9
click at [1422, 140] on link "Account settings" at bounding box center [1444, 139] width 152 height 33
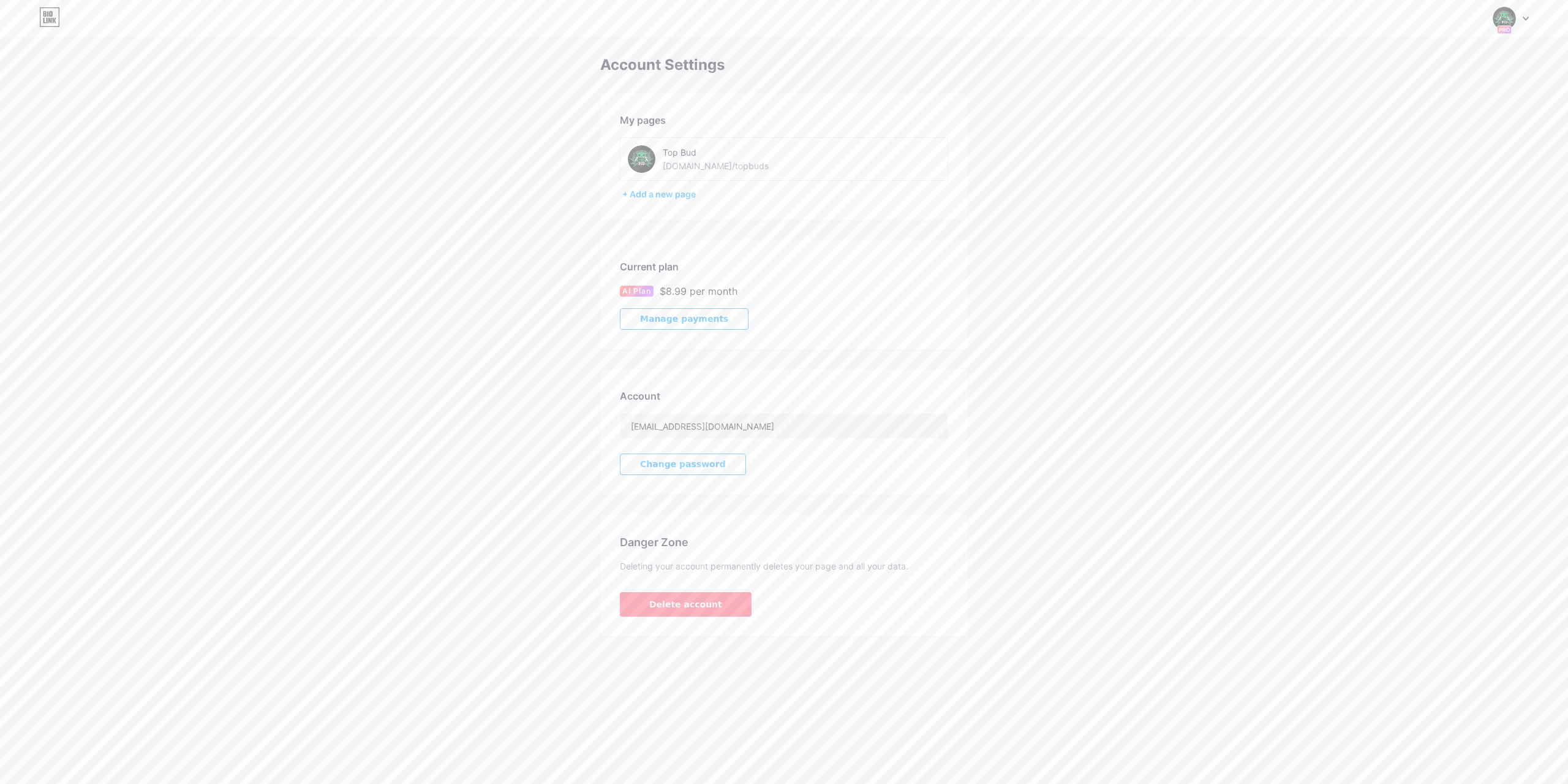
click at [699, 323] on span "Manage payments" at bounding box center [684, 319] width 88 height 11
click at [1514, 28] on span at bounding box center [1504, 18] width 23 height 23
click at [1451, 76] on div "Top Bud" at bounding box center [1458, 73] width 93 height 10
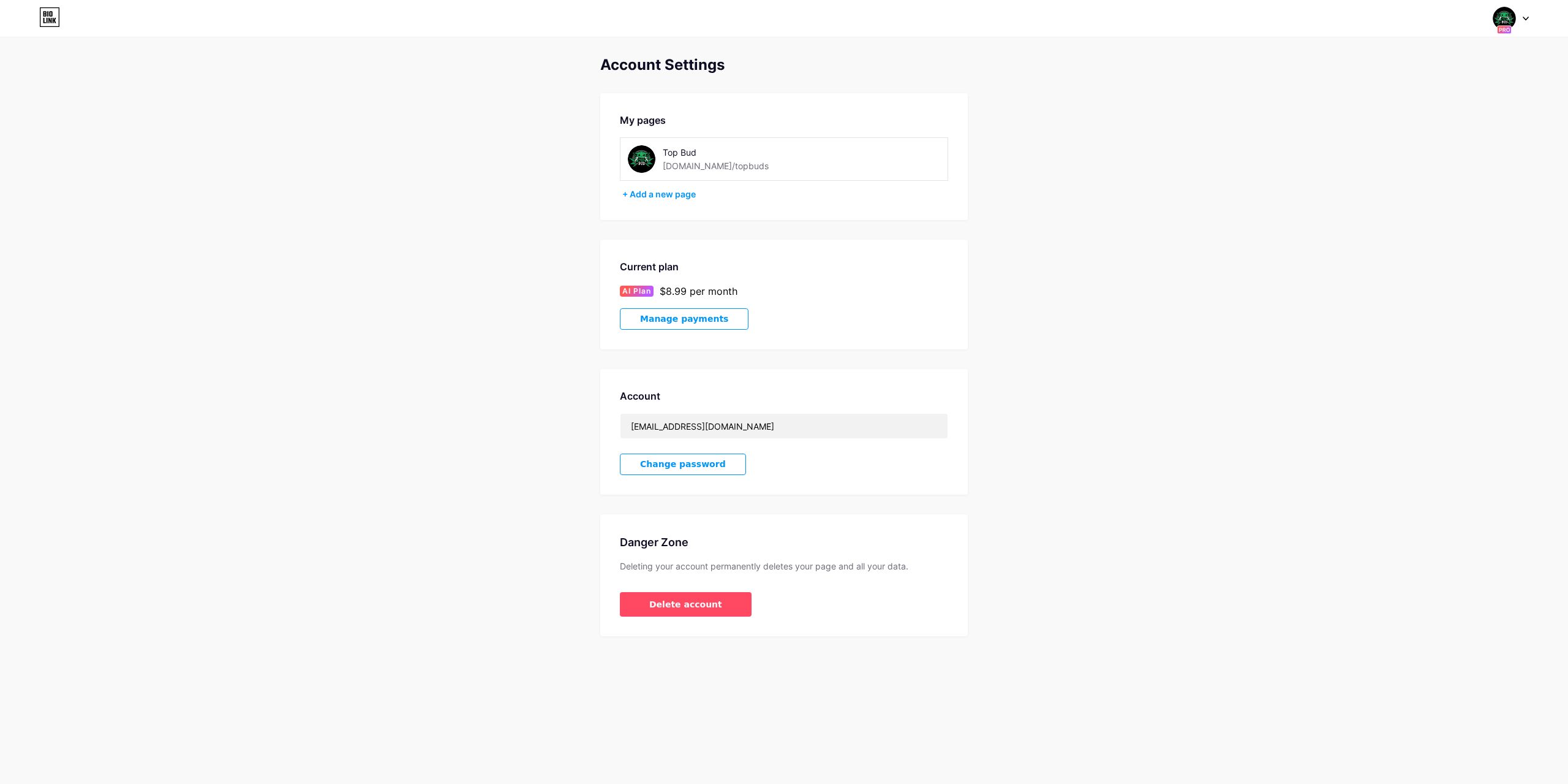
click at [1516, 14] on div at bounding box center [1511, 18] width 35 height 22
click at [733, 41] on div "Account Settings My pages Top Bud [DOMAIN_NAME]/topbuds + Add a new page Curren…" at bounding box center [784, 318] width 1568 height 636
click at [35, 14] on div "Switch accounts Top Bud [DOMAIN_NAME]/topbuds + Add a new page Dashboard Logout" at bounding box center [784, 18] width 1568 height 22
click at [54, 16] on icon at bounding box center [49, 18] width 21 height 20
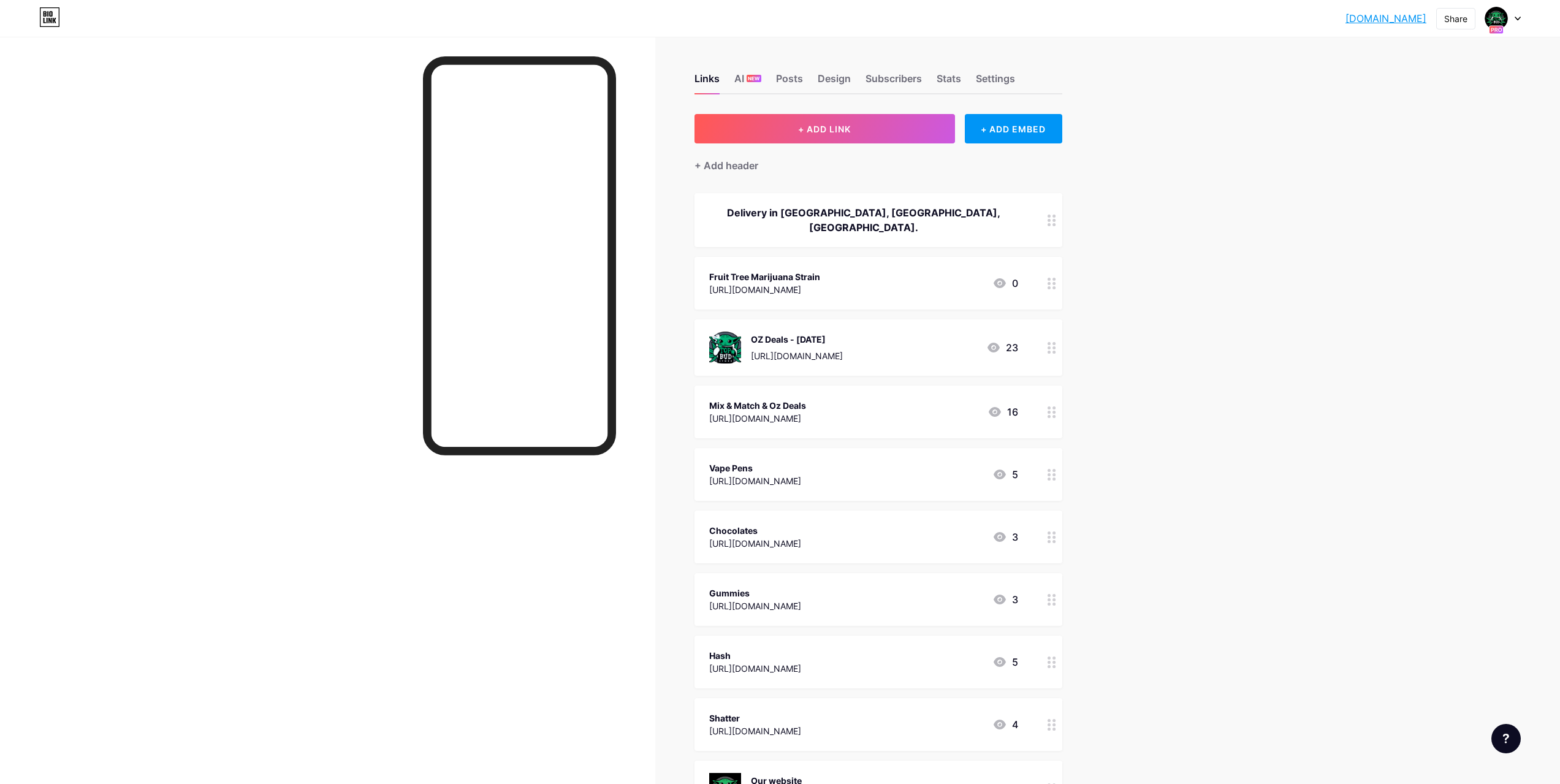
drag, startPoint x: 303, startPoint y: 400, endPoint x: 304, endPoint y: 194, distance: 206.0
click at [936, 83] on div "Links AI NEW Posts Design Subscribers Stats Settings" at bounding box center [878, 73] width 368 height 43
click at [995, 76] on div "Settings" at bounding box center [995, 82] width 39 height 22
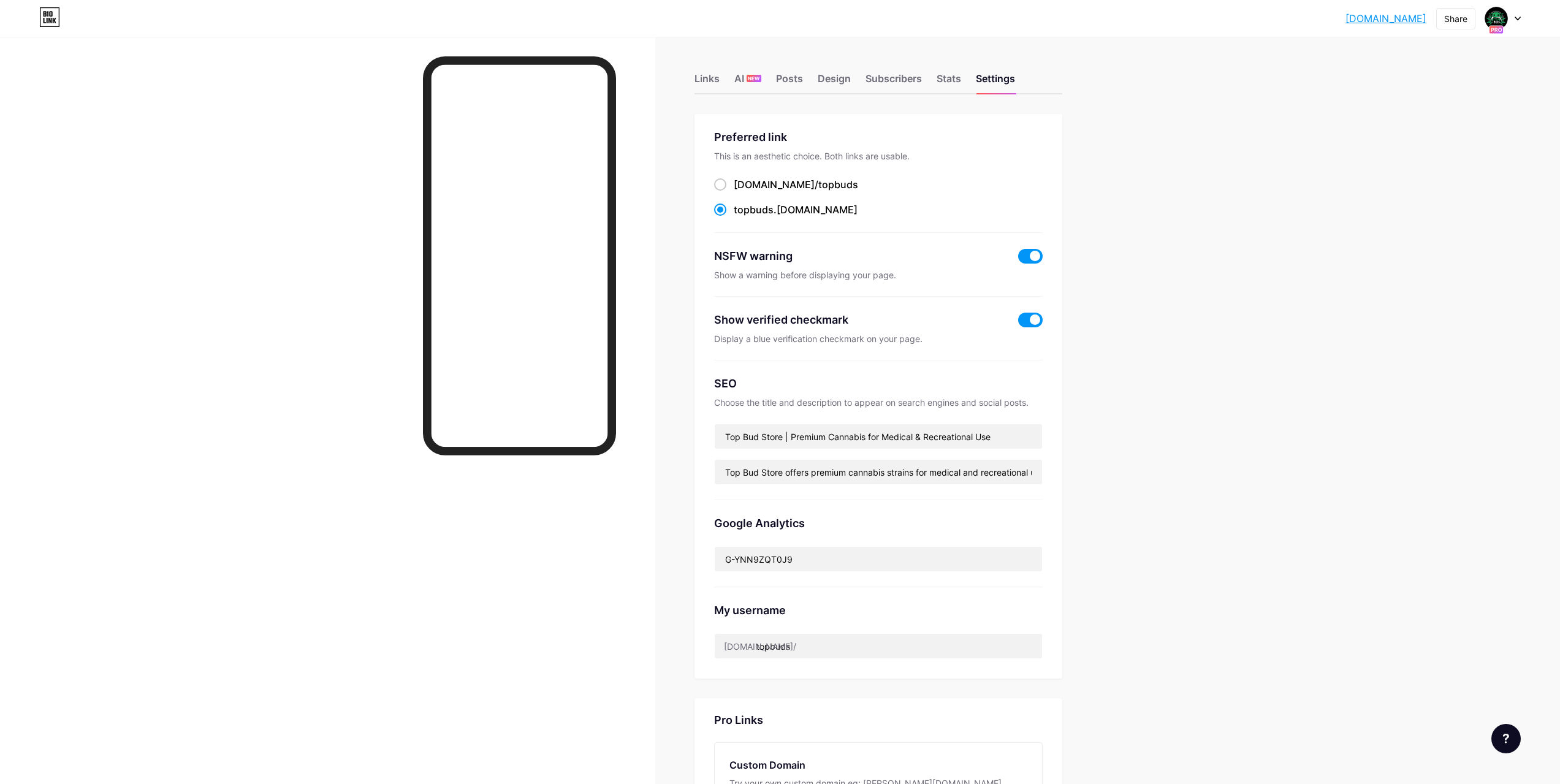
click at [818, 81] on div "Links AI NEW Posts Design Subscribers Stats Settings" at bounding box center [878, 73] width 368 height 43
click at [823, 81] on div "Design" at bounding box center [834, 82] width 33 height 22
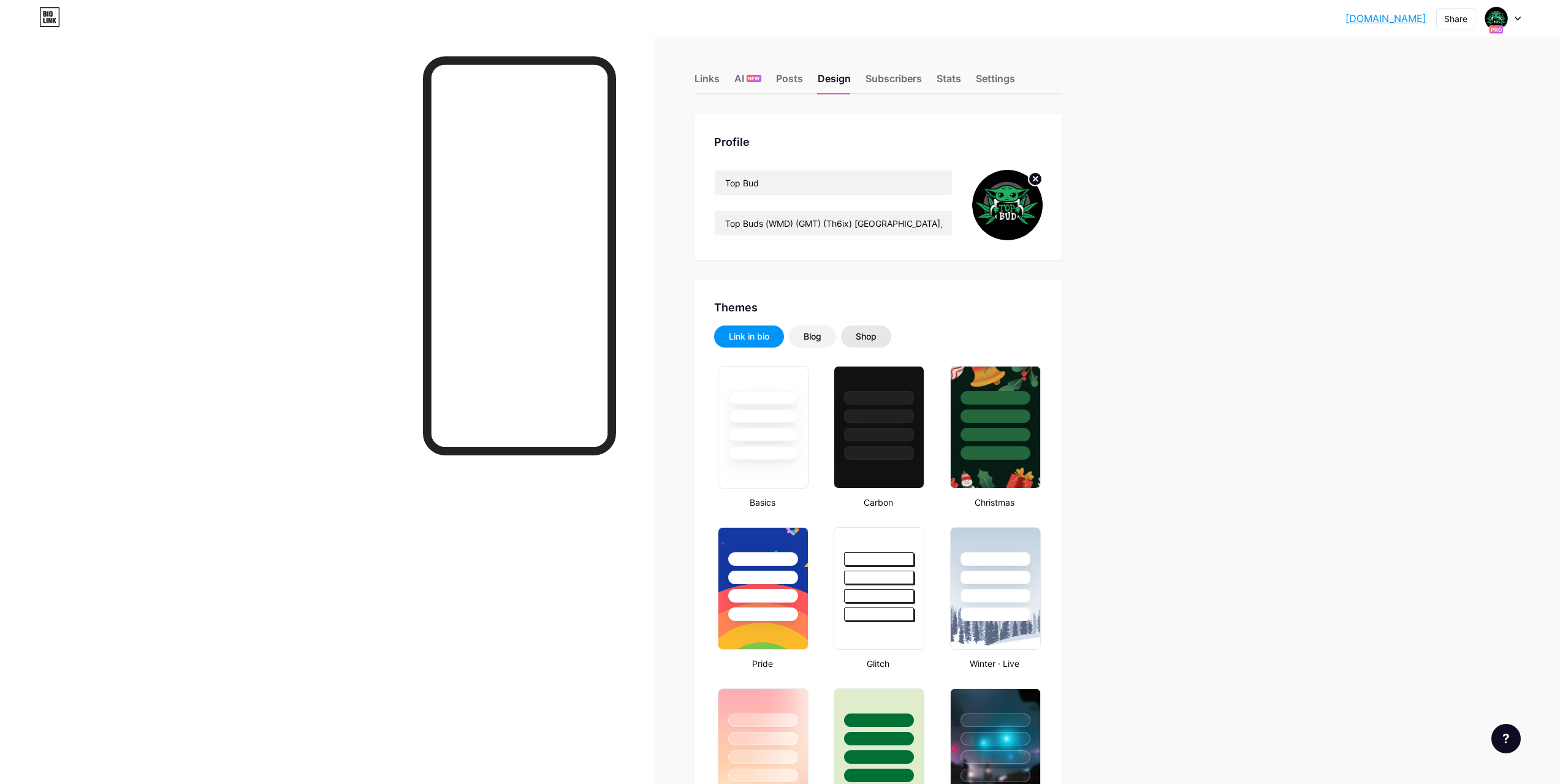
type input "#000000"
click at [876, 332] on div "Shop" at bounding box center [866, 336] width 21 height 12
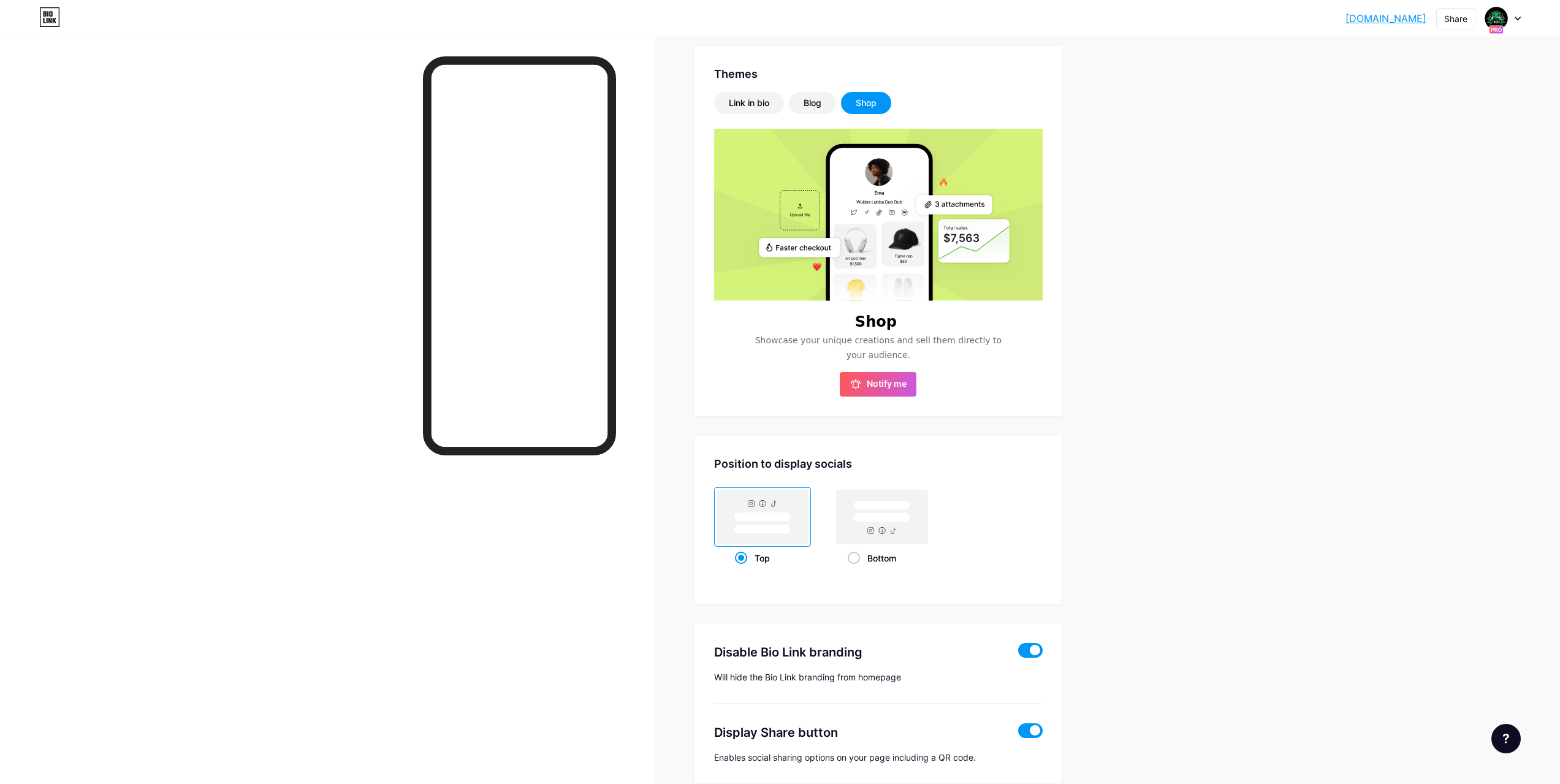
scroll to position [172, 0]
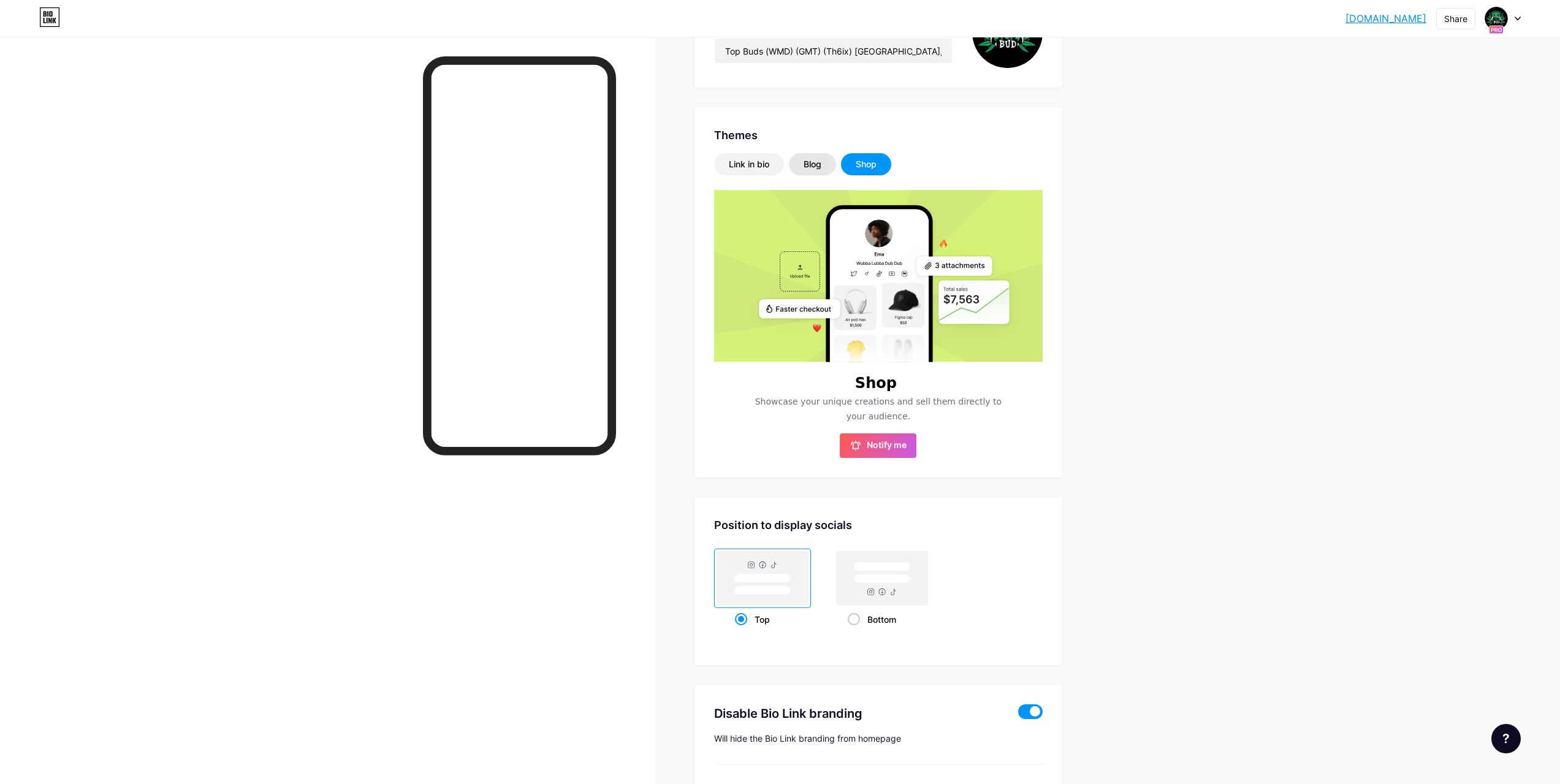
click at [827, 158] on div "Blog" at bounding box center [812, 164] width 47 height 22
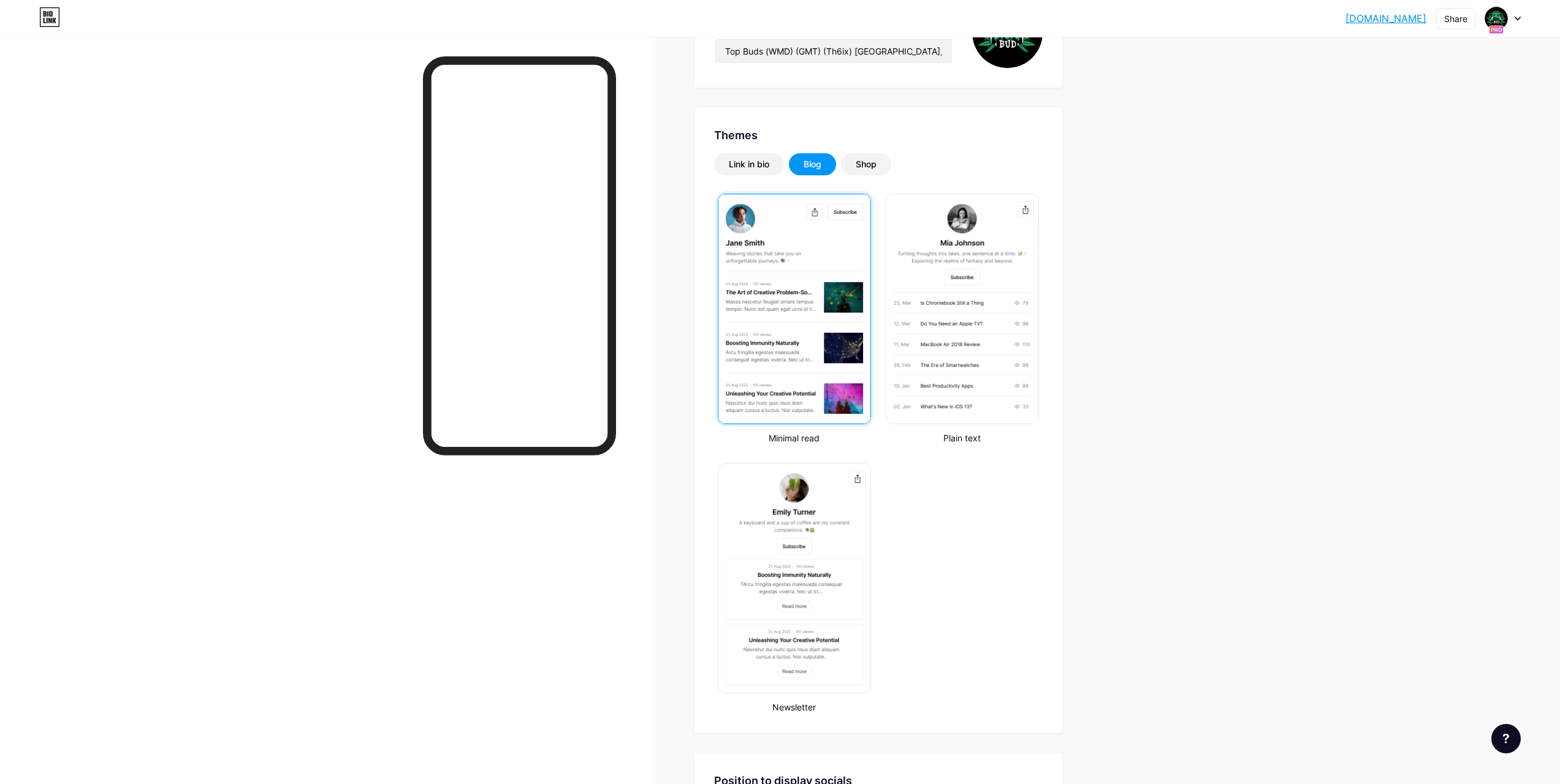
click at [840, 351] on img at bounding box center [794, 309] width 152 height 229
click at [818, 272] on div at bounding box center [795, 309] width 154 height 230
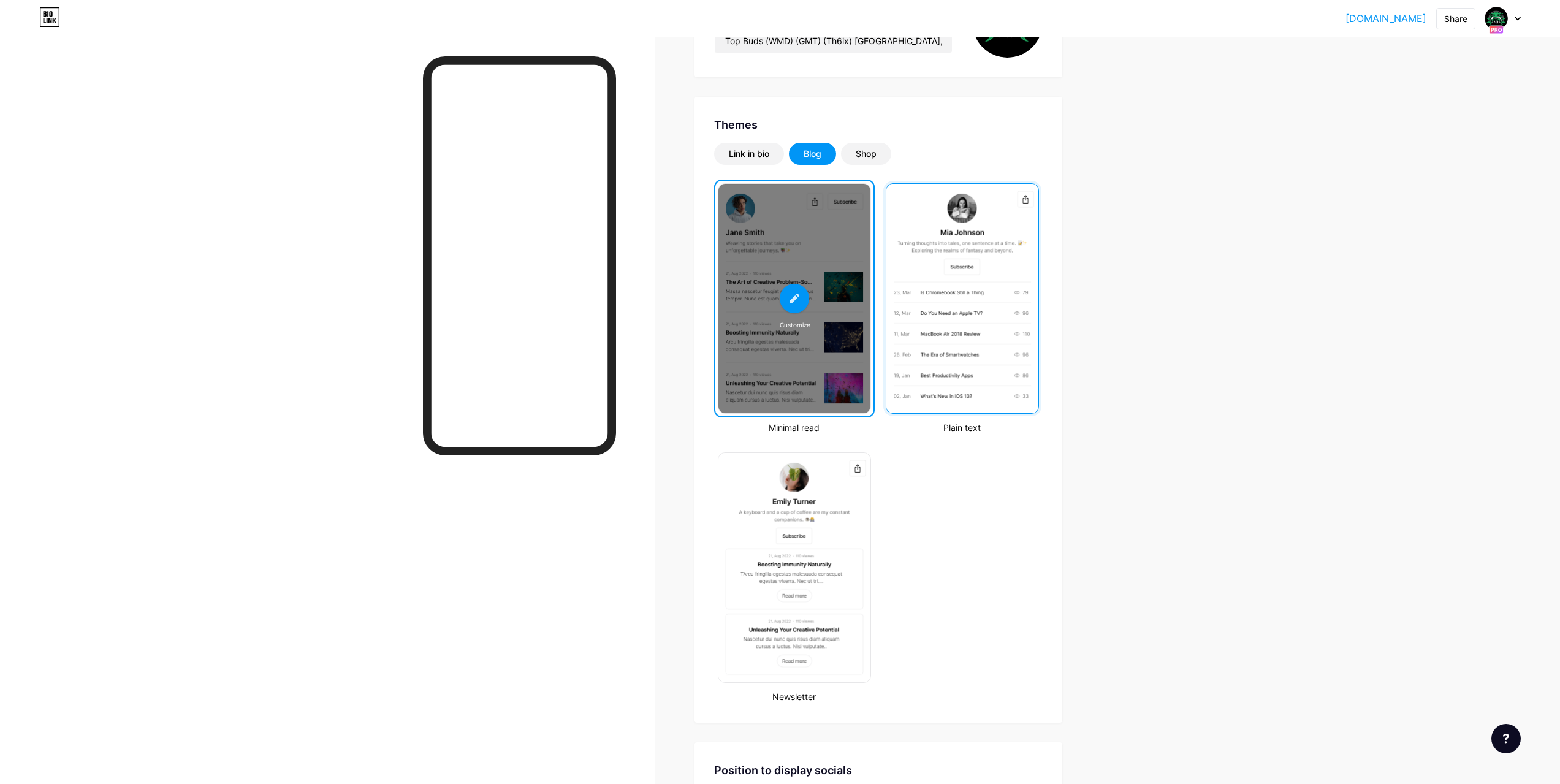
scroll to position [0, 0]
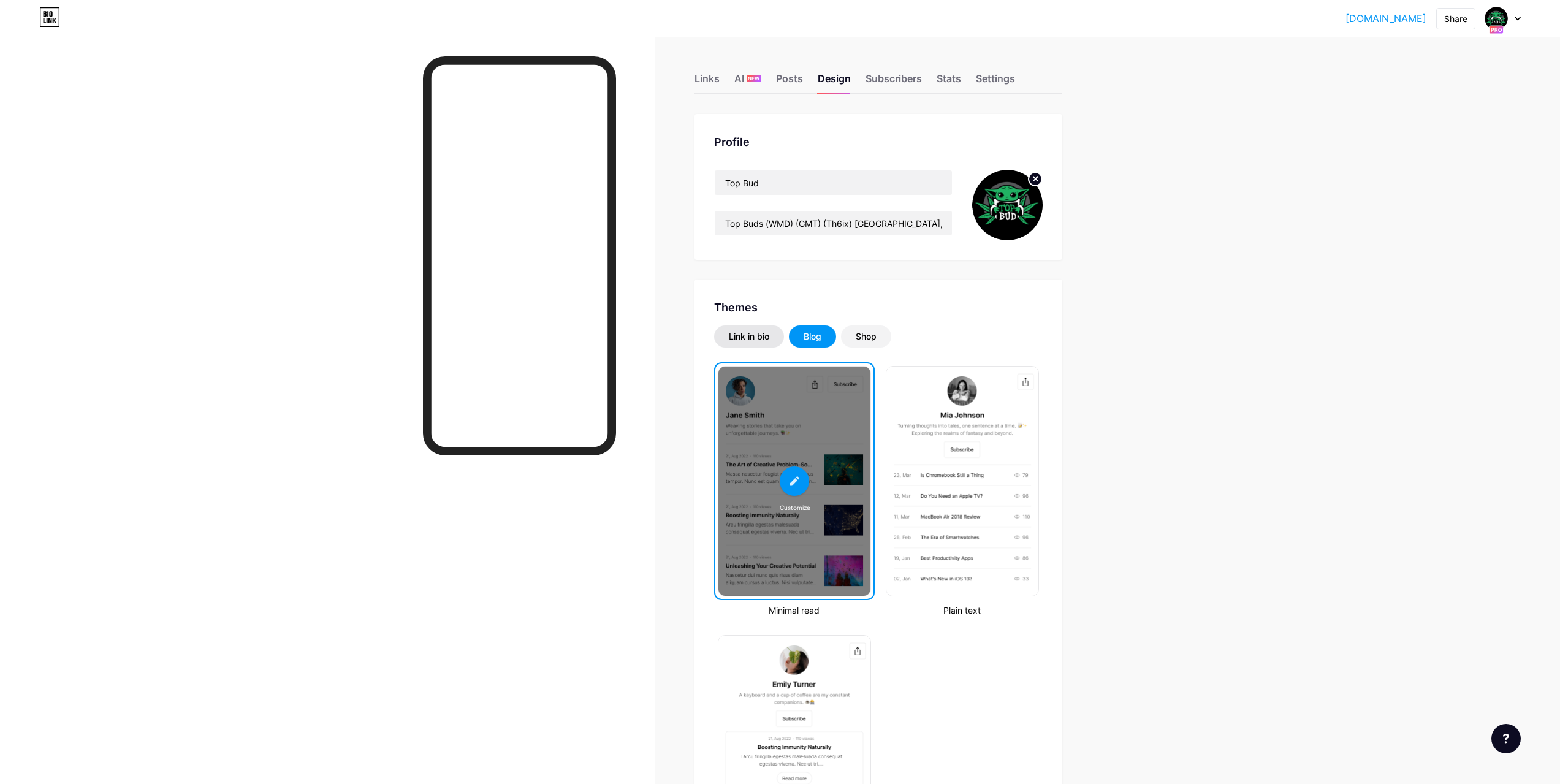
click at [777, 332] on div "Link in bio" at bounding box center [749, 336] width 70 height 22
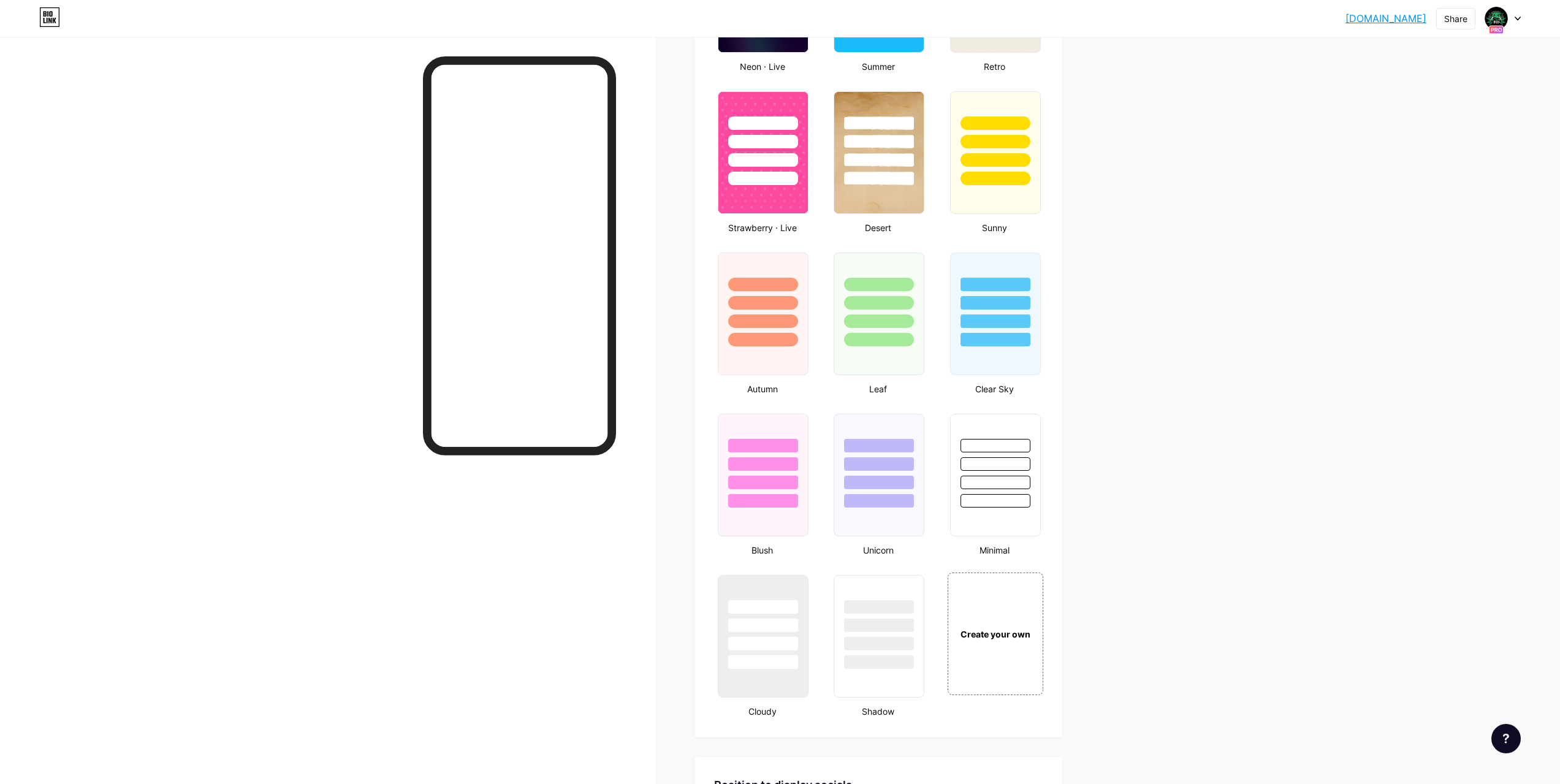
scroll to position [1226, 0]
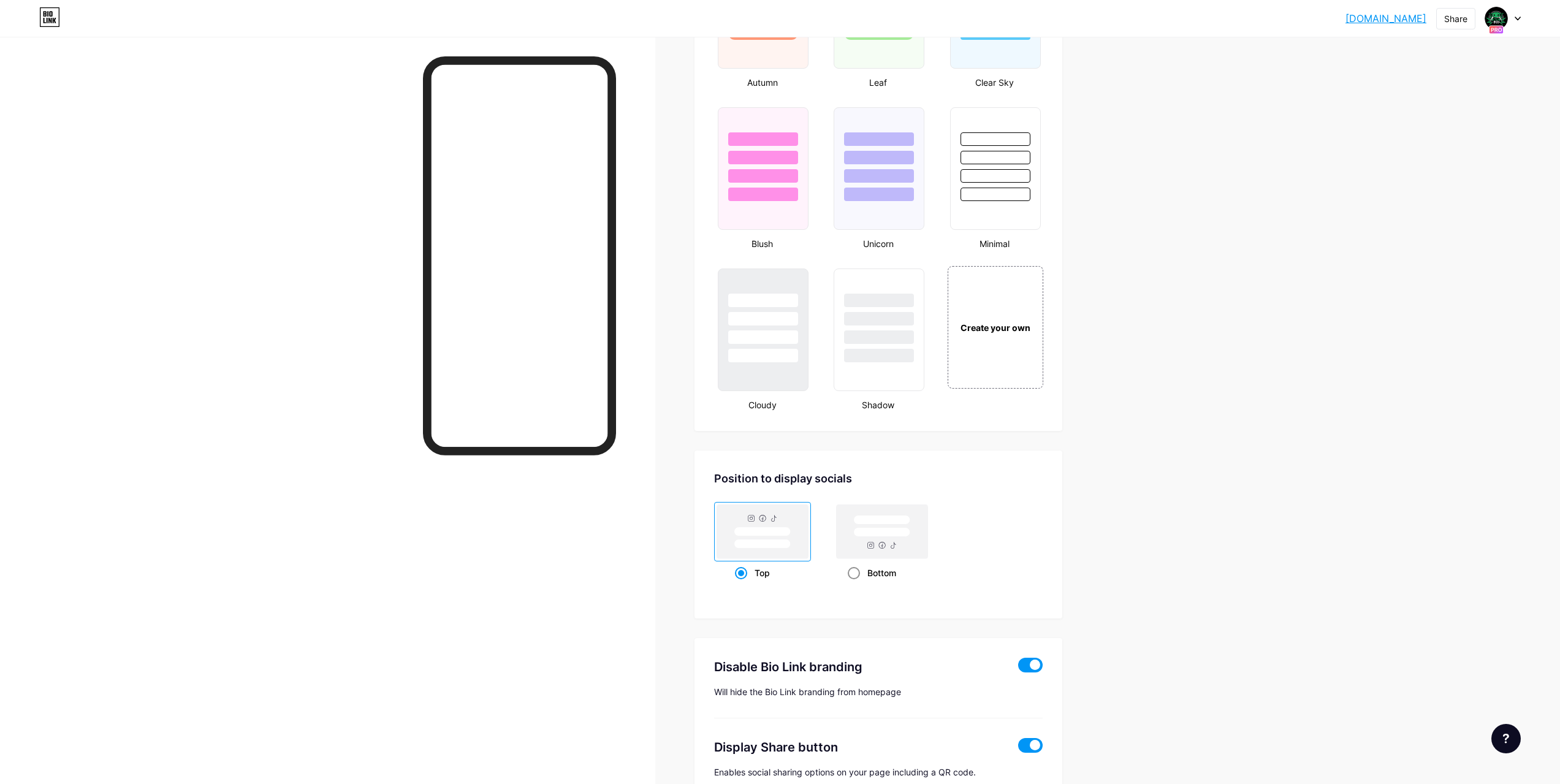
click at [873, 525] on rect at bounding box center [882, 531] width 91 height 54
click at [856, 584] on input "Bottom" at bounding box center [852, 588] width 8 height 8
radio input "true"
click at [743, 533] on rect at bounding box center [761, 531] width 56 height 9
click at [743, 584] on input "Top" at bounding box center [739, 588] width 8 height 8
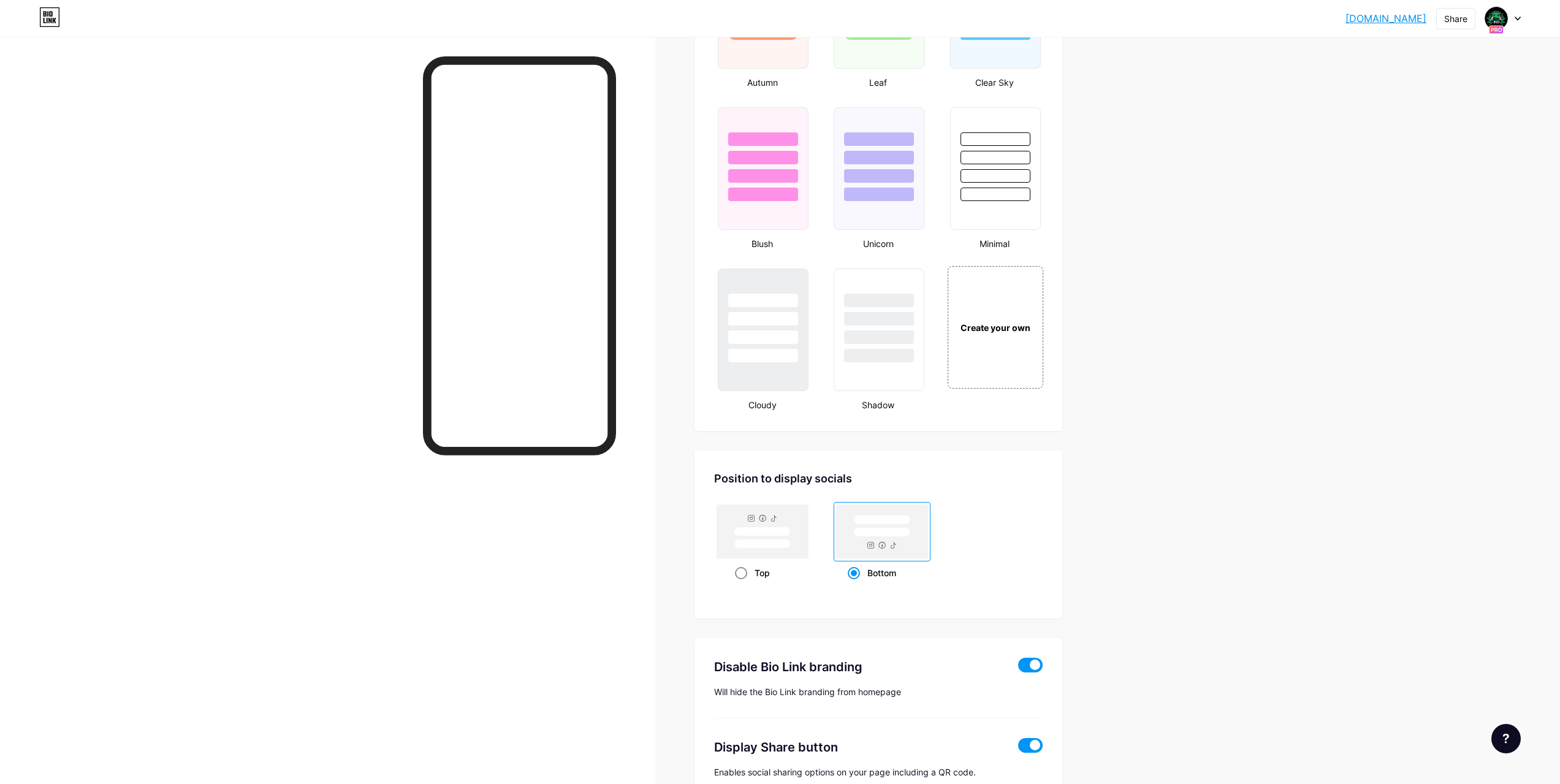
radio input "true"
click at [908, 517] on rect at bounding box center [881, 520] width 56 height 9
click at [856, 584] on input "Bottom" at bounding box center [852, 588] width 8 height 8
radio input "true"
click at [1037, 338] on div "Create your own" at bounding box center [995, 326] width 98 height 126
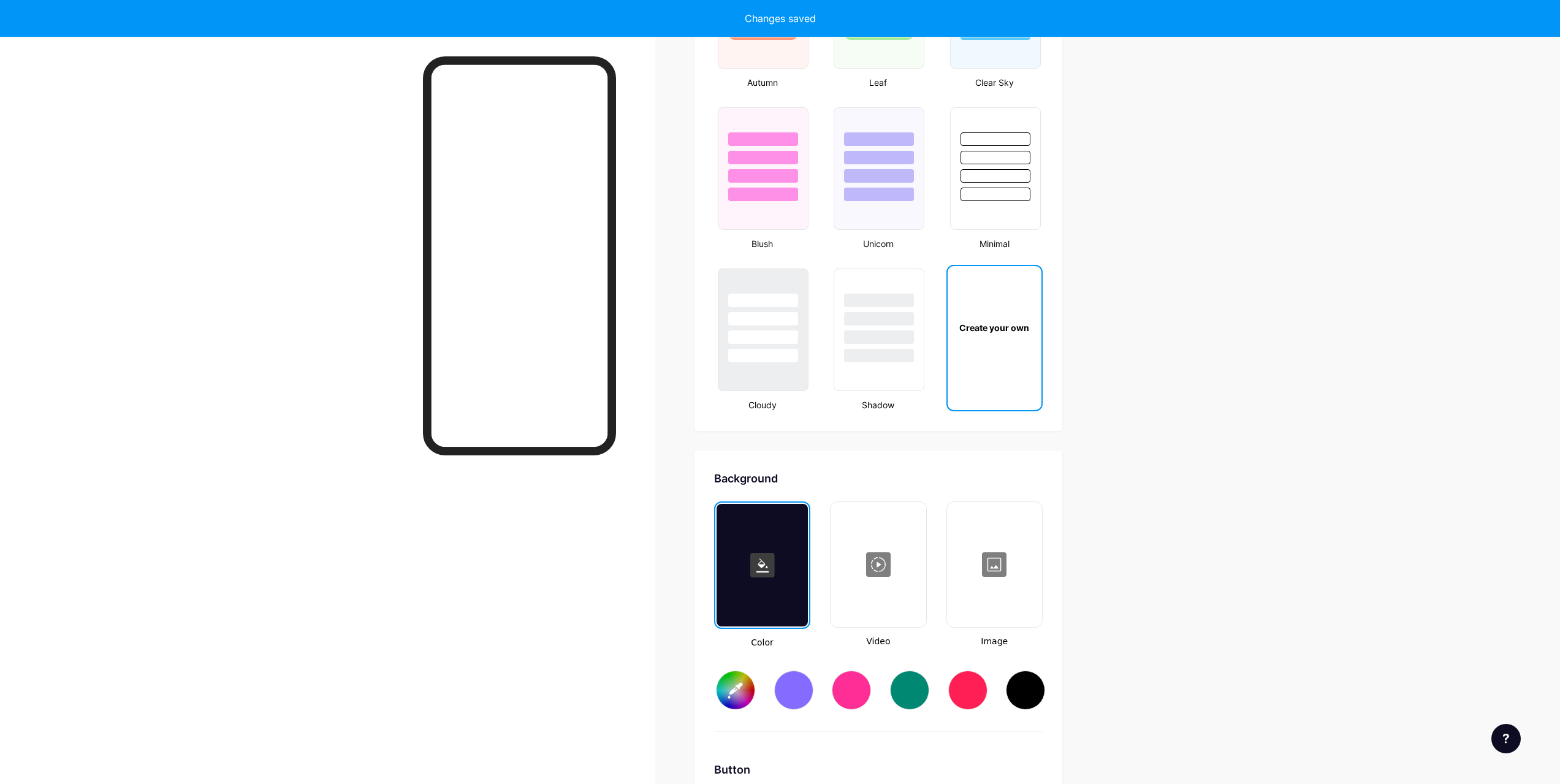
scroll to position [1627, 0]
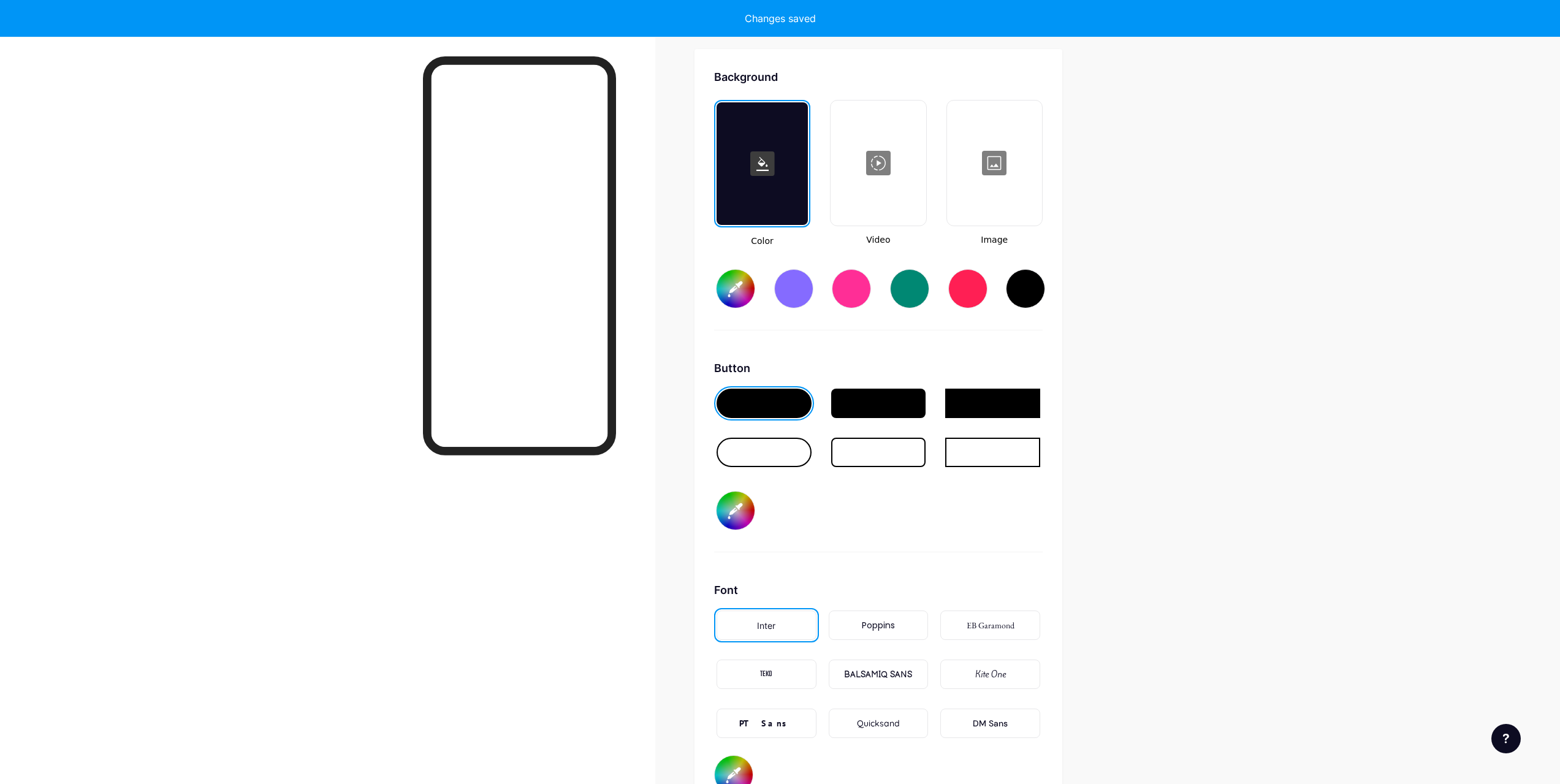
type input "#ffffff"
type input "#000000"
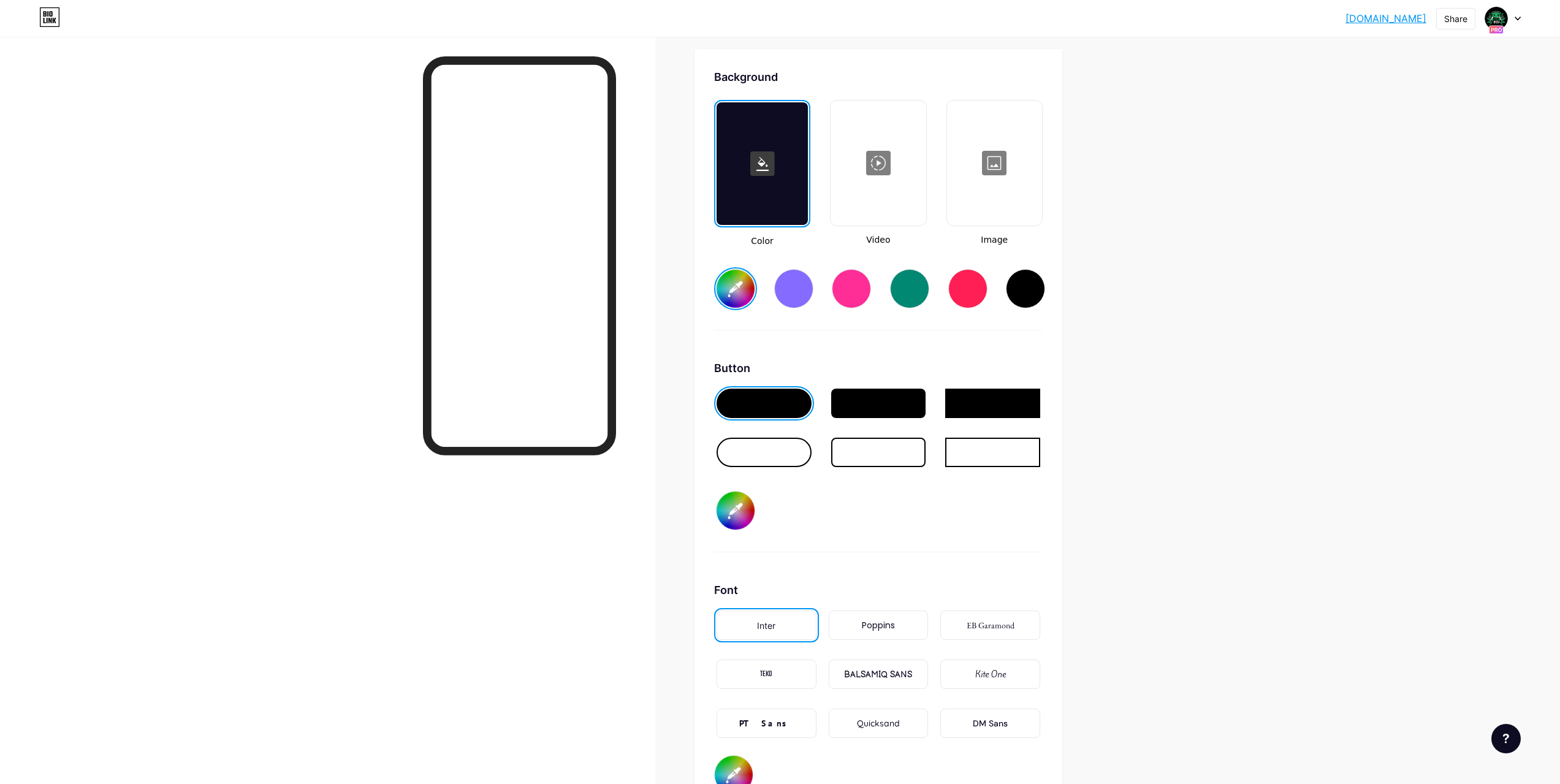
click at [1004, 159] on div at bounding box center [995, 163] width 93 height 123
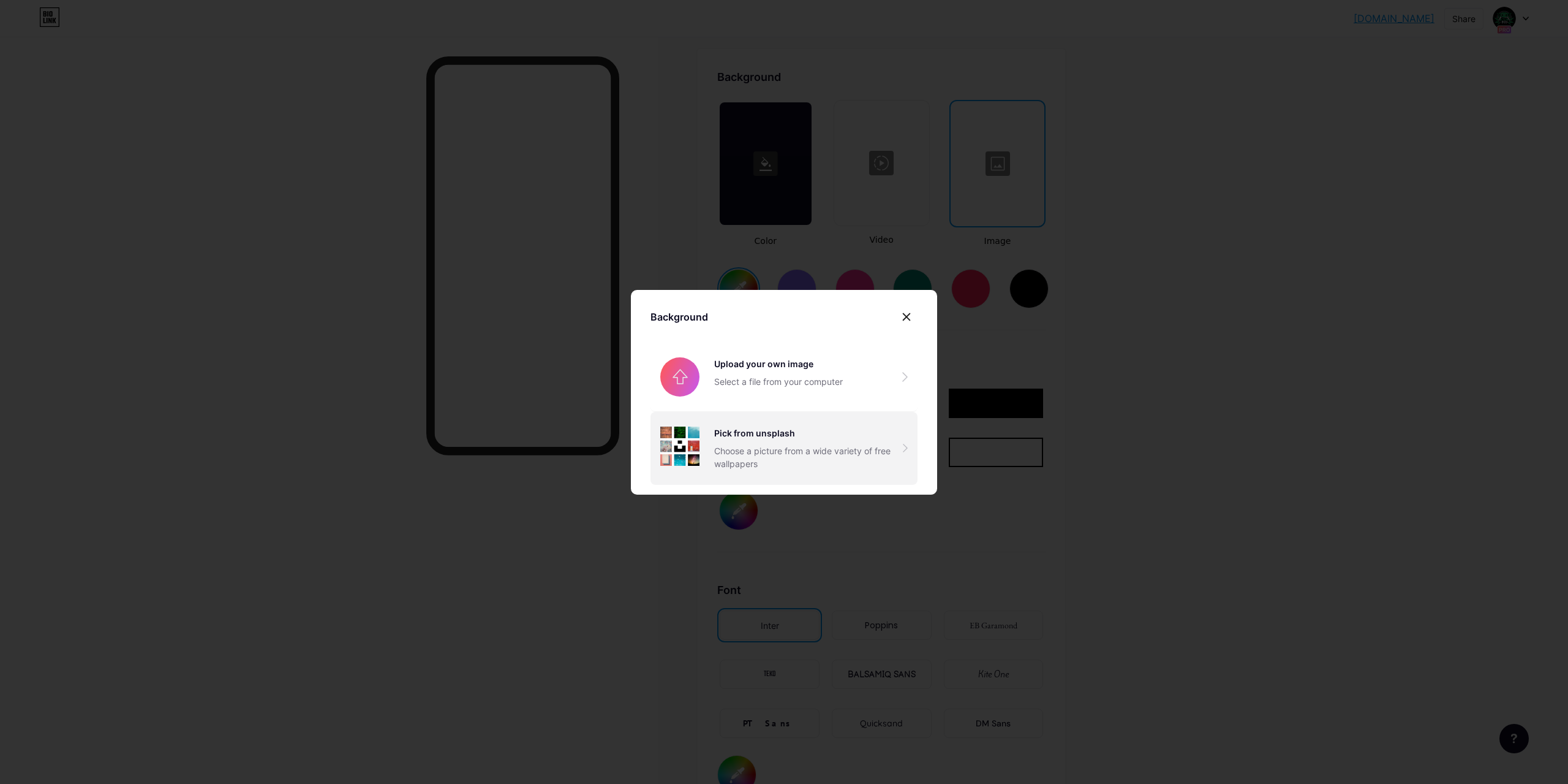
click at [787, 437] on div "Pick from unsplash" at bounding box center [809, 432] width 189 height 13
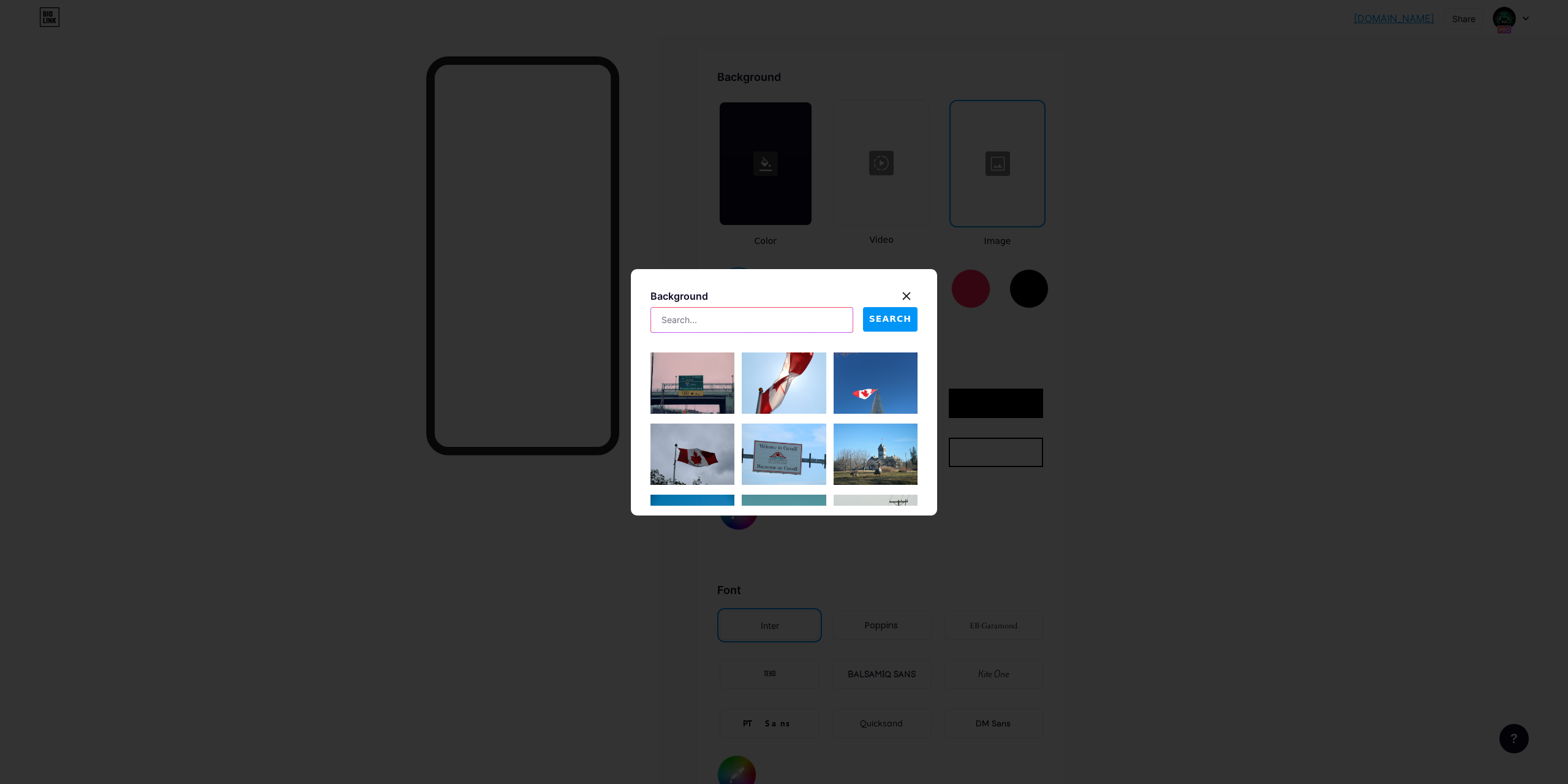
click at [772, 325] on input "text" at bounding box center [751, 320] width 202 height 25
type input "gta"
click at [897, 316] on span "SEARCH" at bounding box center [890, 319] width 42 height 13
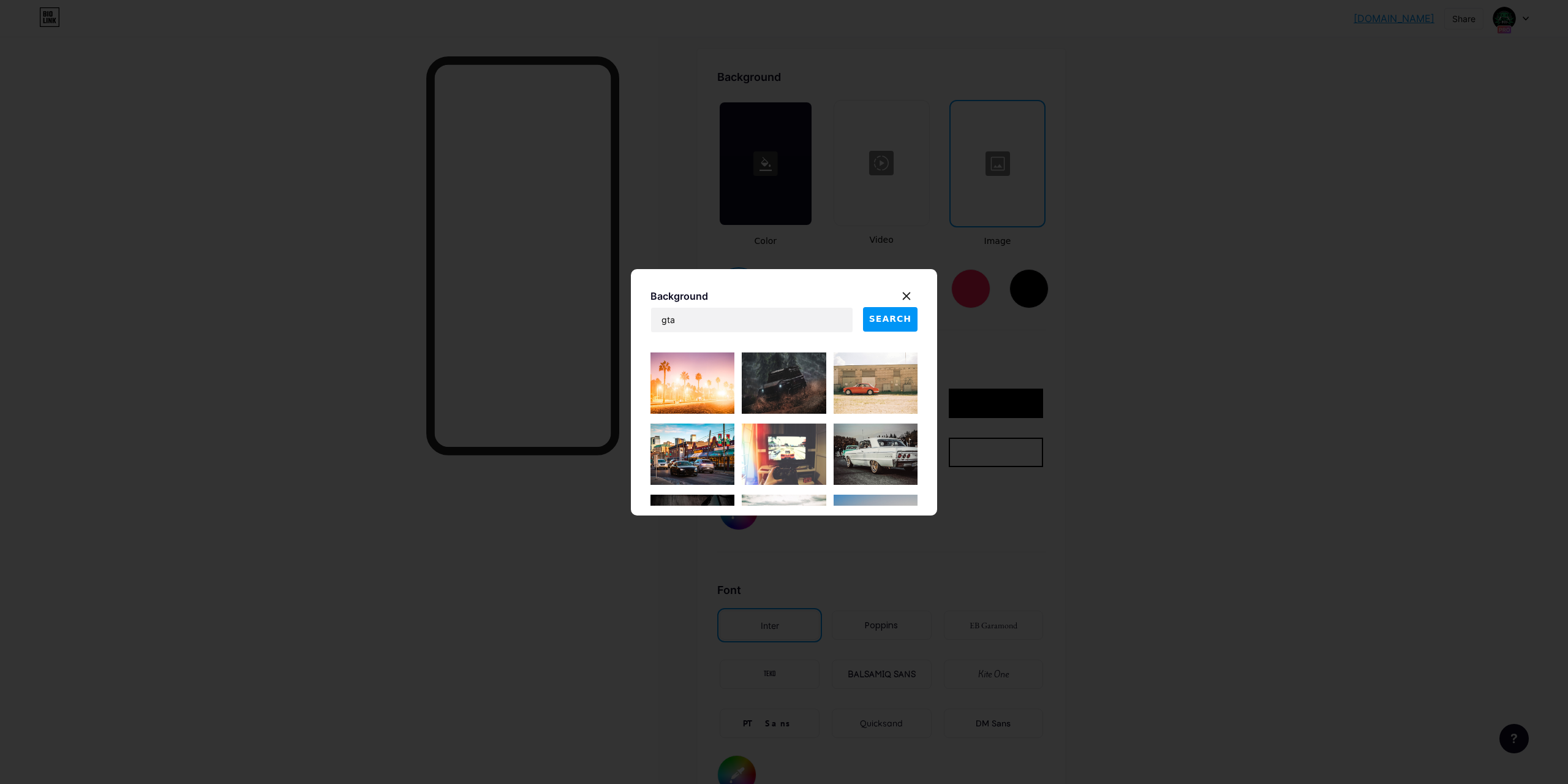
click at [716, 407] on img at bounding box center [692, 383] width 84 height 61
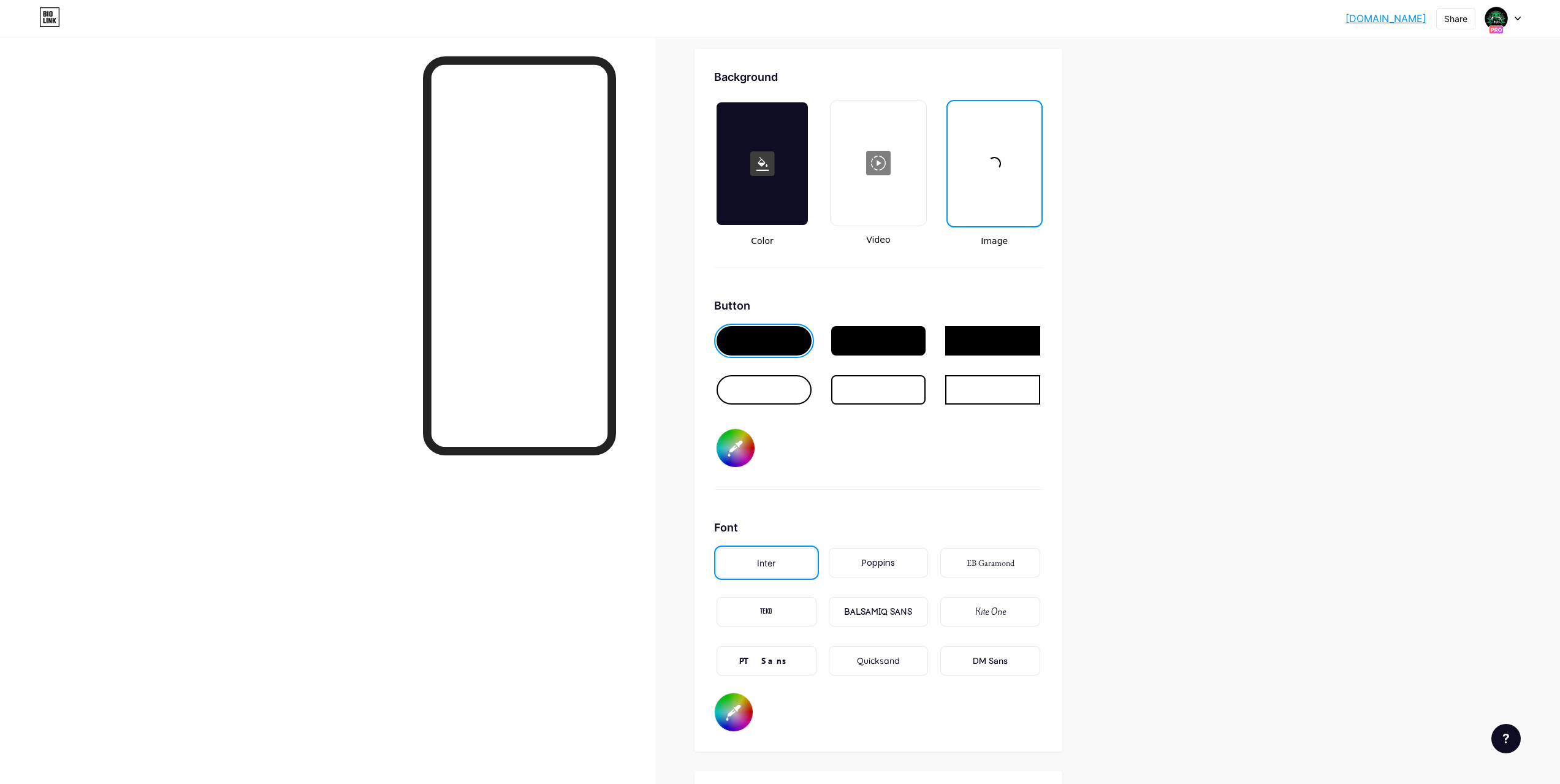
click at [781, 393] on div at bounding box center [764, 389] width 95 height 29
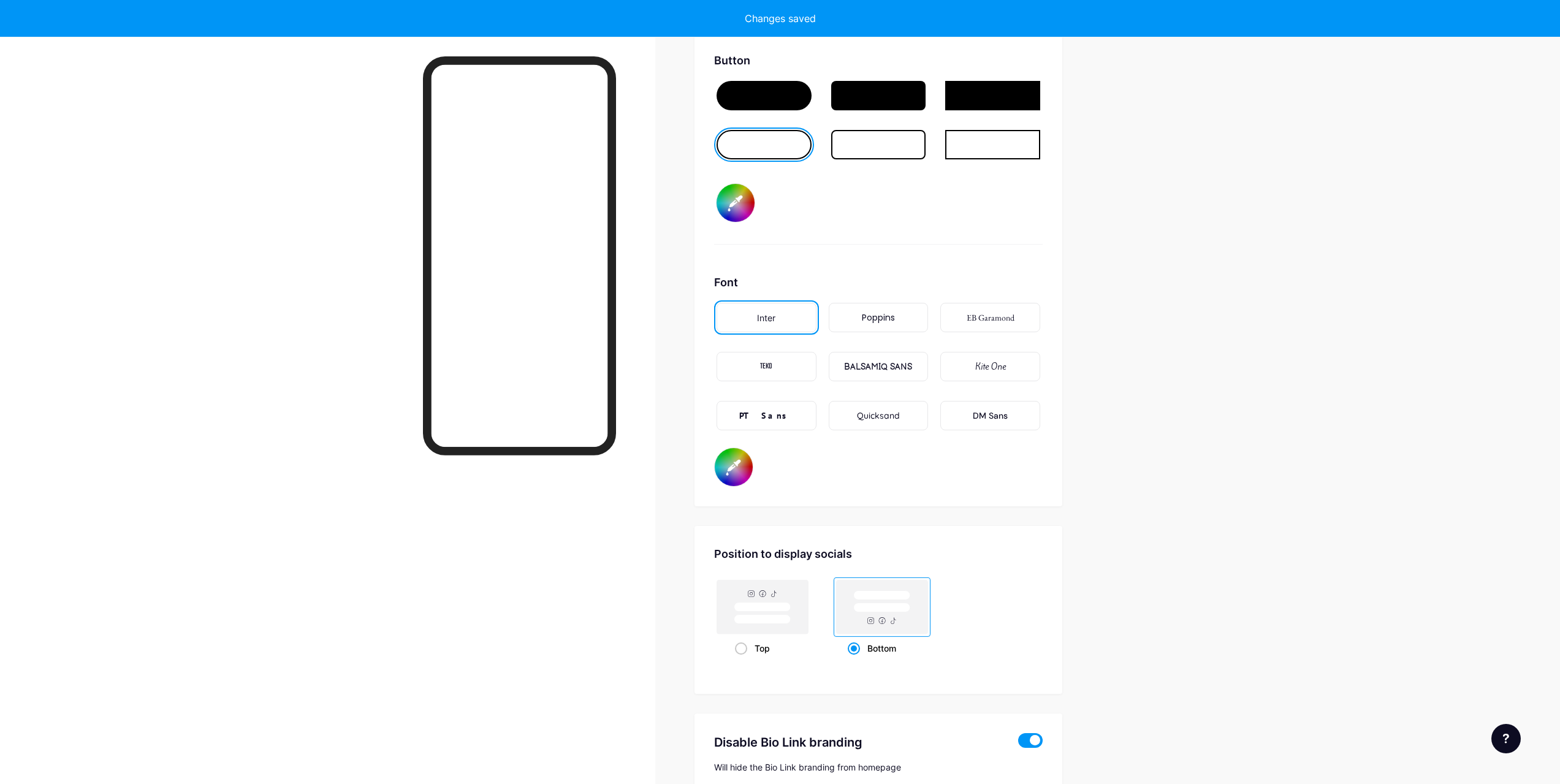
click at [782, 415] on div "PT Sans" at bounding box center [767, 415] width 54 height 13
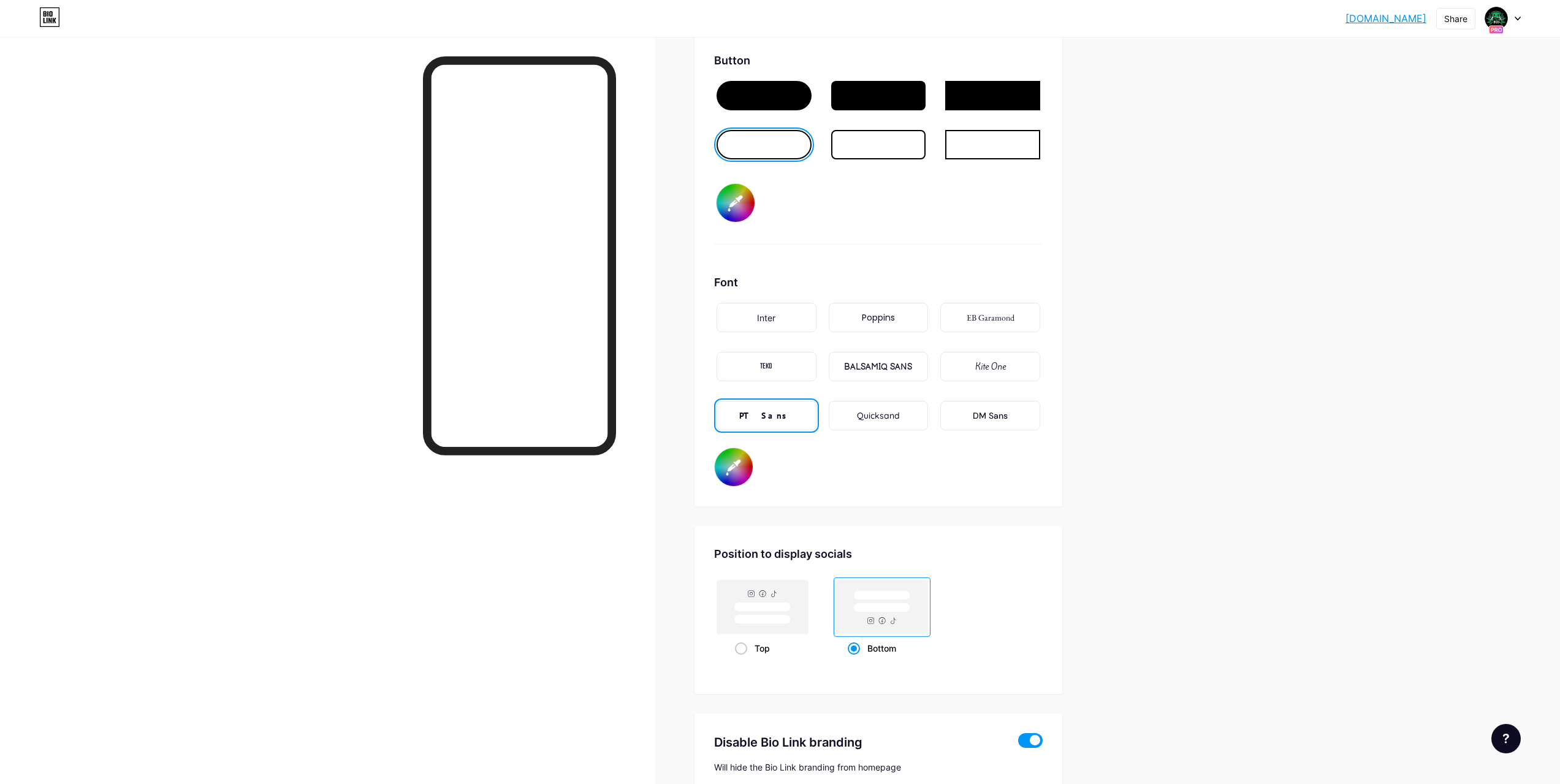
click at [993, 409] on div "DM Sans" at bounding box center [990, 415] width 100 height 29
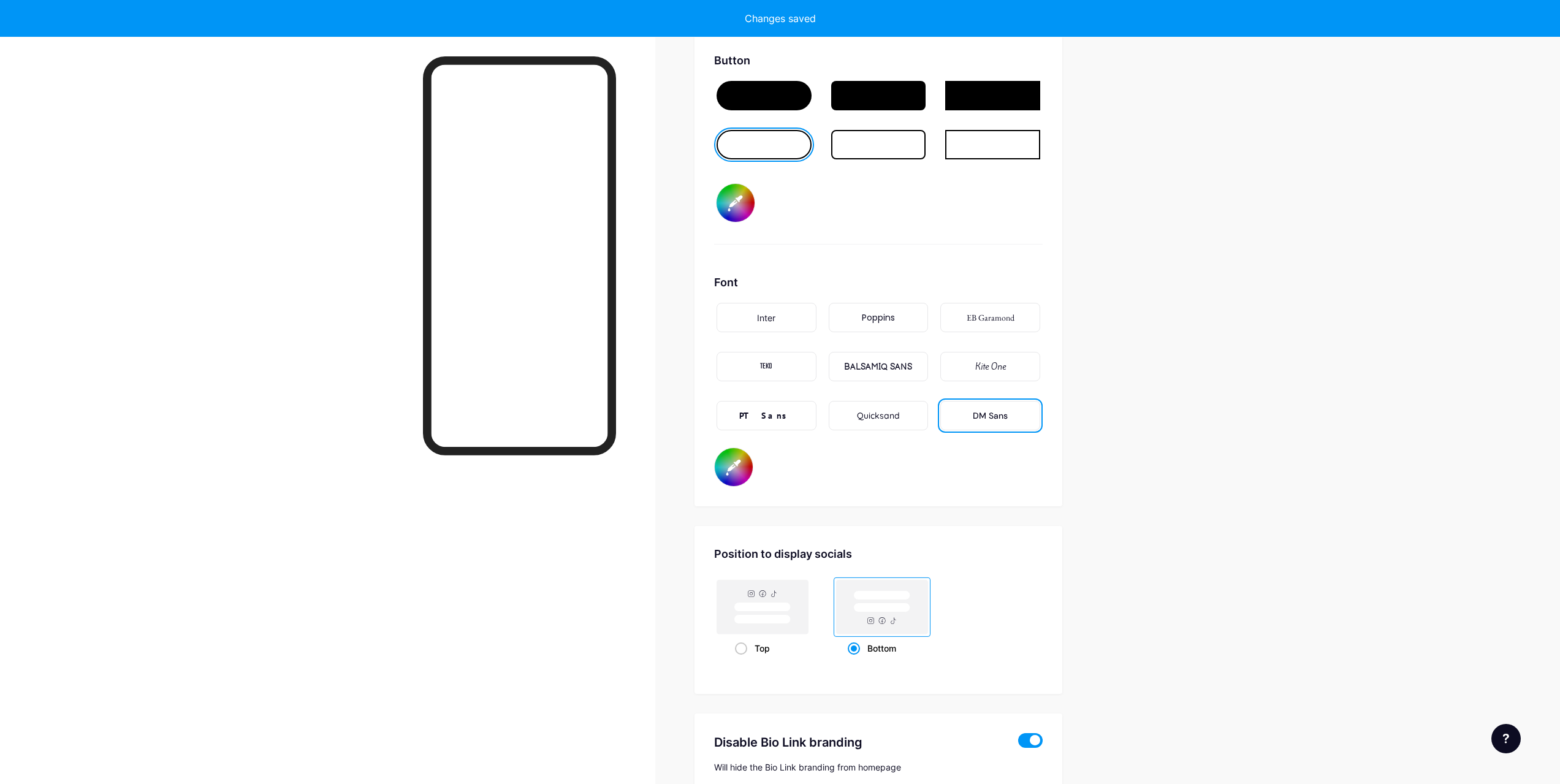
click at [900, 366] on div "BALSAMIQ SANS" at bounding box center [878, 366] width 68 height 13
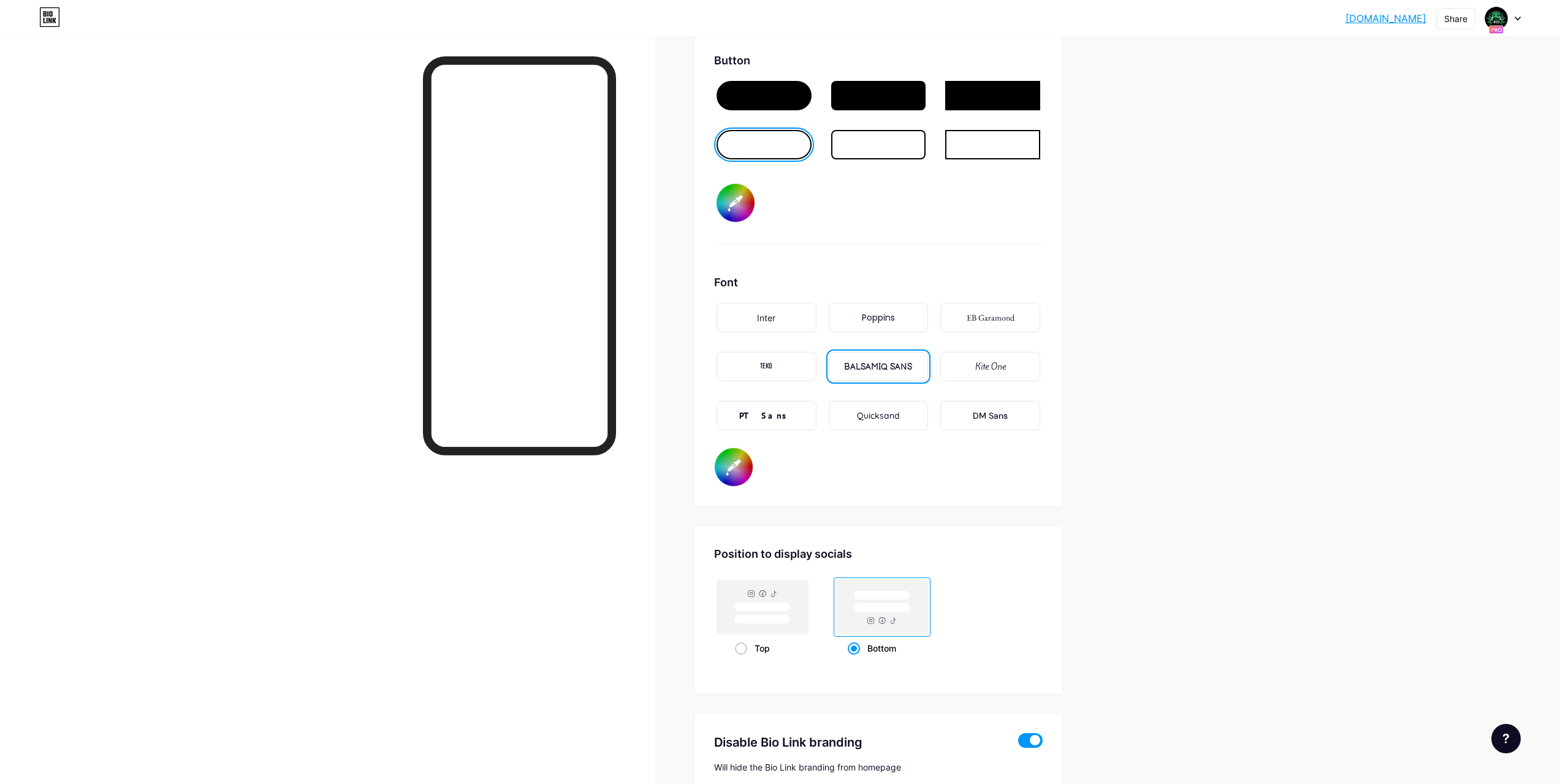
scroll to position [2023, 0]
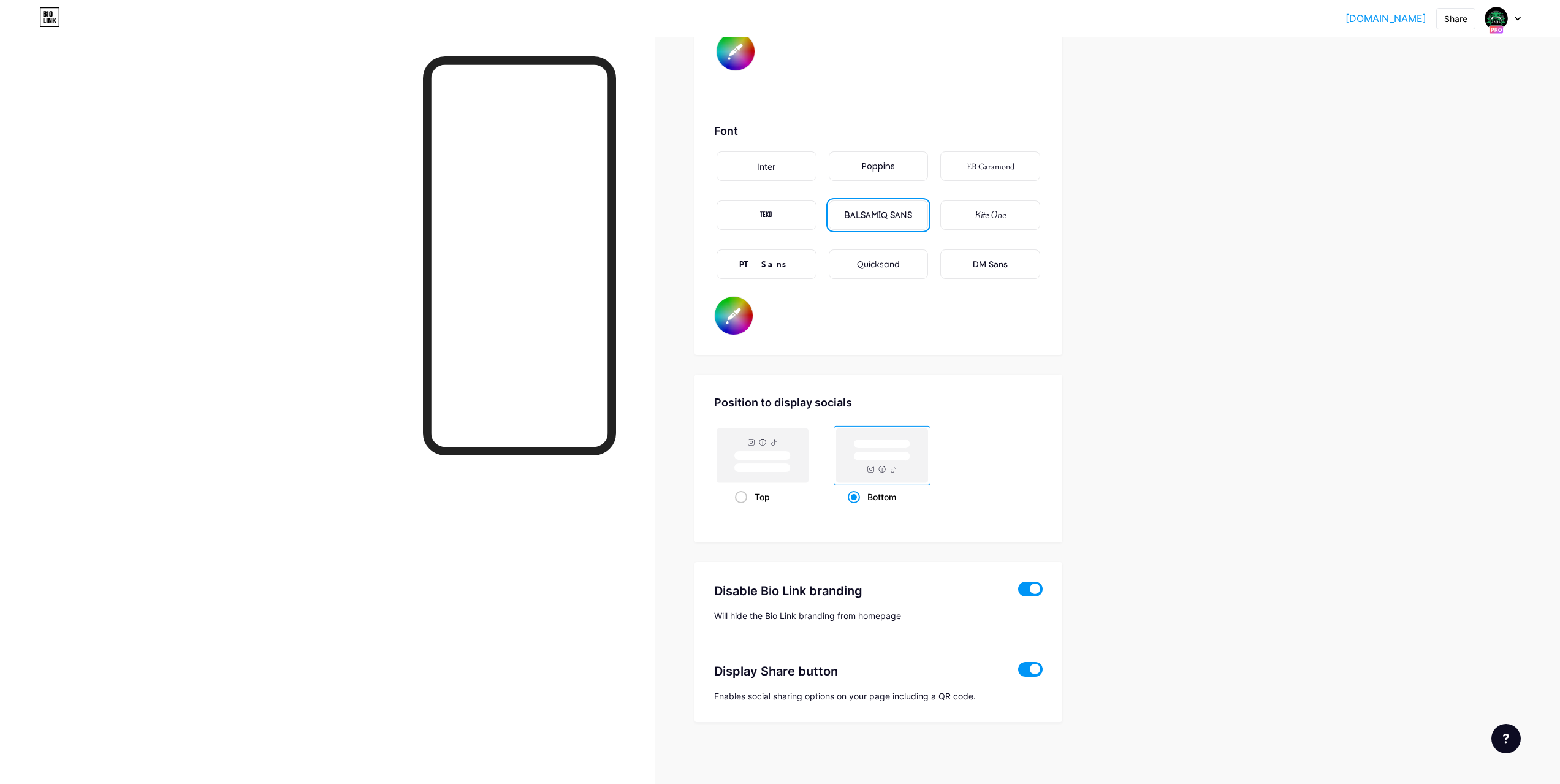
drag, startPoint x: 1174, startPoint y: 309, endPoint x: 1234, endPoint y: 693, distance: 388.7
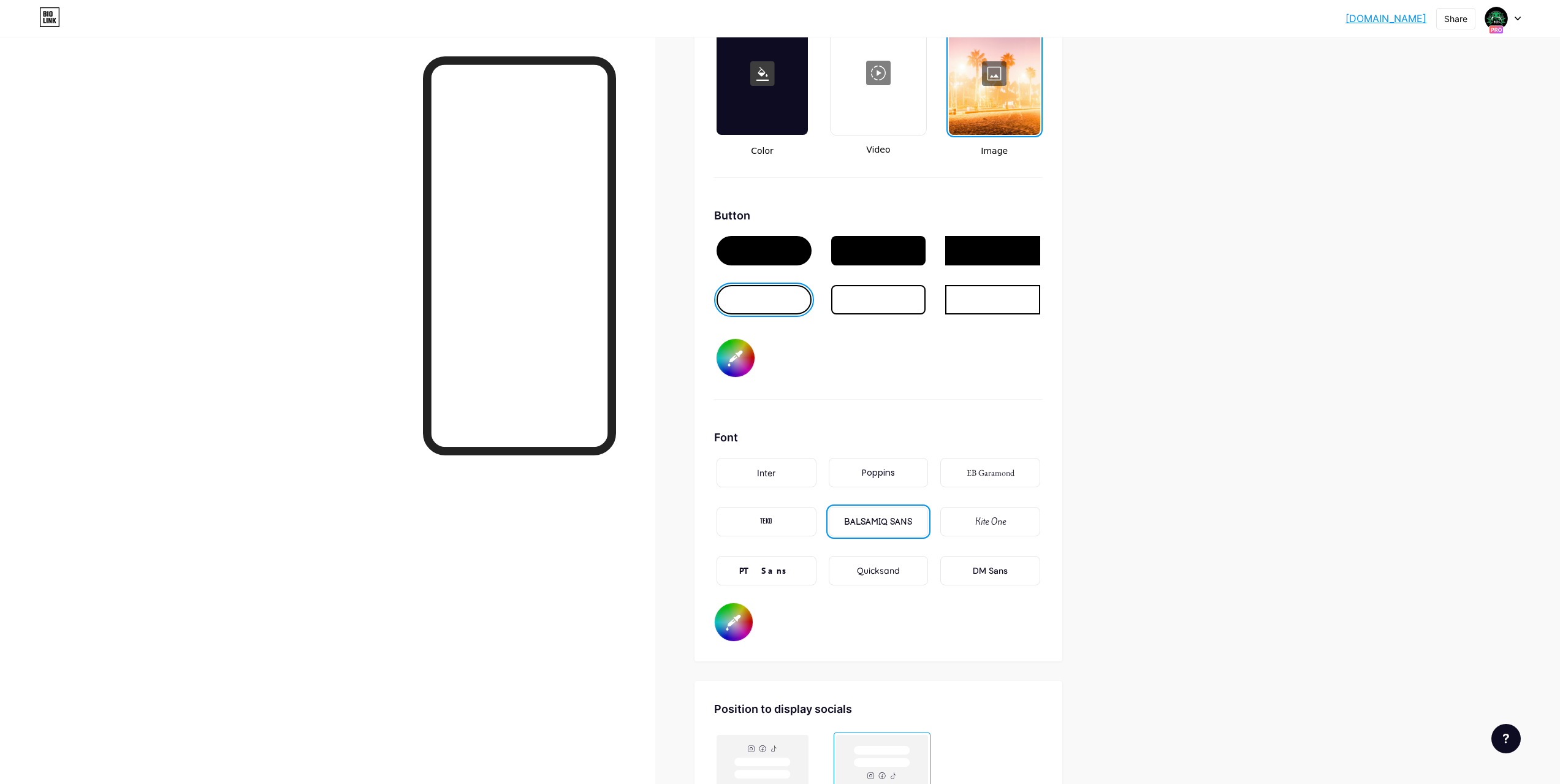
scroll to position [1472, 0]
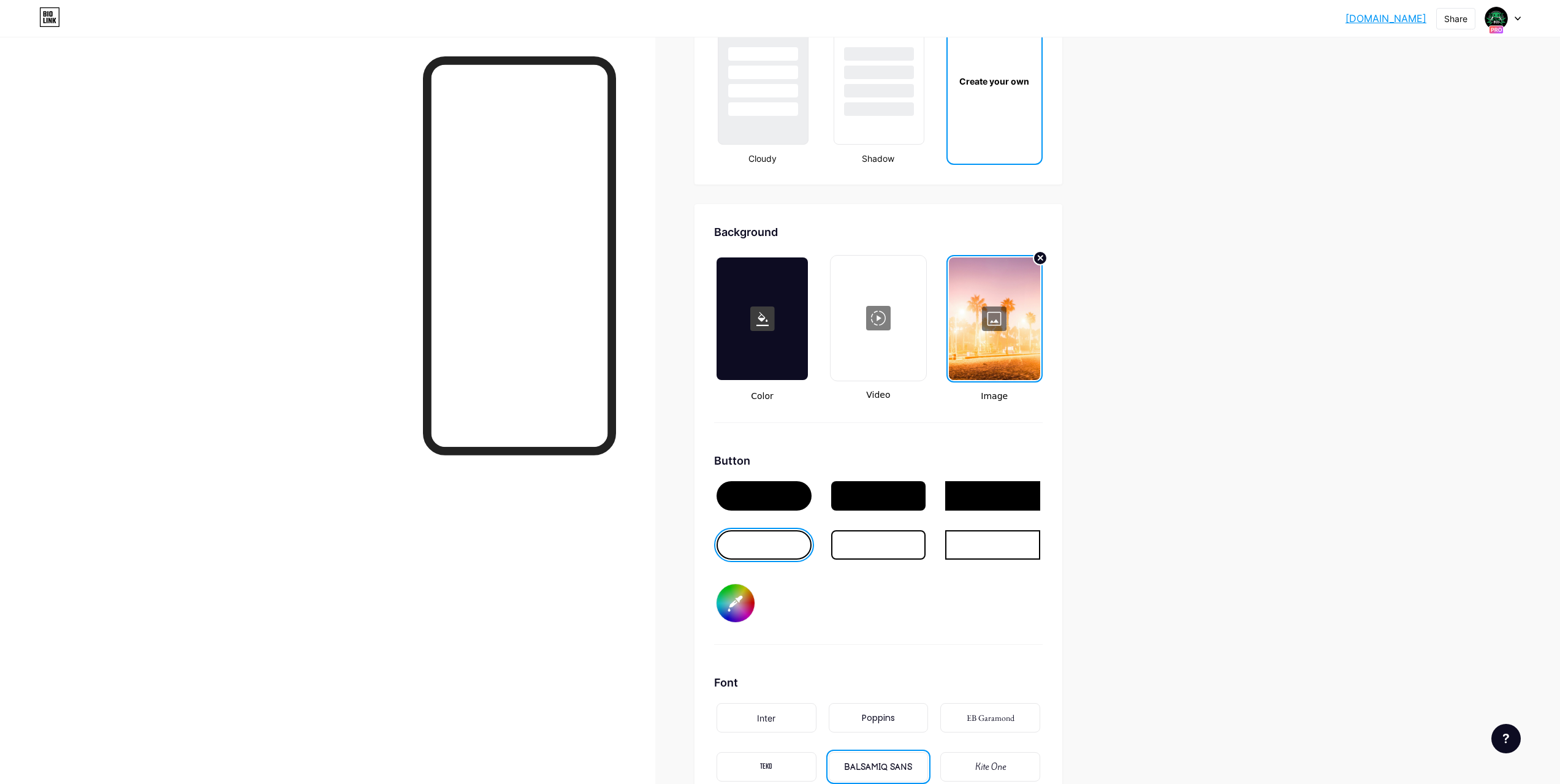
click at [651, 137] on div at bounding box center [327, 428] width 655 height 784
click at [397, 336] on div at bounding box center [327, 428] width 655 height 784
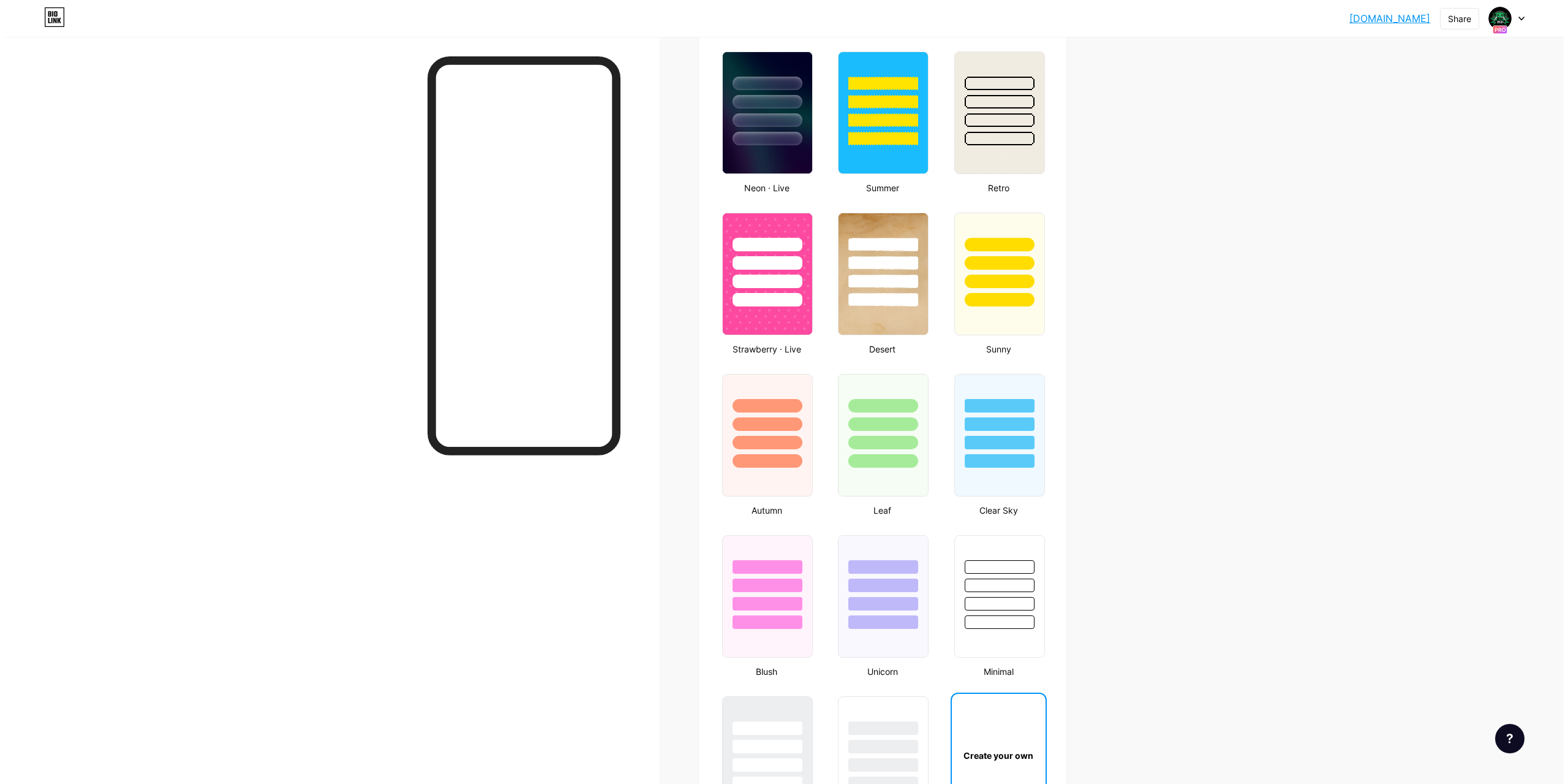
scroll to position [0, 0]
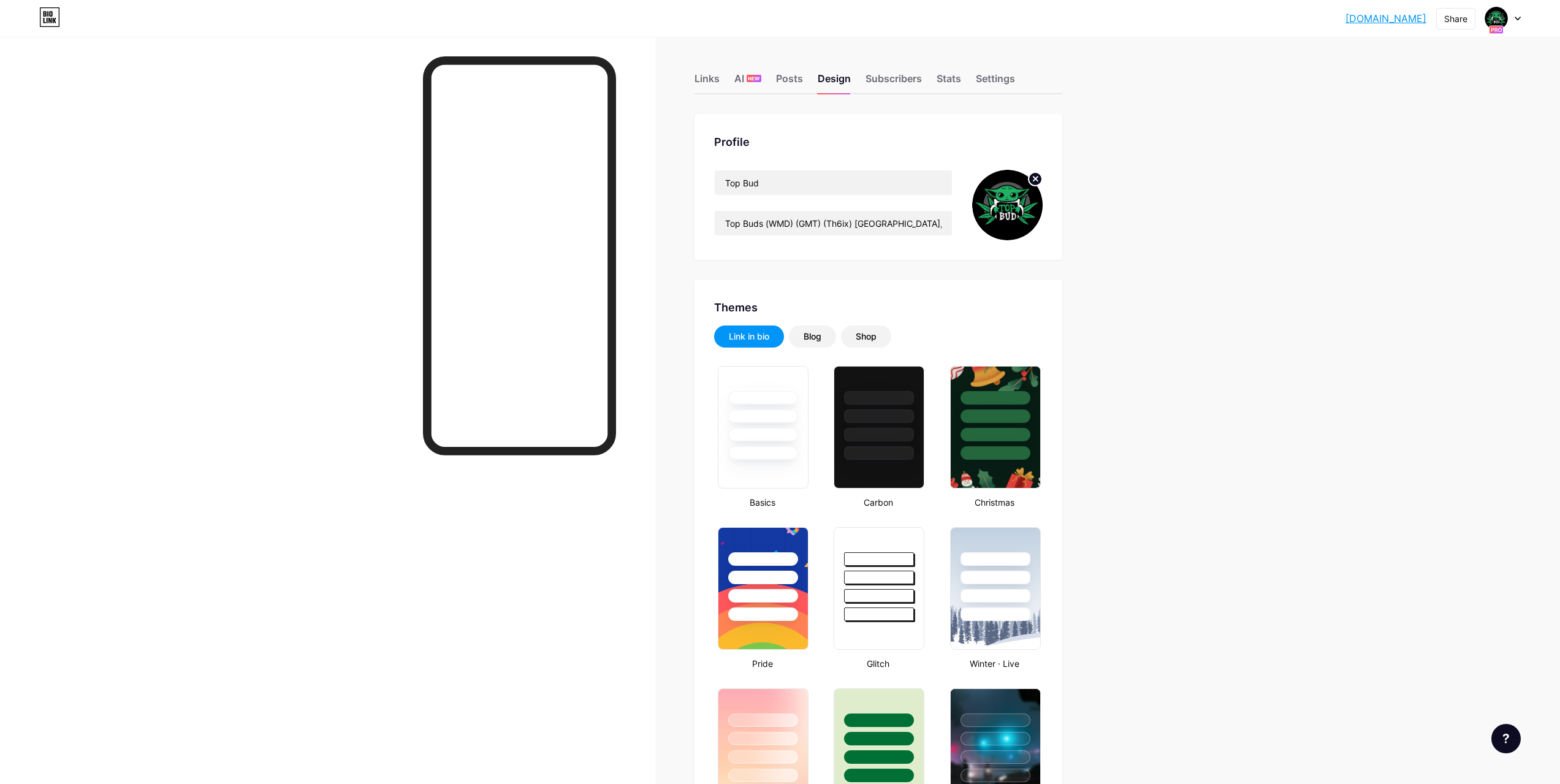
drag, startPoint x: 1125, startPoint y: 180, endPoint x: 1118, endPoint y: 83, distance: 97.3
click at [711, 74] on div "Links" at bounding box center [707, 82] width 25 height 22
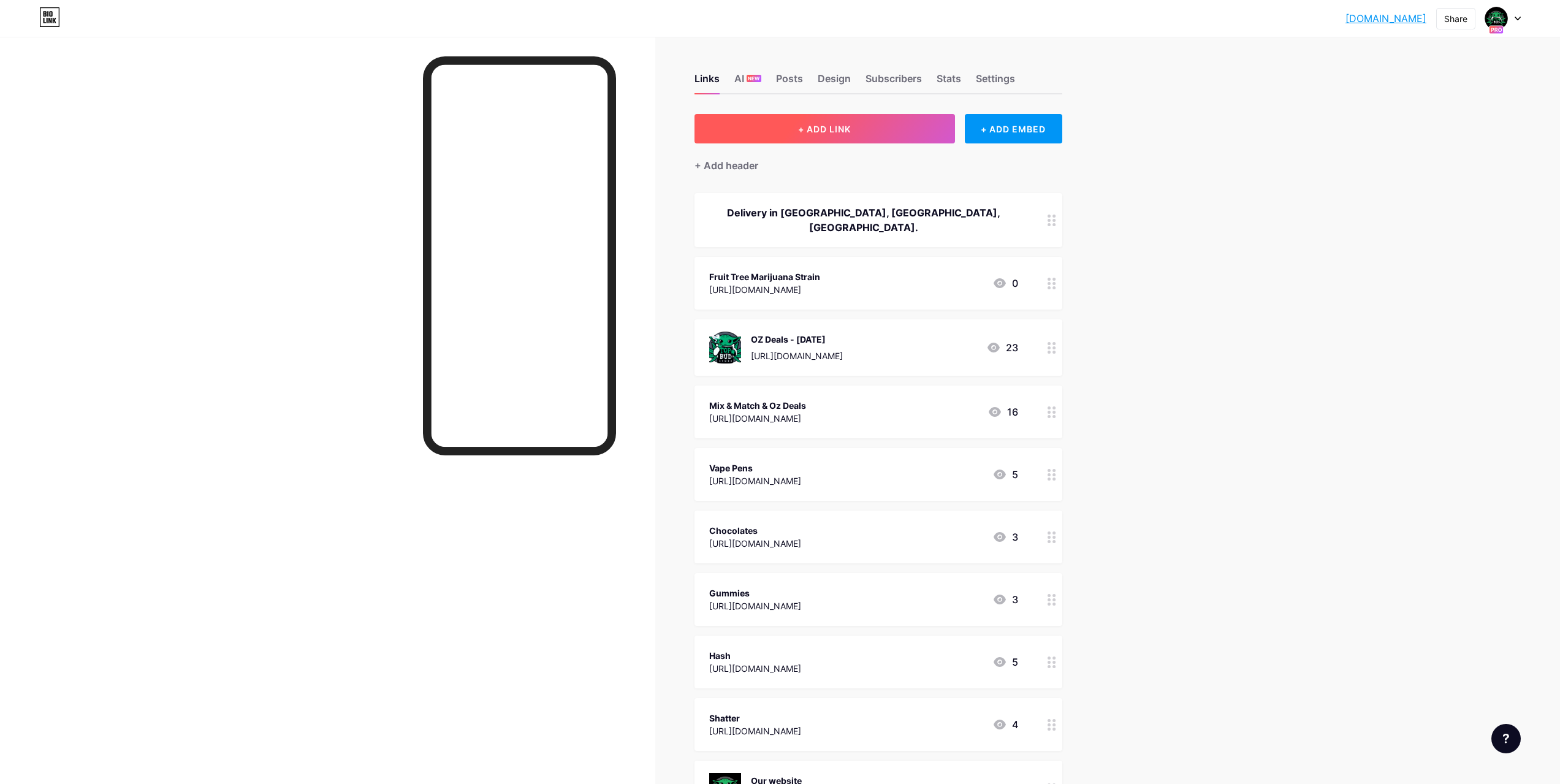
click at [870, 131] on button "+ ADD LINK" at bounding box center [824, 128] width 260 height 29
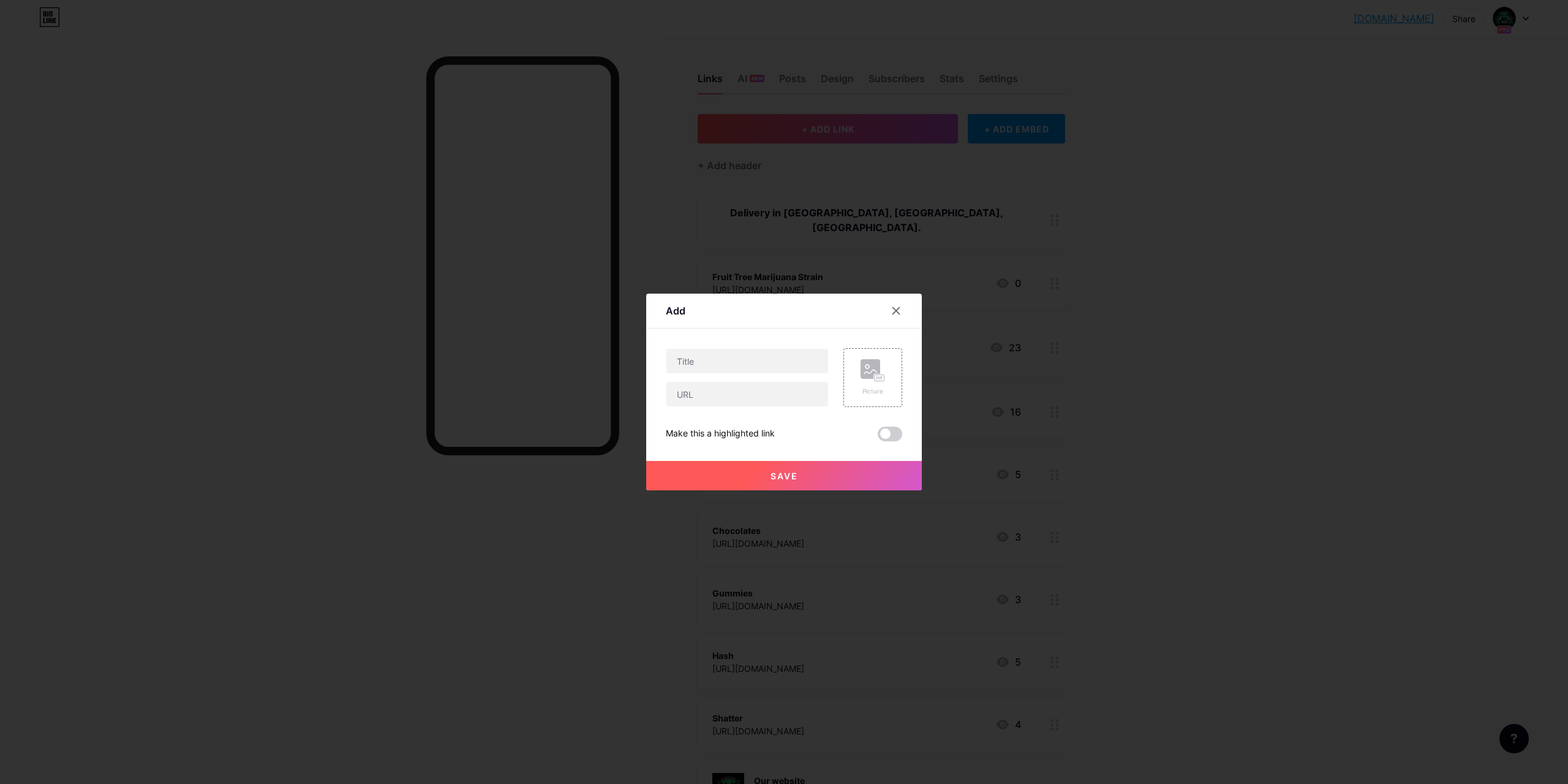
drag, startPoint x: 1145, startPoint y: 206, endPoint x: 1115, endPoint y: 164, distance: 51.6
click at [1145, 205] on div at bounding box center [784, 392] width 1568 height 784
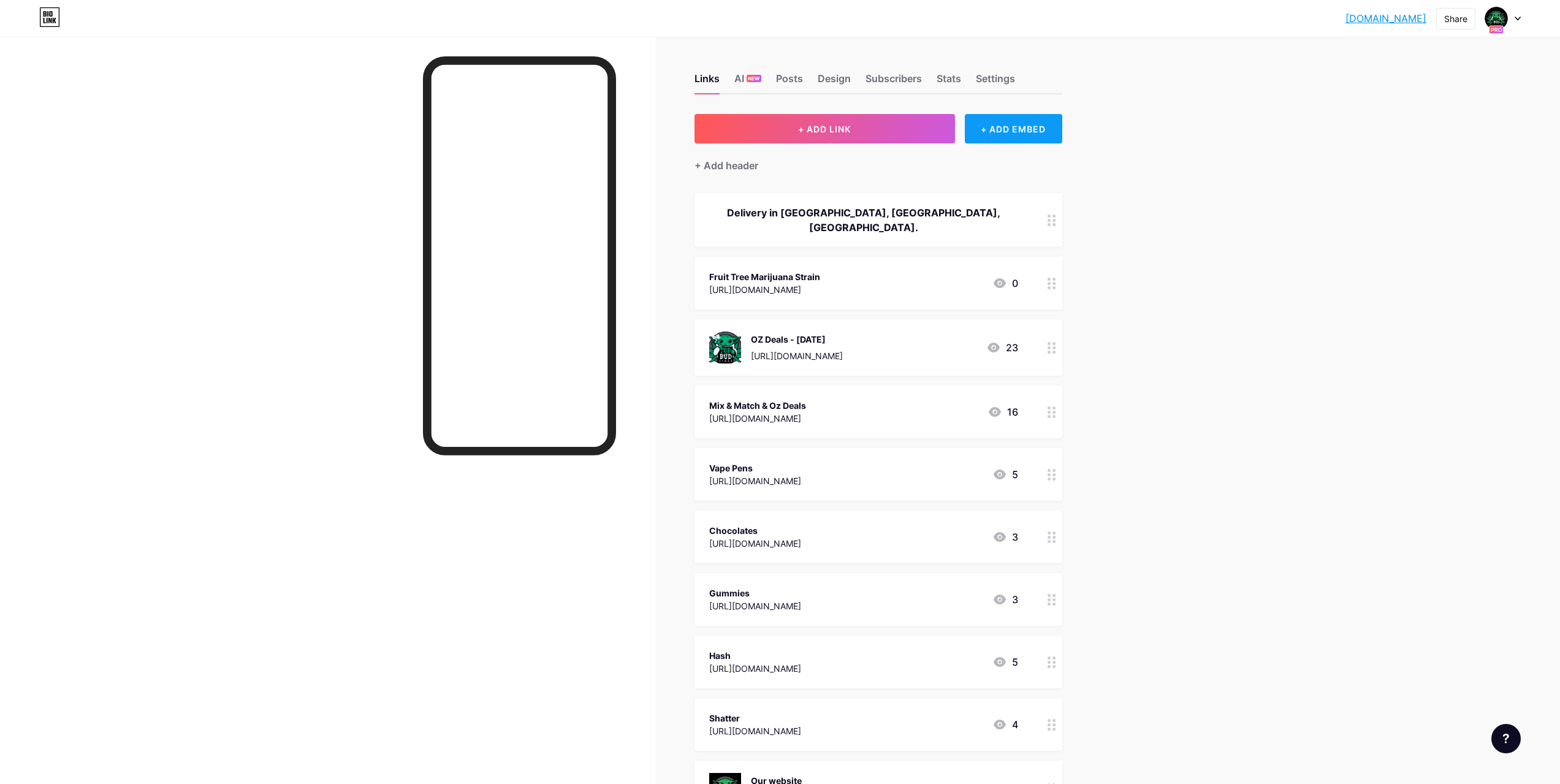
click at [1002, 117] on div "+ ADD EMBED" at bounding box center [1013, 128] width 98 height 29
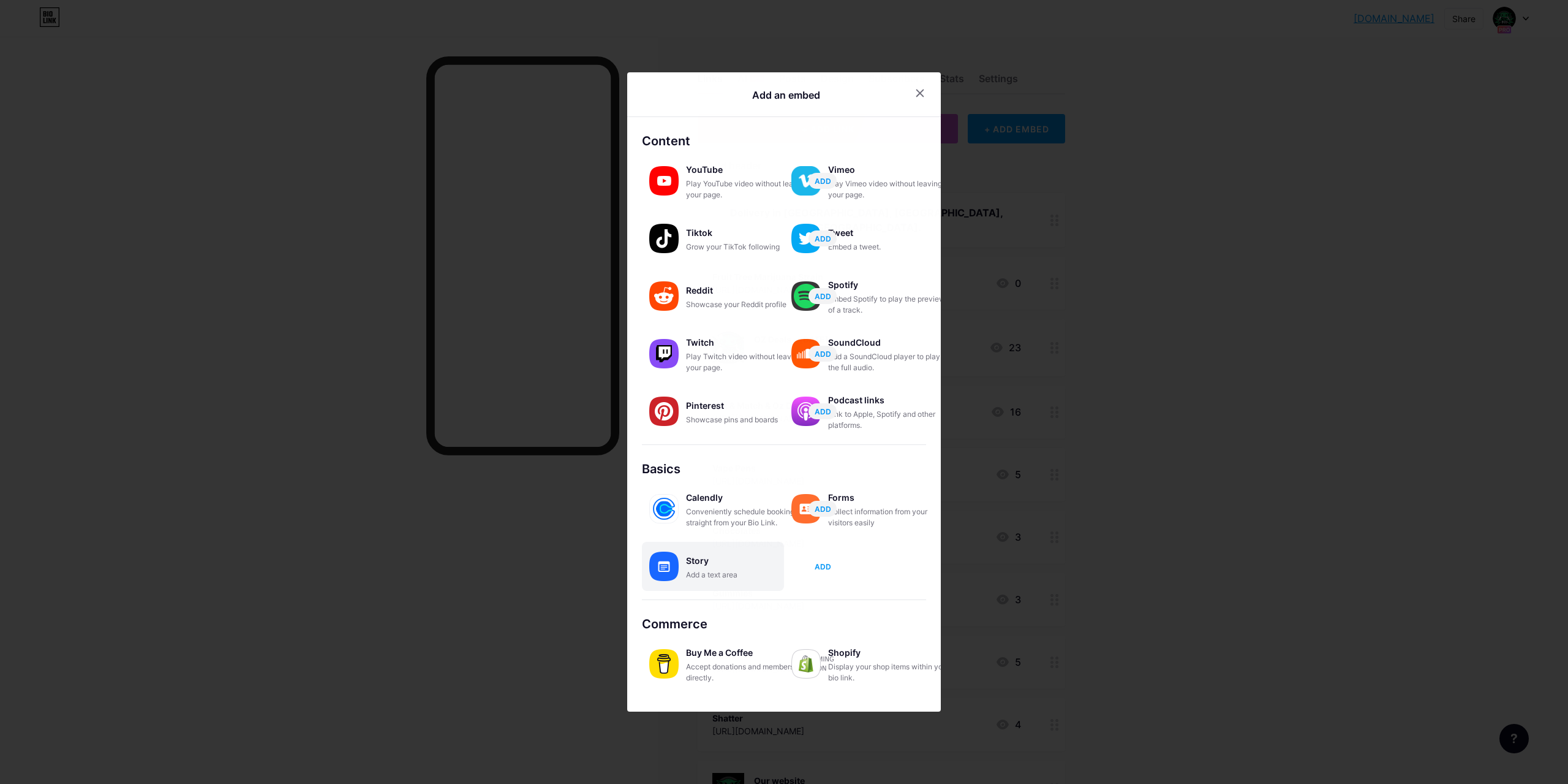
click at [832, 568] on button "ADD" at bounding box center [823, 566] width 28 height 16
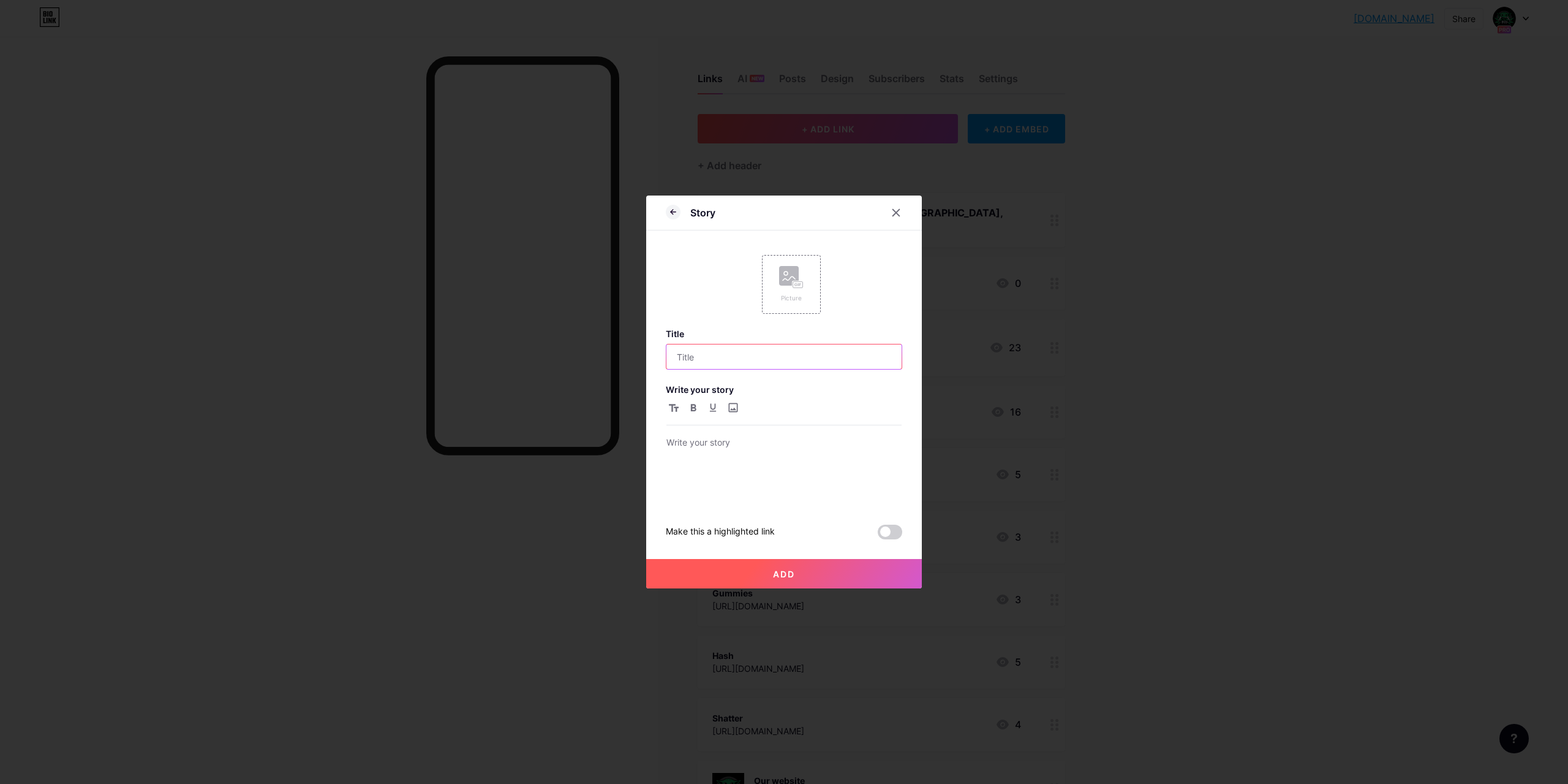
click at [773, 356] on input "text" at bounding box center [784, 357] width 235 height 25
click at [676, 356] on input "Single Quality Strains" at bounding box center [784, 357] width 235 height 25
drag, startPoint x: 703, startPoint y: 356, endPoint x: 633, endPoint y: 357, distance: 70.0
click at [639, 357] on div "Story Picture Title Single Quality Strains Write your story Make this a highlig…" at bounding box center [784, 392] width 1568 height 784
click at [672, 358] on input "(A) Quality Strains" at bounding box center [784, 357] width 235 height 25
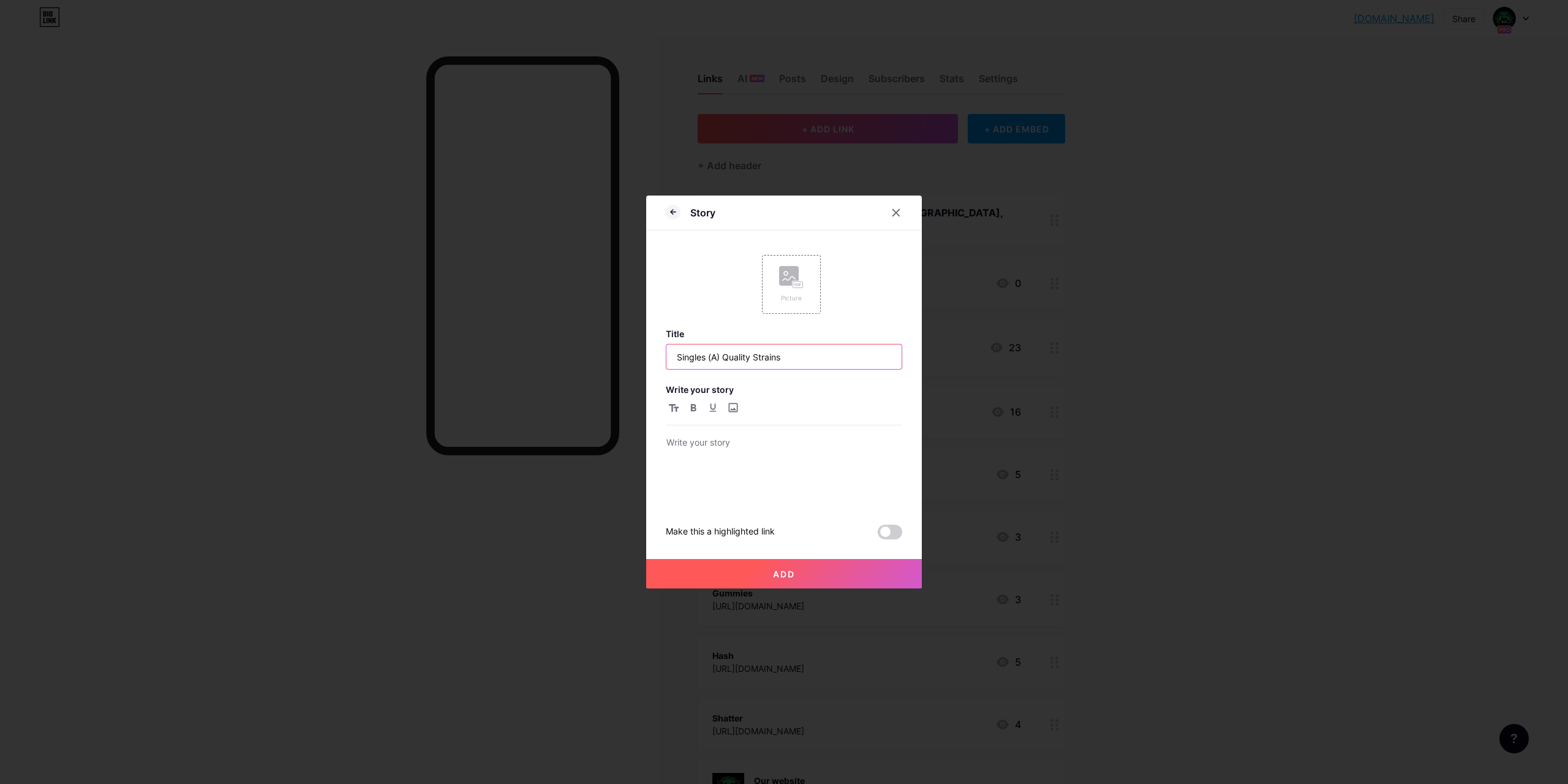
type input "Singles (A) Quality Strains"
click at [751, 451] on p at bounding box center [784, 444] width 235 height 17
drag, startPoint x: 799, startPoint y: 369, endPoint x: 704, endPoint y: 366, distance: 95.0
click at [681, 359] on div "Title Singles (A) Quality Strains Write your story Make this a highlighted link" at bounding box center [784, 434] width 236 height 211
click at [775, 381] on div "Title Singles (A) Quality Strains Write your story Make this a highlighted link" at bounding box center [784, 434] width 236 height 211
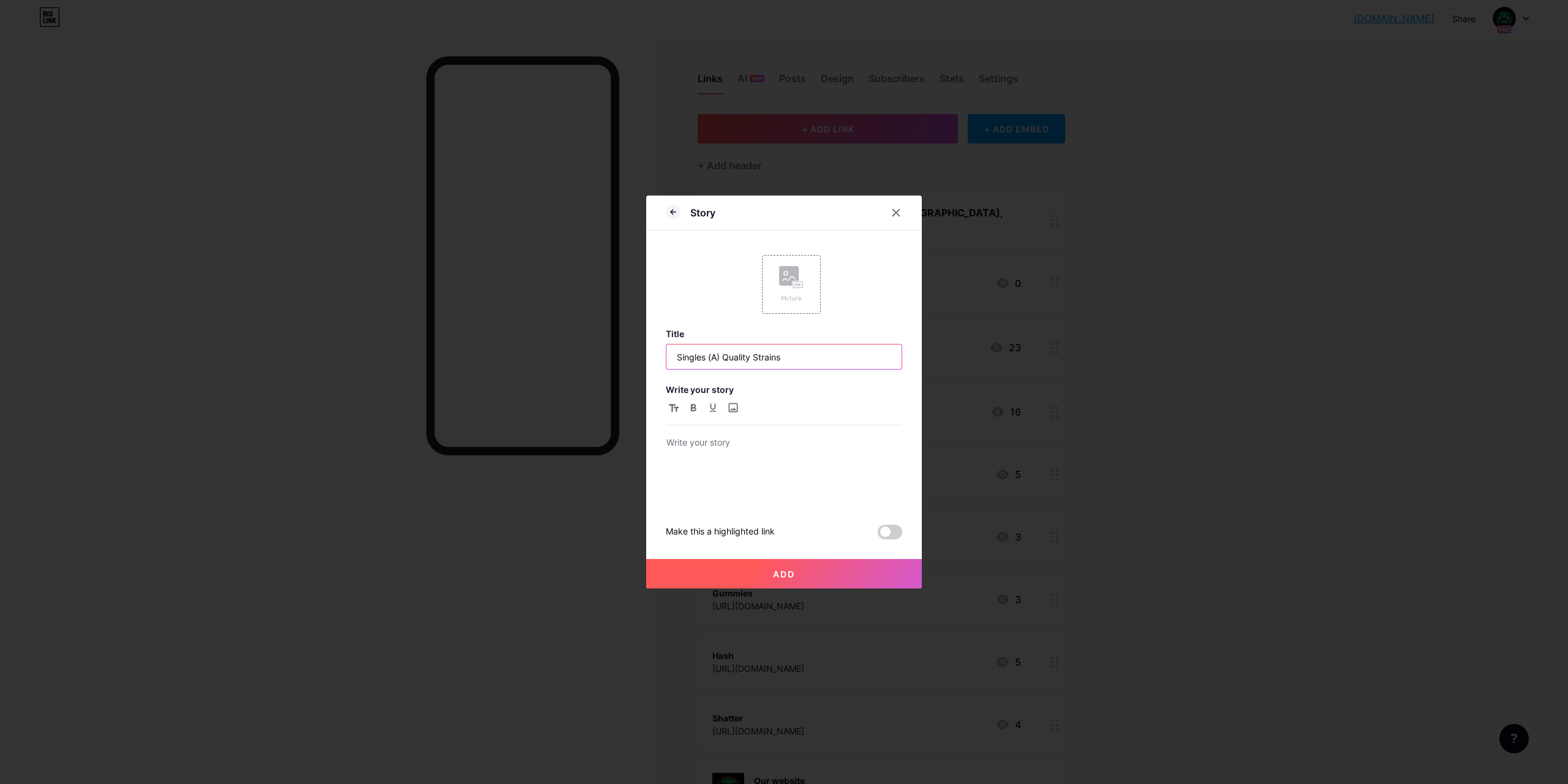
drag, startPoint x: 803, startPoint y: 367, endPoint x: 517, endPoint y: 344, distance: 286.9
click at [517, 344] on div "Story Picture Title Singles (A) Quality Strains Write your story Make this a hi…" at bounding box center [784, 392] width 1568 height 784
click at [744, 464] on div at bounding box center [784, 470] width 235 height 69
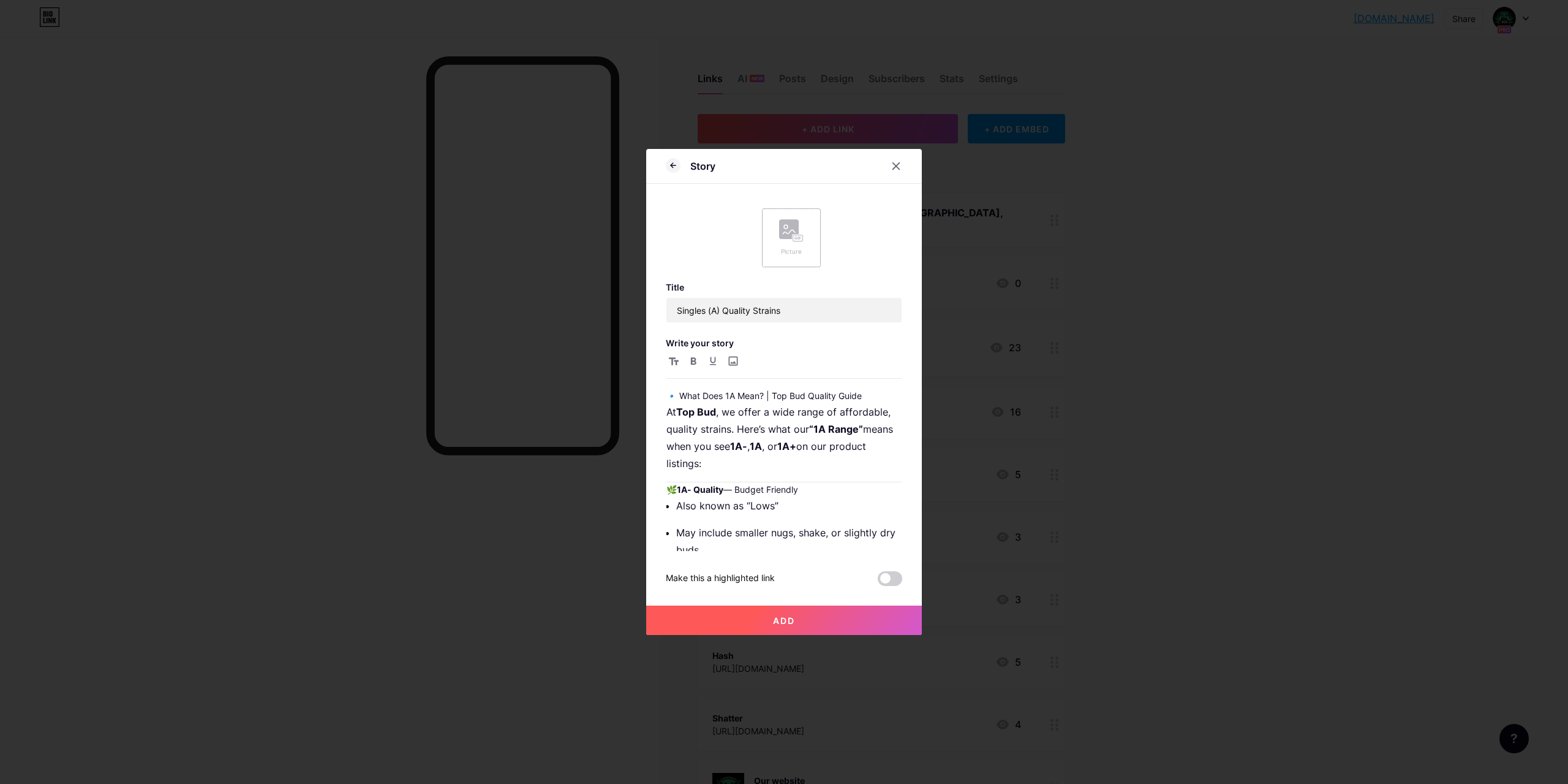
click at [793, 248] on div "Picture" at bounding box center [791, 252] width 25 height 9
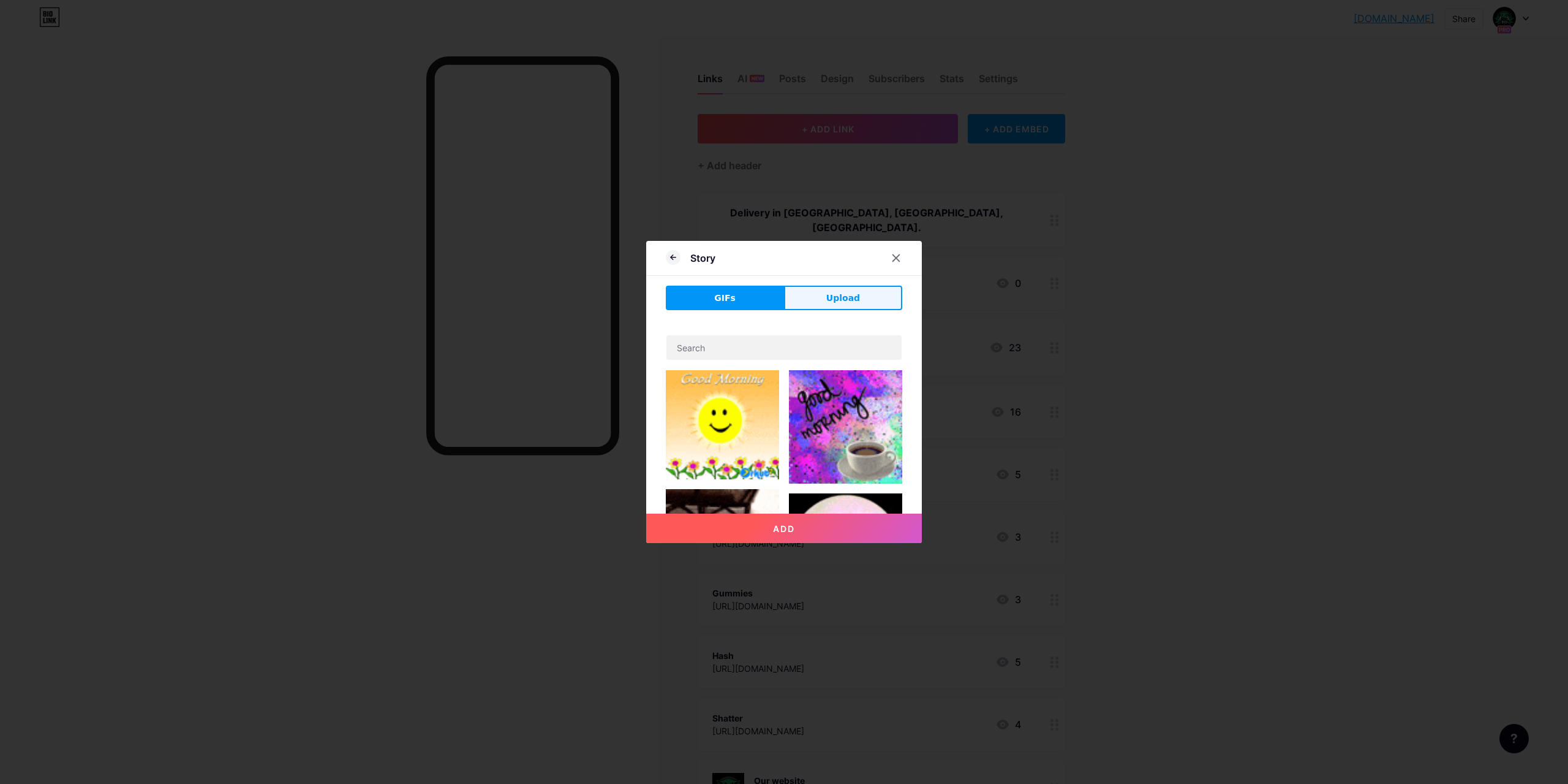
click at [866, 298] on button "Upload" at bounding box center [843, 298] width 118 height 25
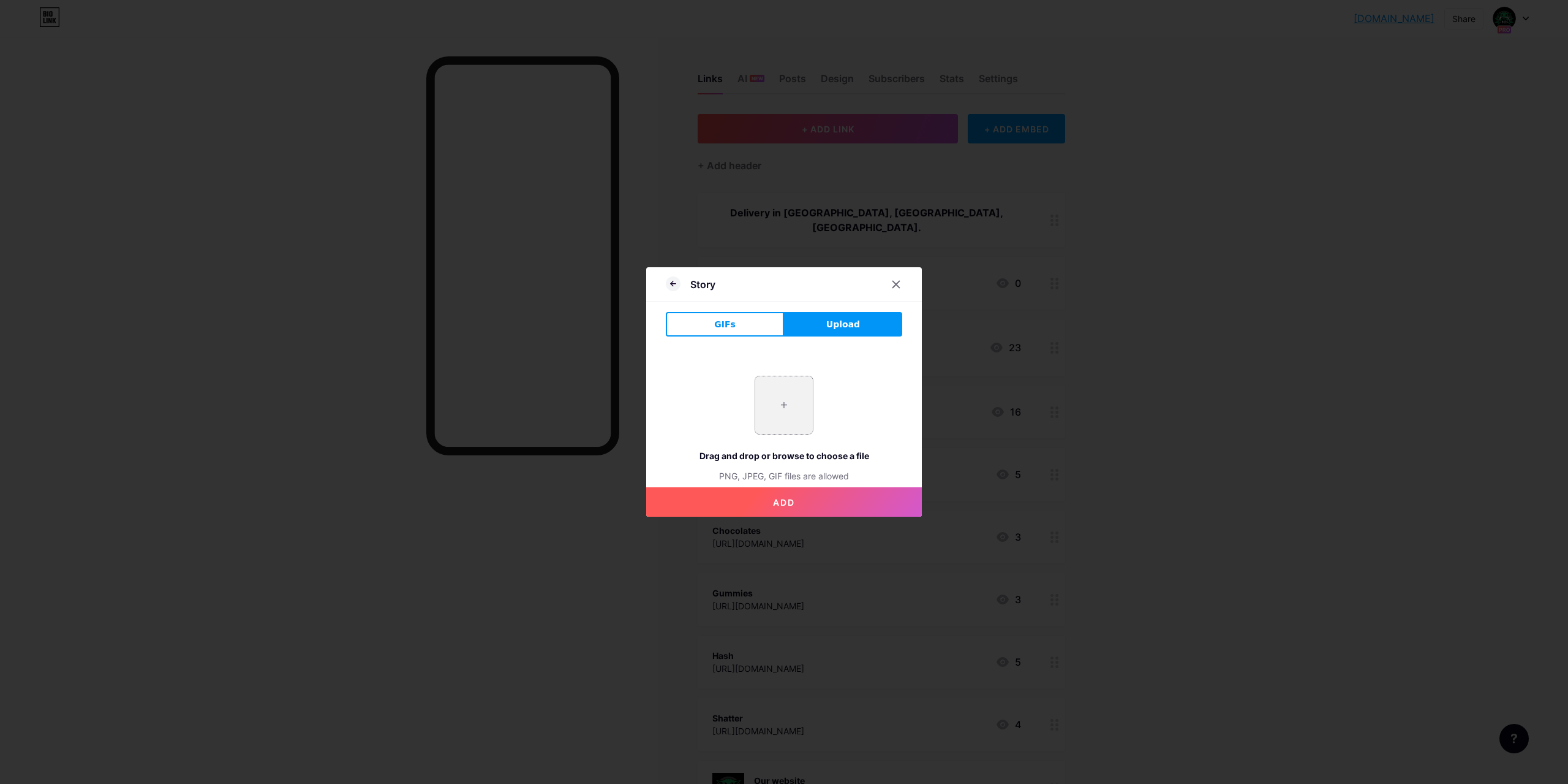
click at [811, 393] on input "file" at bounding box center [784, 405] width 58 height 58
type input "C:\fakepath\Singles Quality Range Cannabis Explained 1A Marijuana Top Bud by Al…"
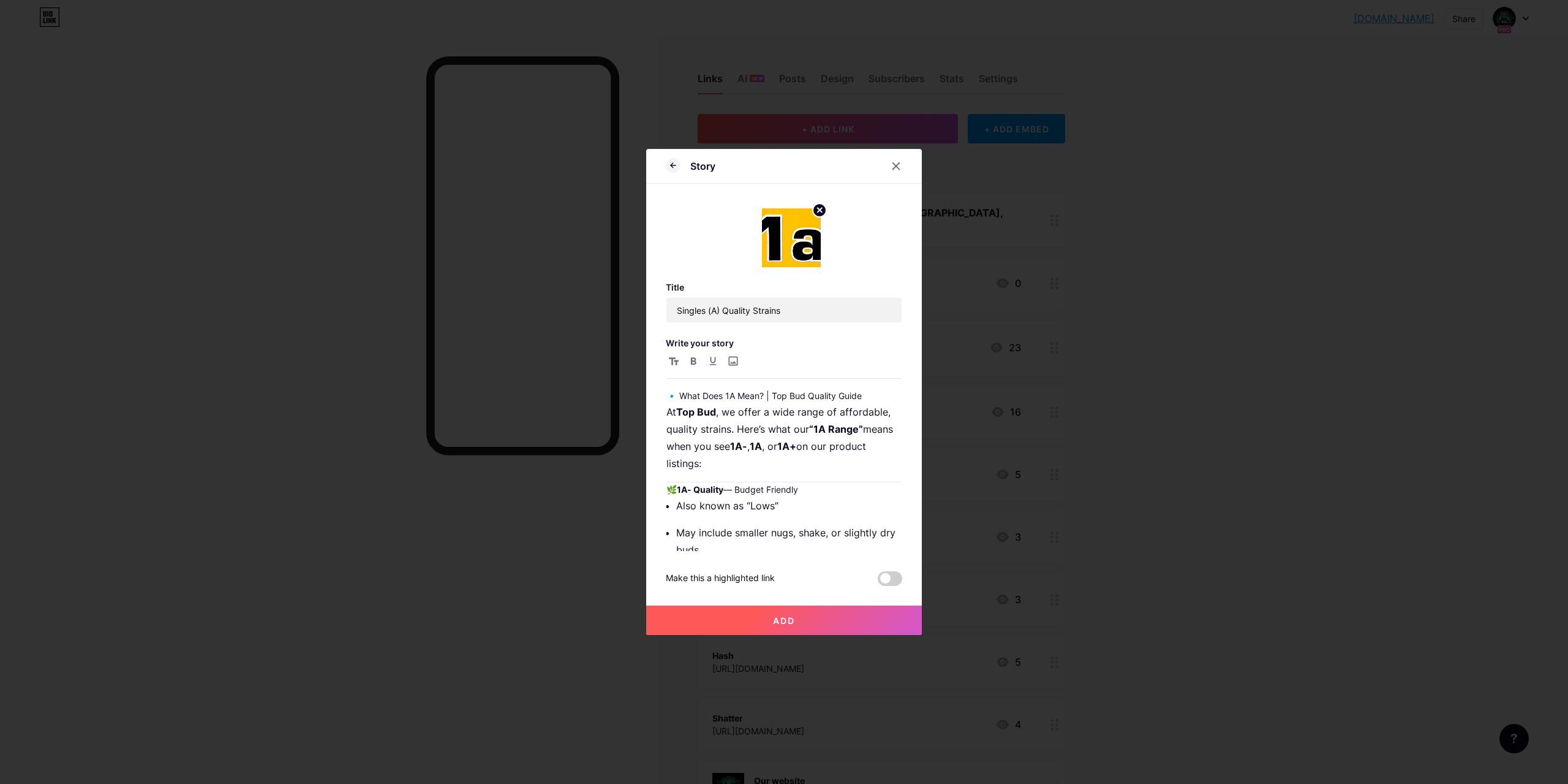
click at [791, 244] on img at bounding box center [791, 237] width 59 height 59
click at [818, 214] on circle at bounding box center [820, 210] width 14 height 14
click at [798, 240] on rect at bounding box center [798, 238] width 10 height 6
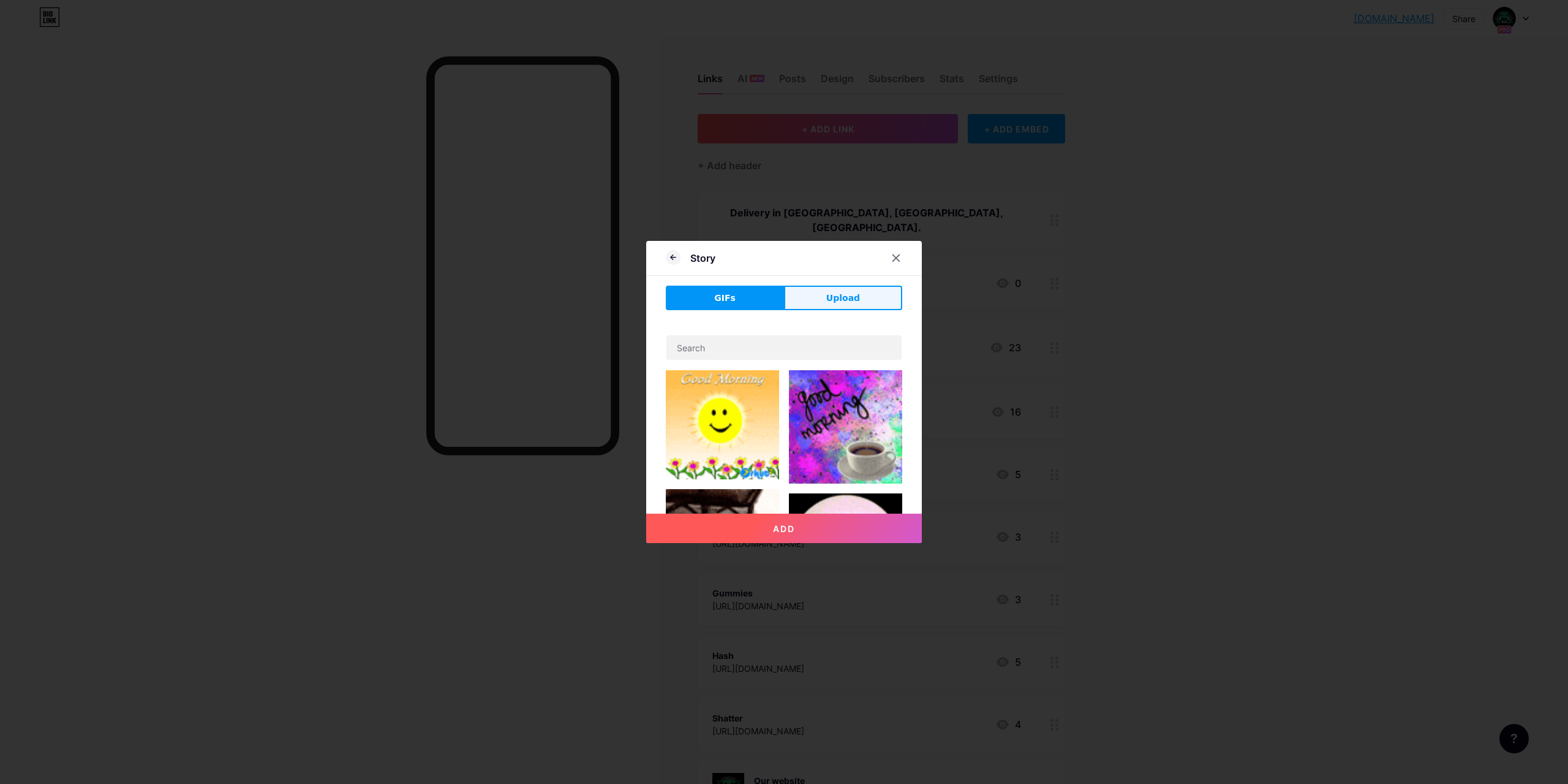
click at [867, 299] on button "Upload" at bounding box center [843, 298] width 118 height 25
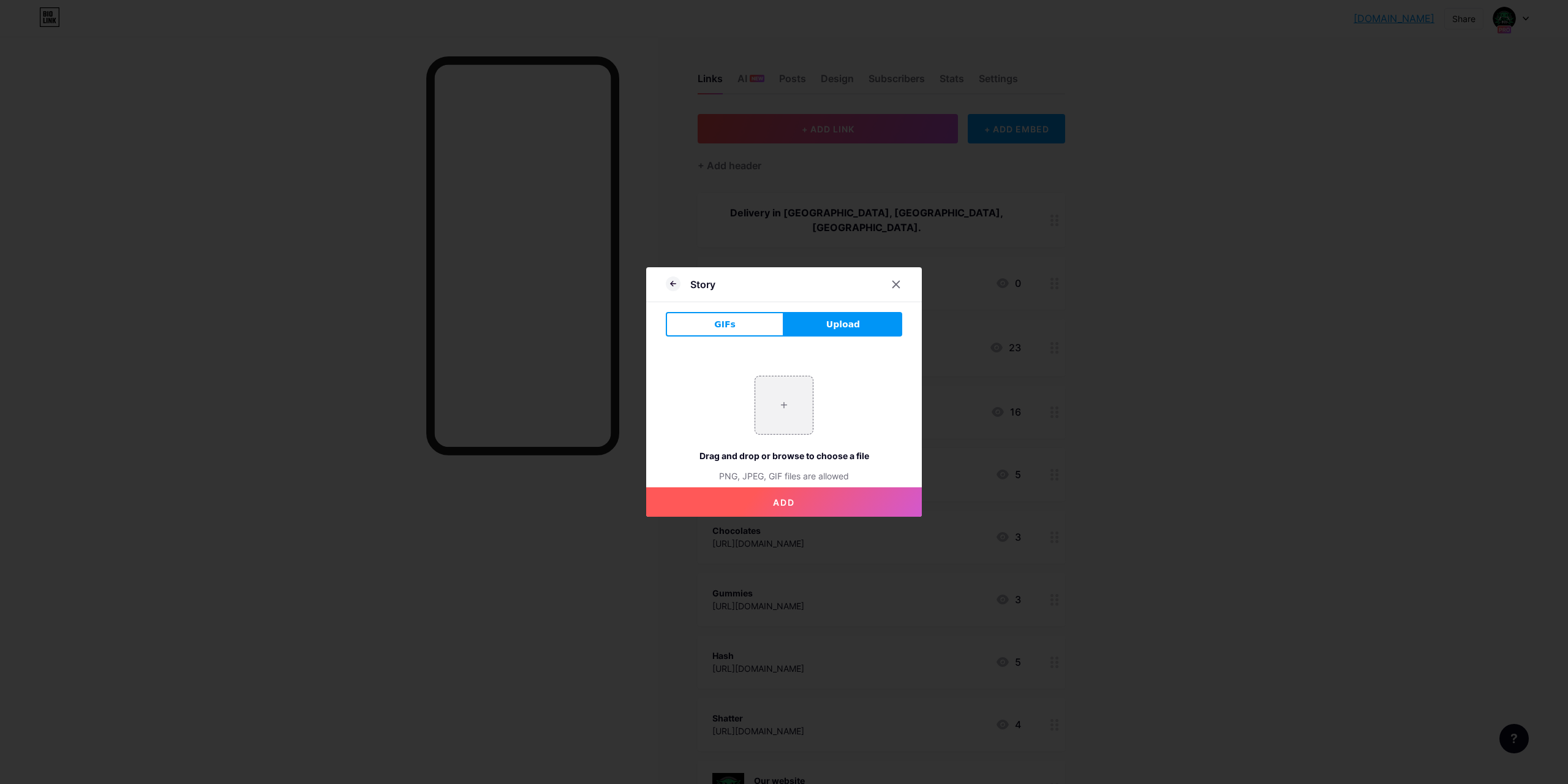
click at [731, 400] on div "+ Drag and drop or browse to choose a file PNG, JPEG, GIF files are allowed" at bounding box center [784, 428] width 236 height 107
click at [790, 400] on input "file" at bounding box center [784, 405] width 58 height 58
type input "C:\fakepath\Singles Quality Range Cannabis Explained 1A Marijuana Top Bud by Al…"
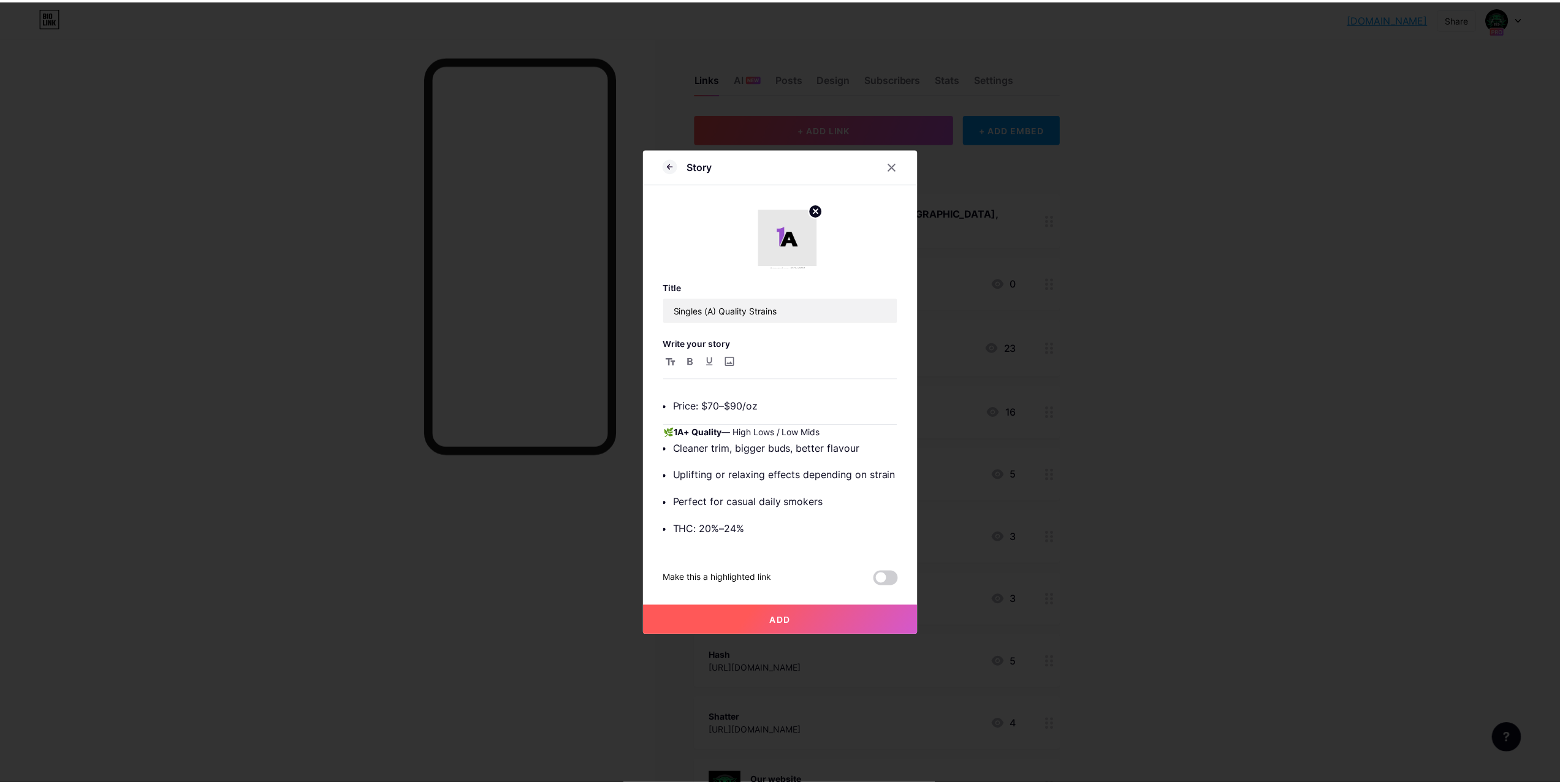
scroll to position [575, 0]
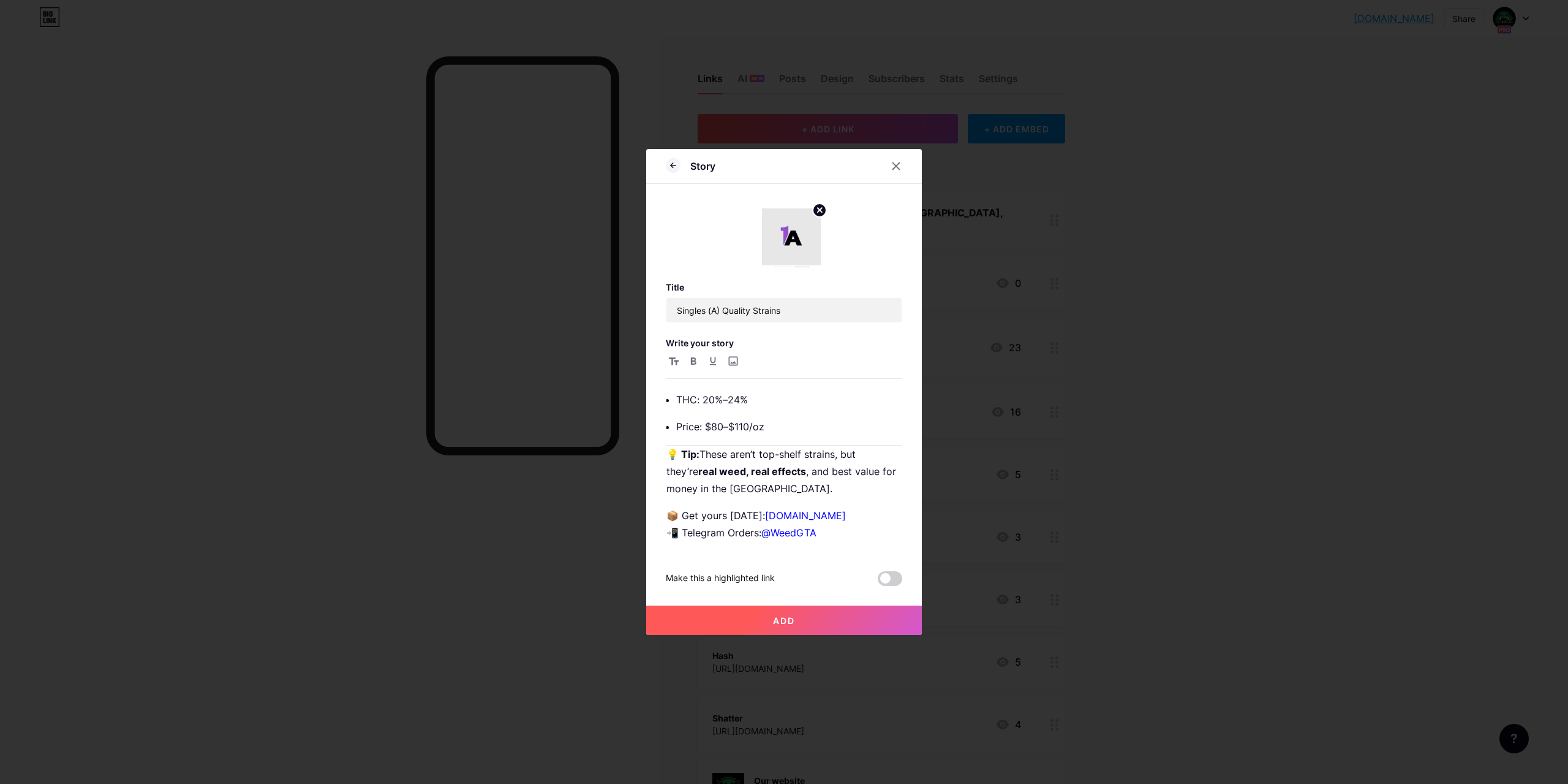
click at [859, 612] on button "Add" at bounding box center [784, 620] width 276 height 29
click at [887, 581] on span at bounding box center [890, 578] width 25 height 15
click at [878, 581] on input "checkbox" at bounding box center [878, 581] width 0 height 0
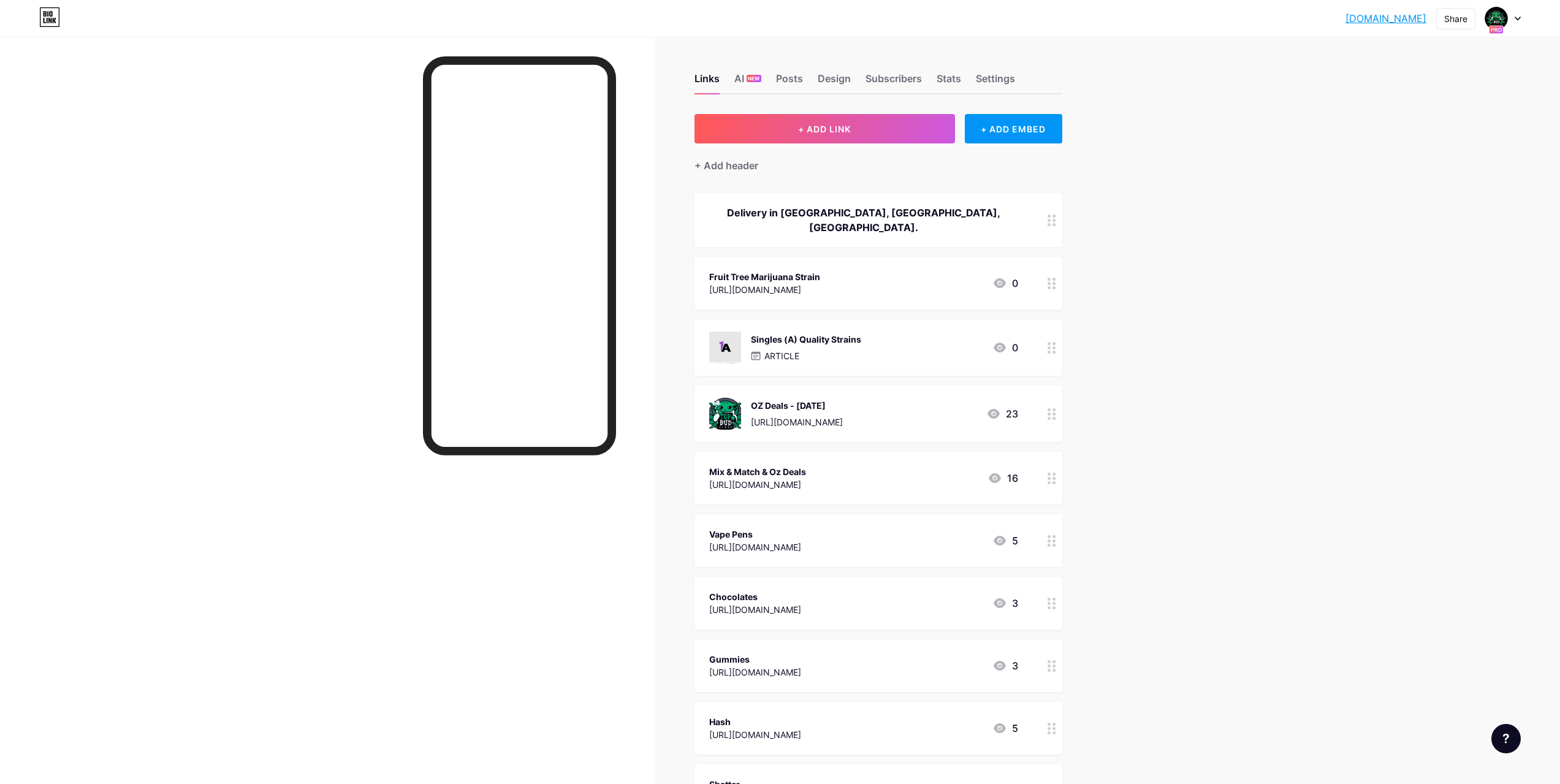
drag, startPoint x: 870, startPoint y: 339, endPoint x: 861, endPoint y: 232, distance: 107.4
click at [861, 232] on span "Delivery in Great Toronto Area, Ontario, Canada. Fruit Tree Marijuana Strain ht…" at bounding box center [878, 694] width 368 height 1003
click at [857, 349] on div "ARTICLE" at bounding box center [806, 356] width 111 height 13
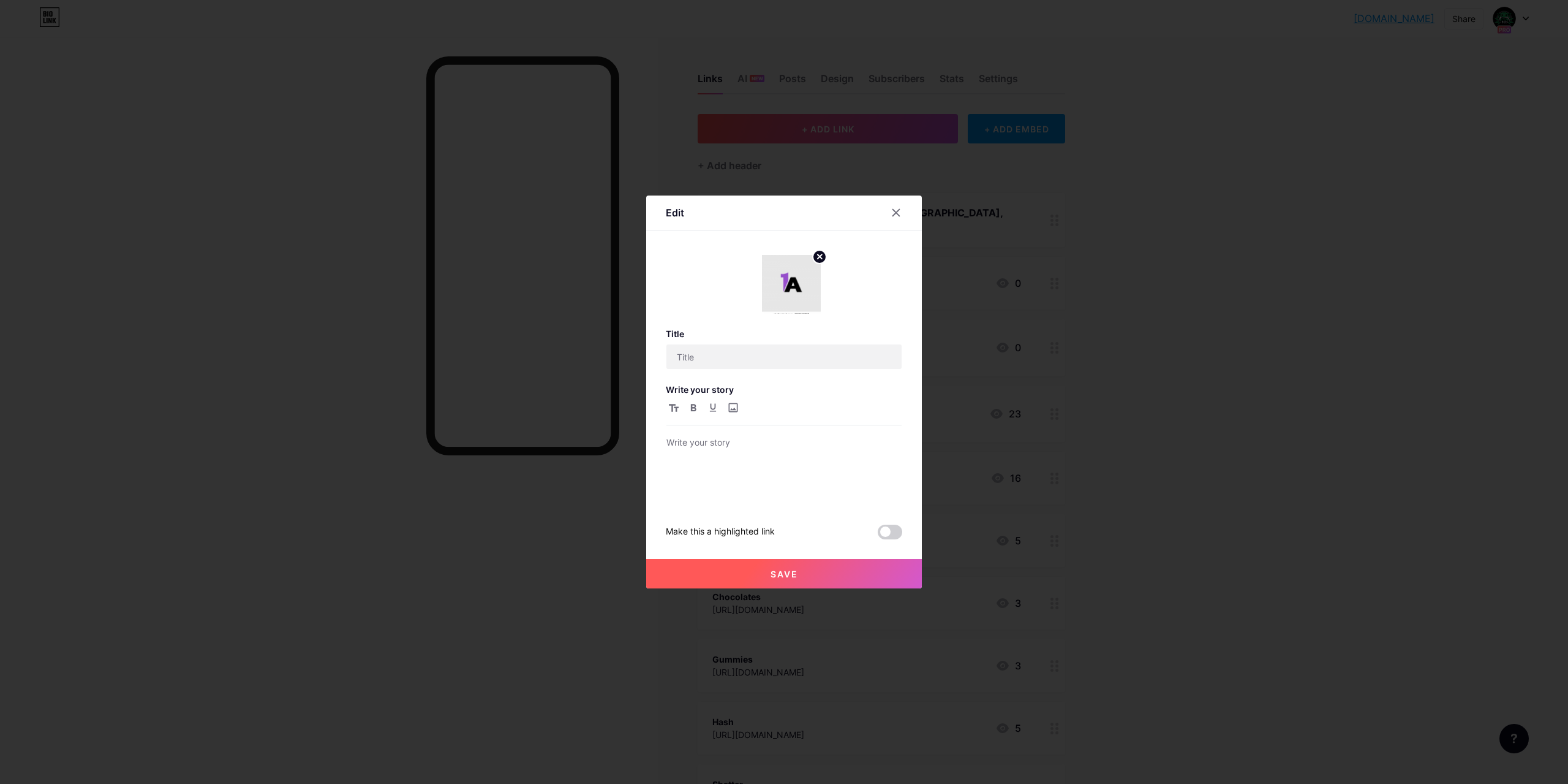
click at [1276, 301] on div at bounding box center [784, 392] width 1568 height 784
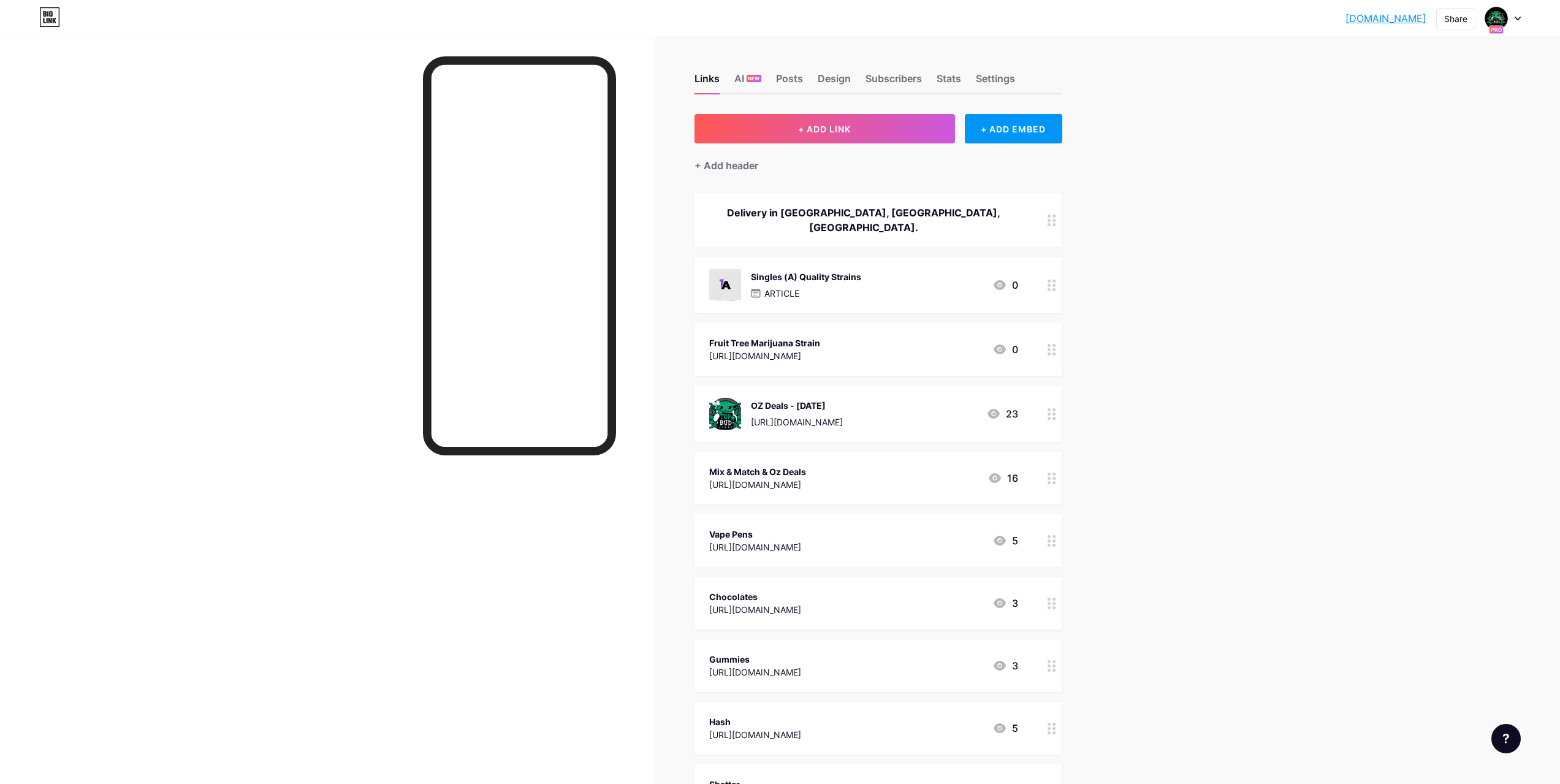
click at [1062, 334] on div at bounding box center [1052, 349] width 21 height 53
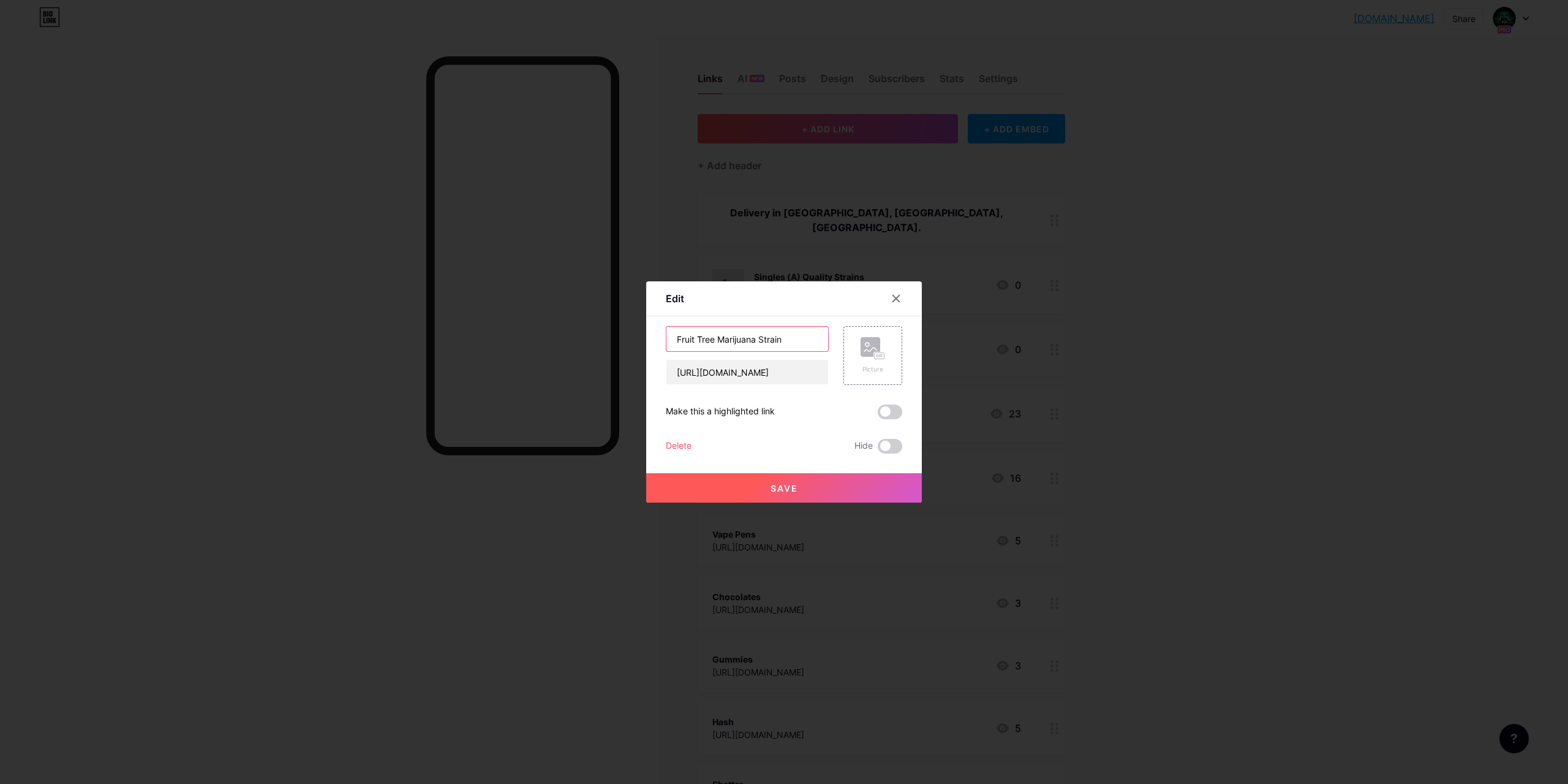
click at [717, 338] on input "Fruit Tree Marijuana Strain" at bounding box center [747, 339] width 162 height 25
type input "Fruit Tree (1A+) Marijuana Strain"
click at [854, 332] on div "Picture" at bounding box center [873, 356] width 59 height 59
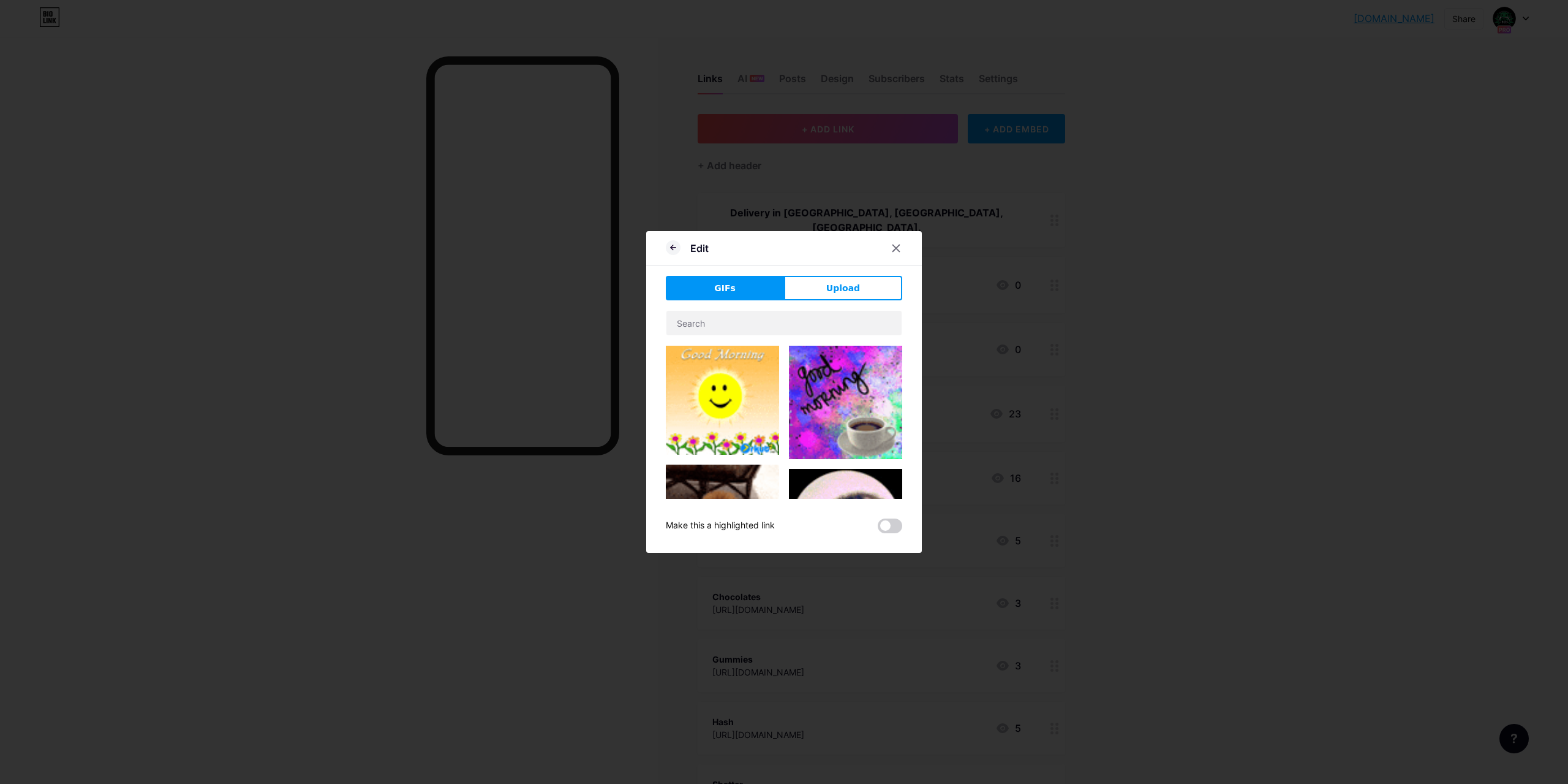
click at [860, 266] on div "Edit GIFs Upload Content YouTube Play YouTube video without leaving your page. …" at bounding box center [784, 392] width 276 height 322
click at [854, 283] on span "Upload" at bounding box center [843, 288] width 34 height 13
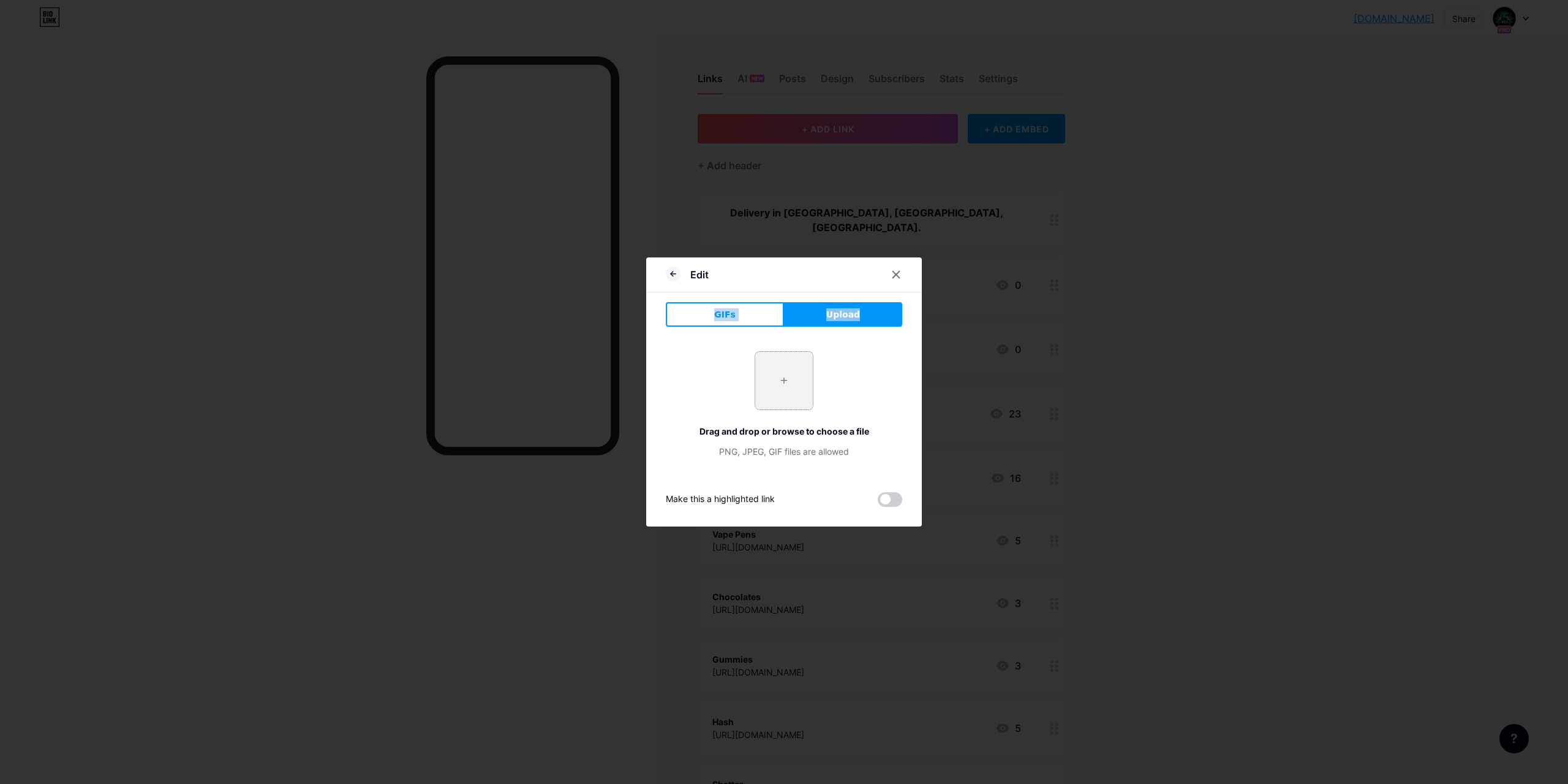
click at [785, 396] on input "file" at bounding box center [784, 380] width 58 height 58
type input "C:\fakepath\fruit tree marijuana strain by top bud store online dispensary in c…"
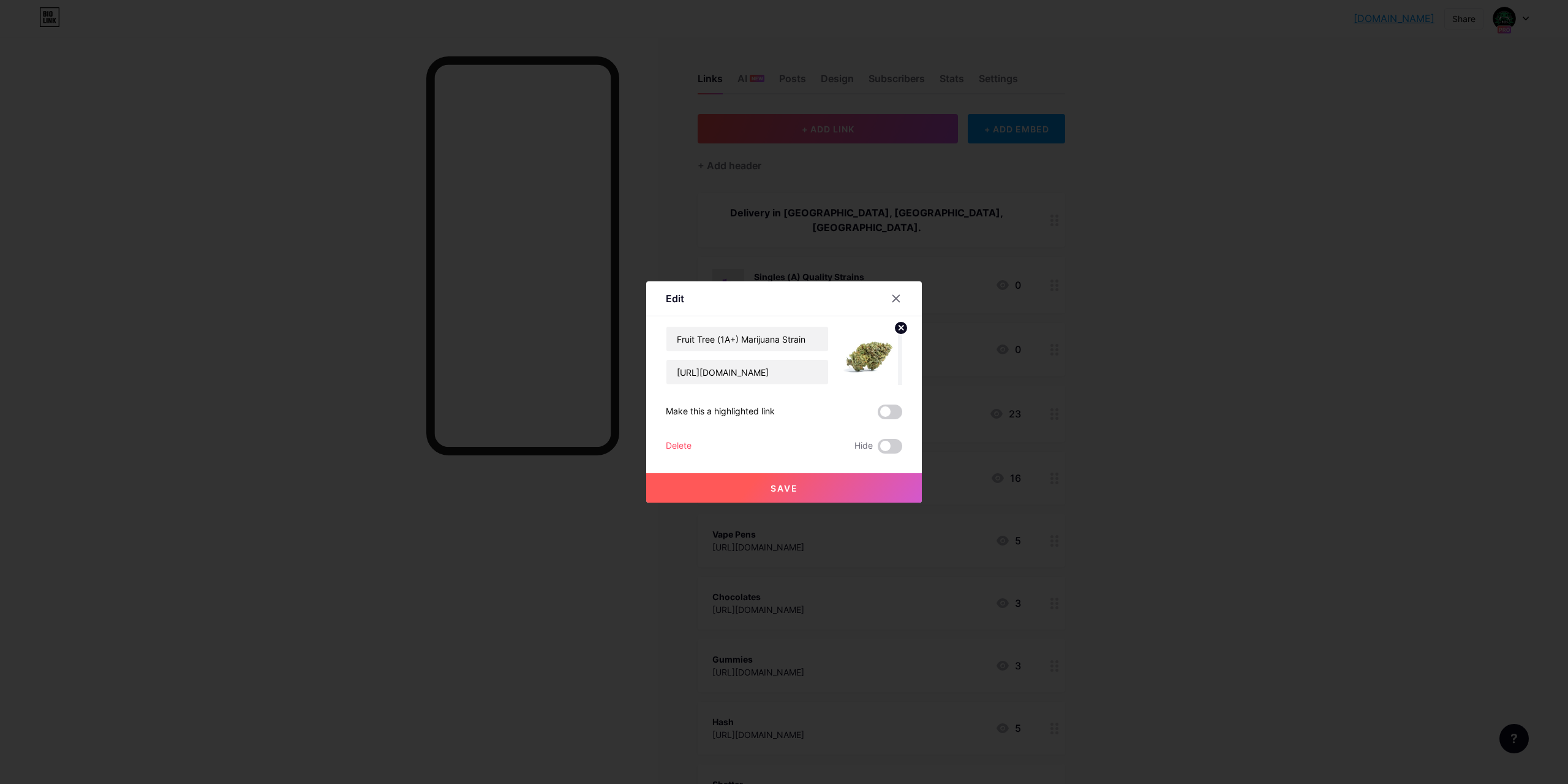
click at [839, 488] on button "Save" at bounding box center [784, 488] width 276 height 29
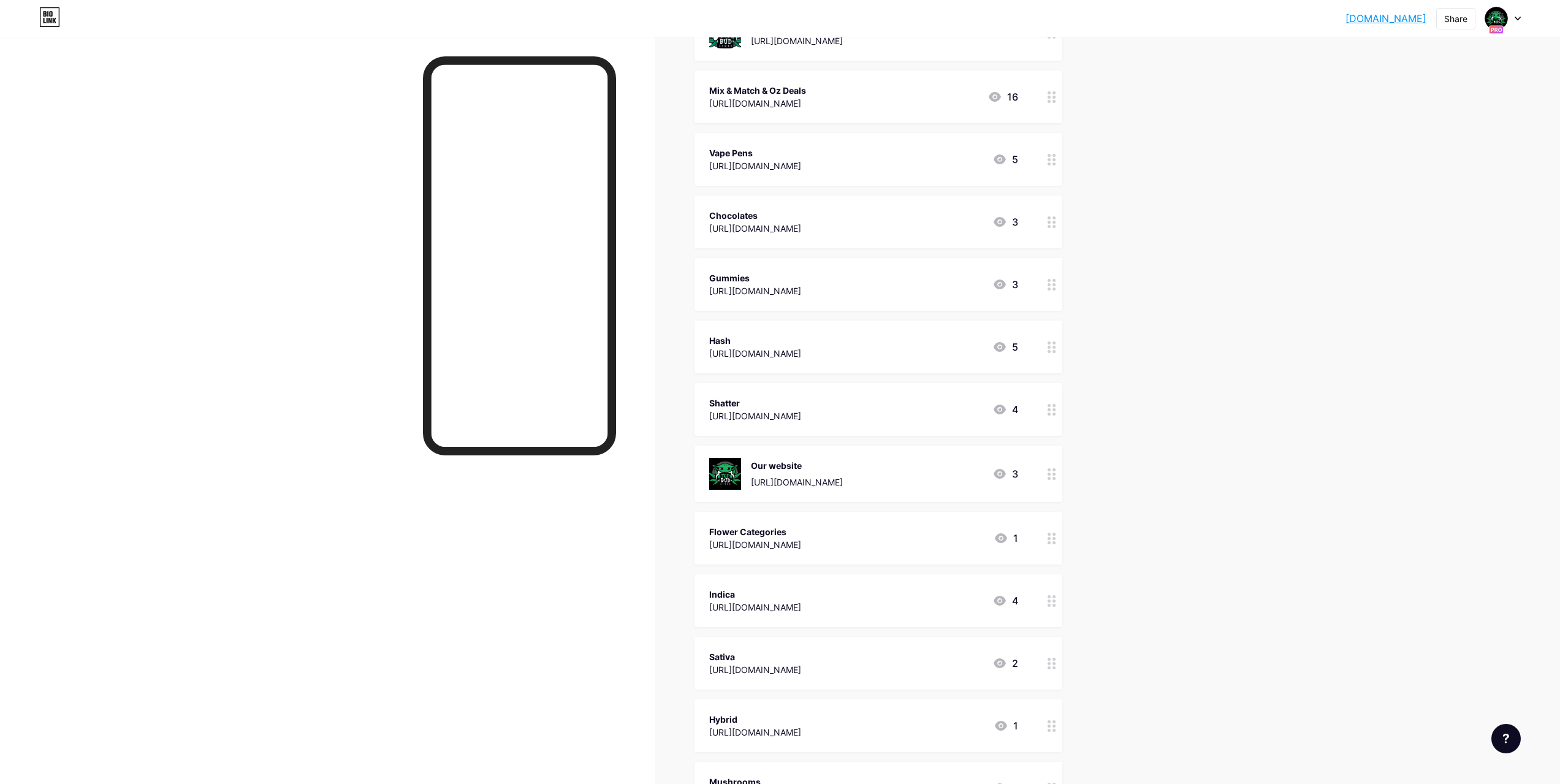
scroll to position [0, 0]
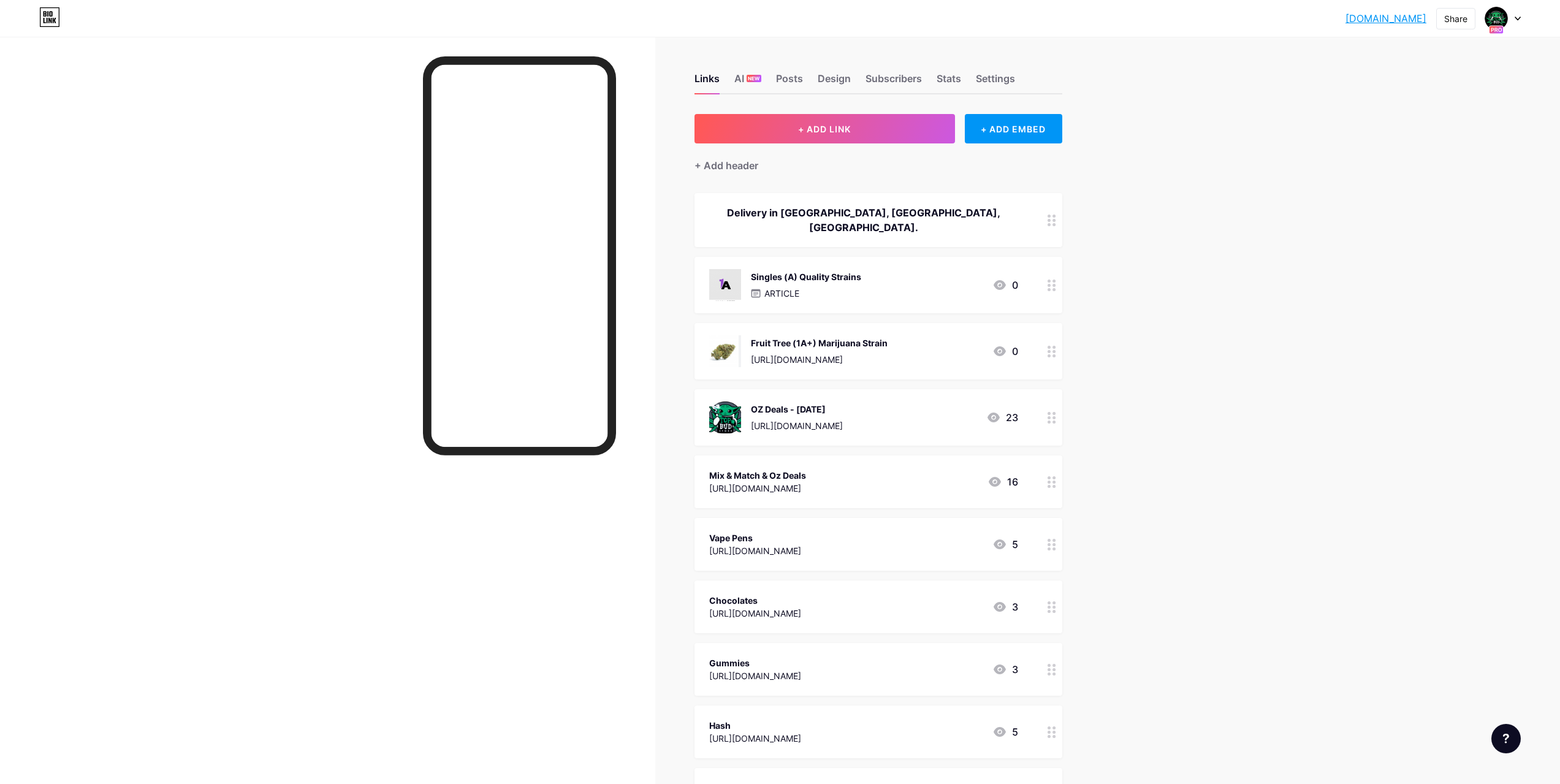
drag, startPoint x: 1146, startPoint y: 520, endPoint x: 1122, endPoint y: 317, distance: 204.4
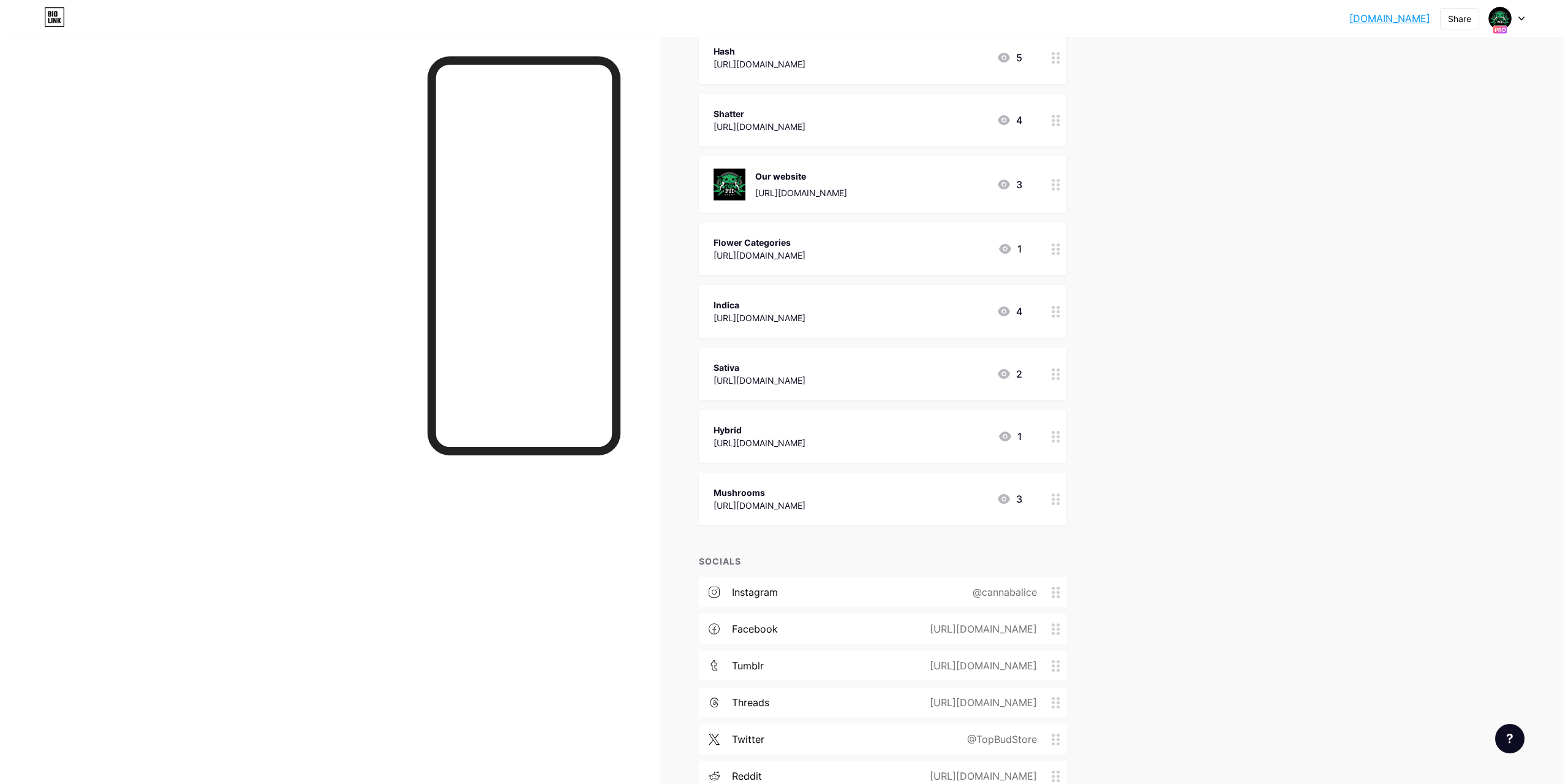
scroll to position [948, 0]
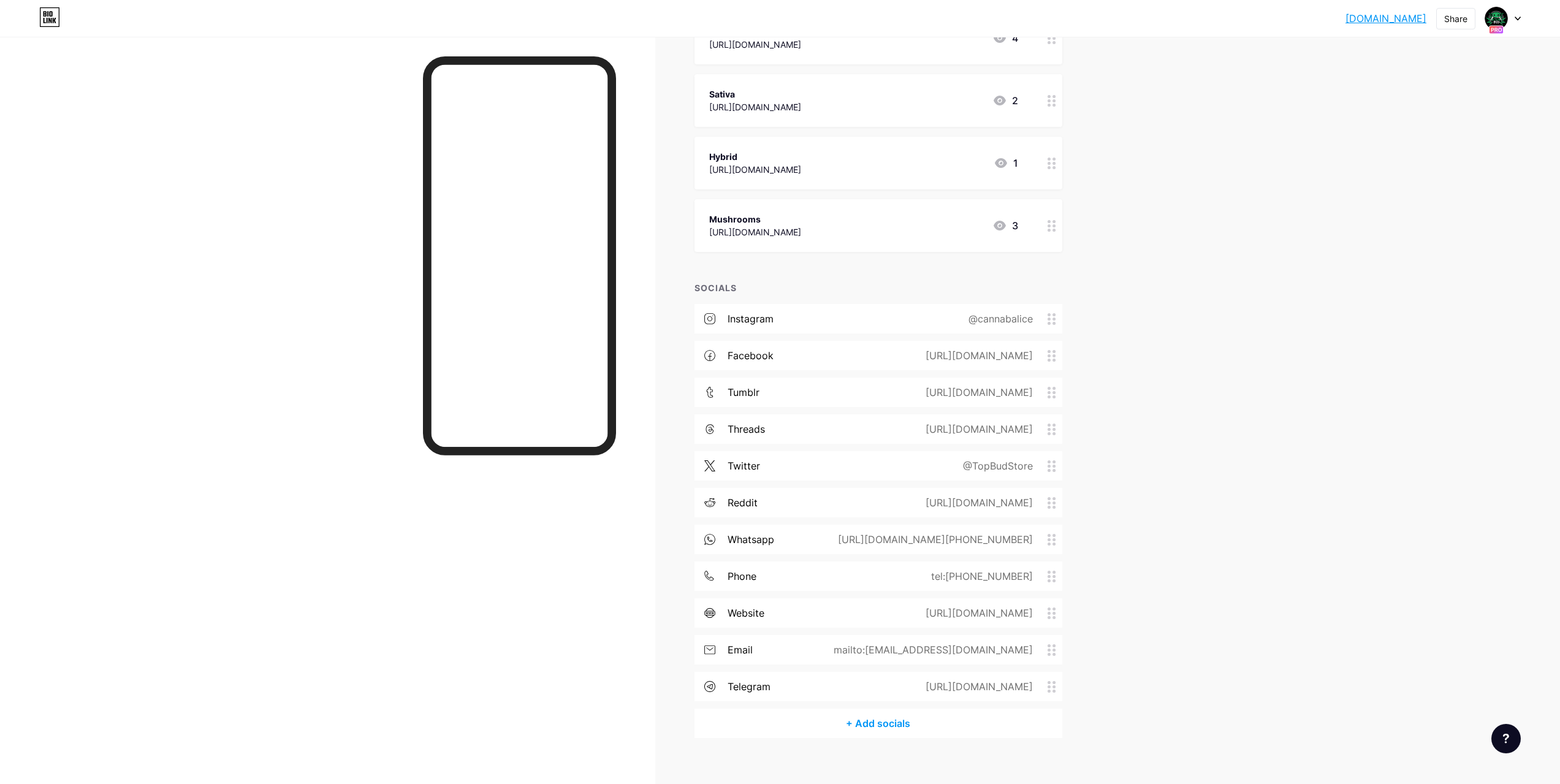
click at [1023, 569] on div "tel:[PHONE_NUMBER]" at bounding box center [979, 576] width 136 height 15
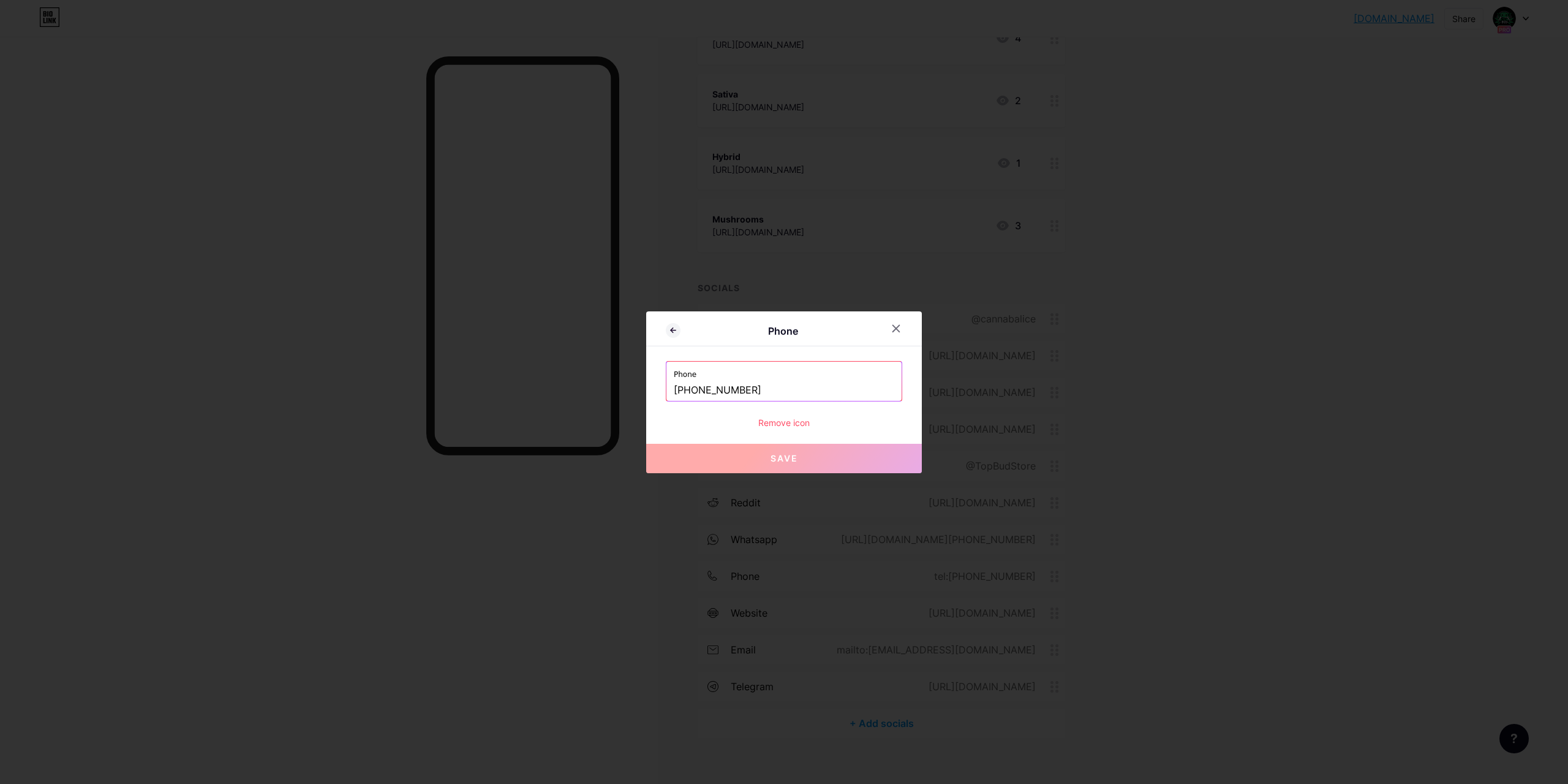
drag, startPoint x: 719, startPoint y: 392, endPoint x: 690, endPoint y: 395, distance: 29.2
click at [679, 395] on input "+16475252495" at bounding box center [784, 390] width 220 height 21
click at [710, 391] on input "+16475252495" at bounding box center [784, 390] width 220 height 21
click at [764, 386] on input "+16475252495" at bounding box center [784, 390] width 220 height 21
click at [897, 329] on icon at bounding box center [896, 328] width 10 height 10
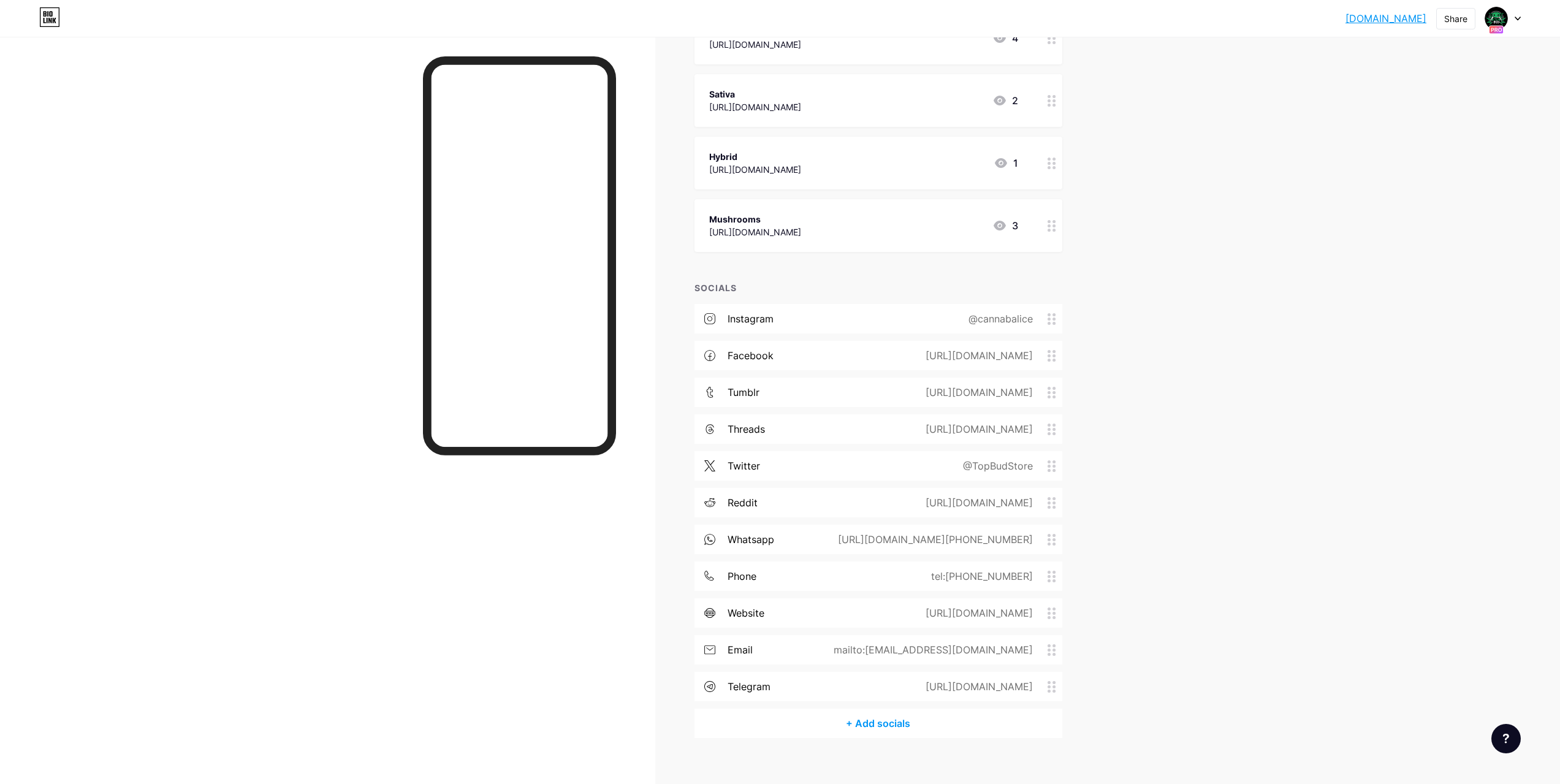
click at [891, 709] on div "+ Add socials" at bounding box center [878, 723] width 368 height 29
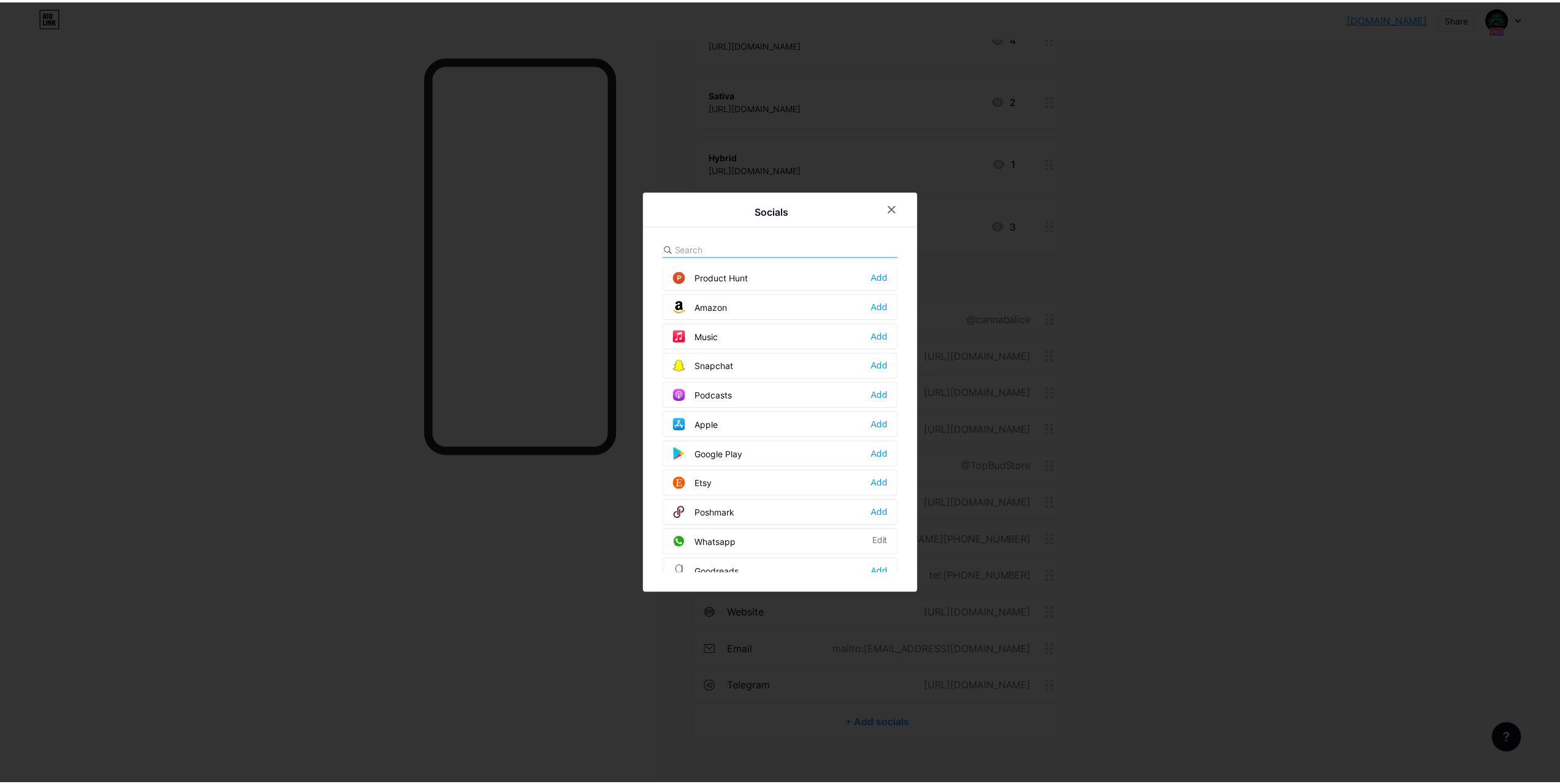
scroll to position [981, 0]
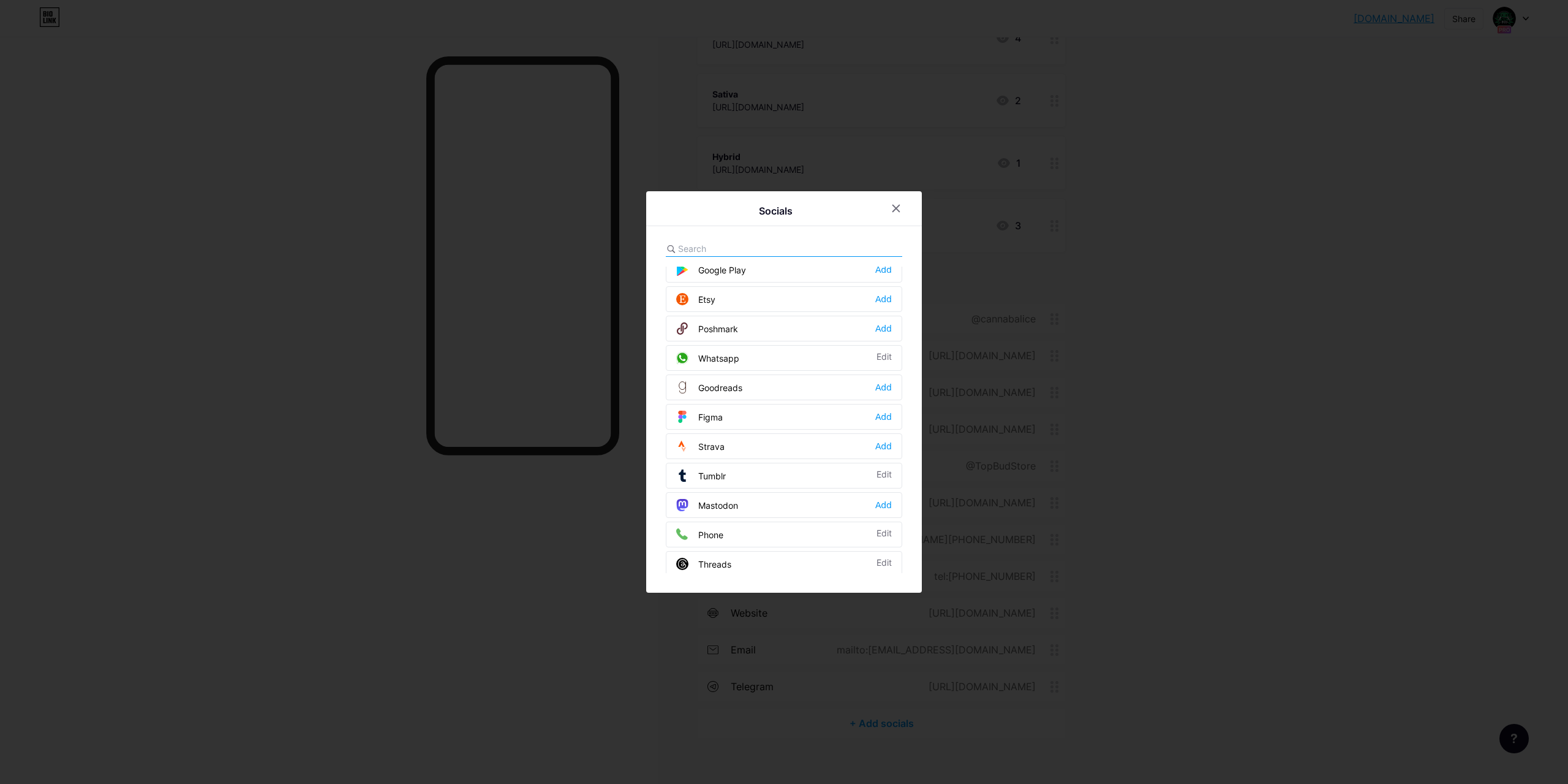
click at [744, 534] on div "Phone Edit" at bounding box center [784, 534] width 236 height 26
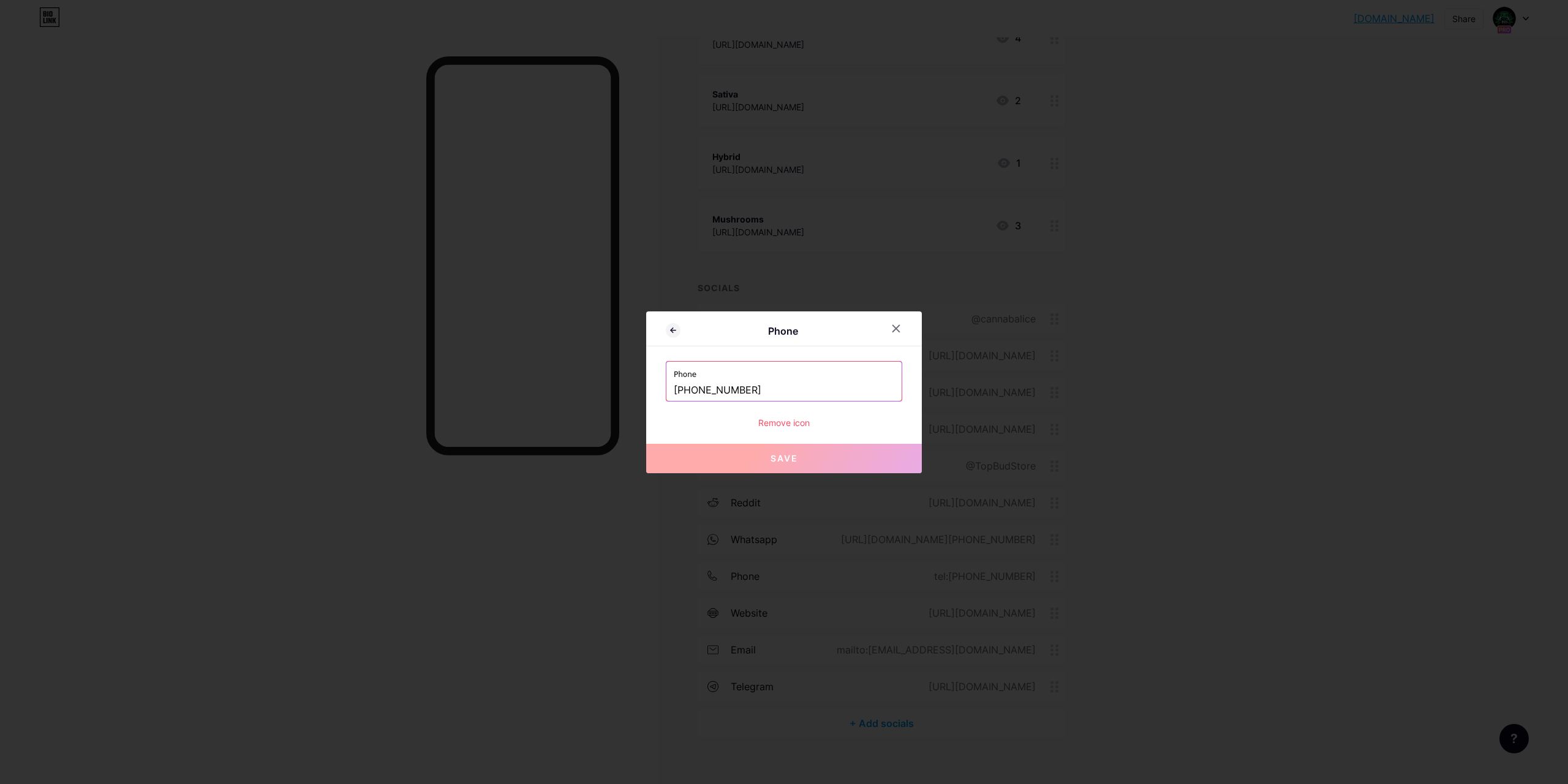
drag, startPoint x: 768, startPoint y: 384, endPoint x: 672, endPoint y: 400, distance: 97.3
click at [661, 400] on div "Phone Phone +16475252495 Remove icon Save" at bounding box center [784, 392] width 276 height 162
click at [678, 399] on input "+16475252495" at bounding box center [784, 390] width 220 height 21
drag, startPoint x: 681, startPoint y: 393, endPoint x: 781, endPoint y: 385, distance: 100.3
click at [781, 385] on input "+16475252495" at bounding box center [784, 390] width 220 height 21
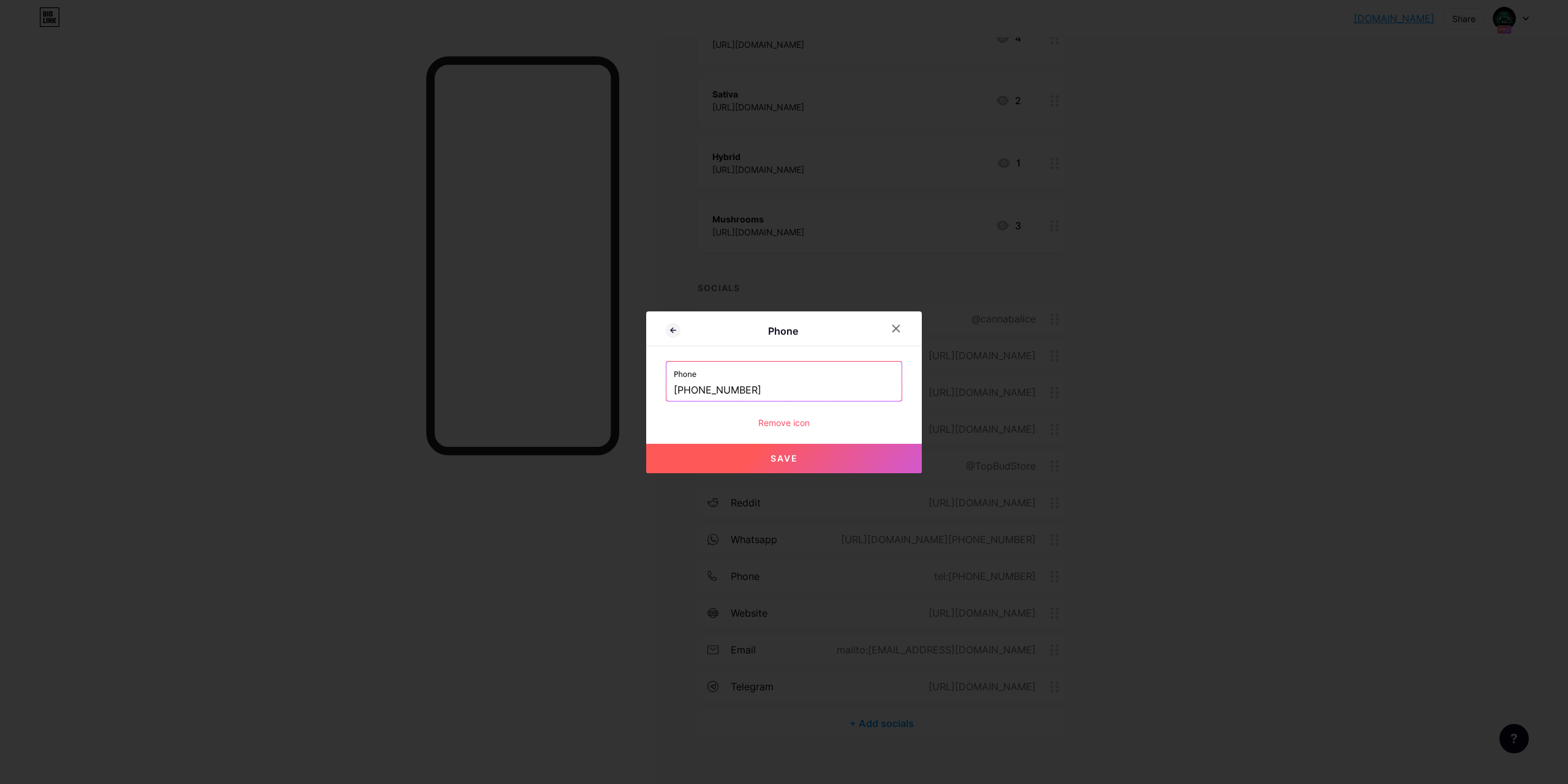
click at [777, 454] on span "Save" at bounding box center [784, 458] width 28 height 11
type input "tel:+4165681255"
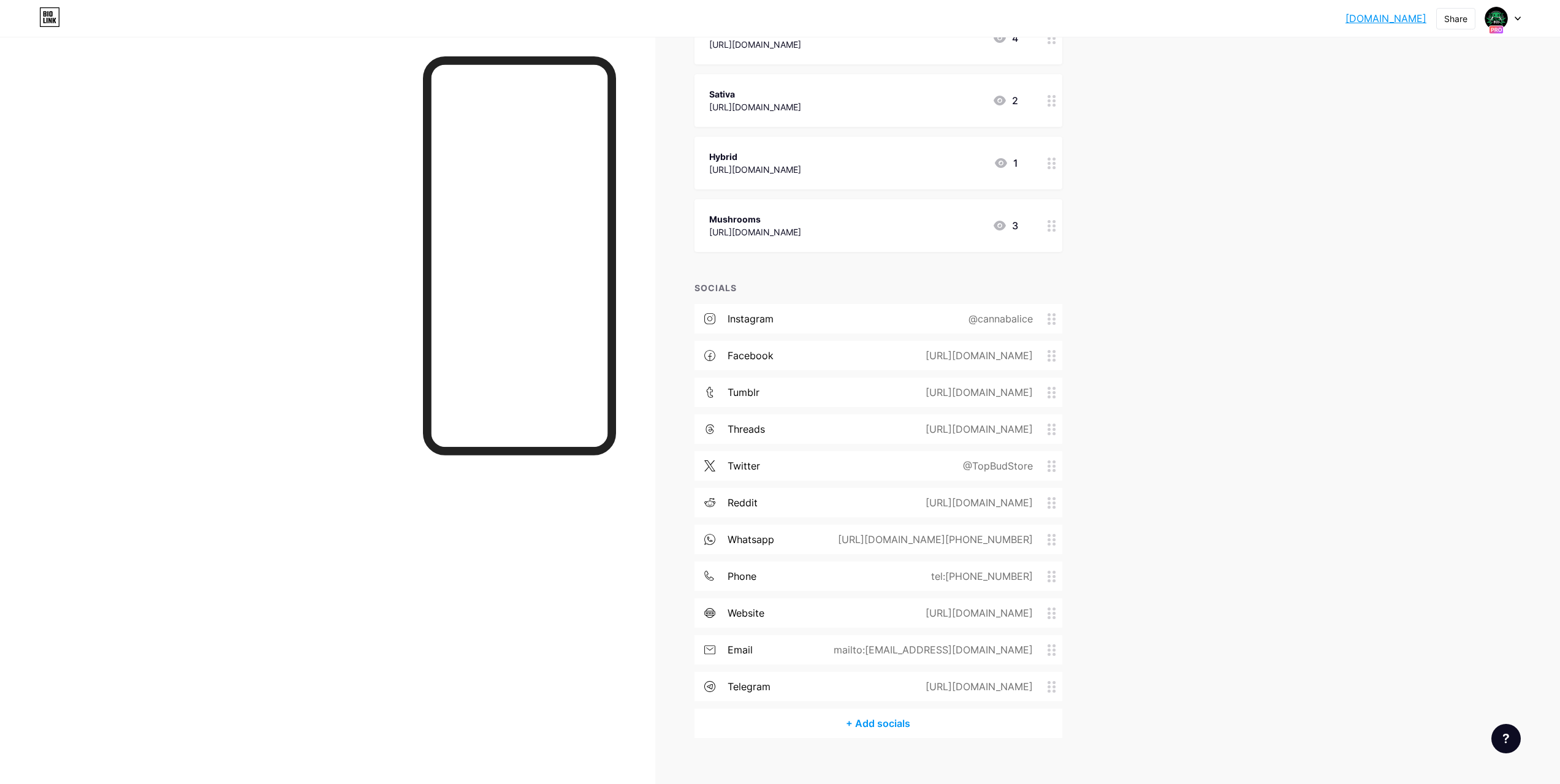
click at [1037, 569] on div "tel:+4165681255" at bounding box center [979, 576] width 136 height 15
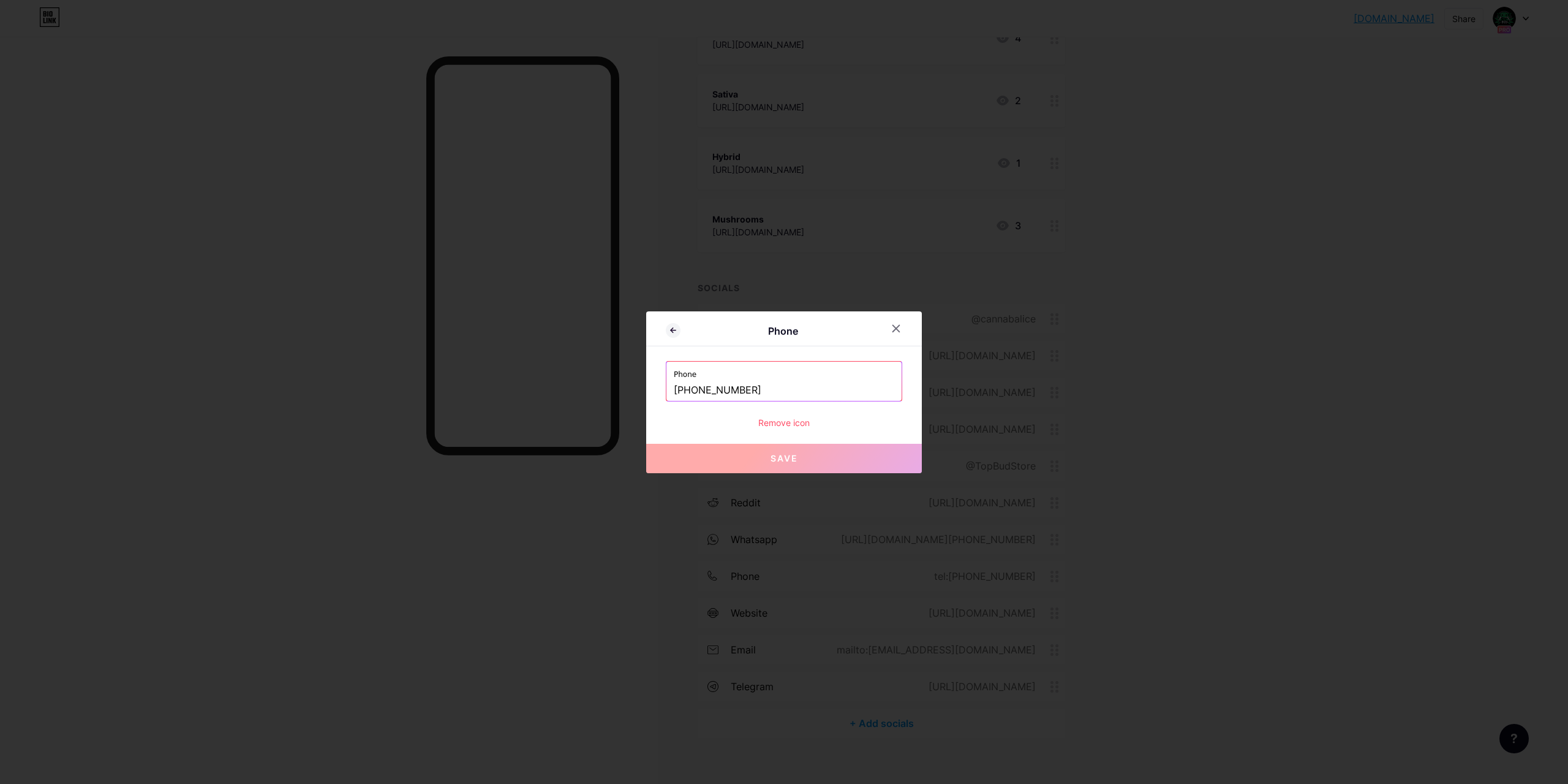
click at [679, 393] on input "+4165681255" at bounding box center [784, 390] width 220 height 21
click at [782, 441] on div "Phone Phone +14165681255 Remove icon Save" at bounding box center [784, 392] width 276 height 162
click at [789, 447] on button "Save" at bounding box center [784, 458] width 276 height 29
type input "tel:+14165681255"
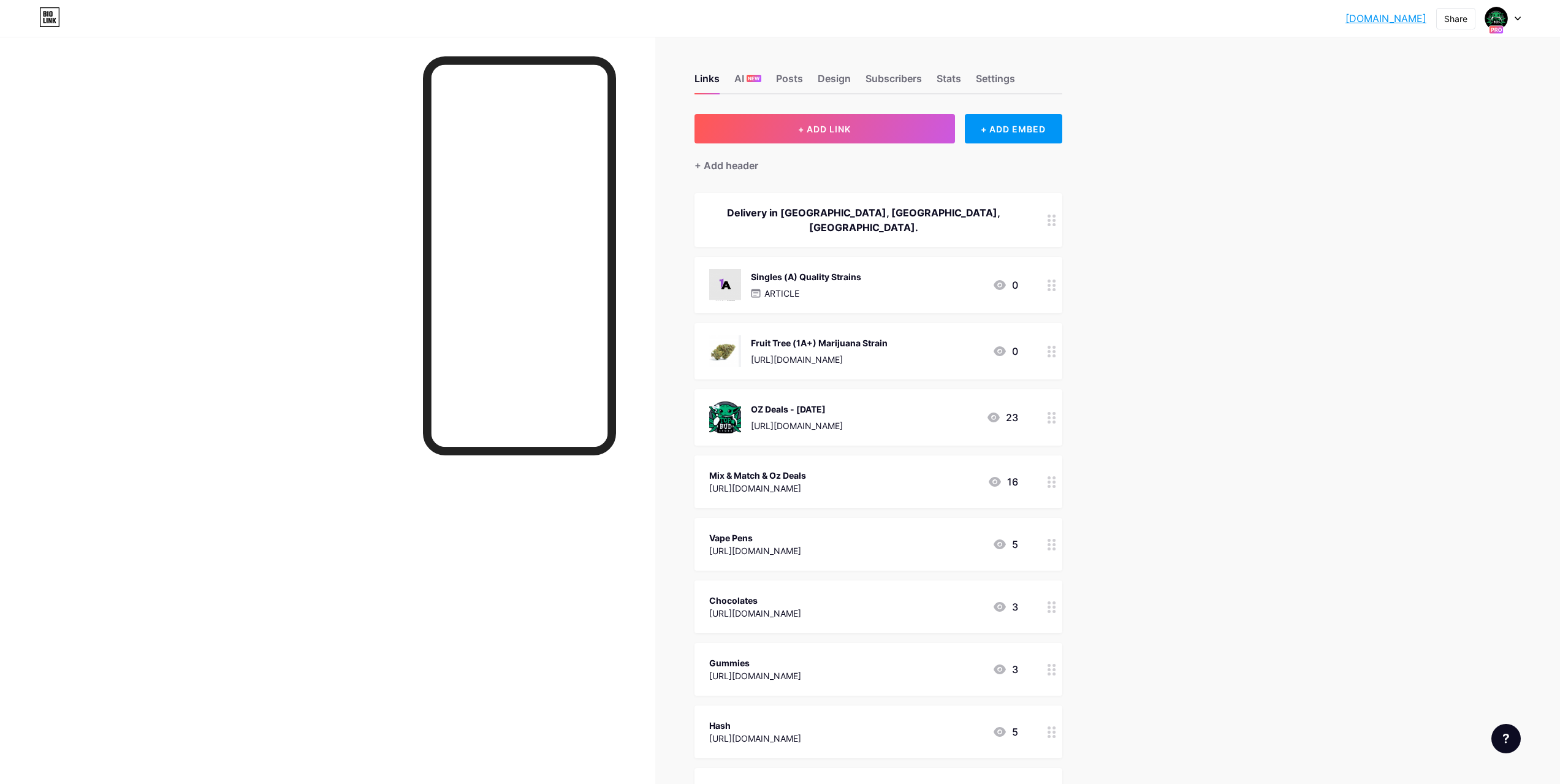
drag, startPoint x: 574, startPoint y: 551, endPoint x: 632, endPoint y: 141, distance: 414.1
click at [949, 85] on div "Stats" at bounding box center [949, 82] width 25 height 22
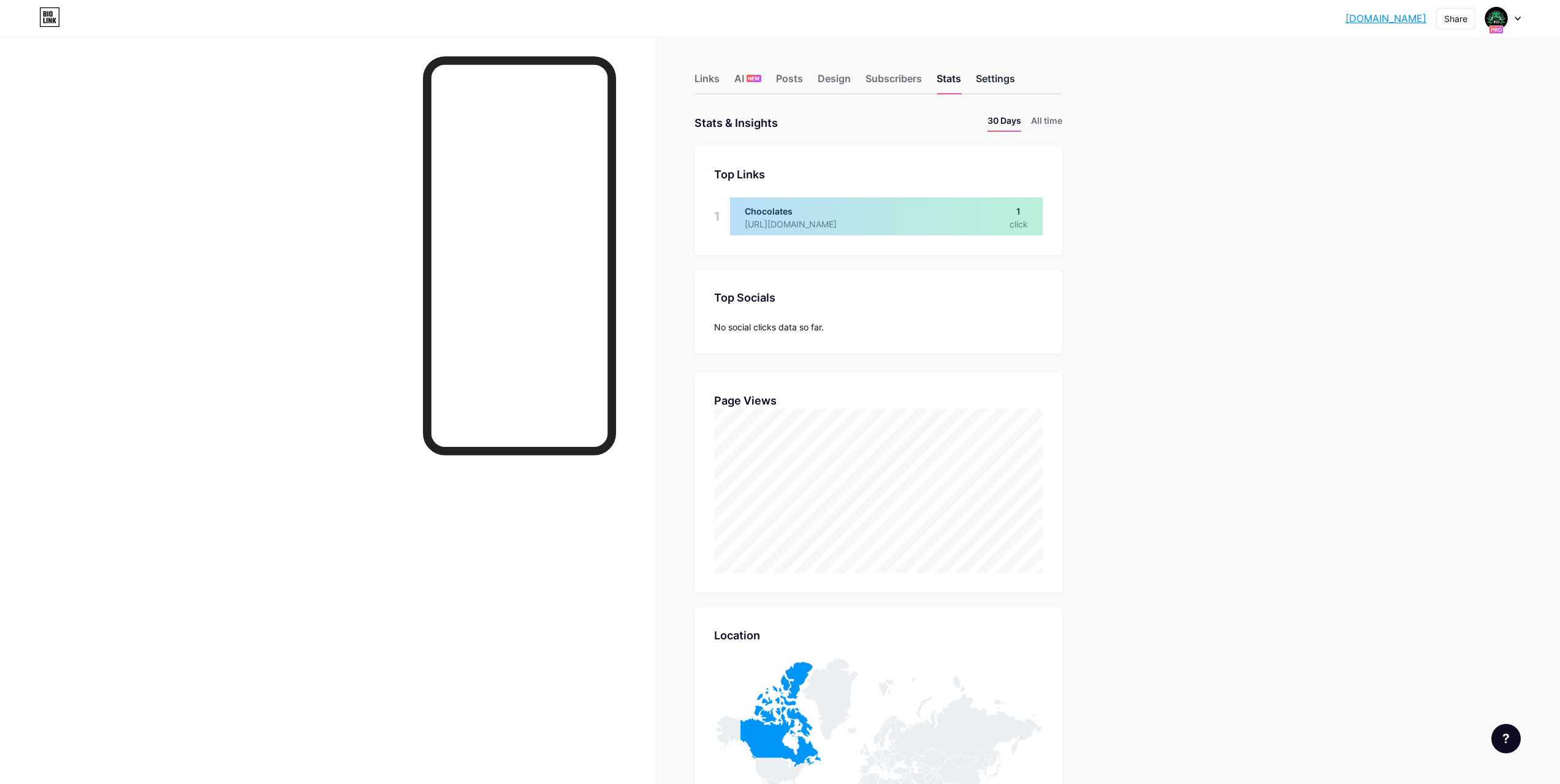
click at [991, 73] on div "Settings" at bounding box center [995, 82] width 39 height 22
